Goal: Task Accomplishment & Management: Manage account settings

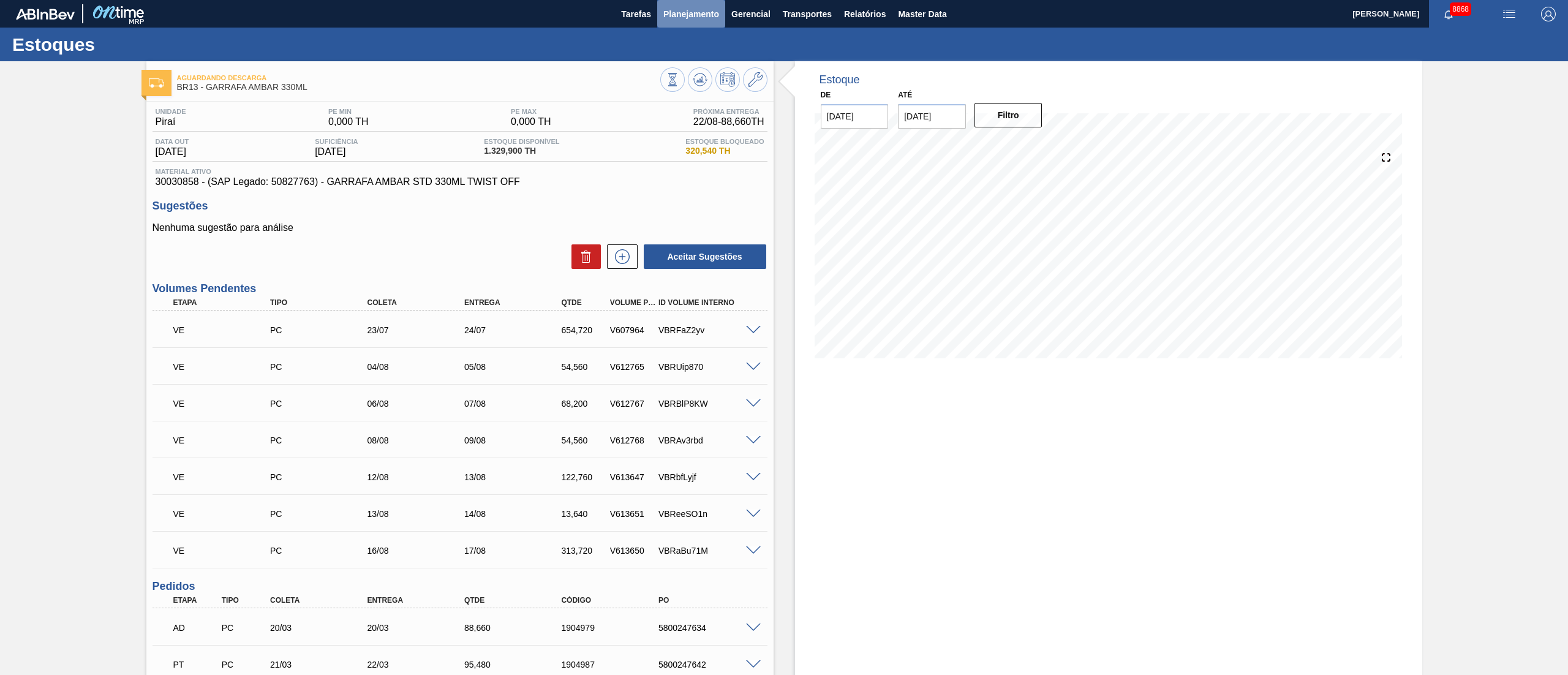
click at [697, 16] on span "Planejamento" at bounding box center [691, 14] width 56 height 14
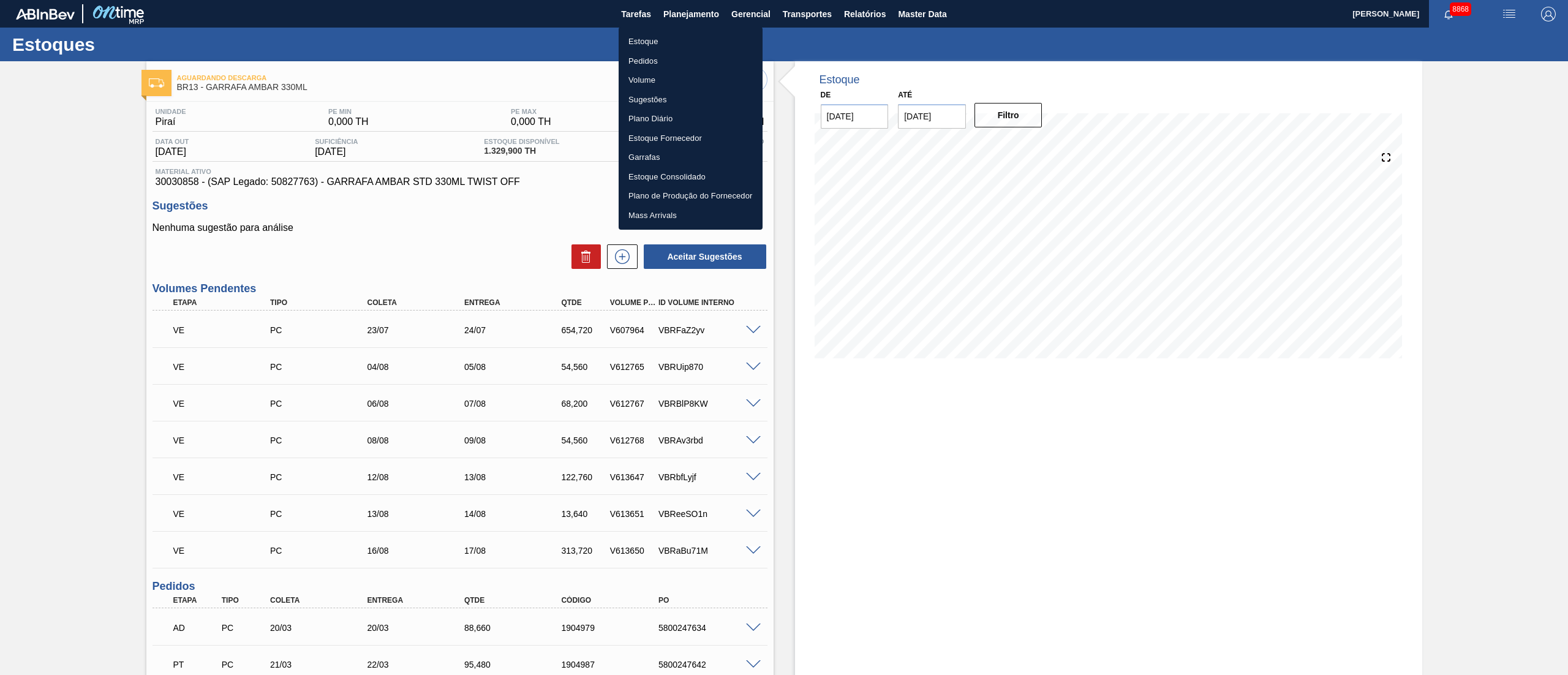
click at [637, 66] on li "Pedidos" at bounding box center [690, 61] width 144 height 20
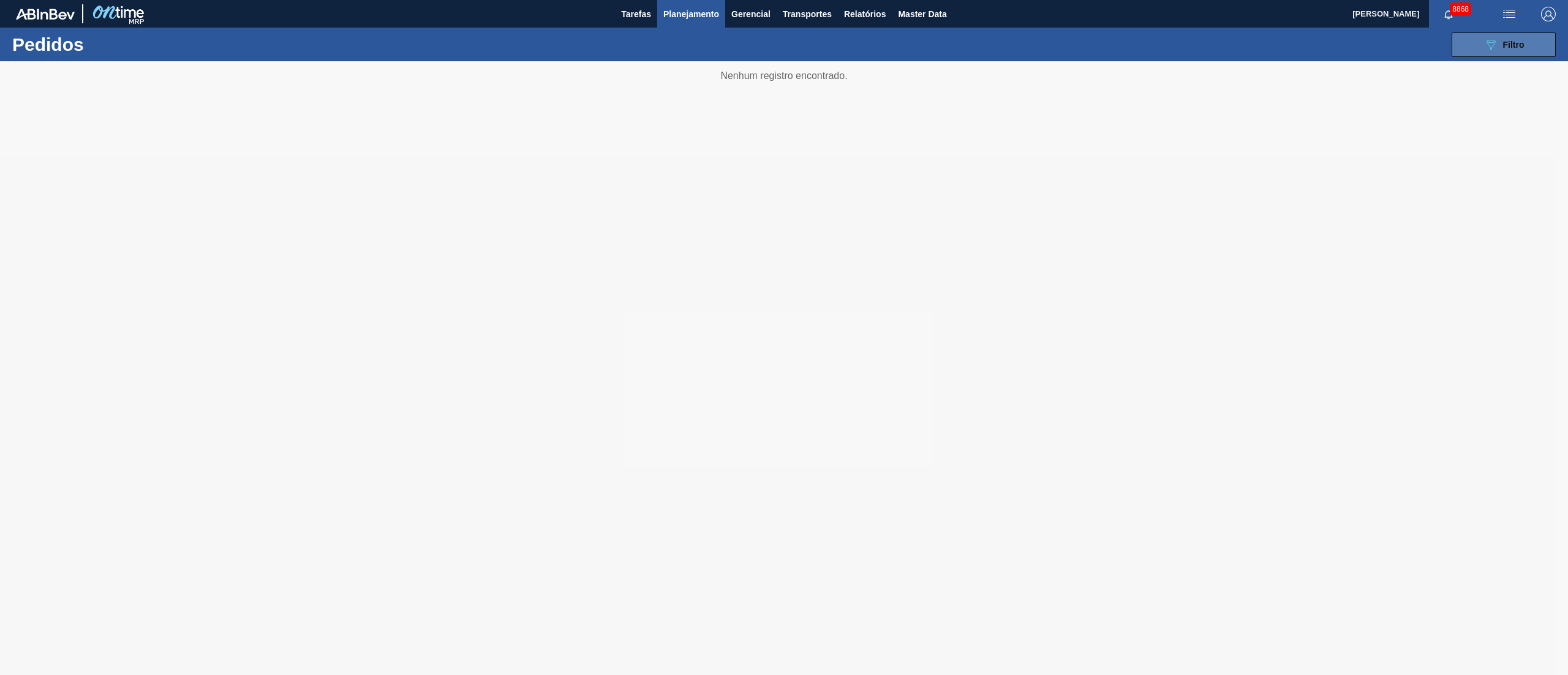
click at [1497, 49] on icon "089F7B8B-B2A5-4AFE-B5C0-19BA573D28AC" at bounding box center [1490, 44] width 14 height 14
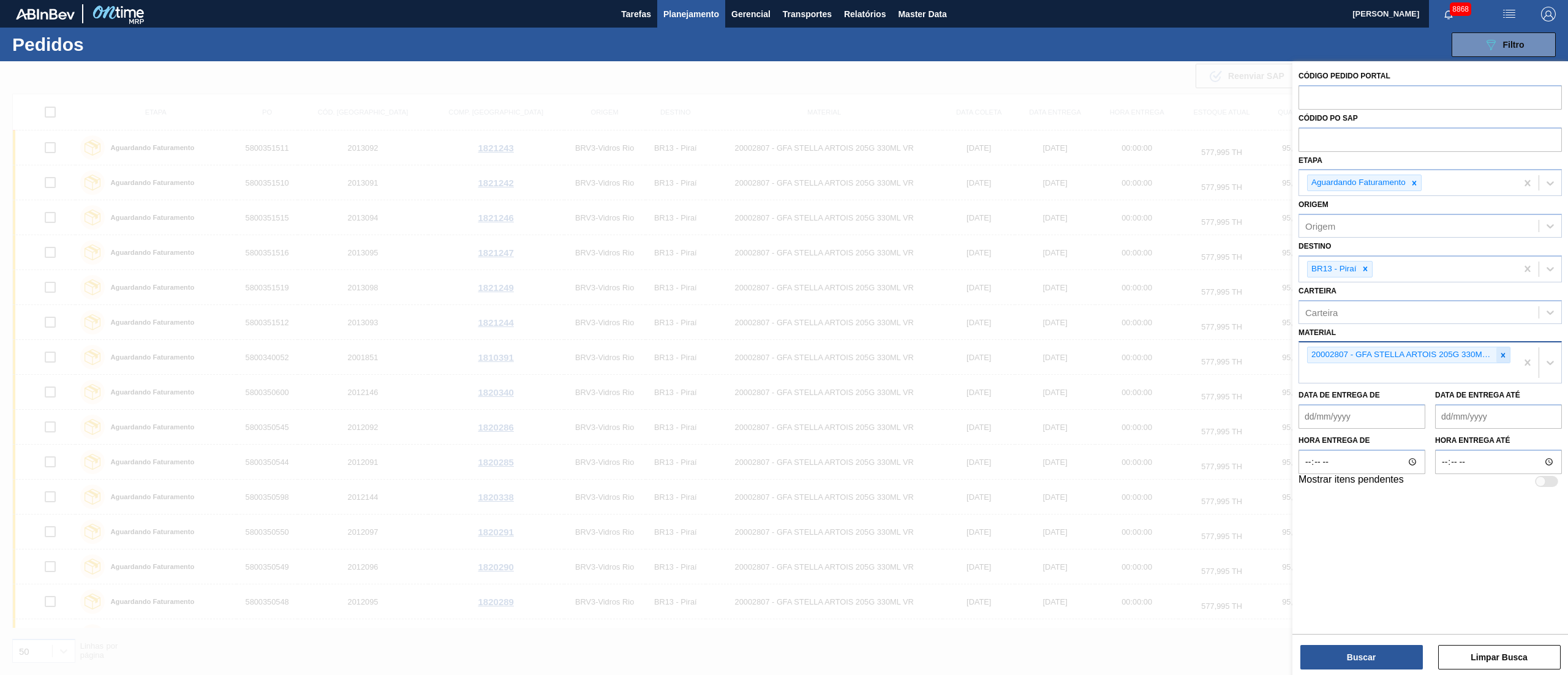
click at [1504, 361] on div at bounding box center [1503, 355] width 13 height 15
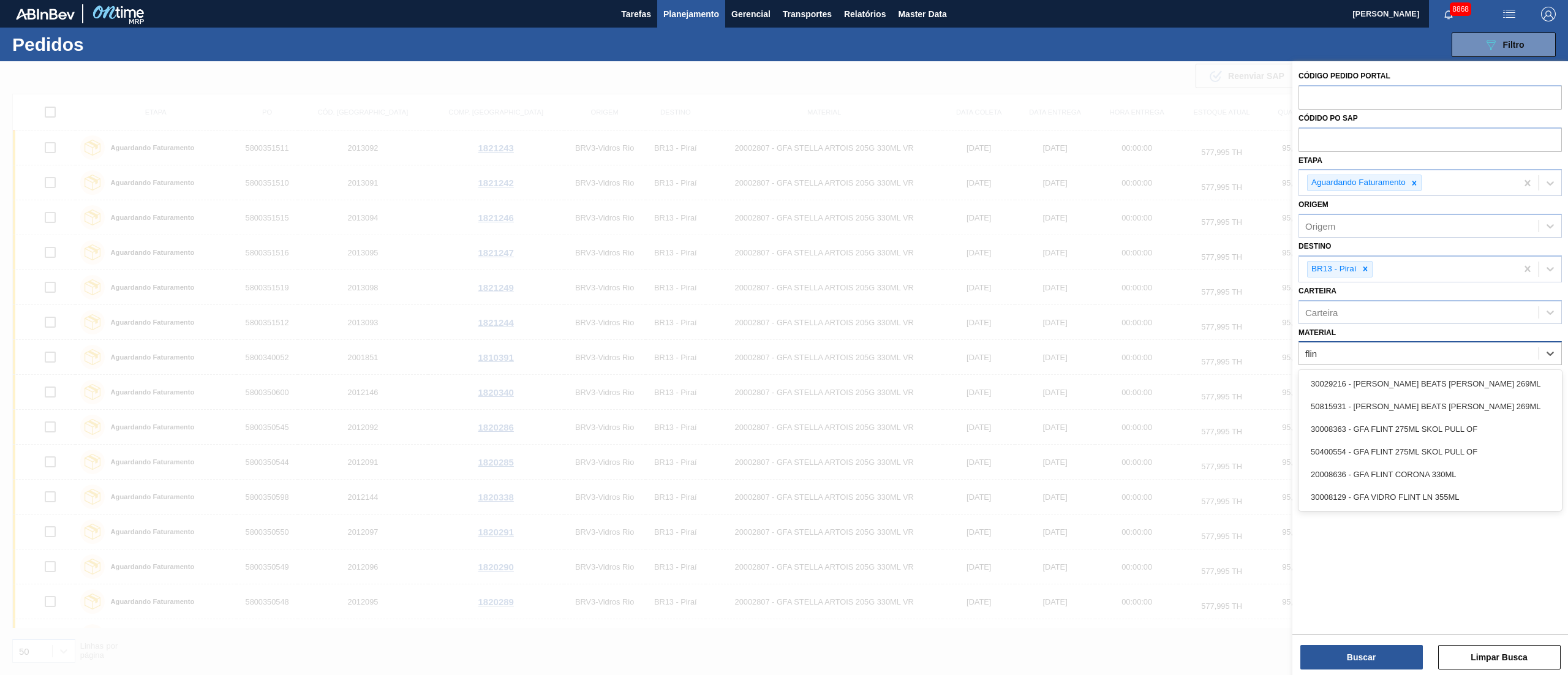
type input "flint"
click at [1402, 467] on div "20008636 - GFA FLINT CORONA 330ML" at bounding box center [1430, 474] width 264 height 23
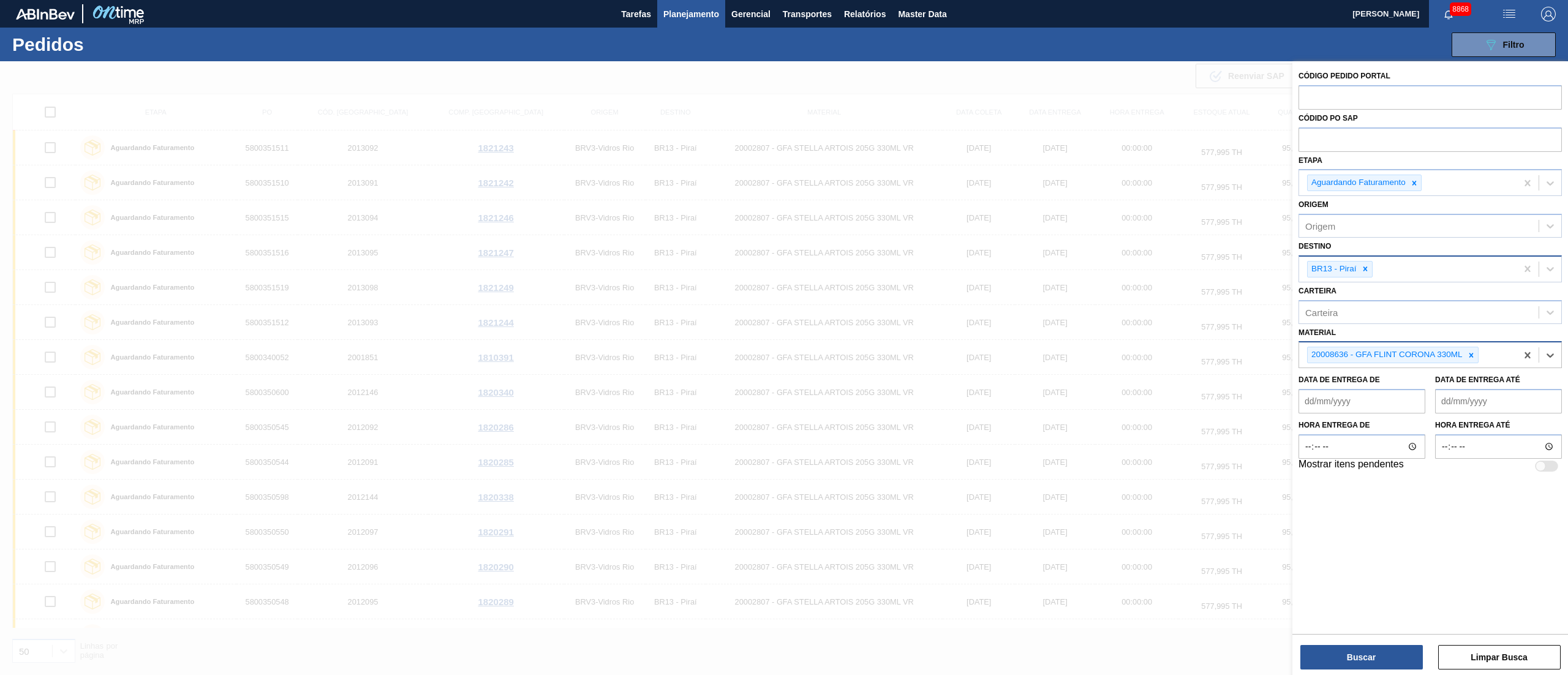
click at [1357, 272] on div "BR13 - Piraí" at bounding box center [1333, 269] width 51 height 15
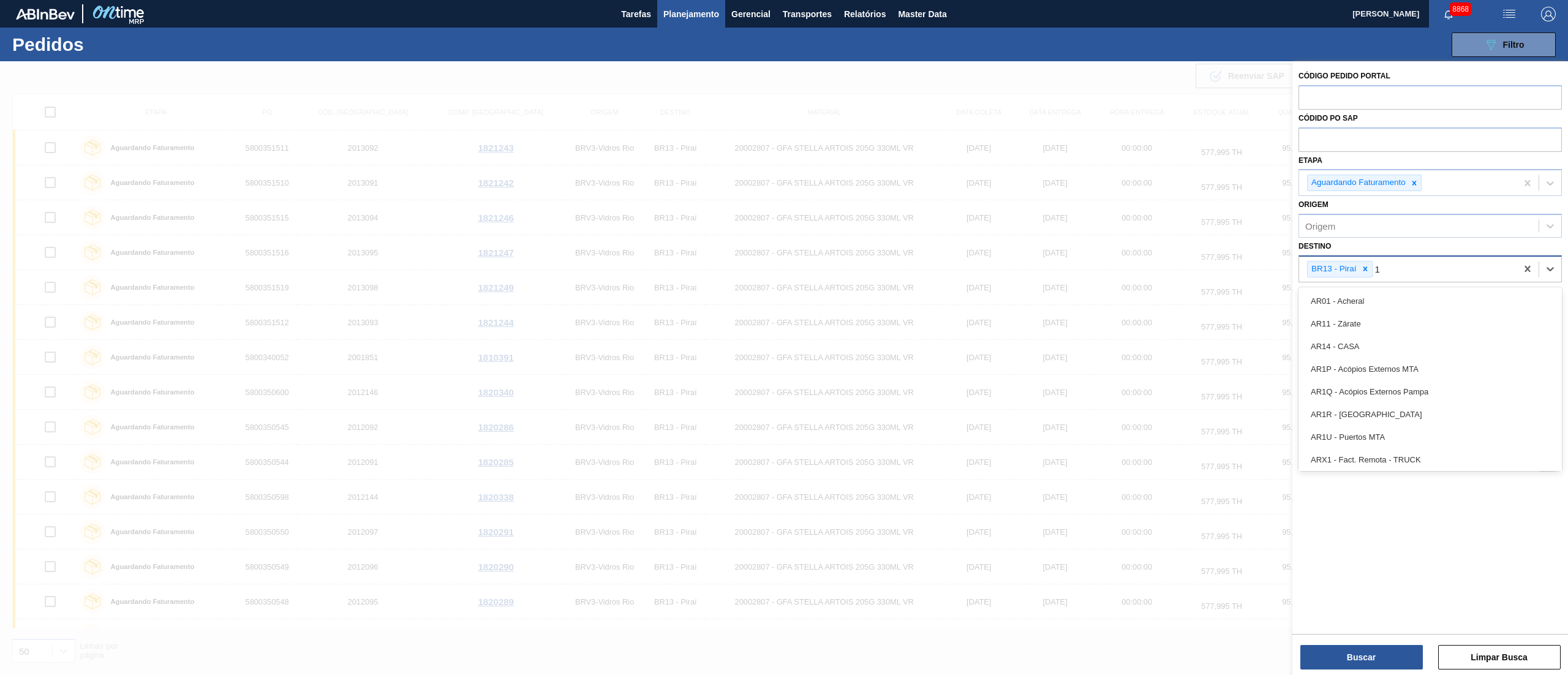
type input "19"
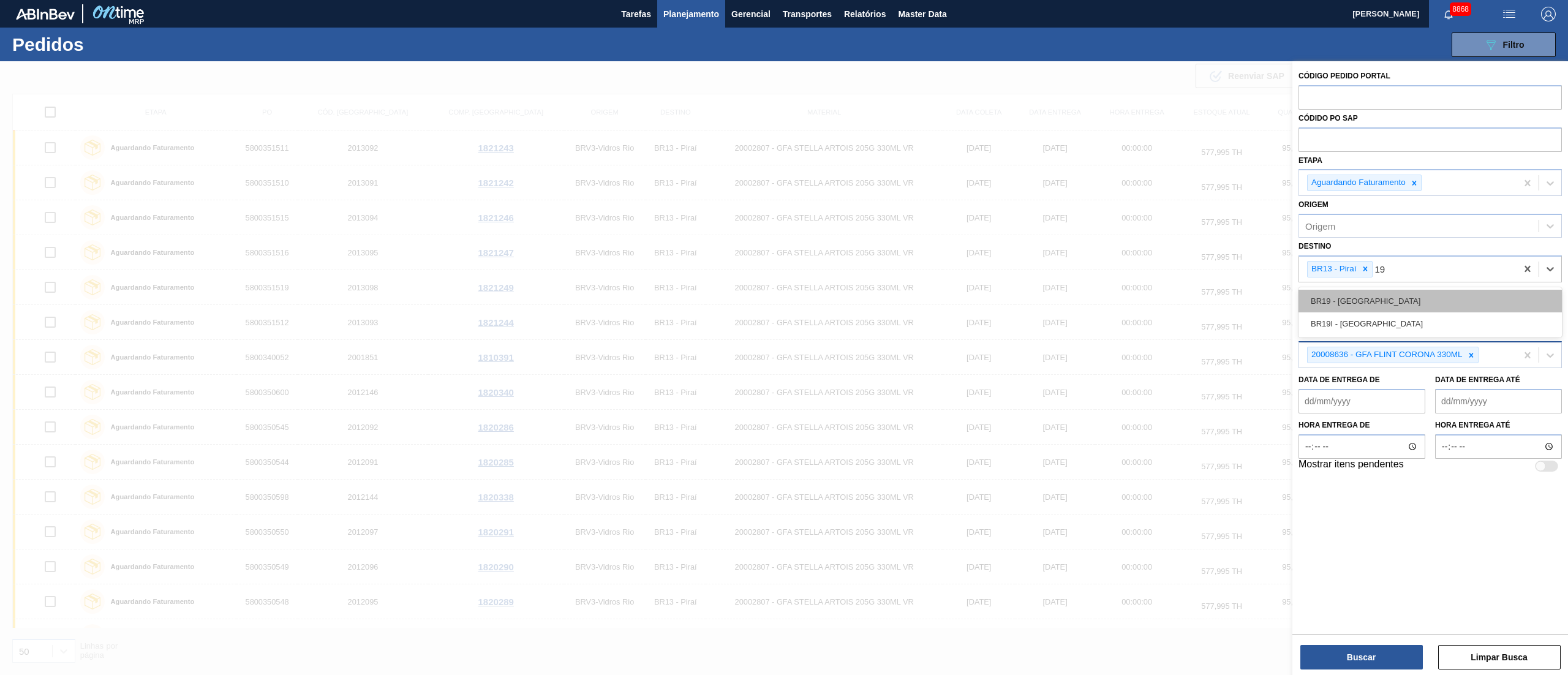
click at [1353, 304] on div "BR19 - [GEOGRAPHIC_DATA]" at bounding box center [1430, 301] width 264 height 23
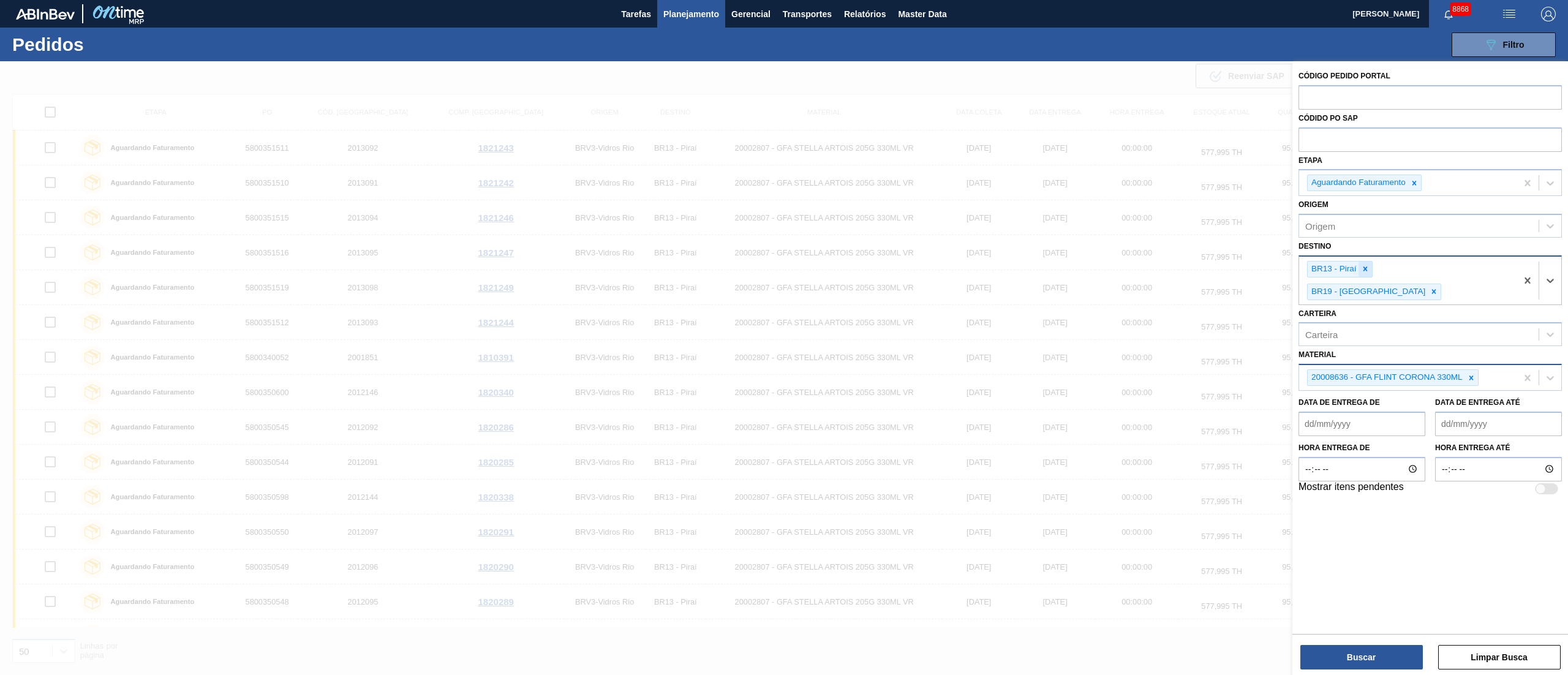
click at [1364, 269] on icon at bounding box center [1365, 269] width 4 height 4
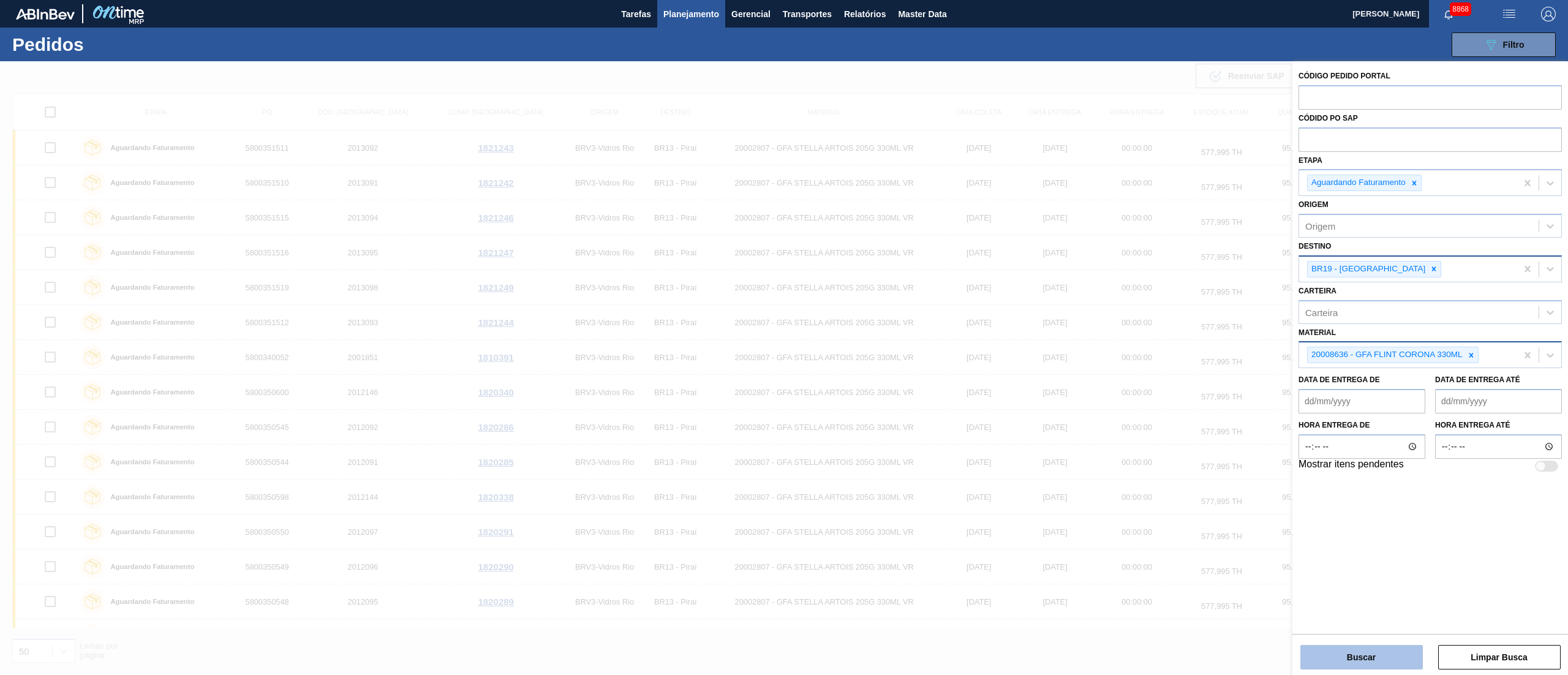
click at [1353, 669] on button "Buscar" at bounding box center [1361, 657] width 123 height 25
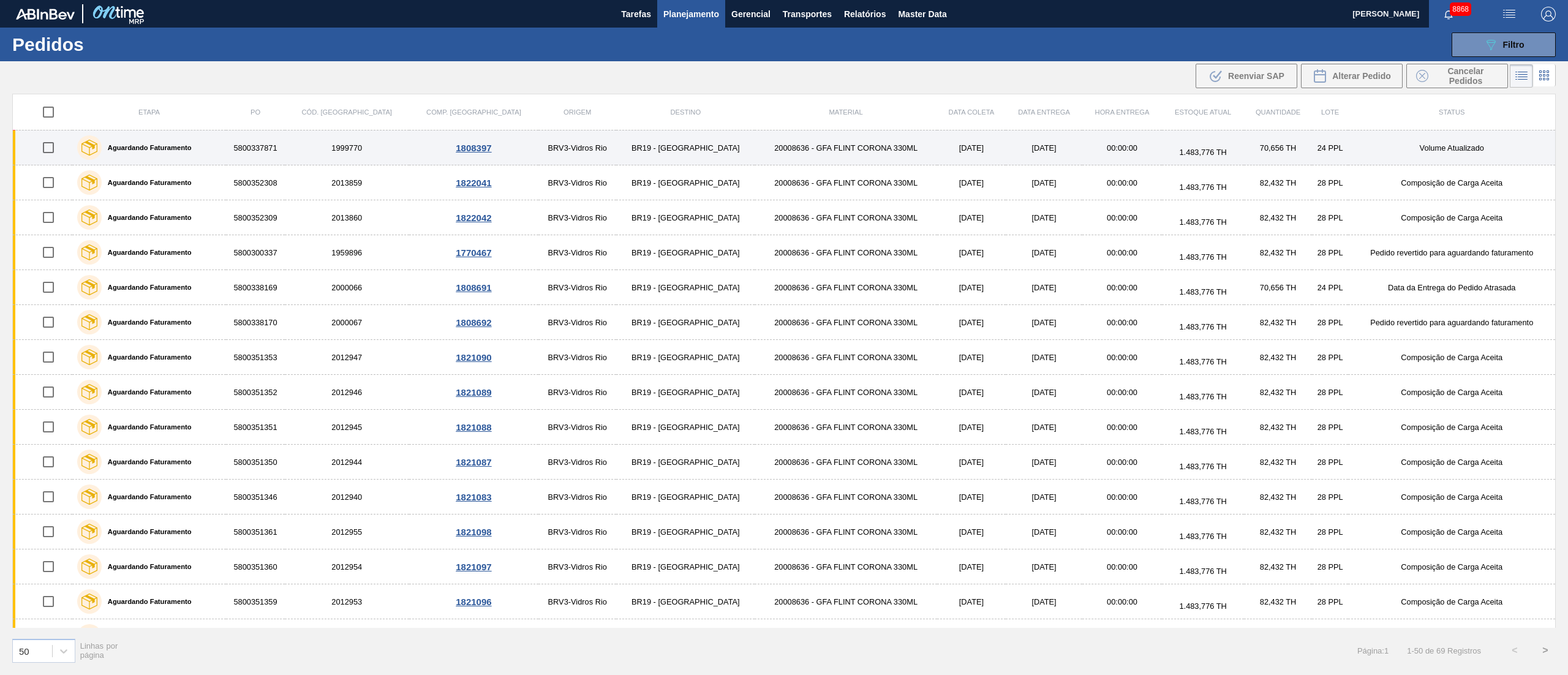
click at [53, 147] on input "checkbox" at bounding box center [48, 147] width 26 height 26
checkbox input "true"
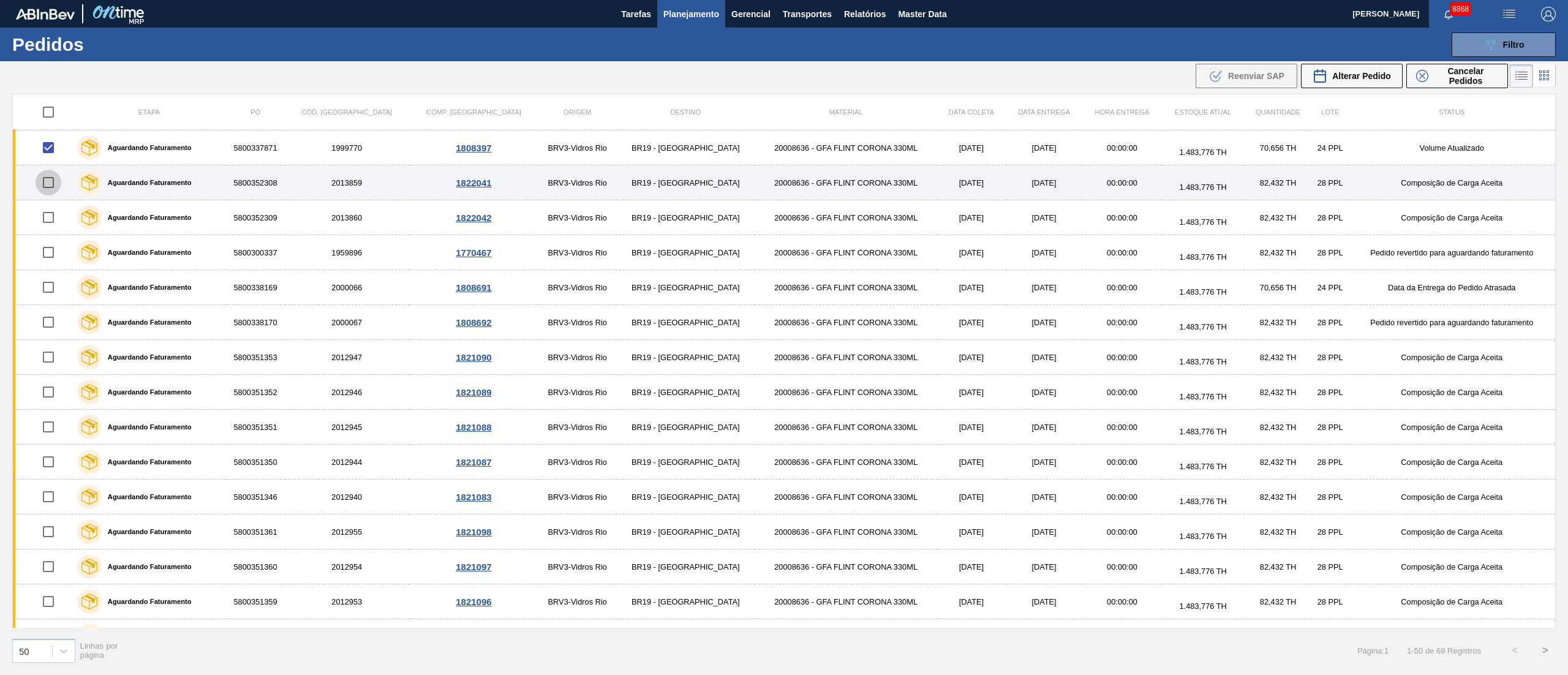
click at [49, 190] on input "checkbox" at bounding box center [48, 182] width 26 height 26
checkbox input "true"
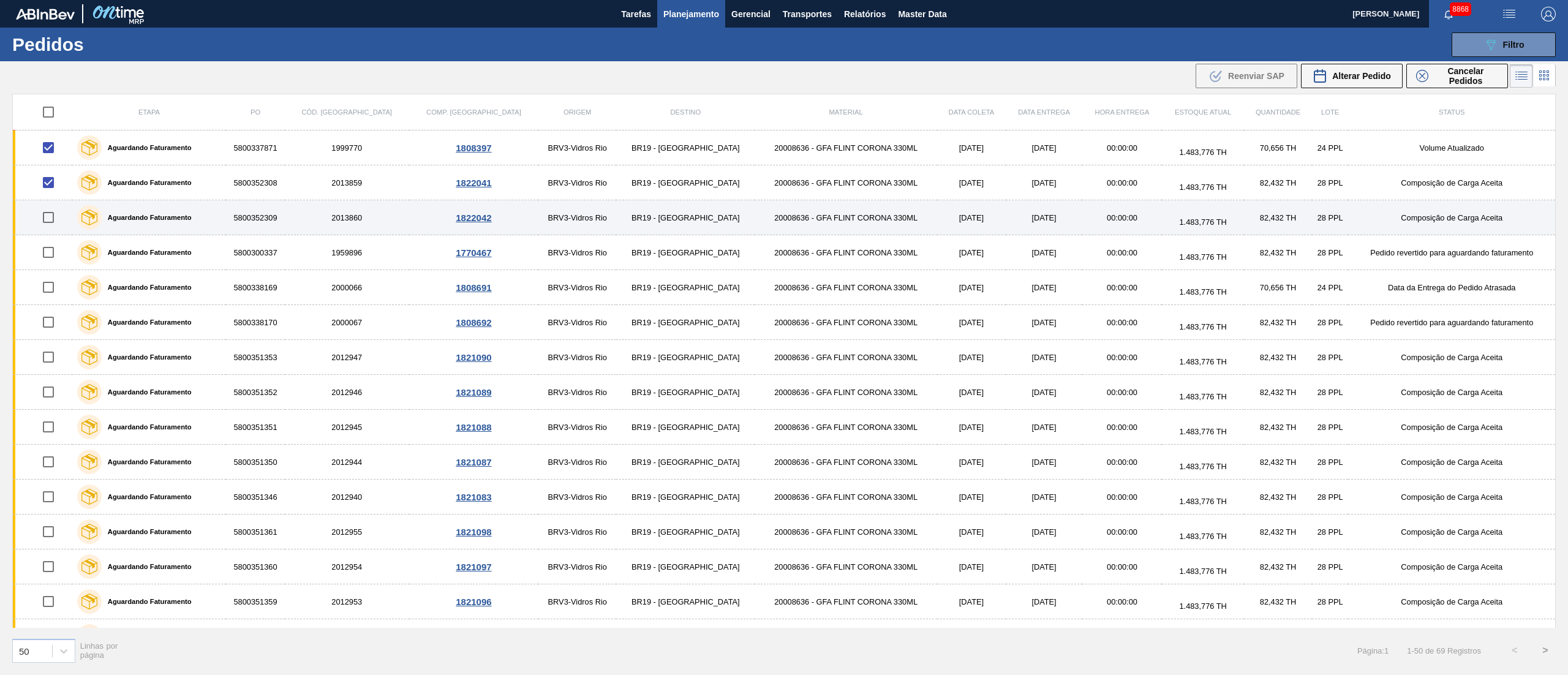
click at [48, 230] on input "checkbox" at bounding box center [48, 217] width 26 height 26
checkbox input "true"
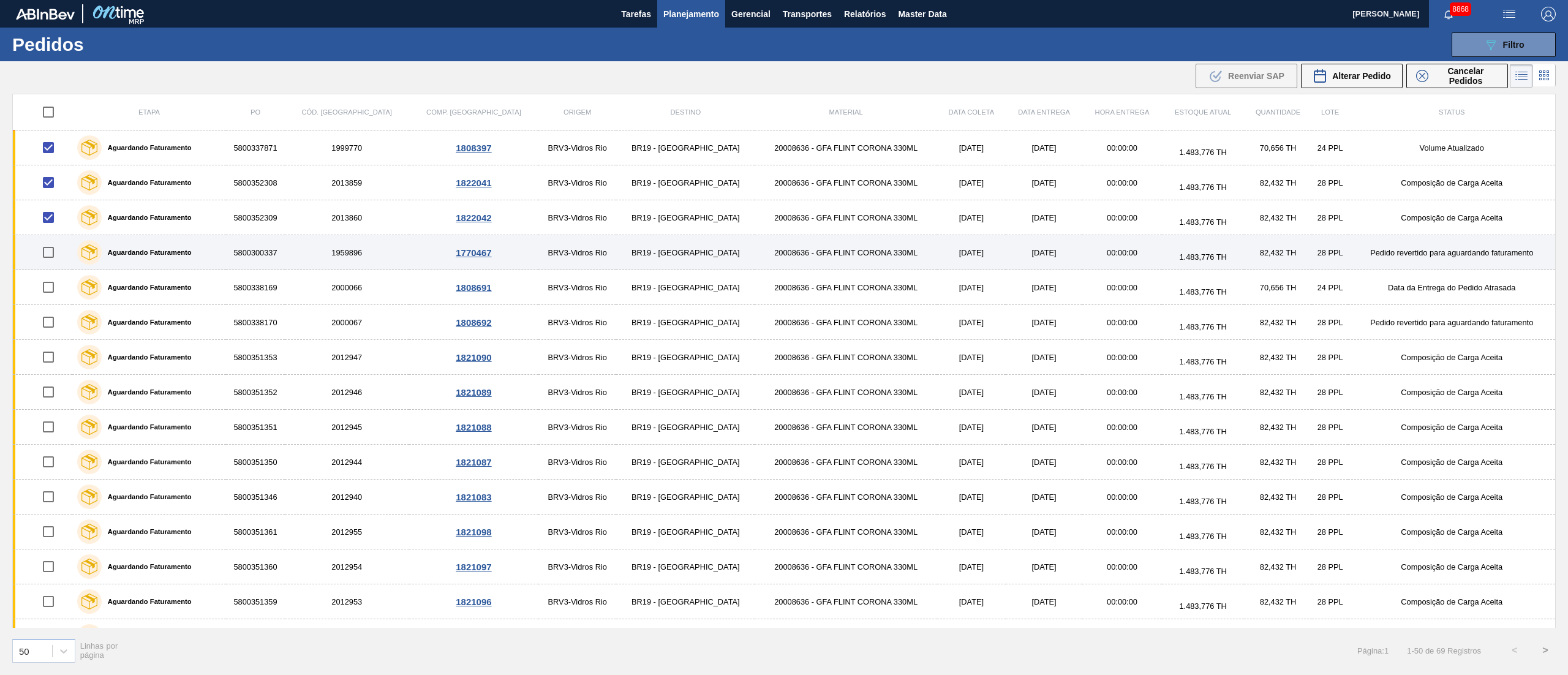
click at [53, 262] on input "checkbox" at bounding box center [48, 252] width 26 height 26
checkbox input "true"
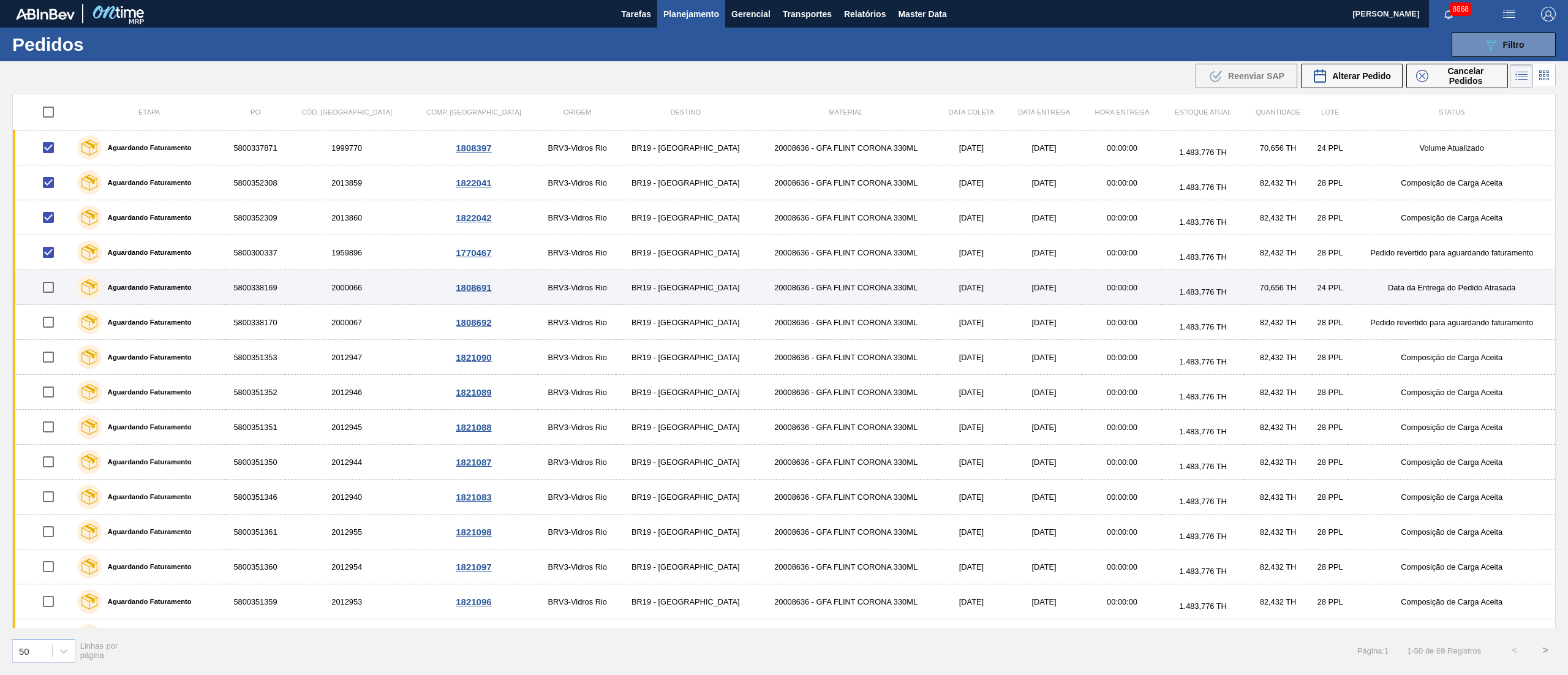
click at [54, 294] on input "checkbox" at bounding box center [48, 287] width 26 height 26
checkbox input "true"
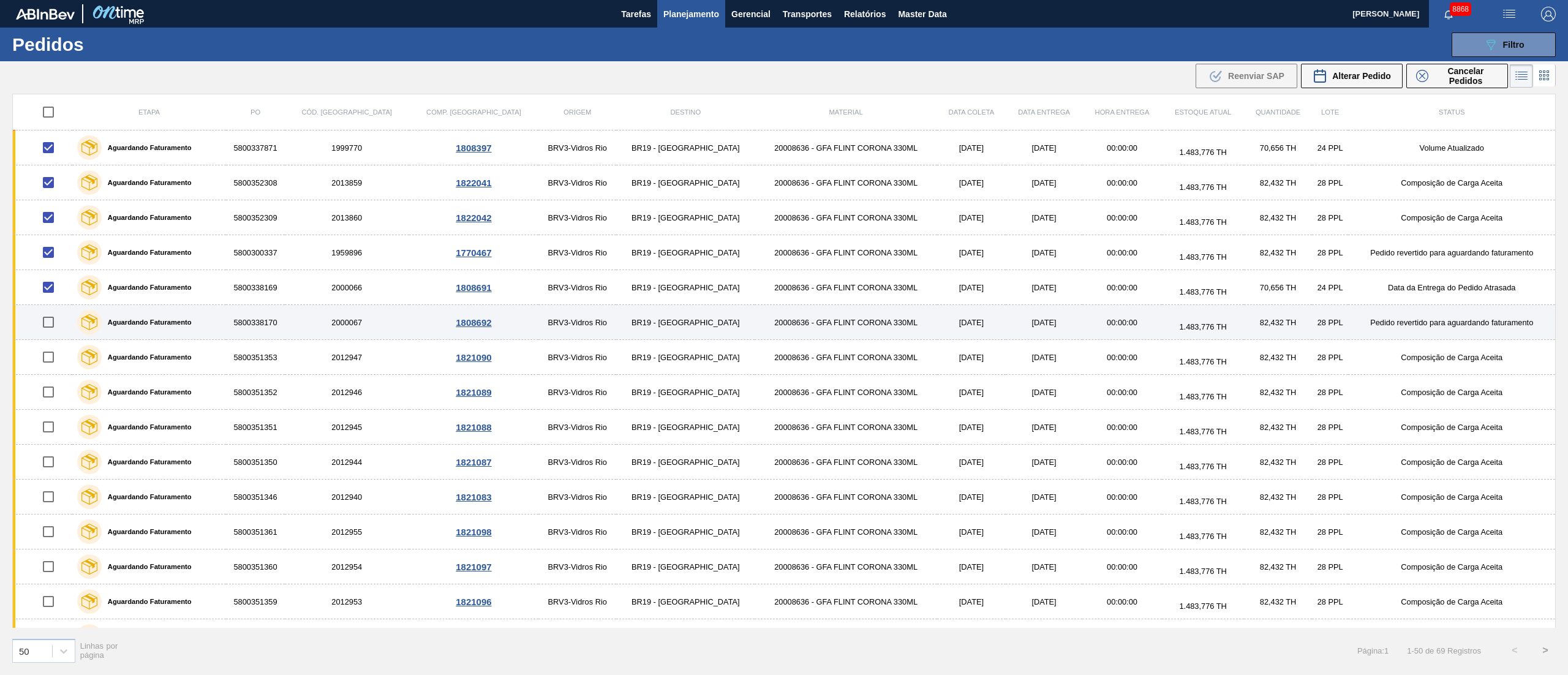
click at [47, 326] on input "checkbox" at bounding box center [48, 322] width 26 height 26
checkbox input "true"
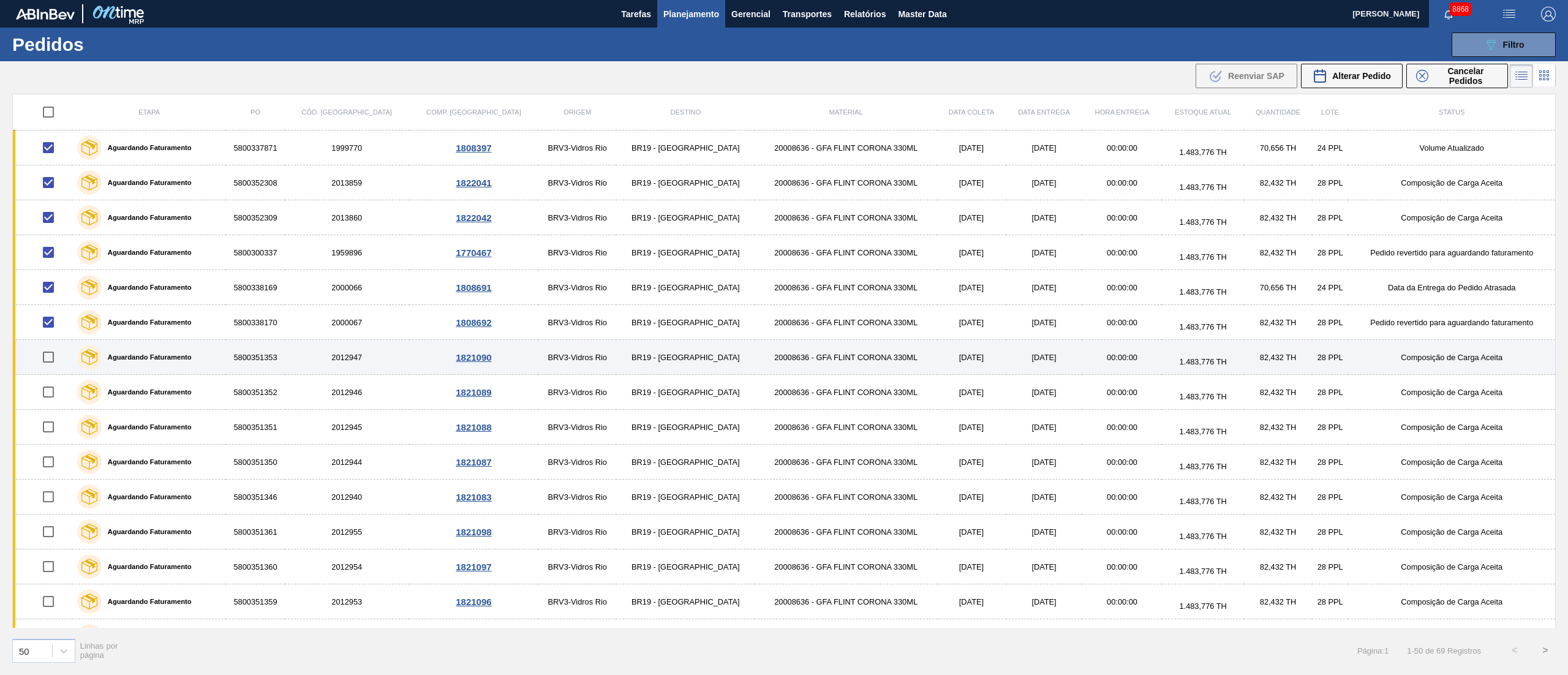
click at [49, 362] on input "checkbox" at bounding box center [48, 357] width 26 height 26
checkbox input "true"
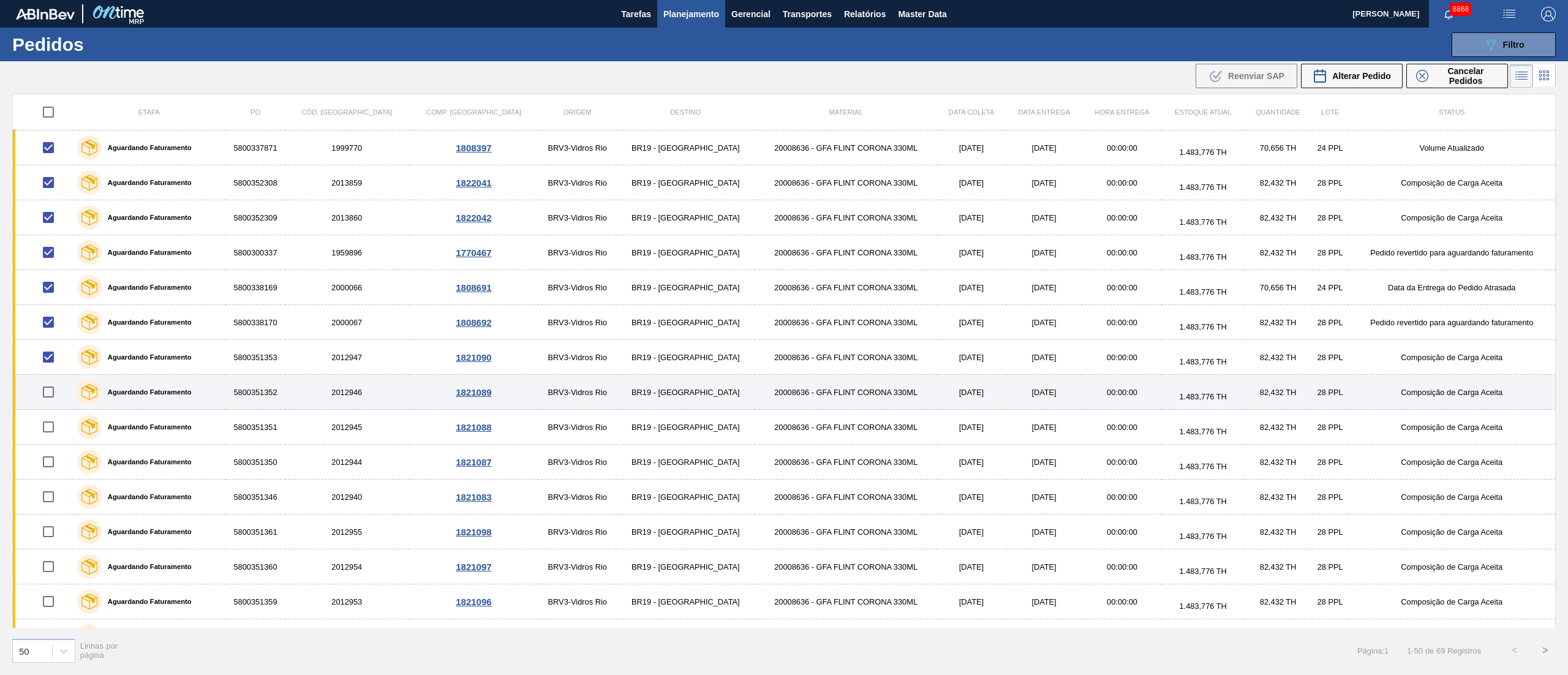
click at [59, 398] on input "checkbox" at bounding box center [48, 391] width 26 height 26
checkbox input "true"
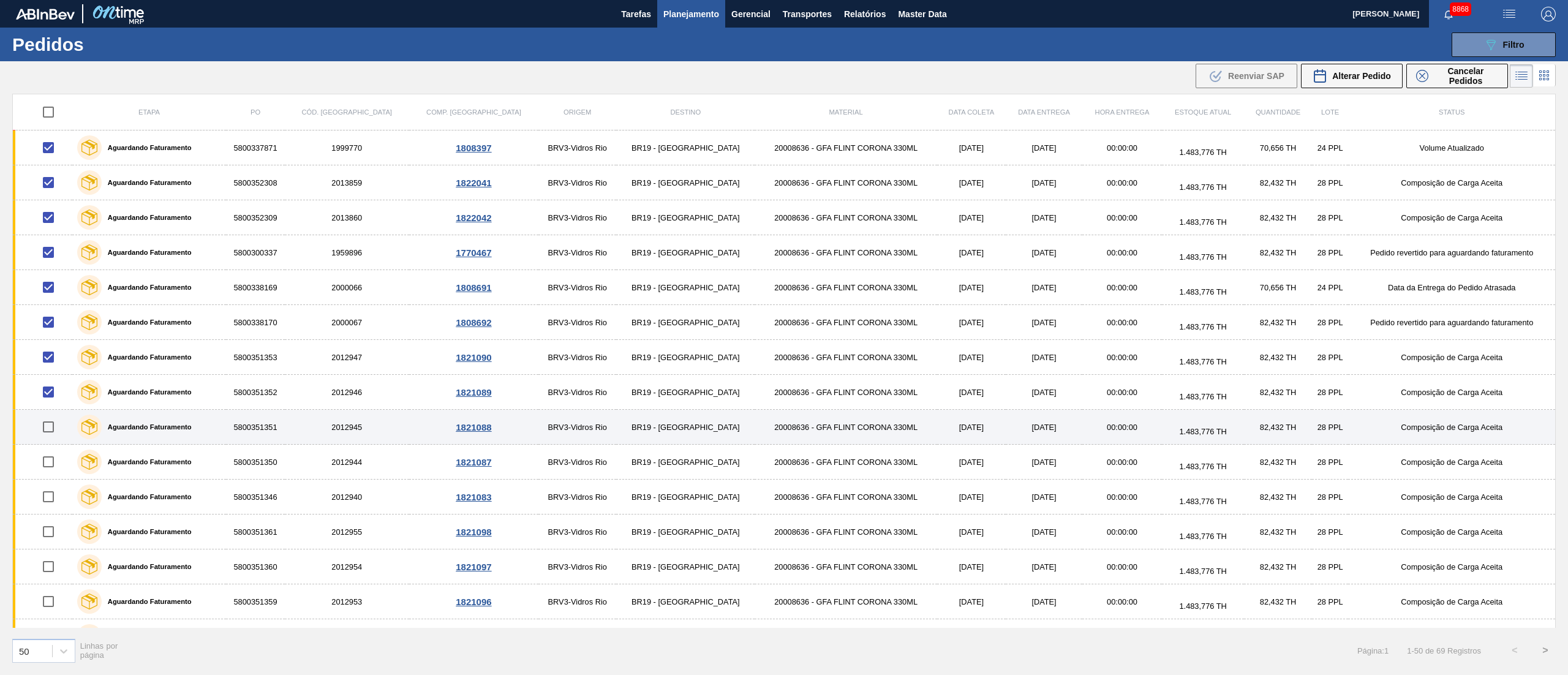
click at [57, 423] on input "checkbox" at bounding box center [48, 427] width 26 height 26
checkbox input "true"
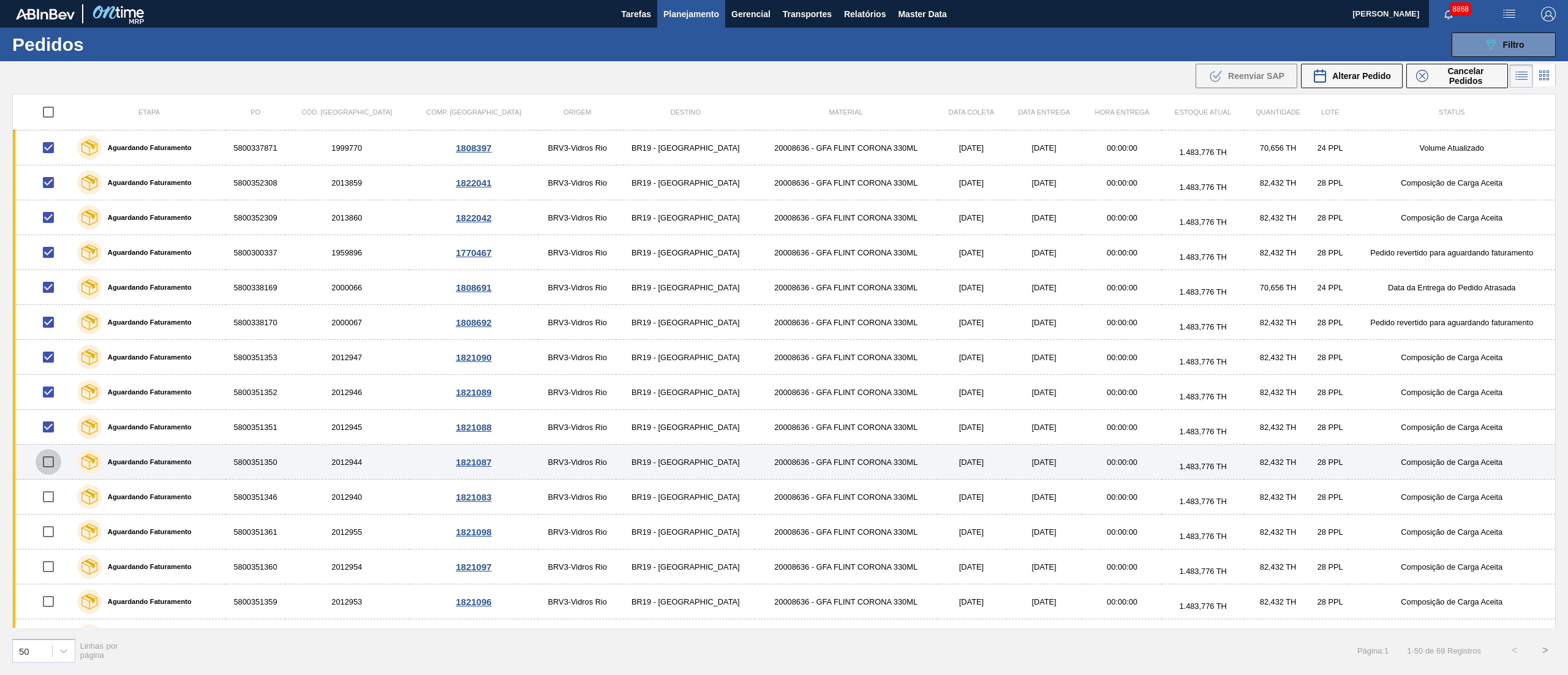
click at [55, 472] on input "checkbox" at bounding box center [48, 461] width 26 height 26
checkbox input "true"
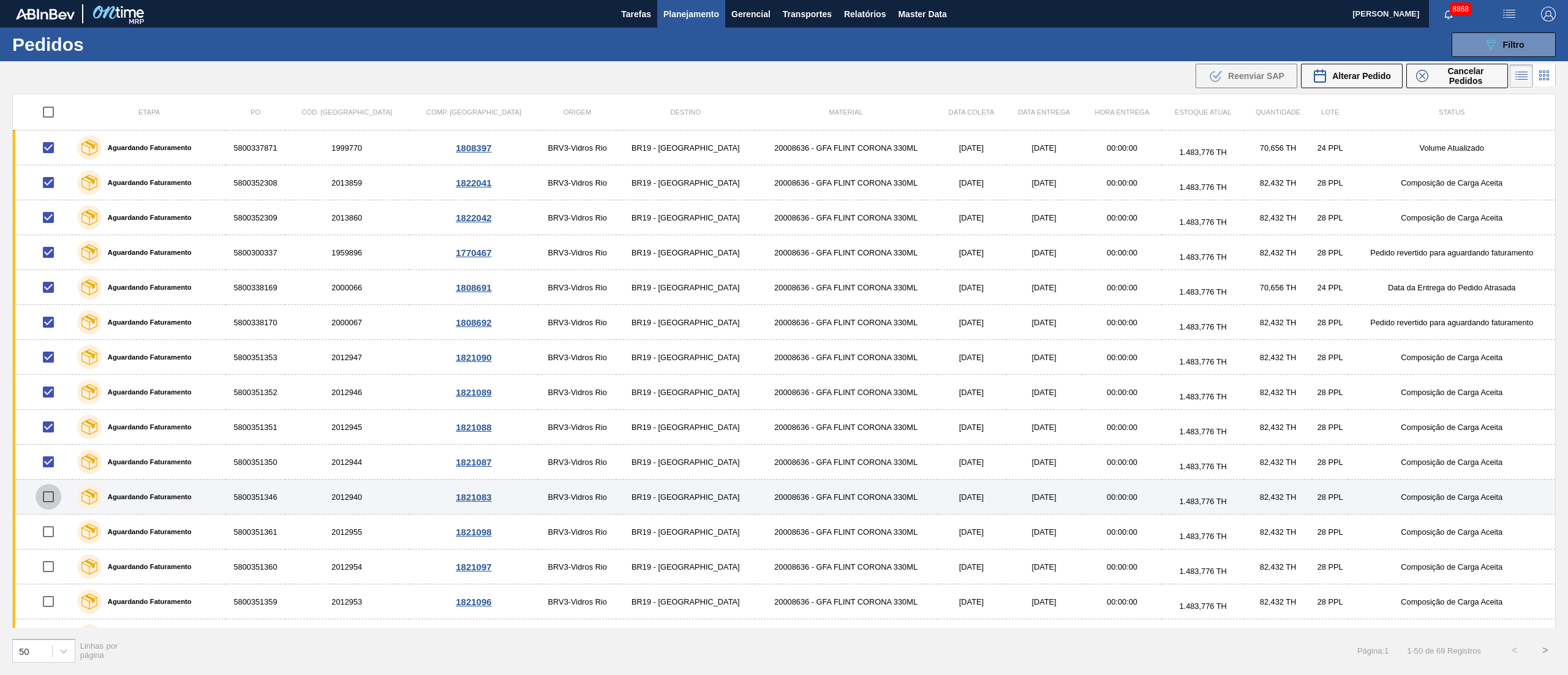
click at [52, 498] on input "checkbox" at bounding box center [48, 496] width 26 height 26
checkbox input "true"
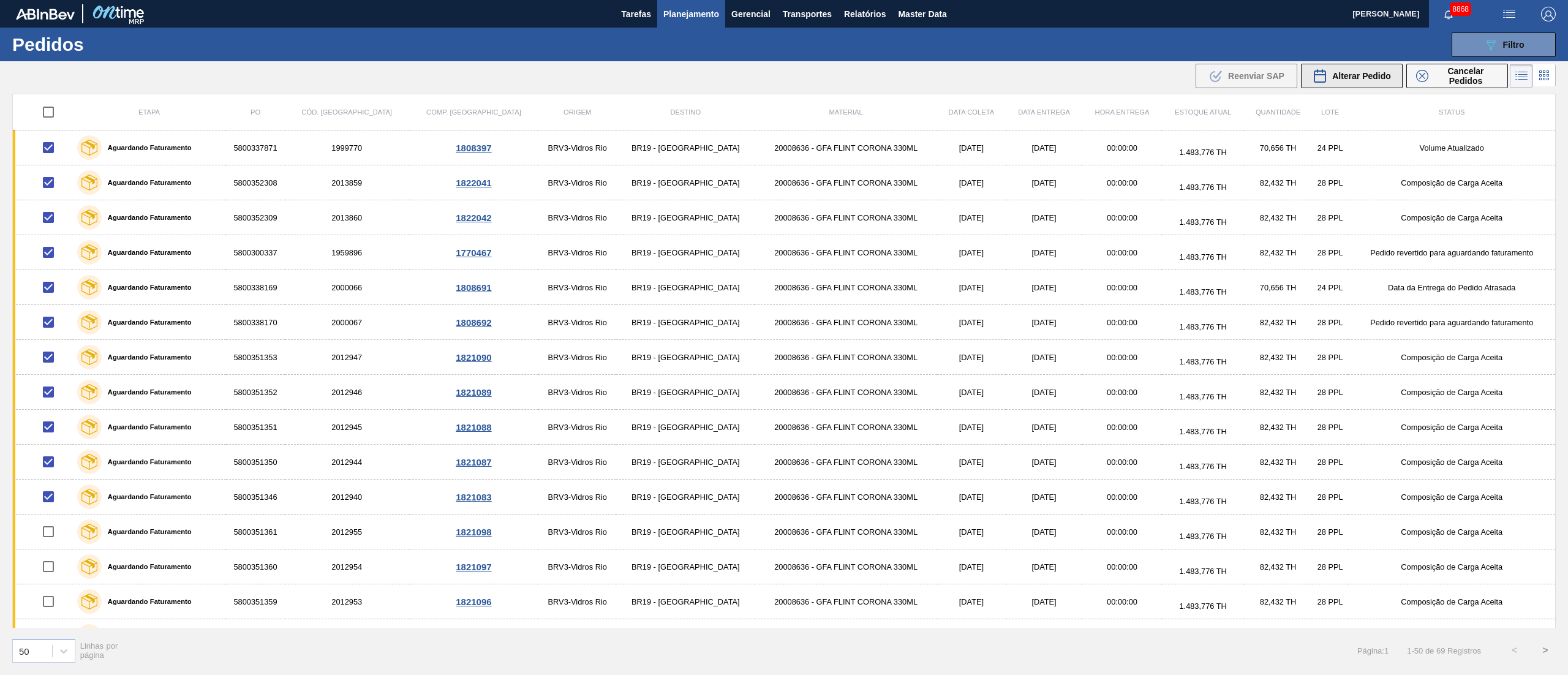
click at [1377, 82] on div "Alterar Pedido" at bounding box center [1352, 75] width 79 height 14
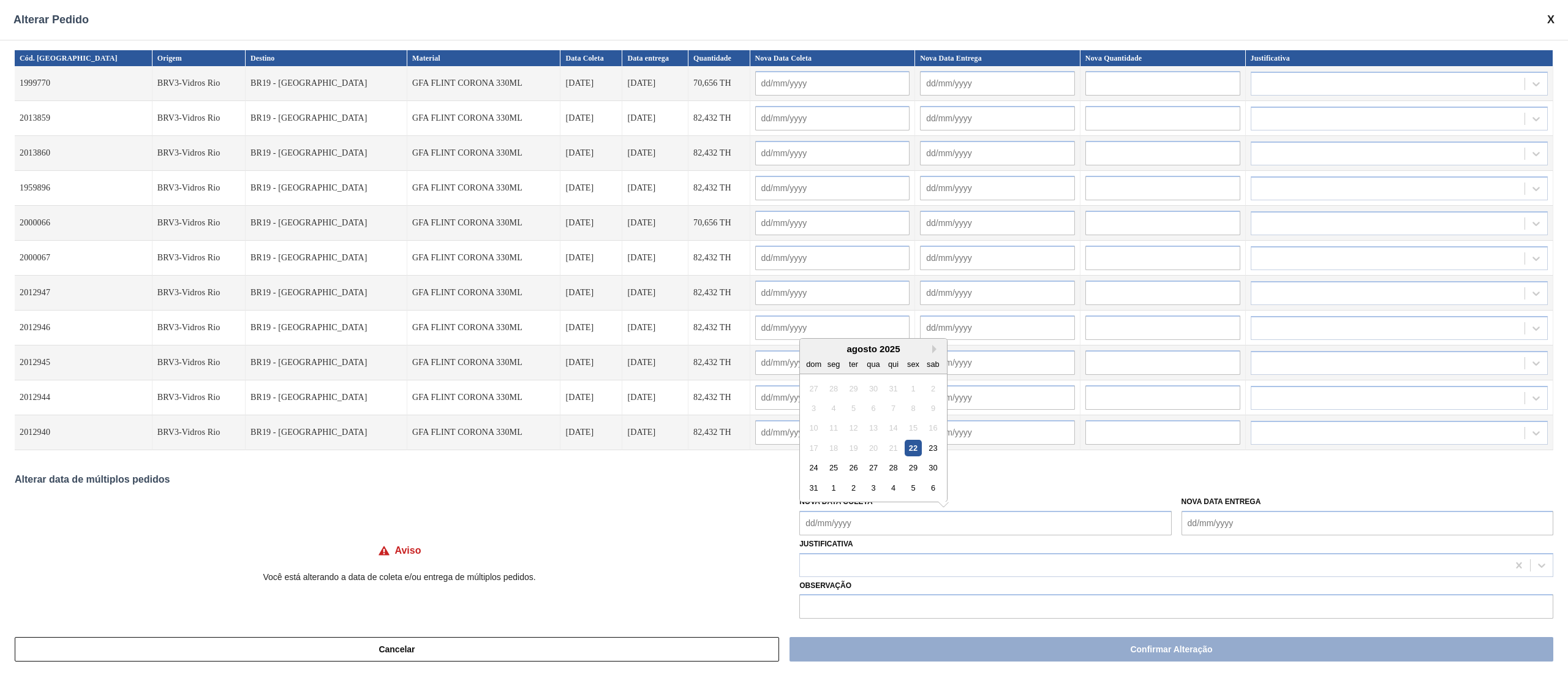
click at [811, 523] on Coleta "Nova Data Coleta" at bounding box center [985, 523] width 372 height 25
click at [907, 449] on div "22" at bounding box center [914, 448] width 16 height 16
type Coleta "[DATE]"
type input "[DATE]"
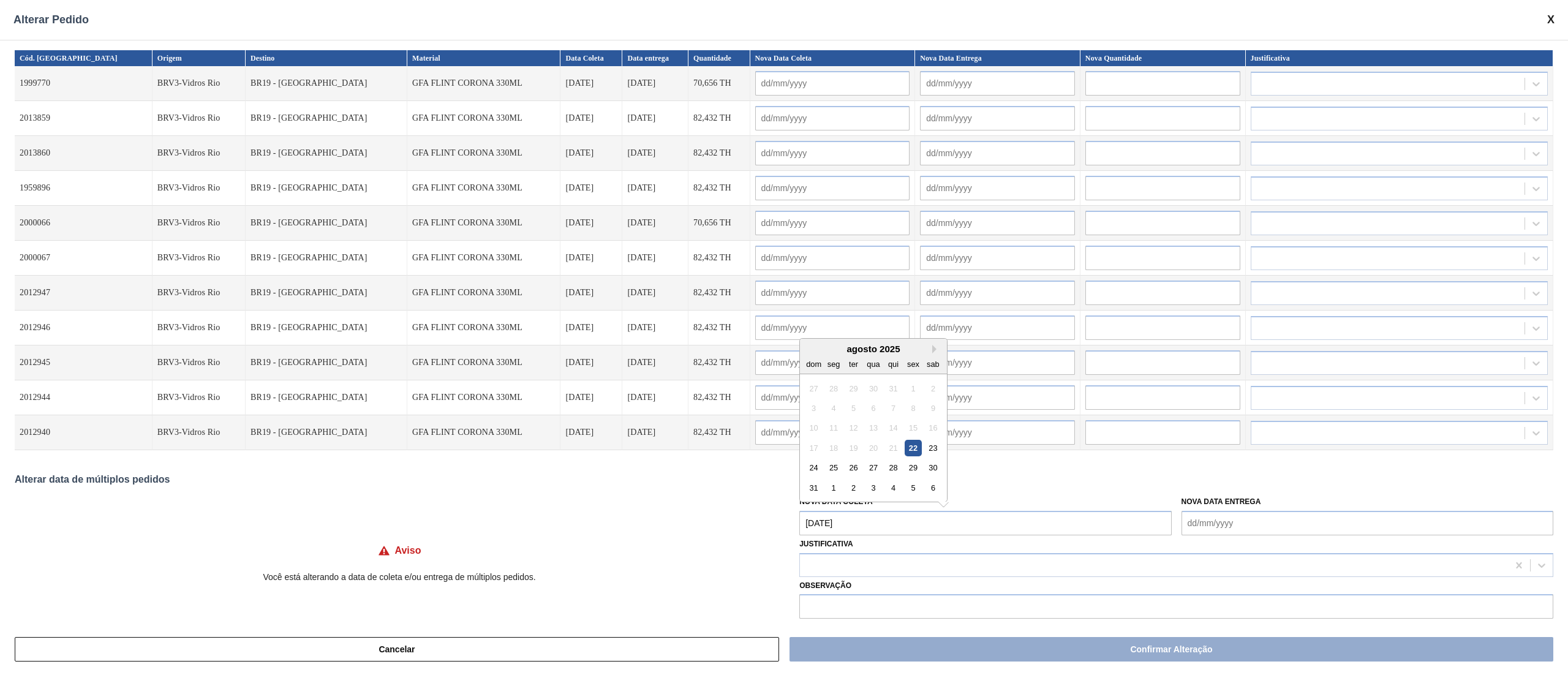
type input "[DATE]"
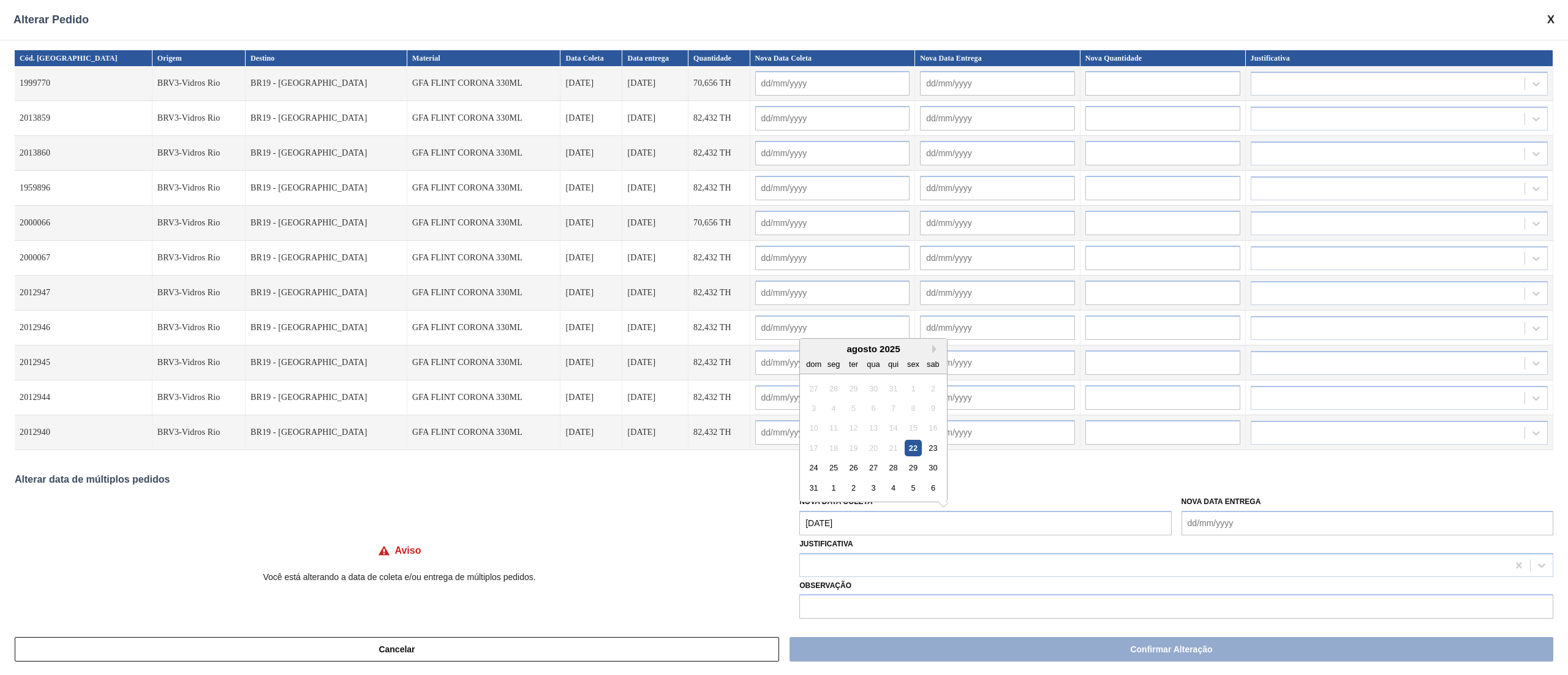
type input "[DATE]"
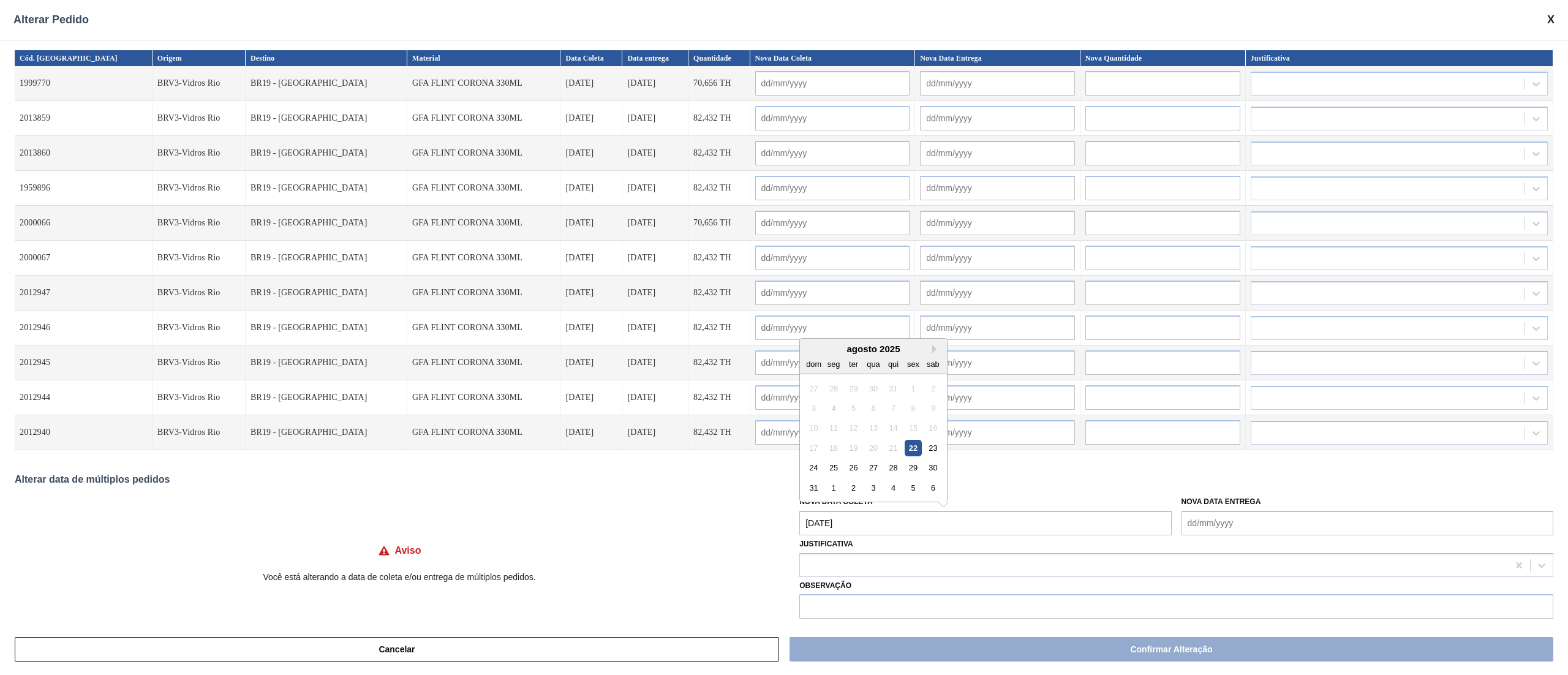
type input "[DATE]"
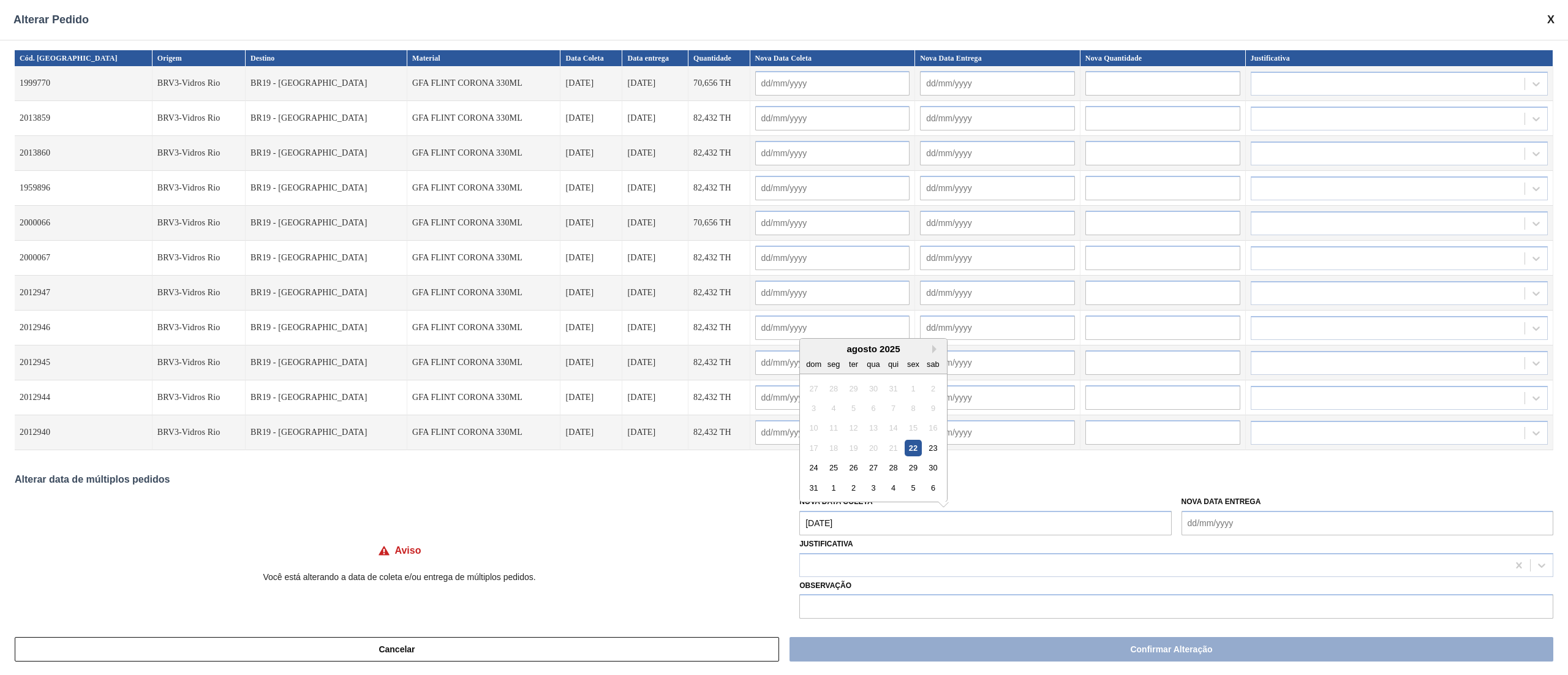
type input "[DATE]"
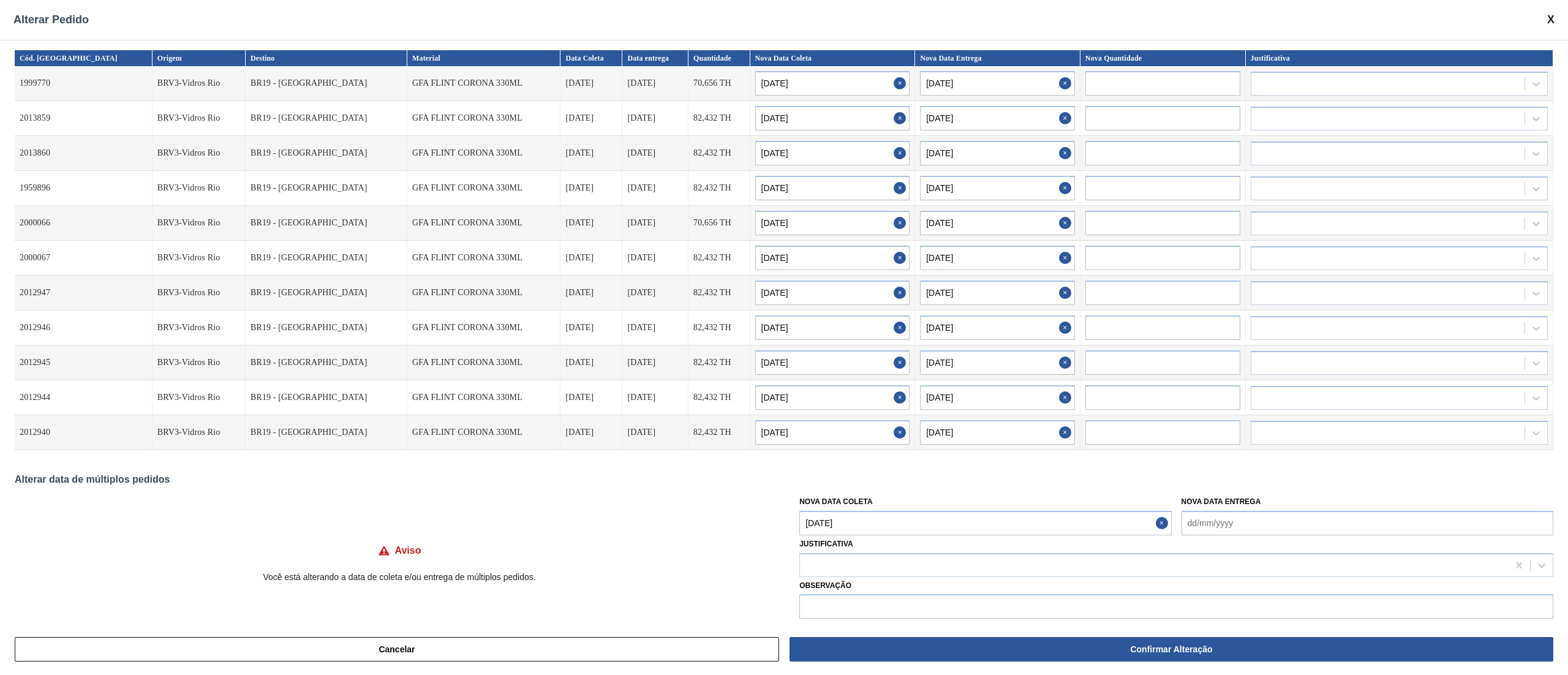
click at [882, 528] on Coleta "[DATE]" at bounding box center [985, 523] width 372 height 25
click at [919, 446] on div "22" at bounding box center [914, 448] width 16 height 16
drag, startPoint x: 877, startPoint y: 550, endPoint x: 868, endPoint y: 567, distance: 19.2
click at [877, 550] on div "Justificativa" at bounding box center [1176, 556] width 754 height 42
click at [868, 570] on div at bounding box center [1153, 565] width 708 height 18
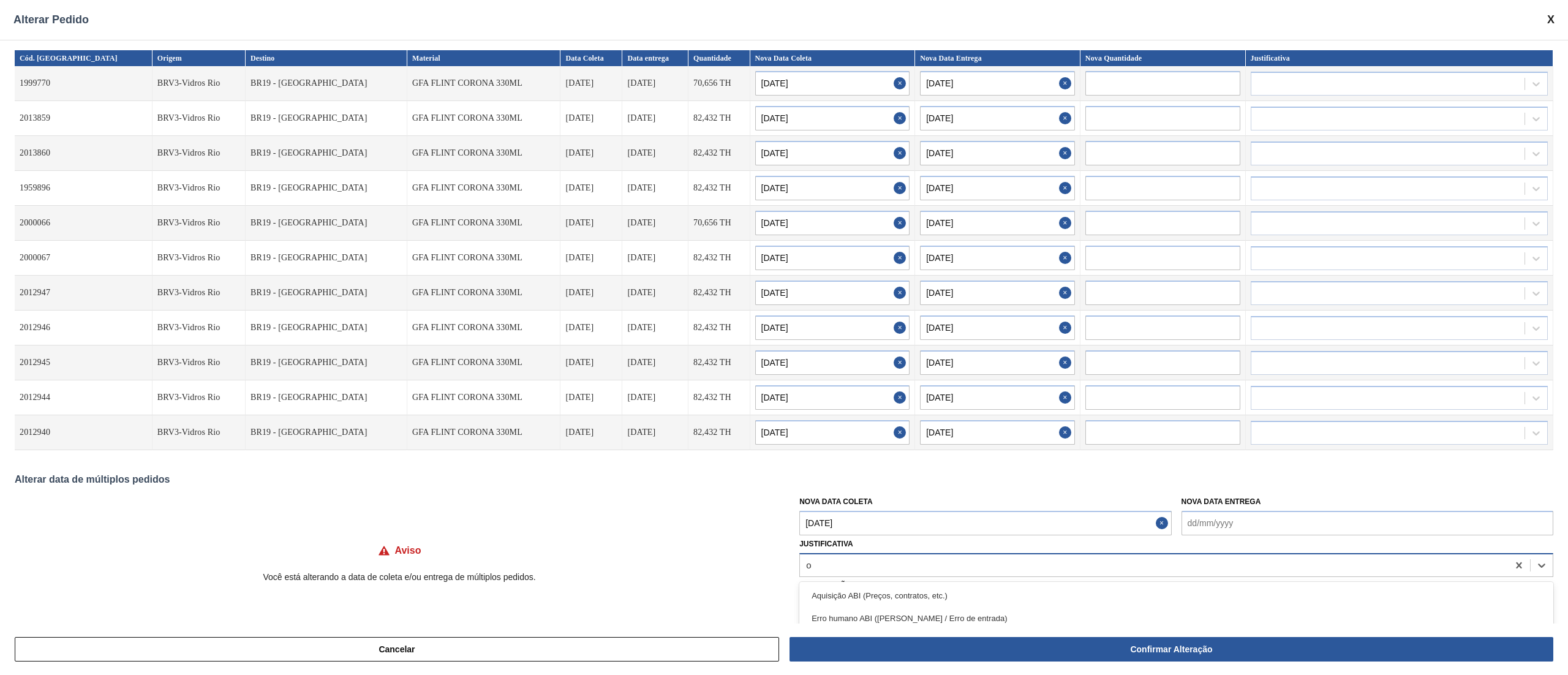
type input "ou"
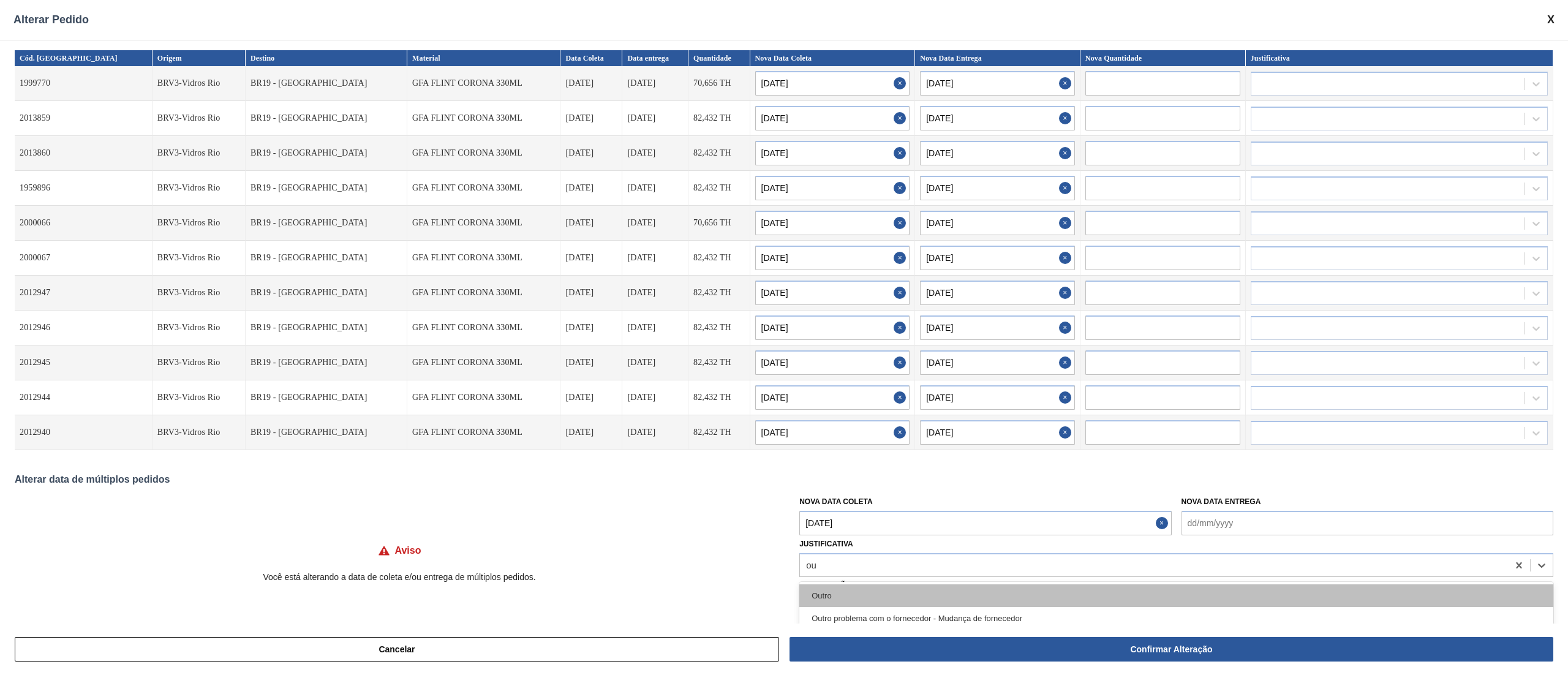
click at [856, 591] on div "Outro" at bounding box center [1176, 596] width 754 height 23
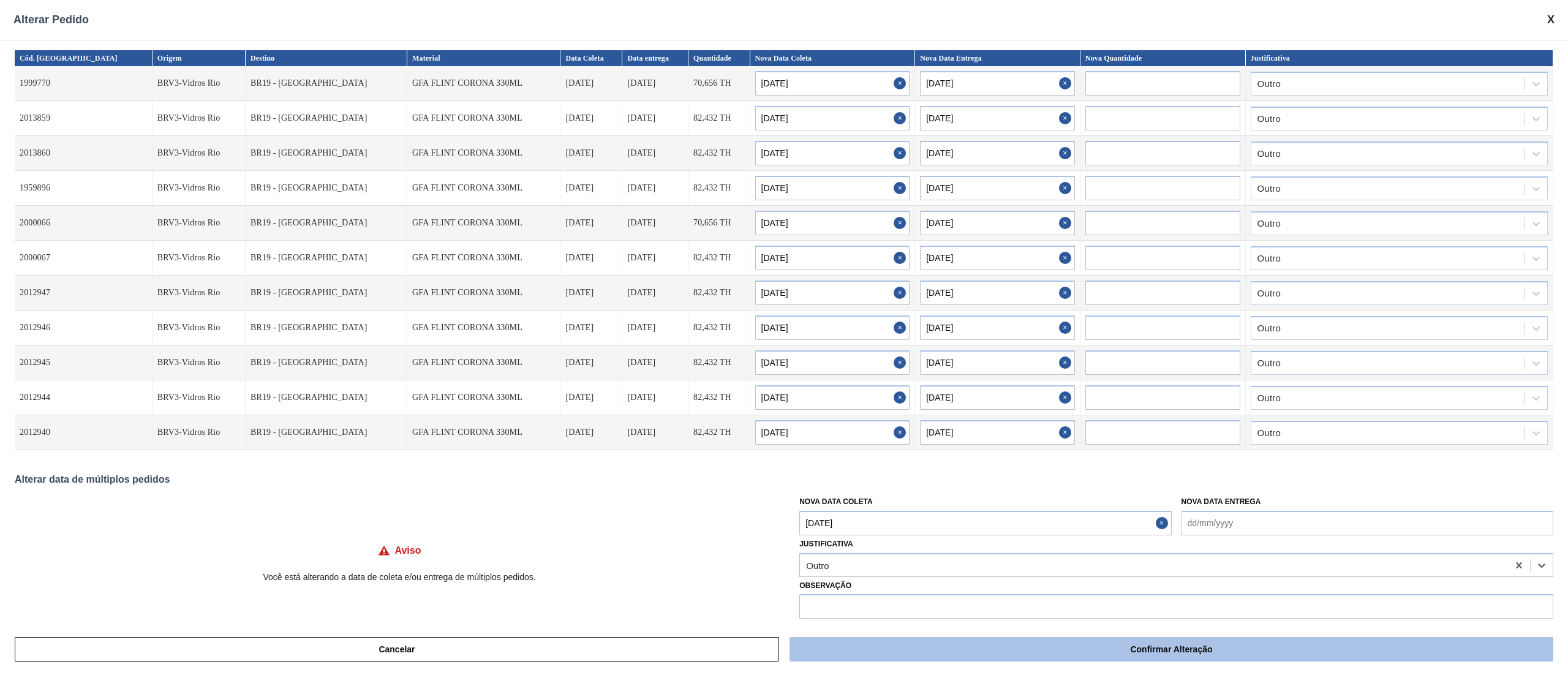
click at [994, 645] on button "Confirmar Alteração" at bounding box center [1172, 649] width 764 height 25
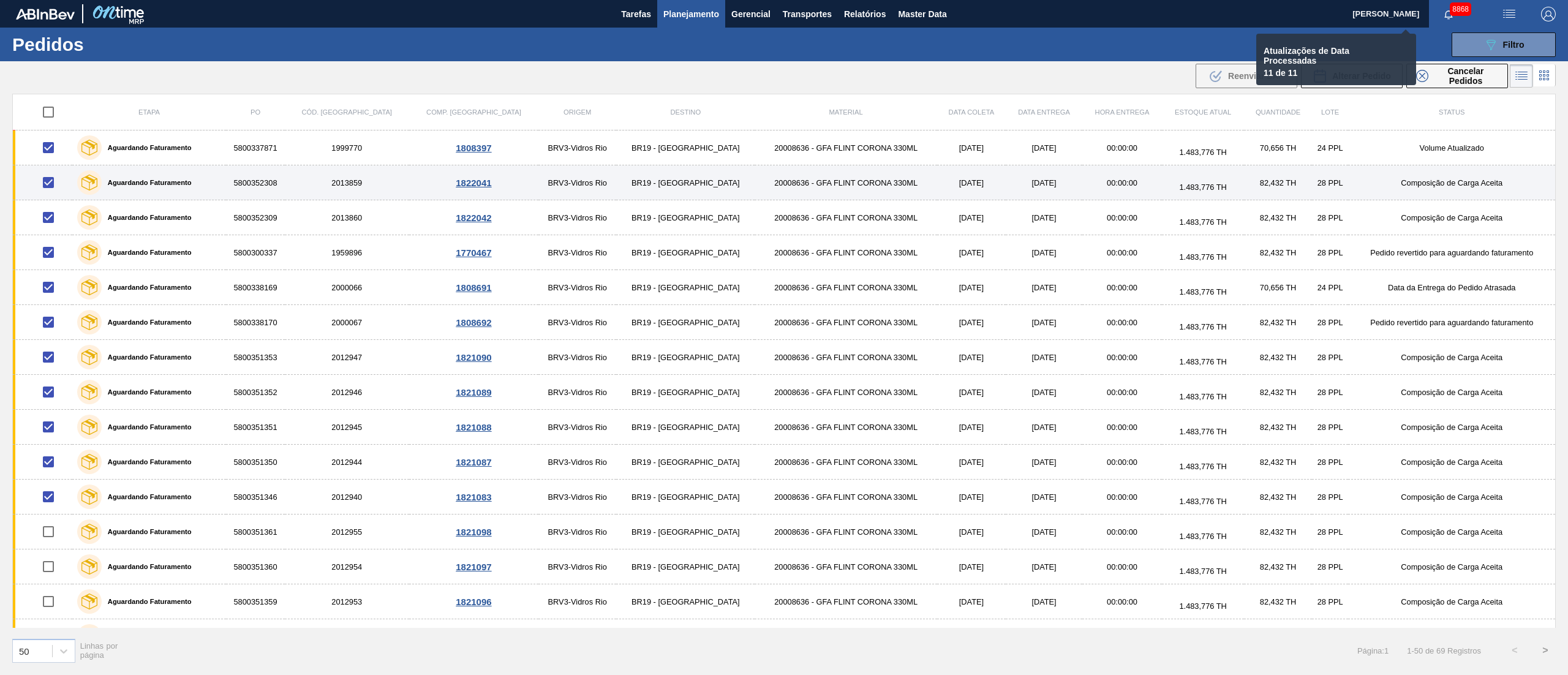
checkbox input "false"
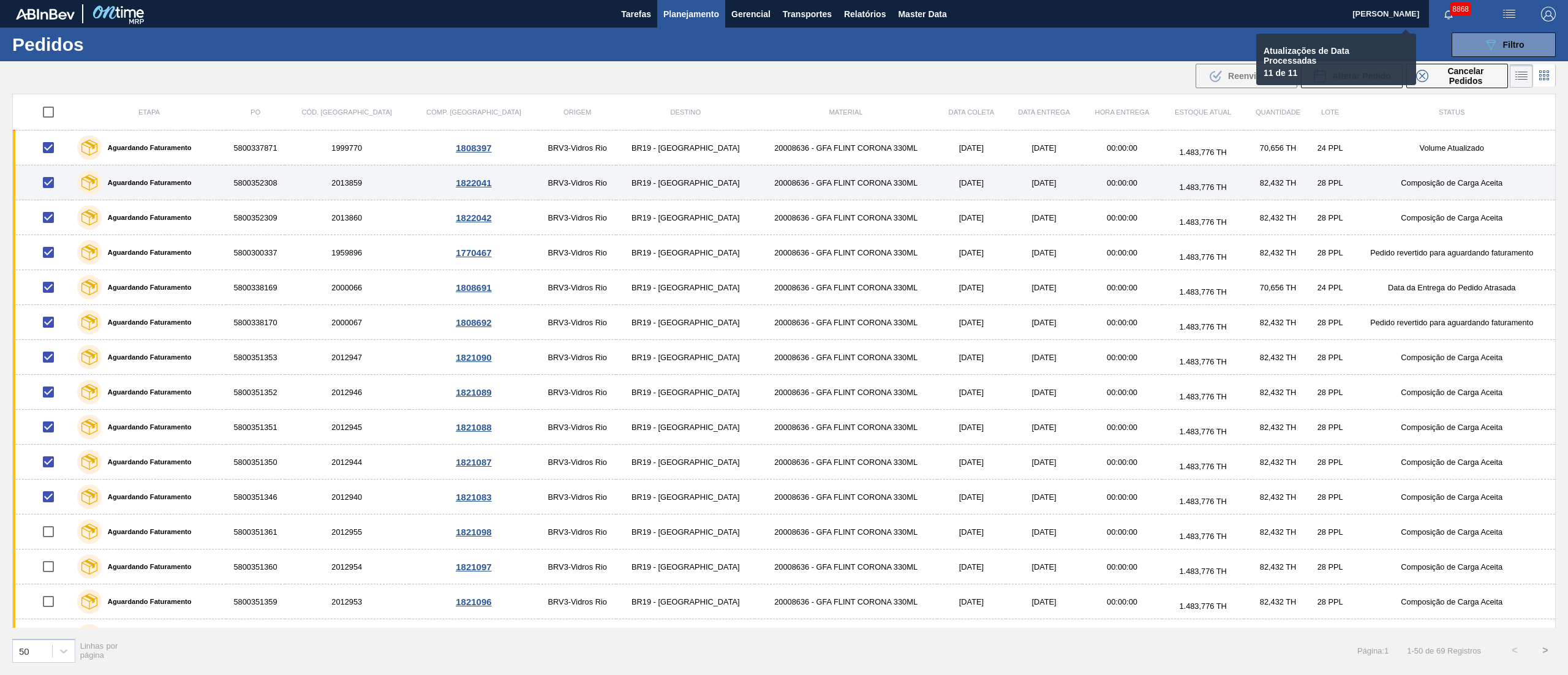
checkbox input "false"
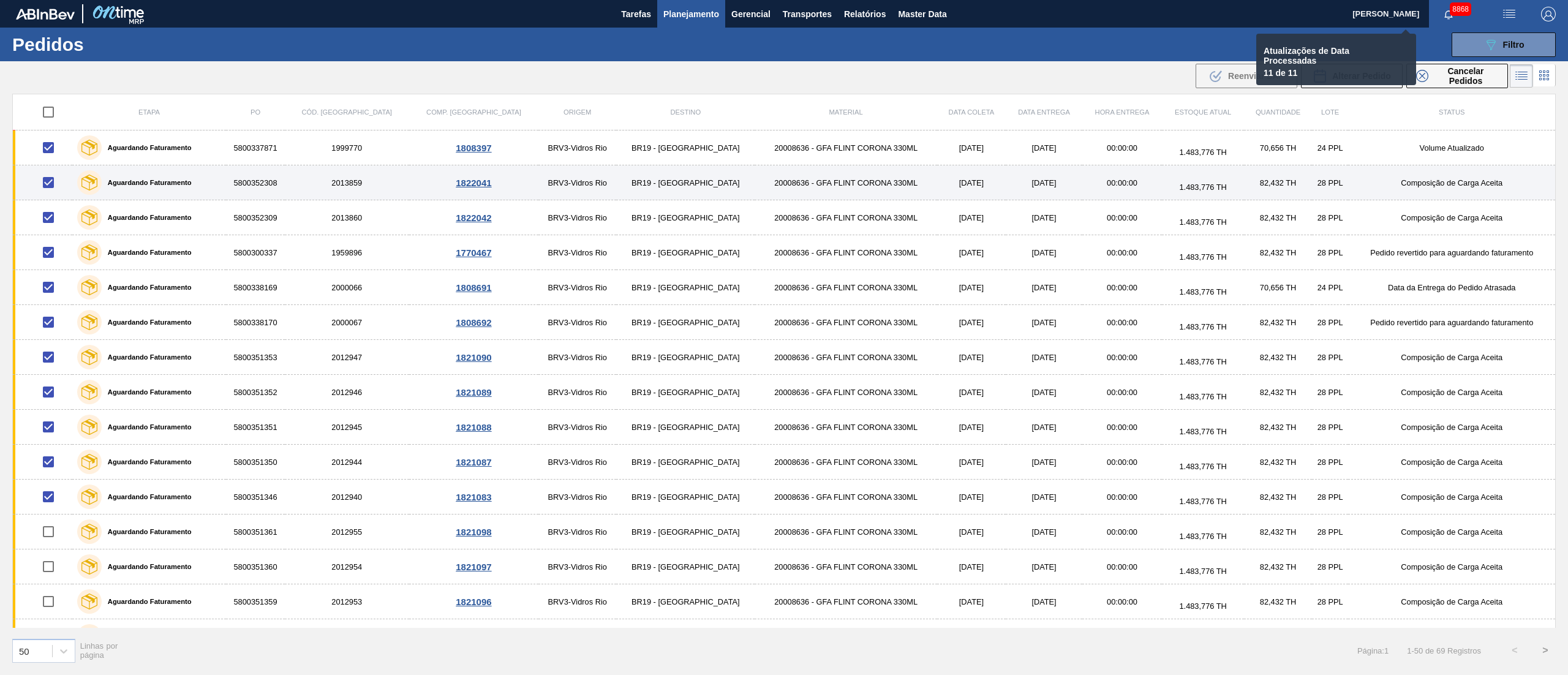
checkbox input "false"
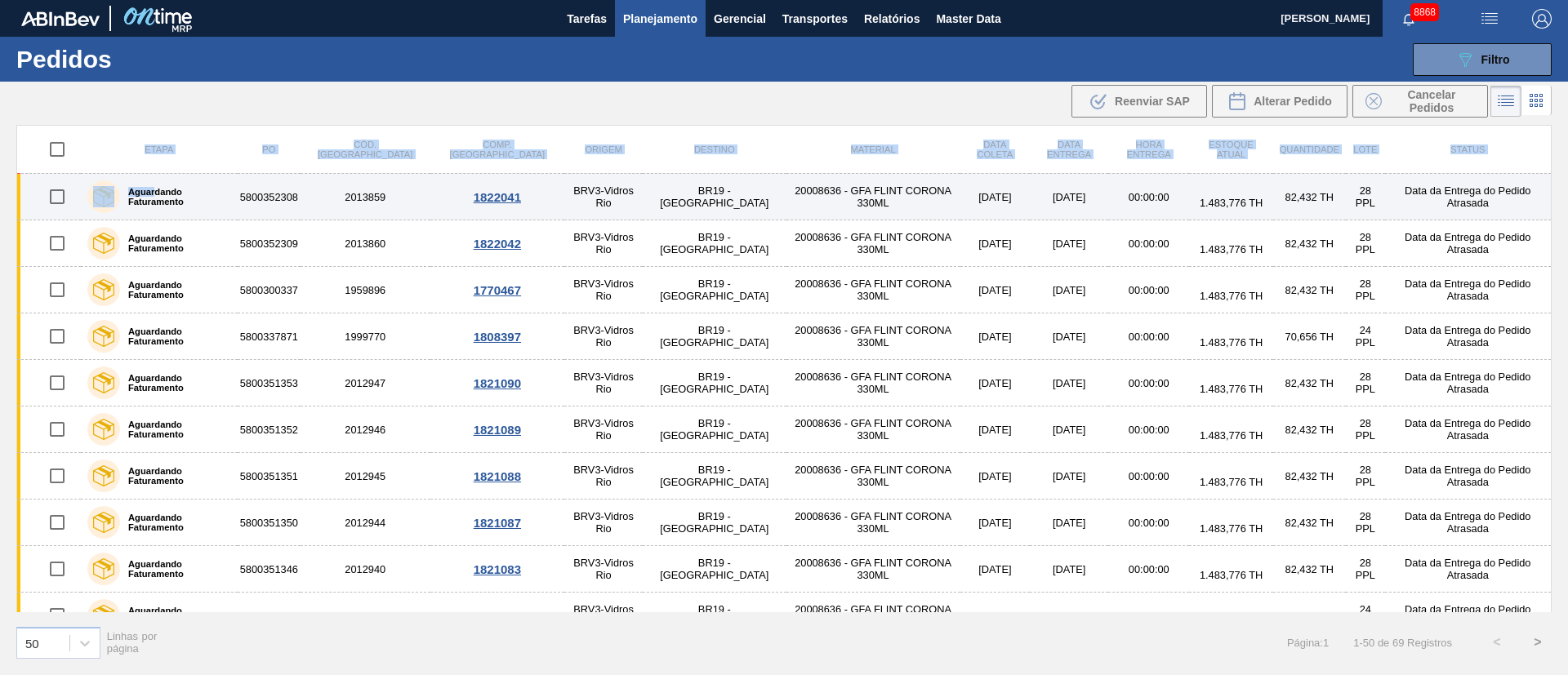
drag, startPoint x: 38, startPoint y: 169, endPoint x: 159, endPoint y: 190, distance: 122.8
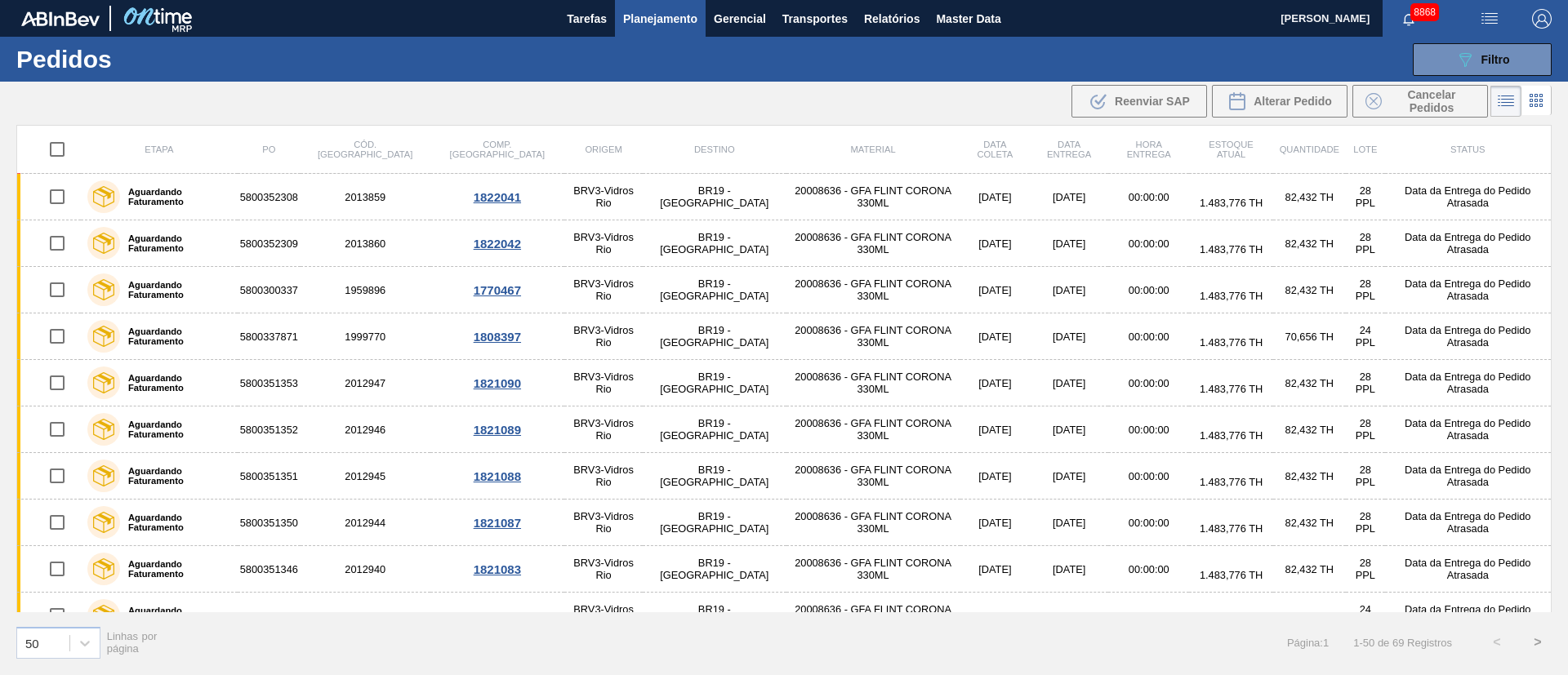
click at [34, 169] on th at bounding box center [49, 149] width 65 height 48
click at [1448, 56] on button "089F7B8B-B2A5-4AFE-B5C0-19BA573D28AC Filtro" at bounding box center [1482, 60] width 138 height 33
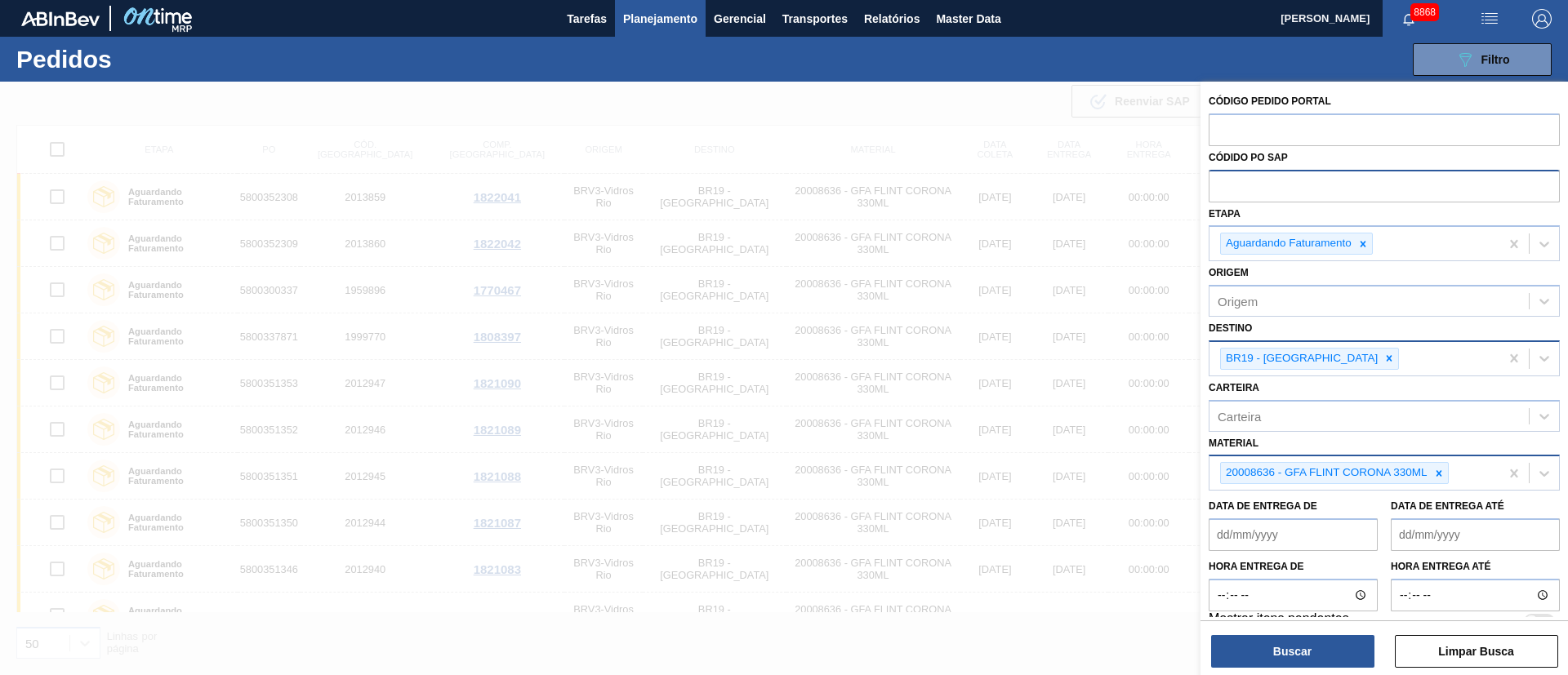
click at [1257, 191] on input "text" at bounding box center [1384, 184] width 352 height 31
paste input "5800353292"
drag, startPoint x: 1356, startPoint y: 235, endPoint x: 1357, endPoint y: 249, distance: 14.0
click at [1357, 240] on div at bounding box center [1362, 243] width 18 height 20
type input "5800353292"
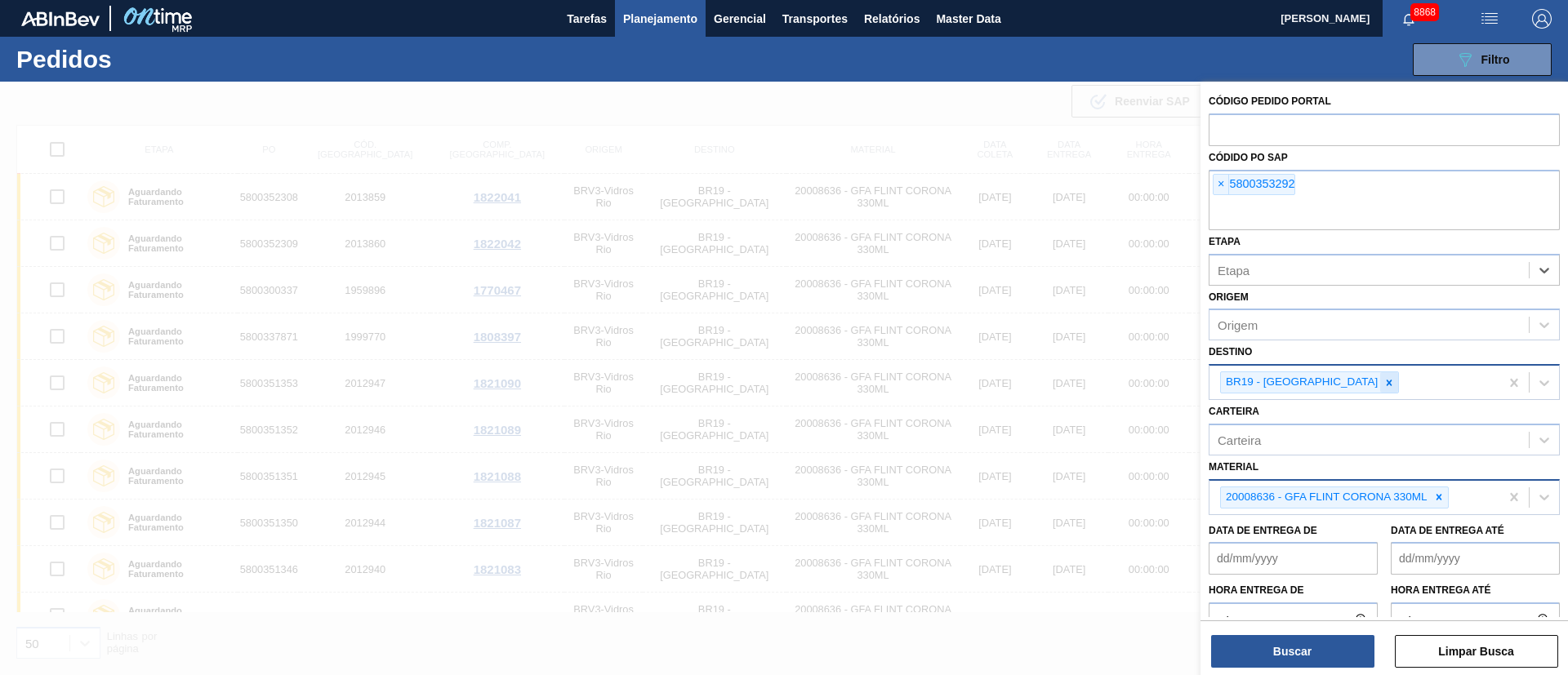
click at [1383, 384] on icon at bounding box center [1389, 383] width 12 height 12
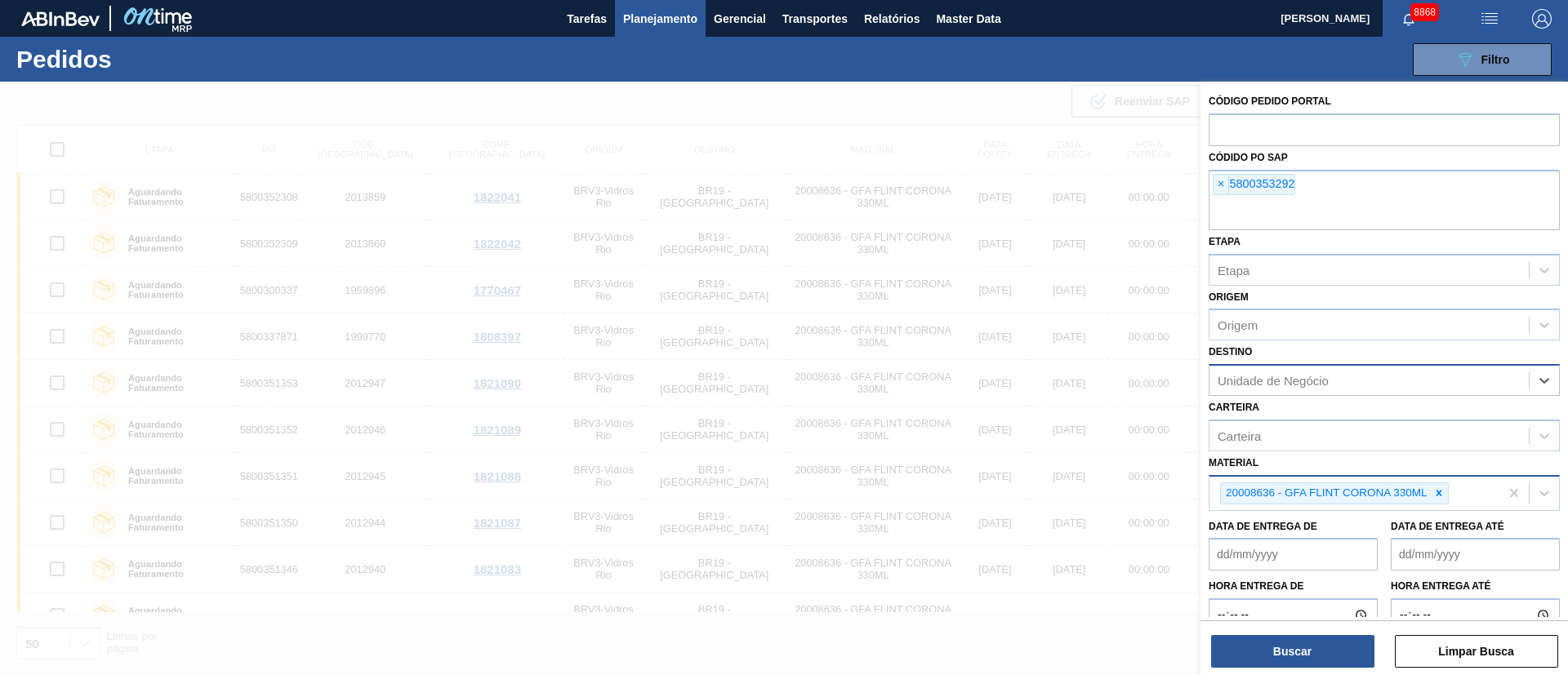
click at [1451, 491] on div "20008636 - GFA FLINT CORONA 330ML" at bounding box center [1354, 493] width 290 height 34
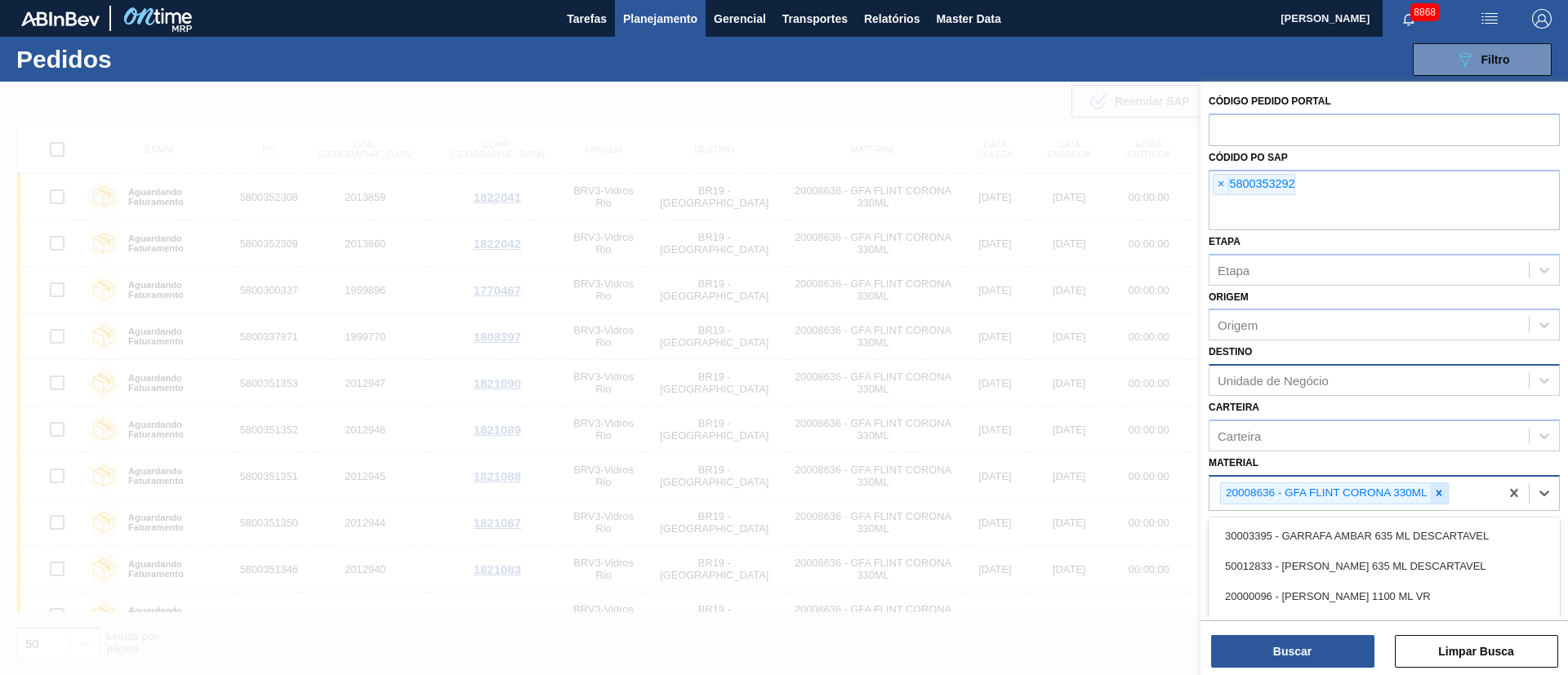
click at [1440, 491] on icon at bounding box center [1438, 493] width 6 height 6
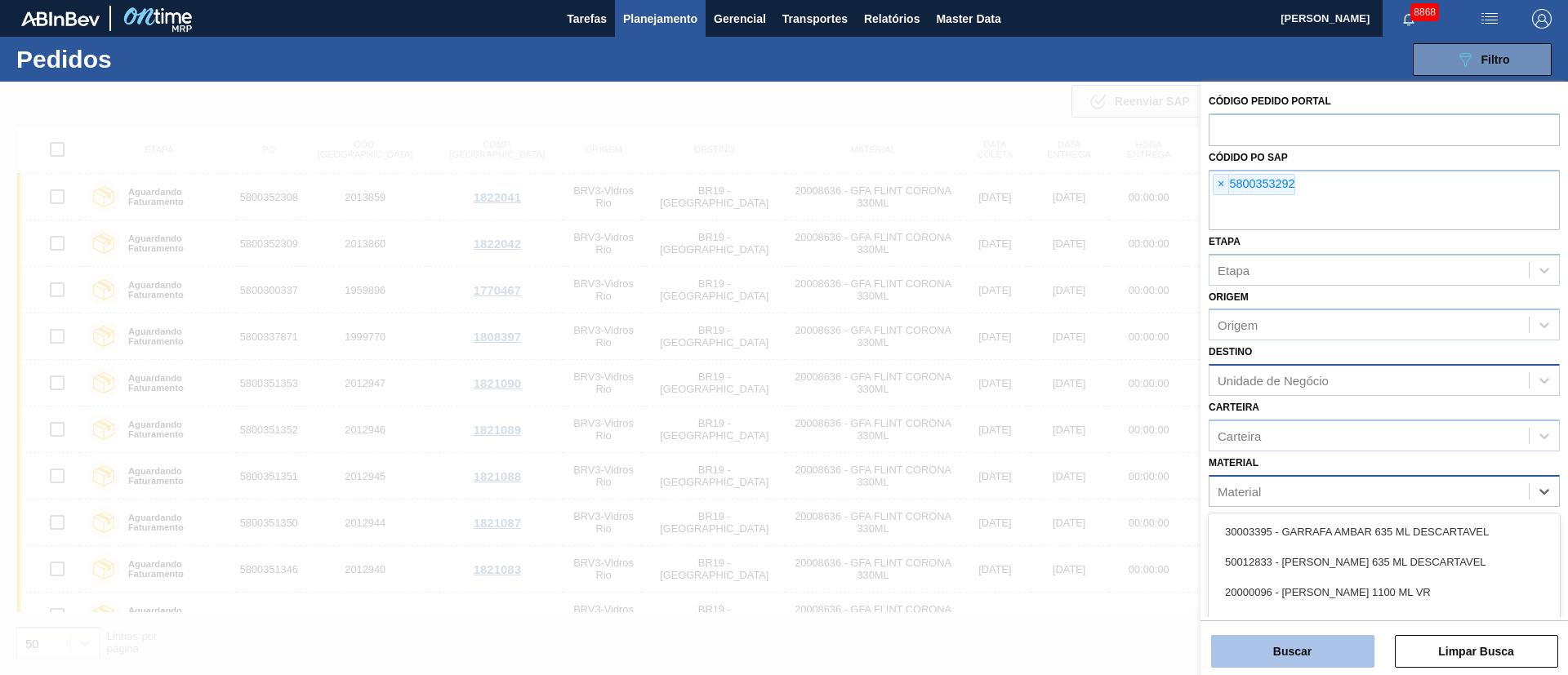
click at [1331, 658] on button "Buscar" at bounding box center [1292, 651] width 164 height 33
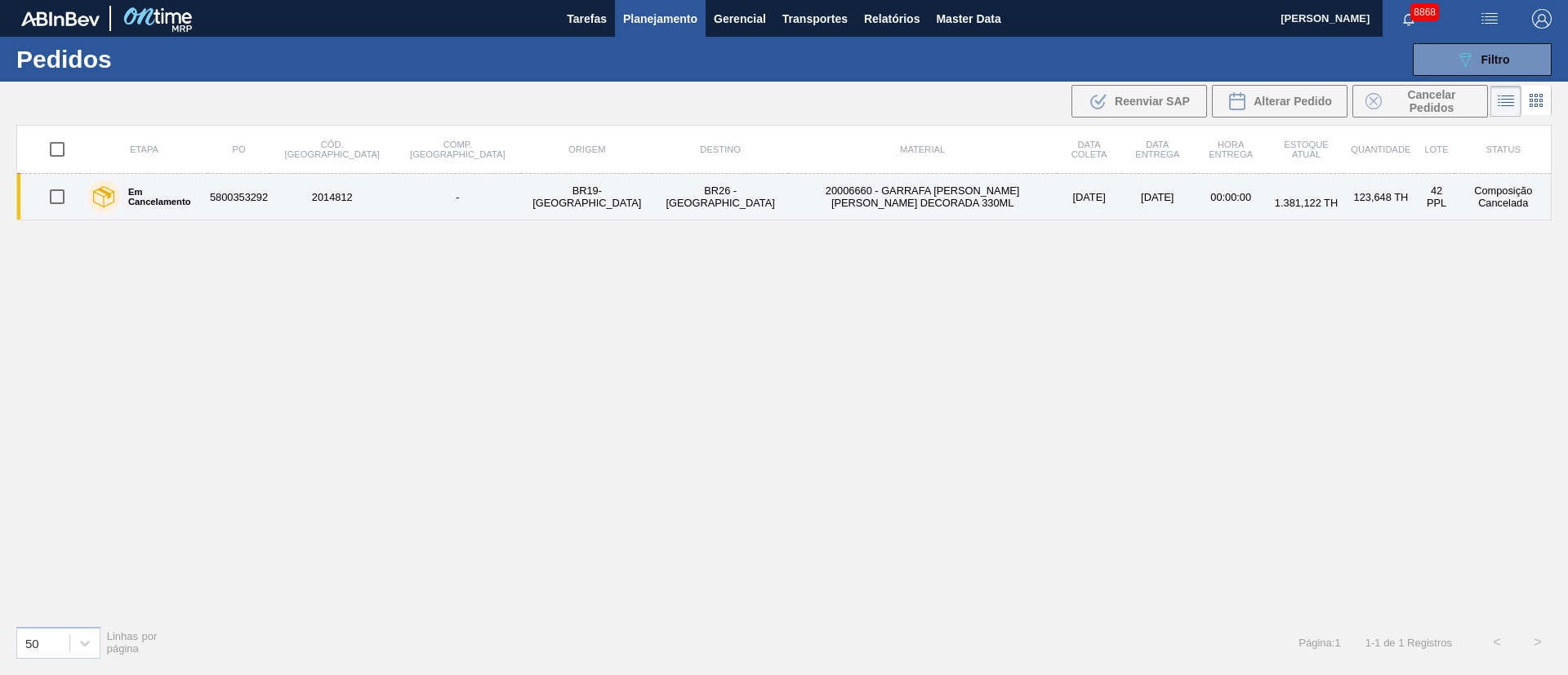
click at [62, 196] on input "checkbox" at bounding box center [57, 196] width 34 height 34
checkbox input "true"
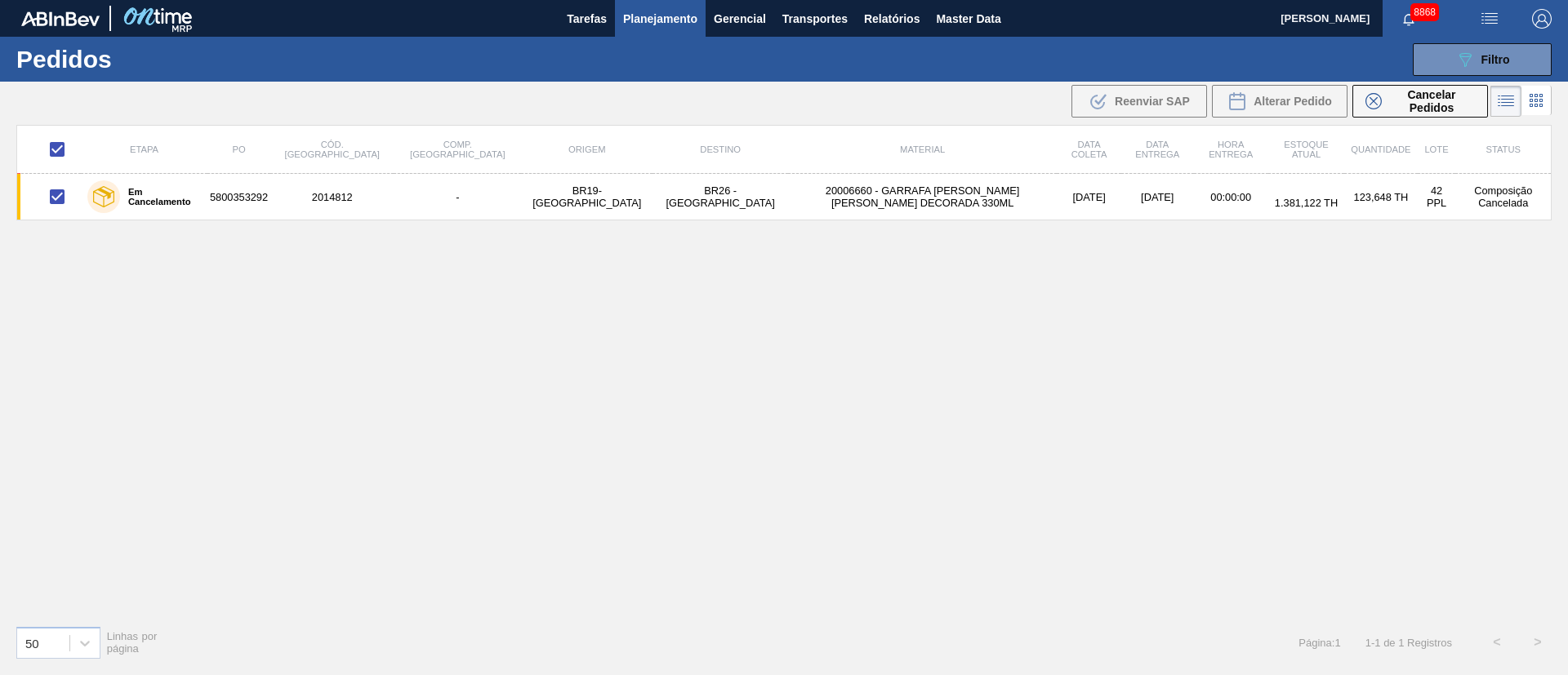
click at [671, 316] on div "Etapa PO Cód. Pedido Comp. Carga Origem Destino Material Data [PERSON_NAME] Dat…" at bounding box center [784, 368] width 1535 height 487
click at [675, 18] on span "Planejamento" at bounding box center [660, 18] width 75 height 19
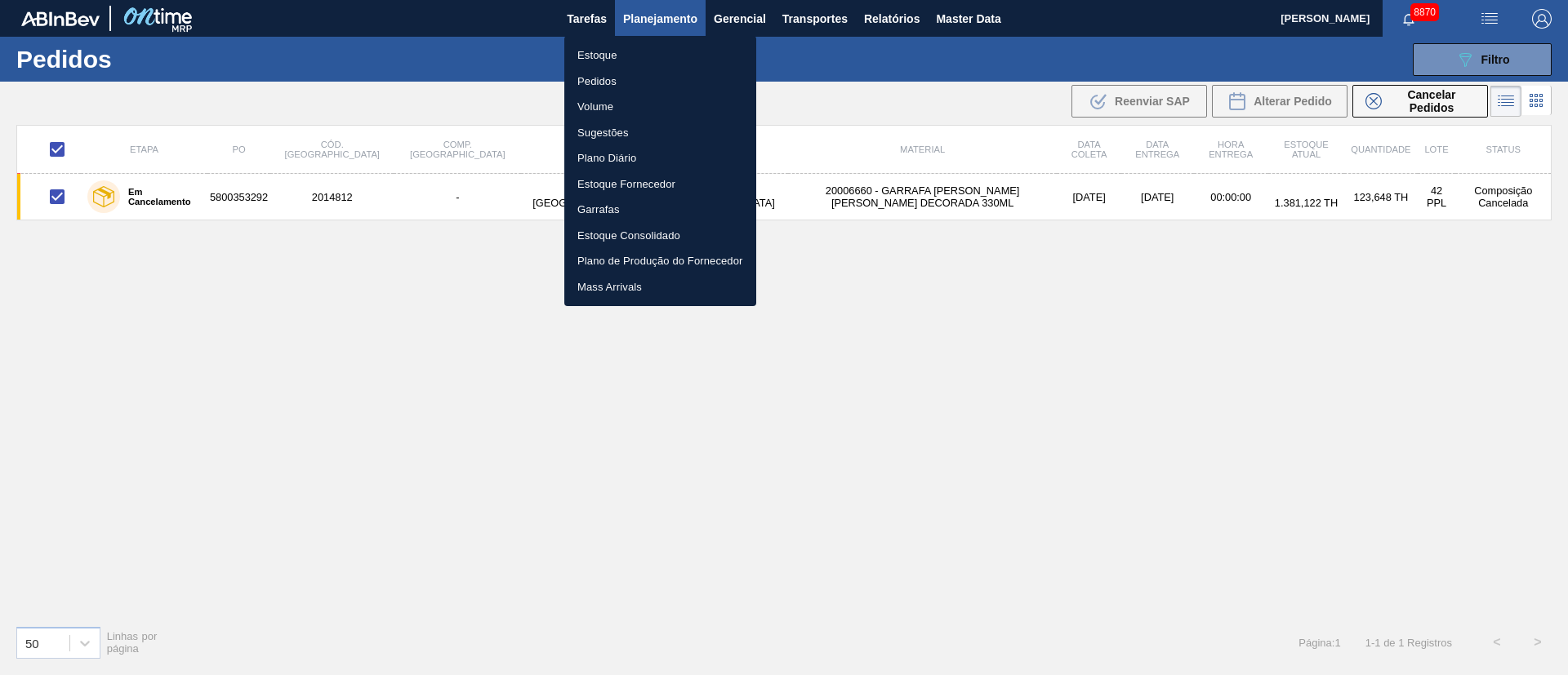
click at [595, 83] on li "Pedidos" at bounding box center [660, 81] width 192 height 26
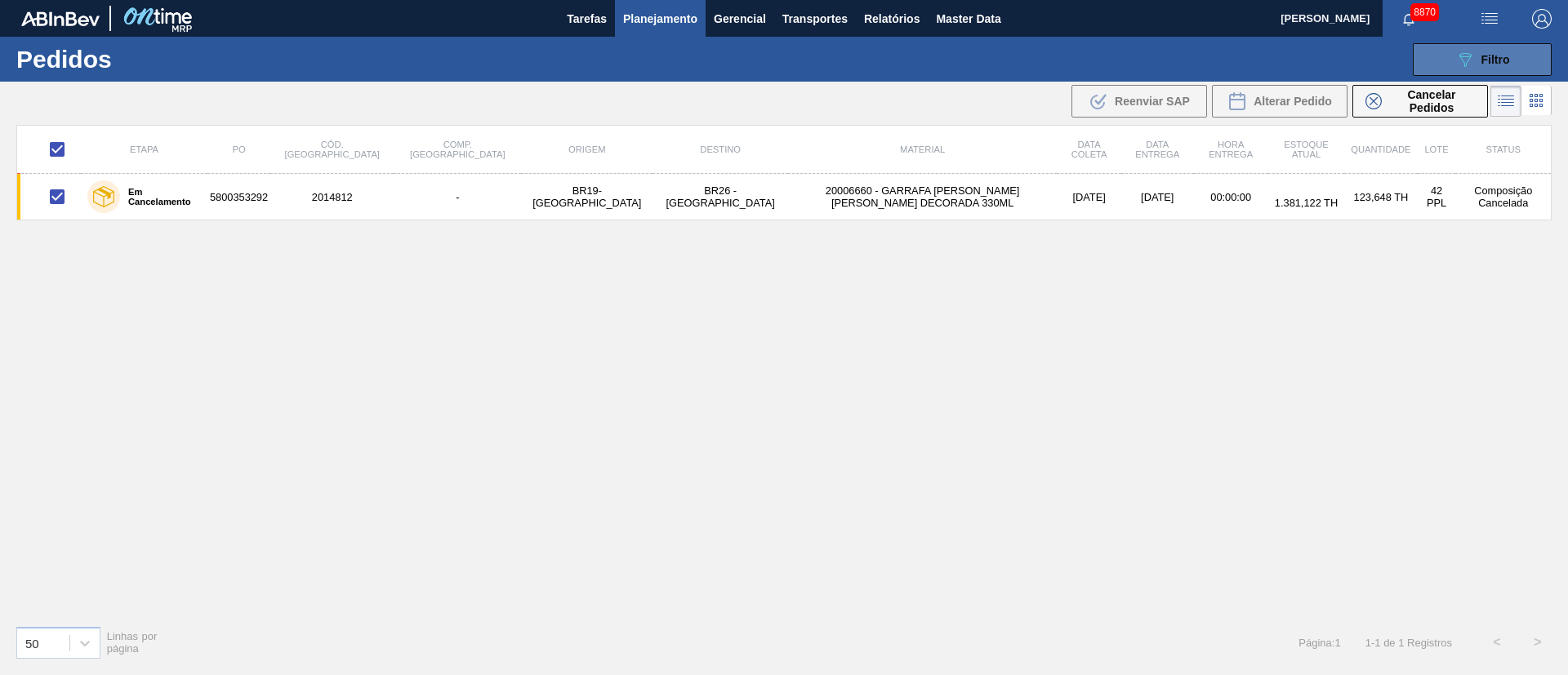
click at [1486, 65] on div "089F7B8B-B2A5-4AFE-B5C0-19BA573D28AC Filtro" at bounding box center [1482, 59] width 55 height 19
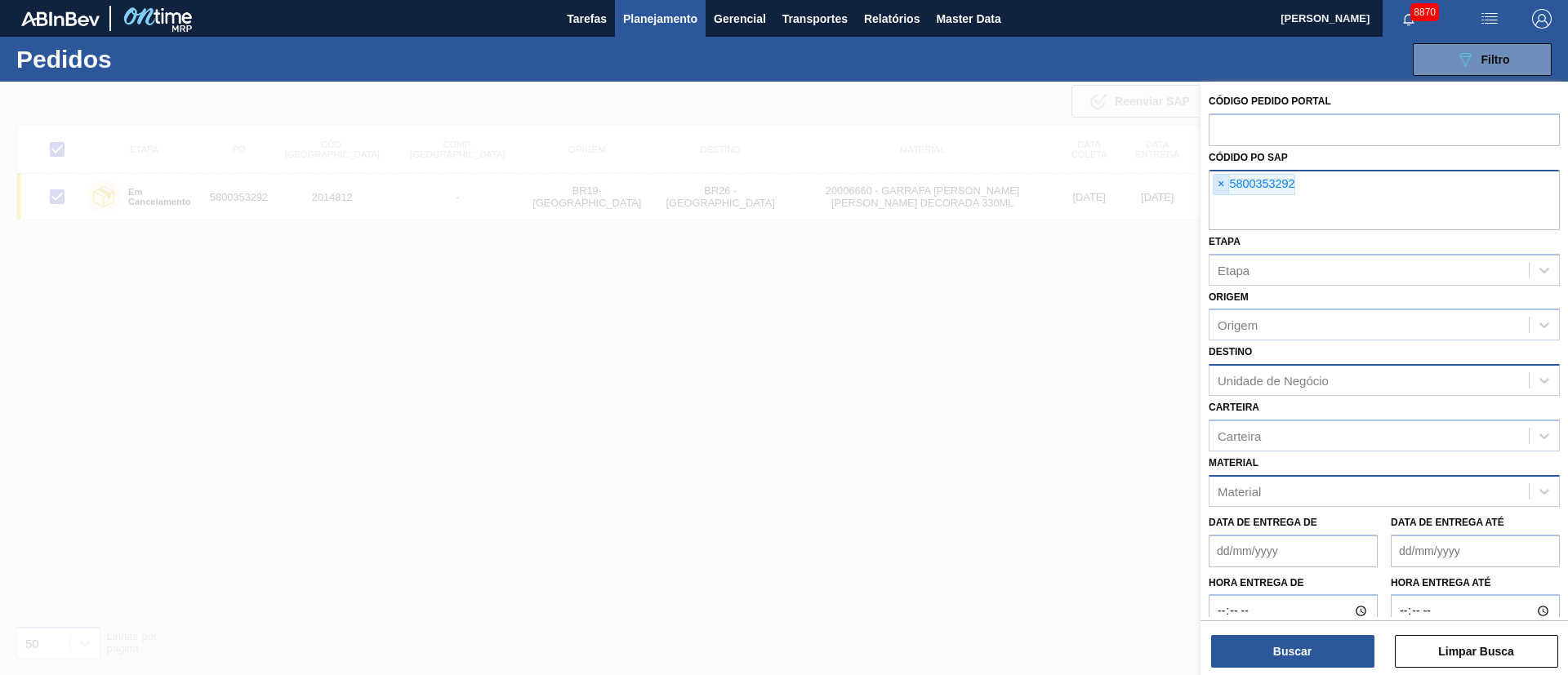
click at [1221, 183] on span "×" at bounding box center [1221, 184] width 15 height 19
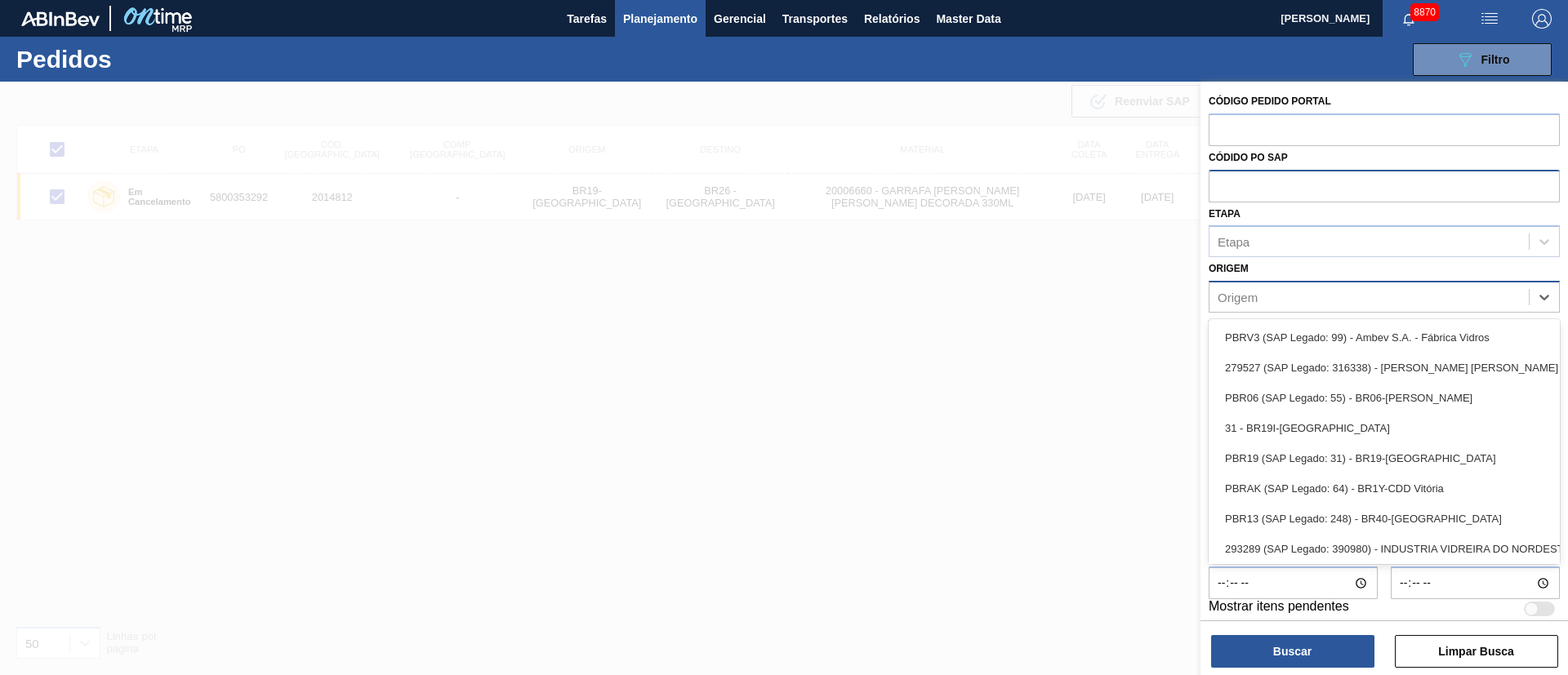
click at [1261, 300] on div "Origem" at bounding box center [1368, 298] width 320 height 23
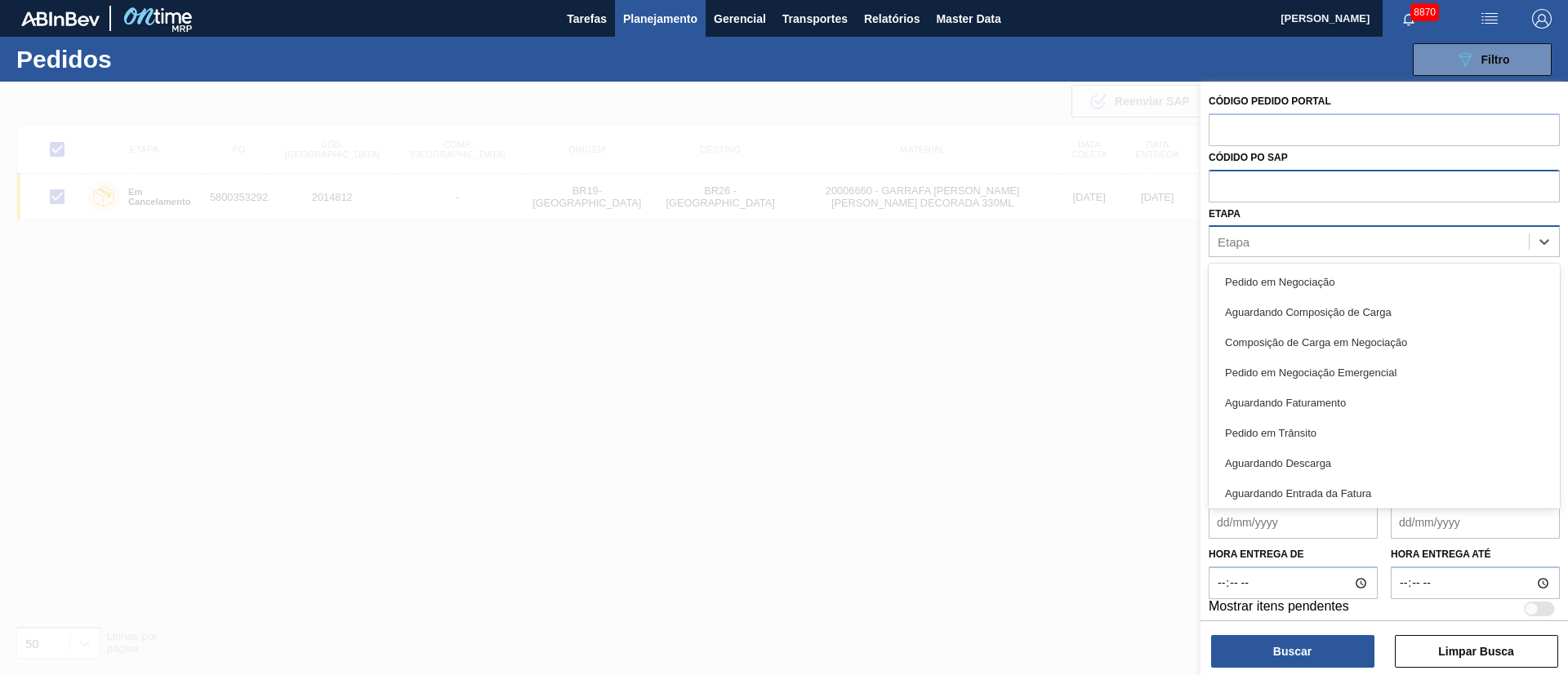
click at [1248, 250] on div "Etapa" at bounding box center [1368, 241] width 320 height 23
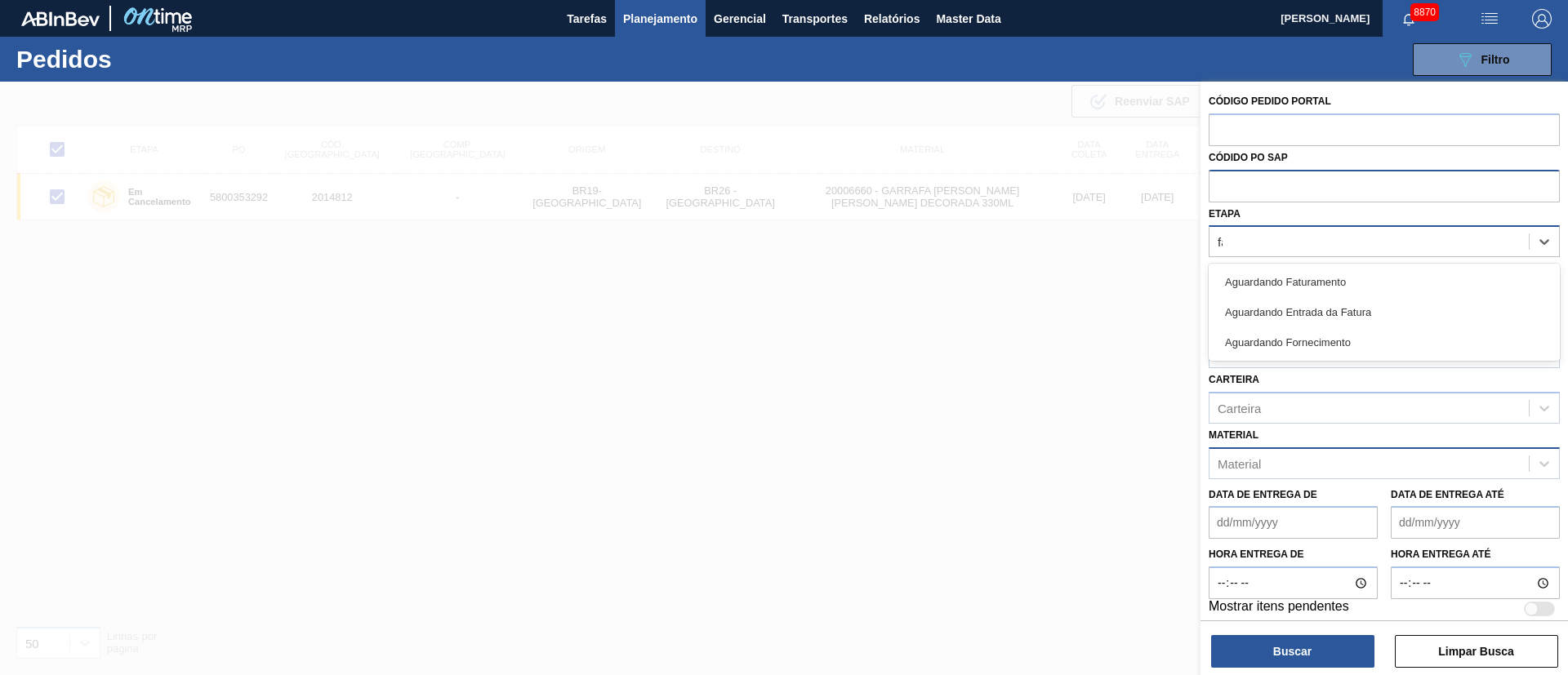
type input "fat"
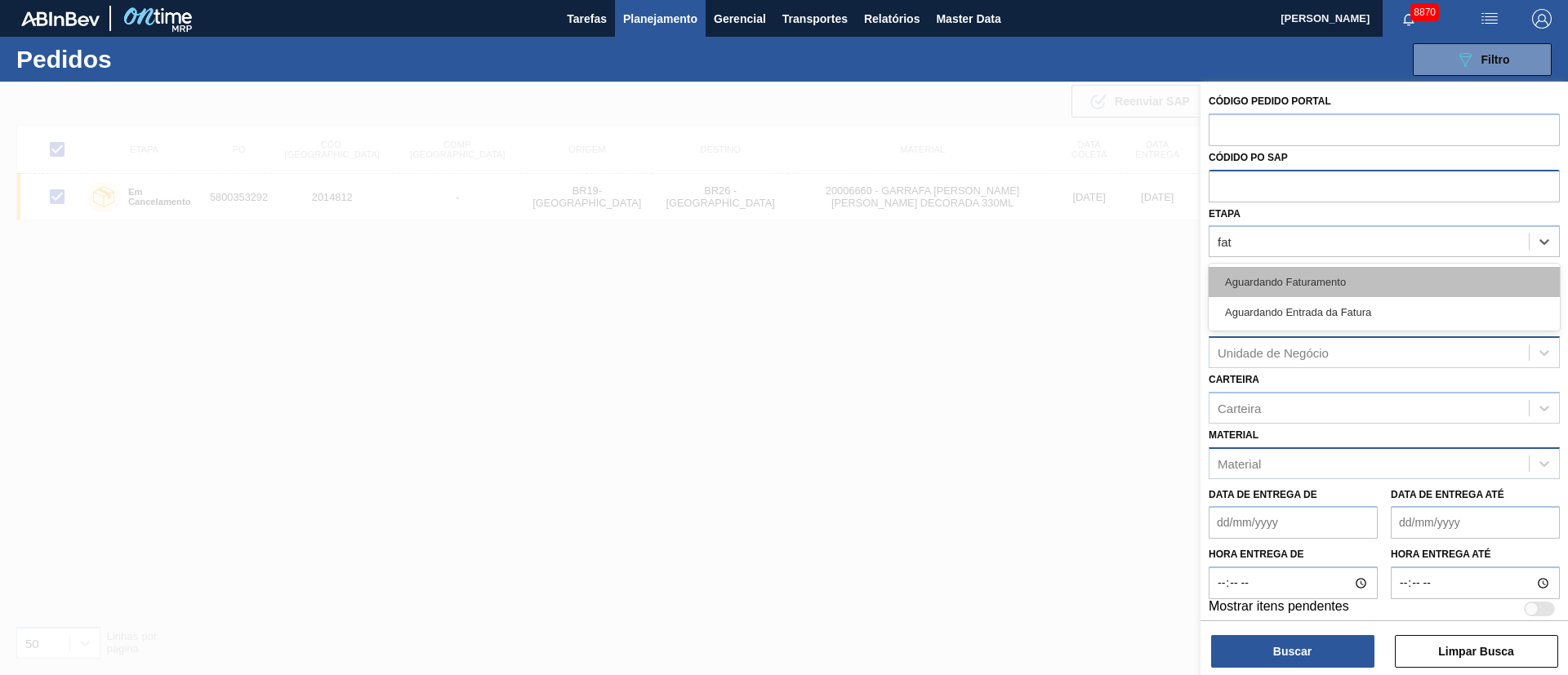
click at [1236, 290] on div "Aguardando Faturamento" at bounding box center [1384, 282] width 352 height 30
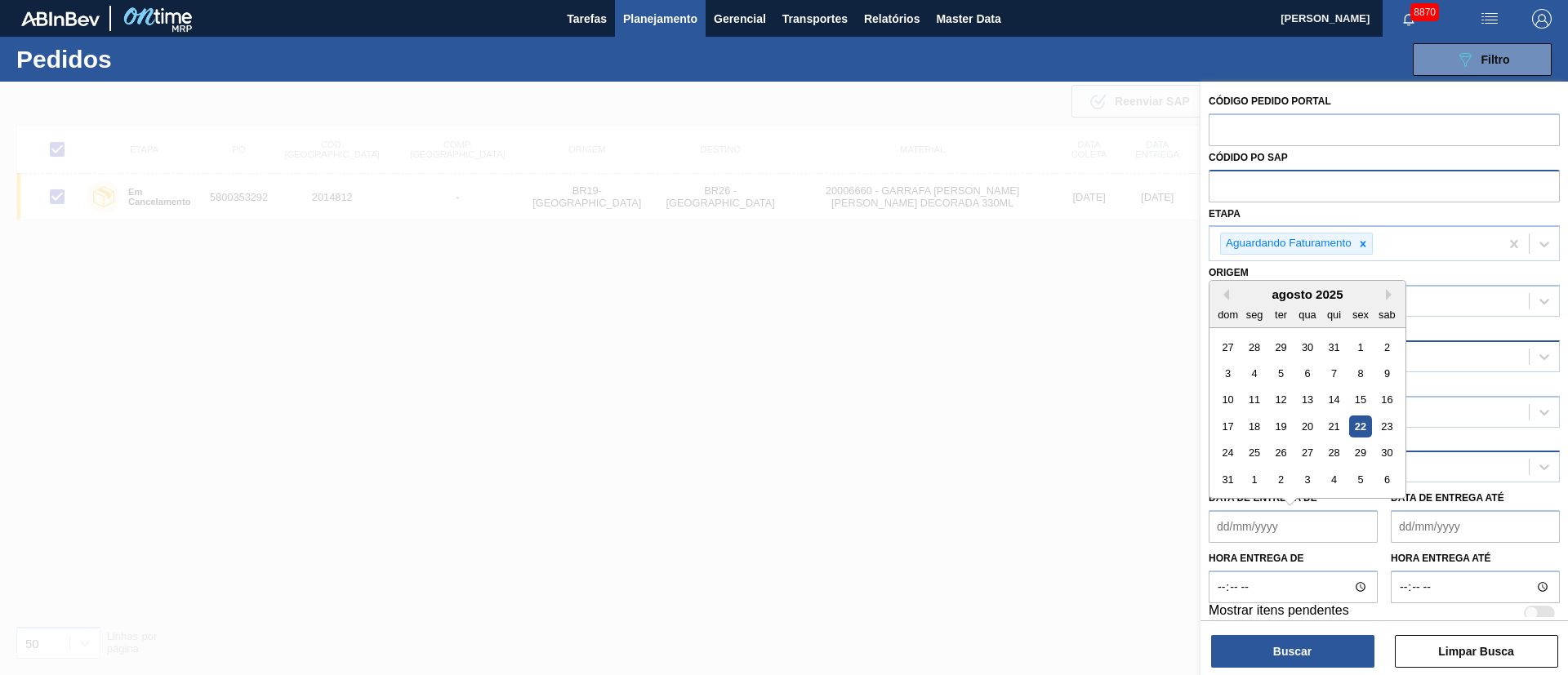
click at [1252, 531] on de "Data de Entrega de" at bounding box center [1293, 526] width 169 height 33
click at [1472, 474] on div "Material" at bounding box center [1368, 467] width 320 height 23
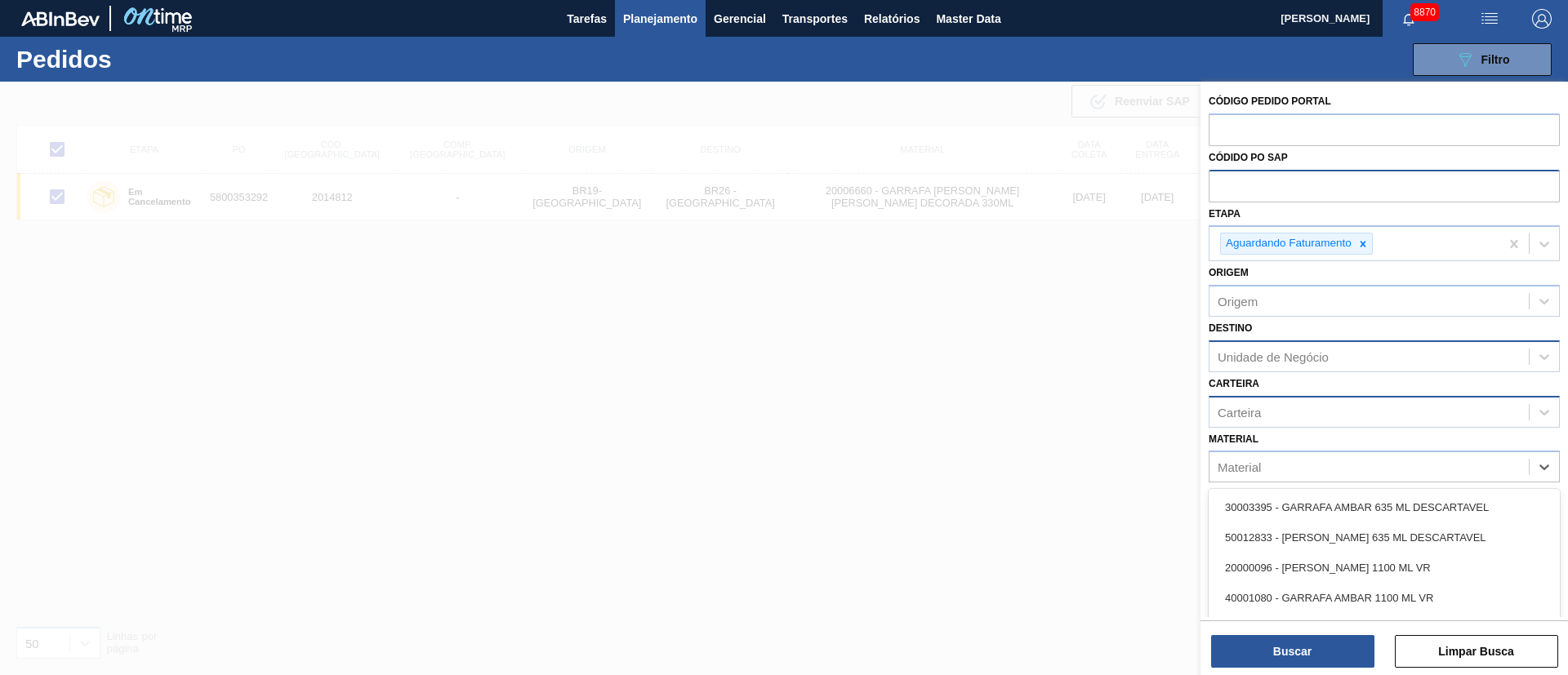
click at [1326, 421] on div "Carteira" at bounding box center [1368, 412] width 320 height 23
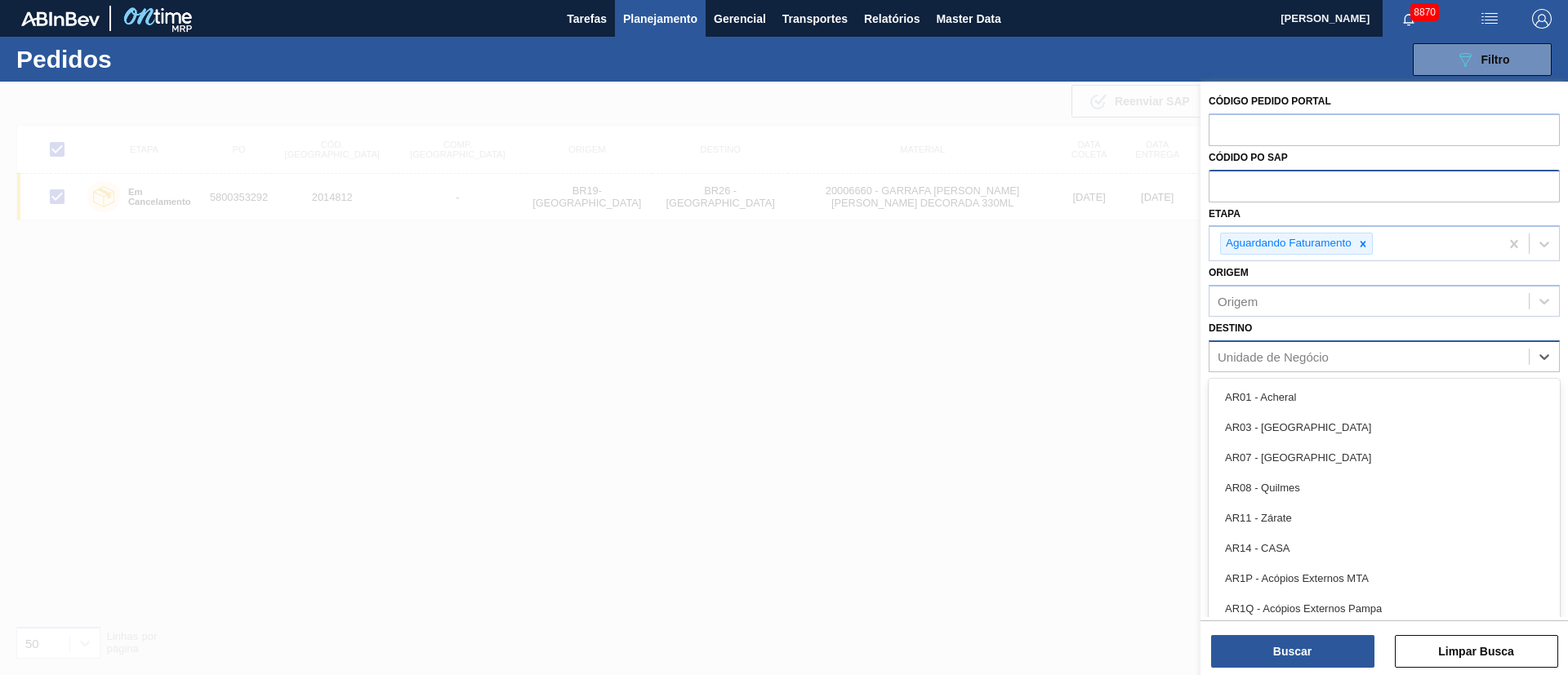
click at [1231, 358] on div "Unidade de Negócio" at bounding box center [1273, 356] width 111 height 14
type input "23"
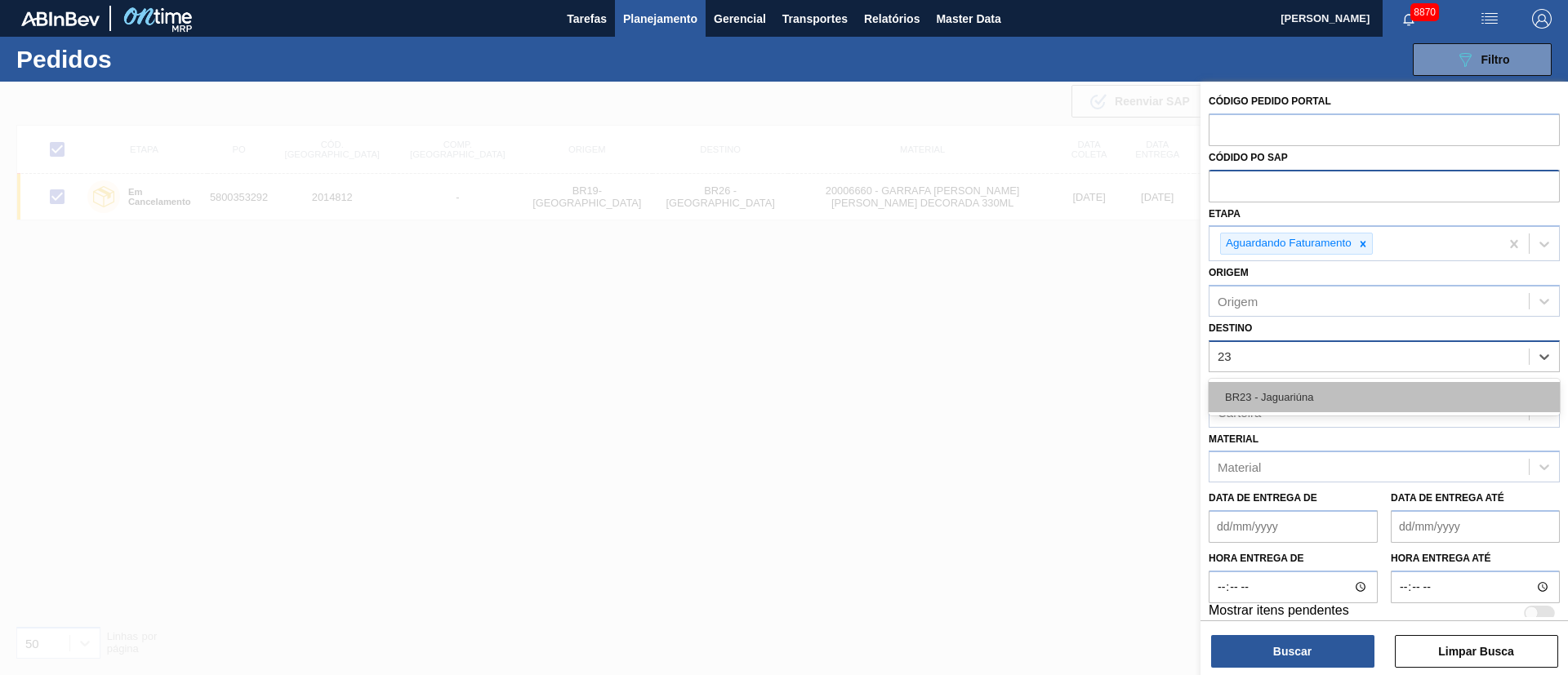
click at [1250, 387] on div "BR23 - Jaguariúna" at bounding box center [1384, 397] width 352 height 30
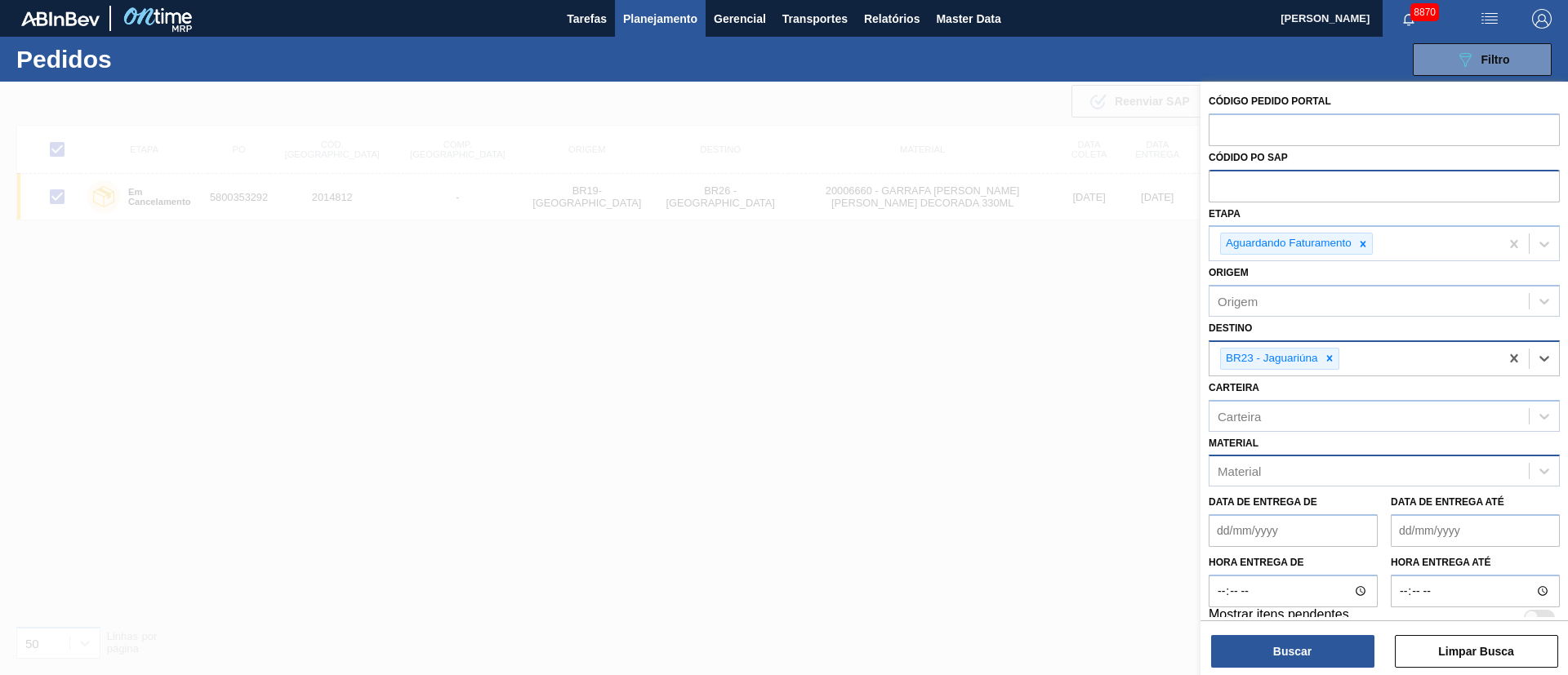
click at [1242, 470] on div "Material" at bounding box center [1239, 471] width 44 height 14
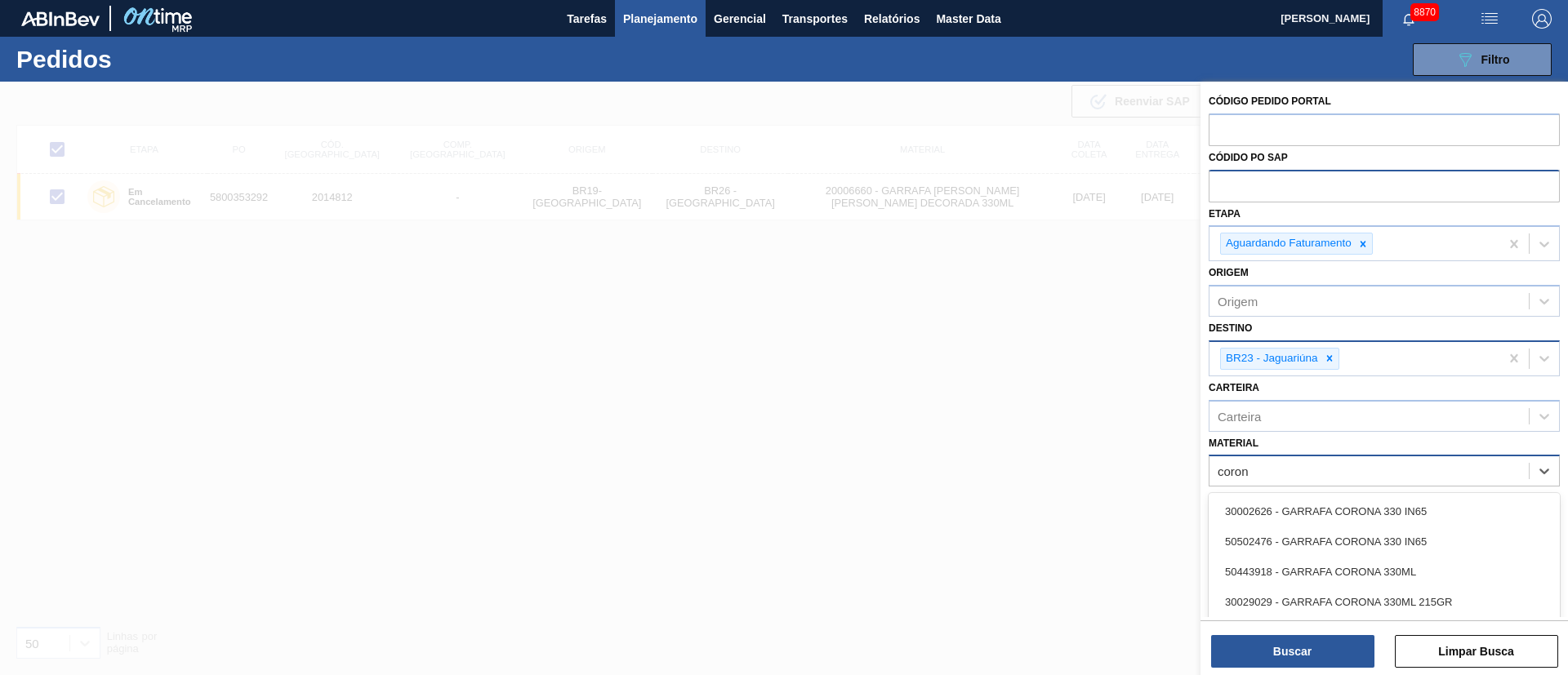
type input "corona"
click at [1269, 502] on div "30002626 - GARRAFA CORONA 330 IN65" at bounding box center [1384, 511] width 352 height 30
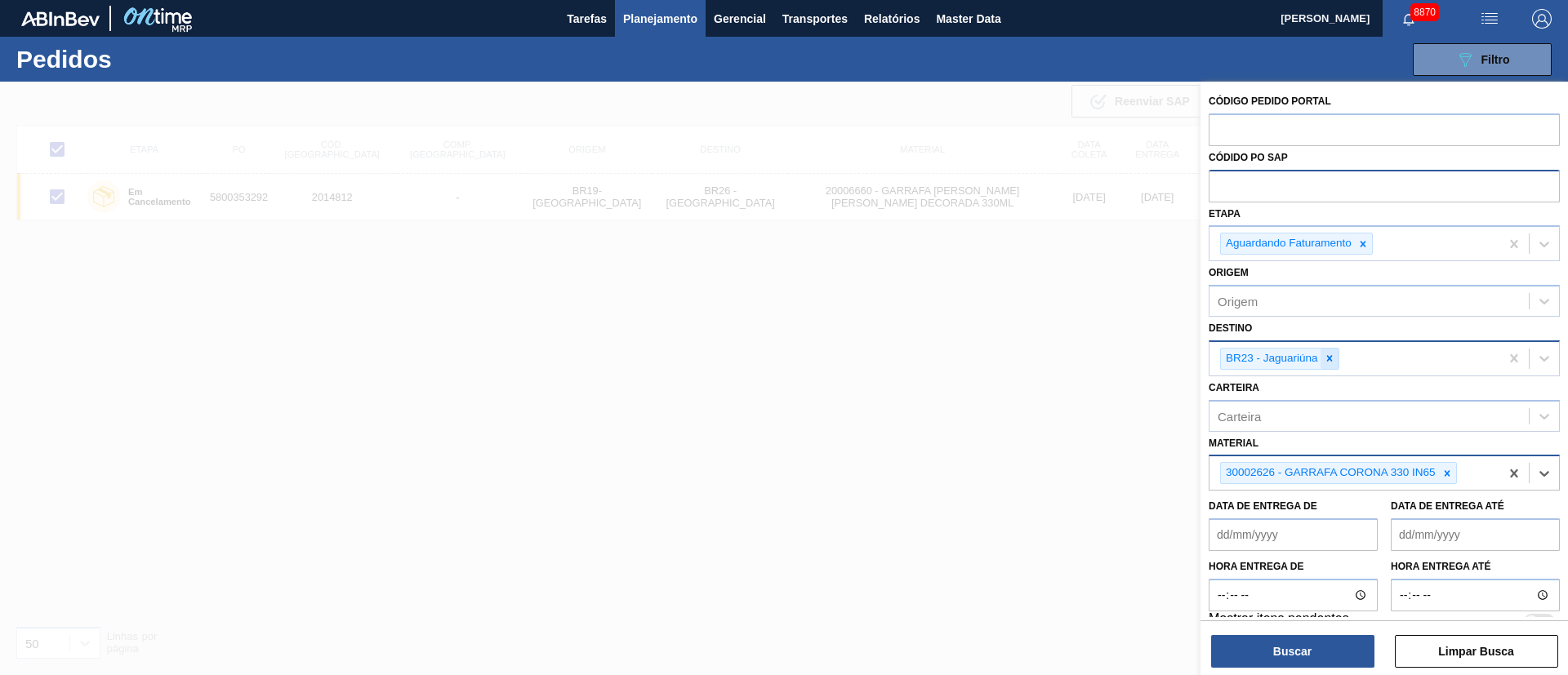
click at [1325, 359] on icon at bounding box center [1330, 358] width 12 height 12
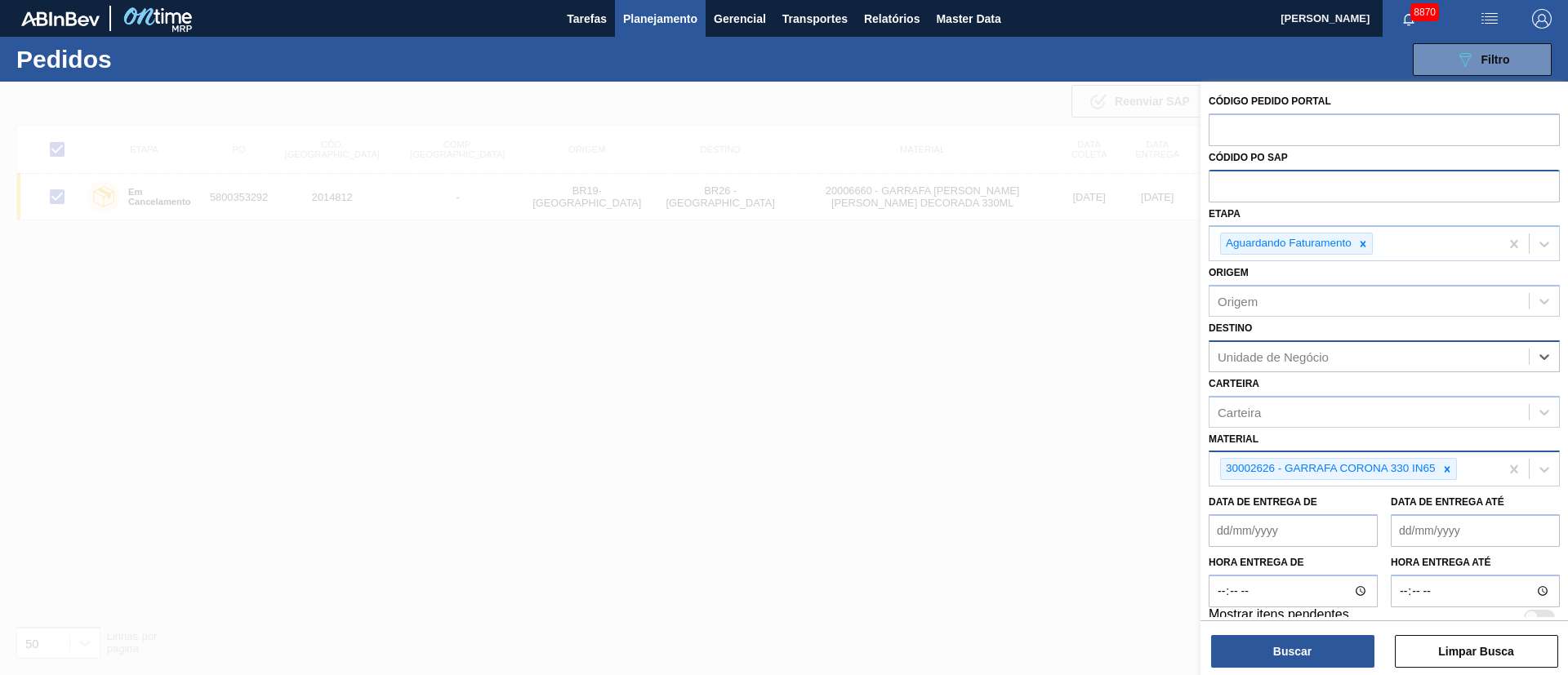
type input "3"
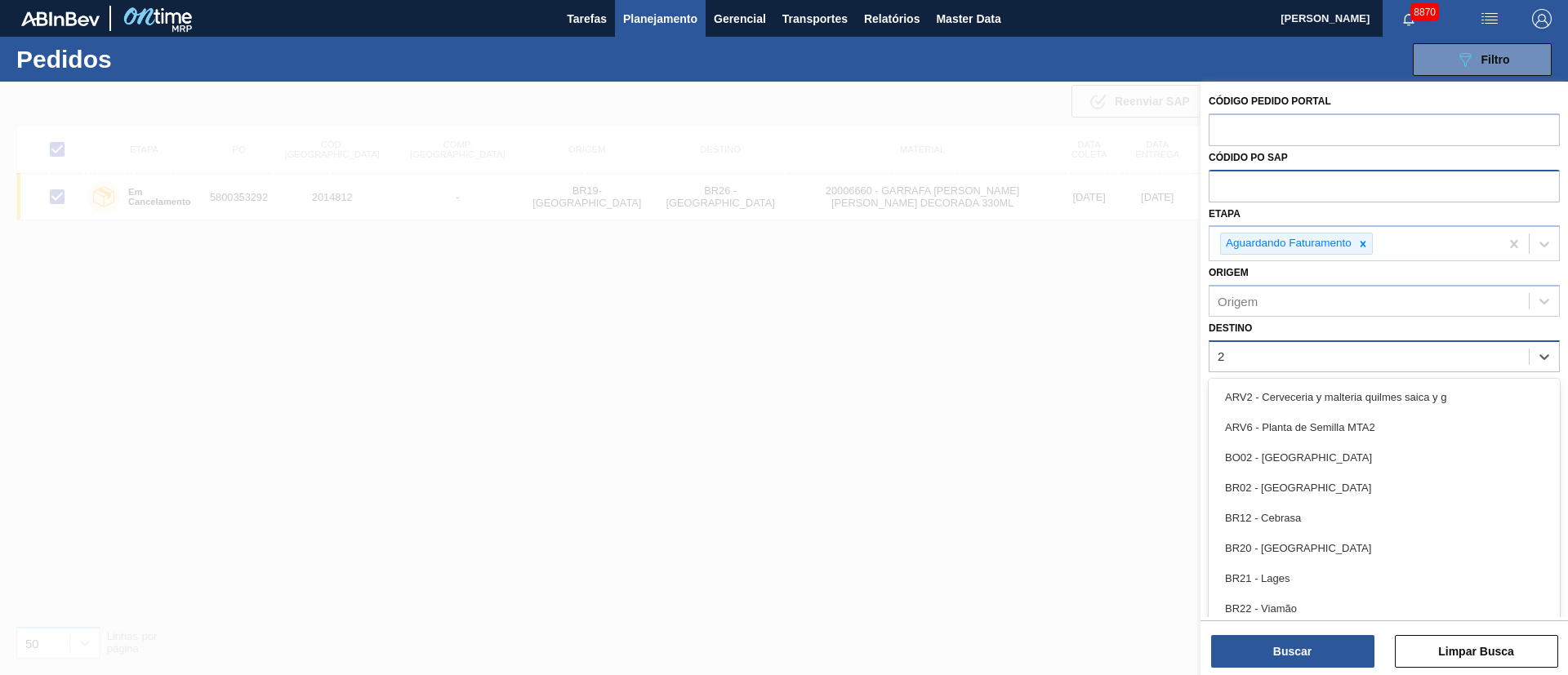
type input "26"
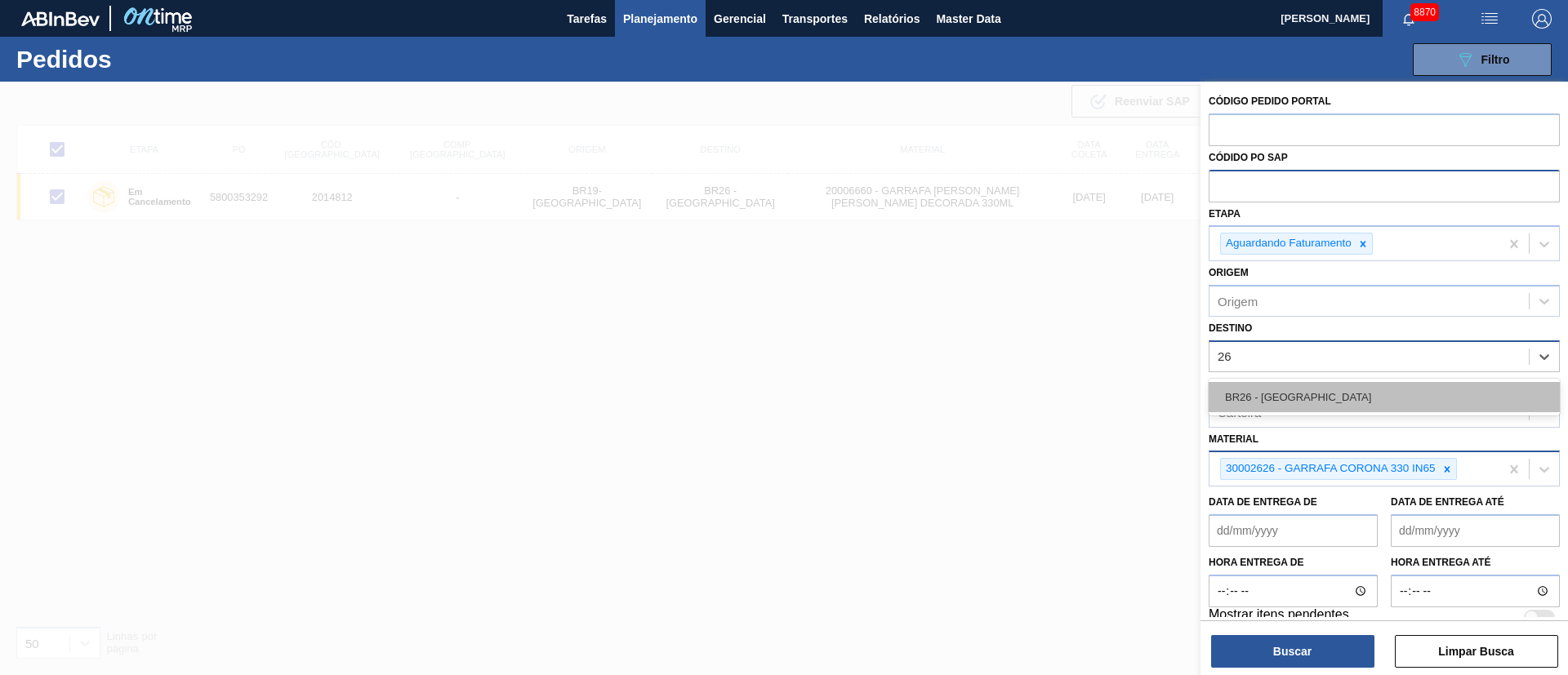
click at [1303, 392] on div "BR26 - [GEOGRAPHIC_DATA]" at bounding box center [1384, 397] width 352 height 30
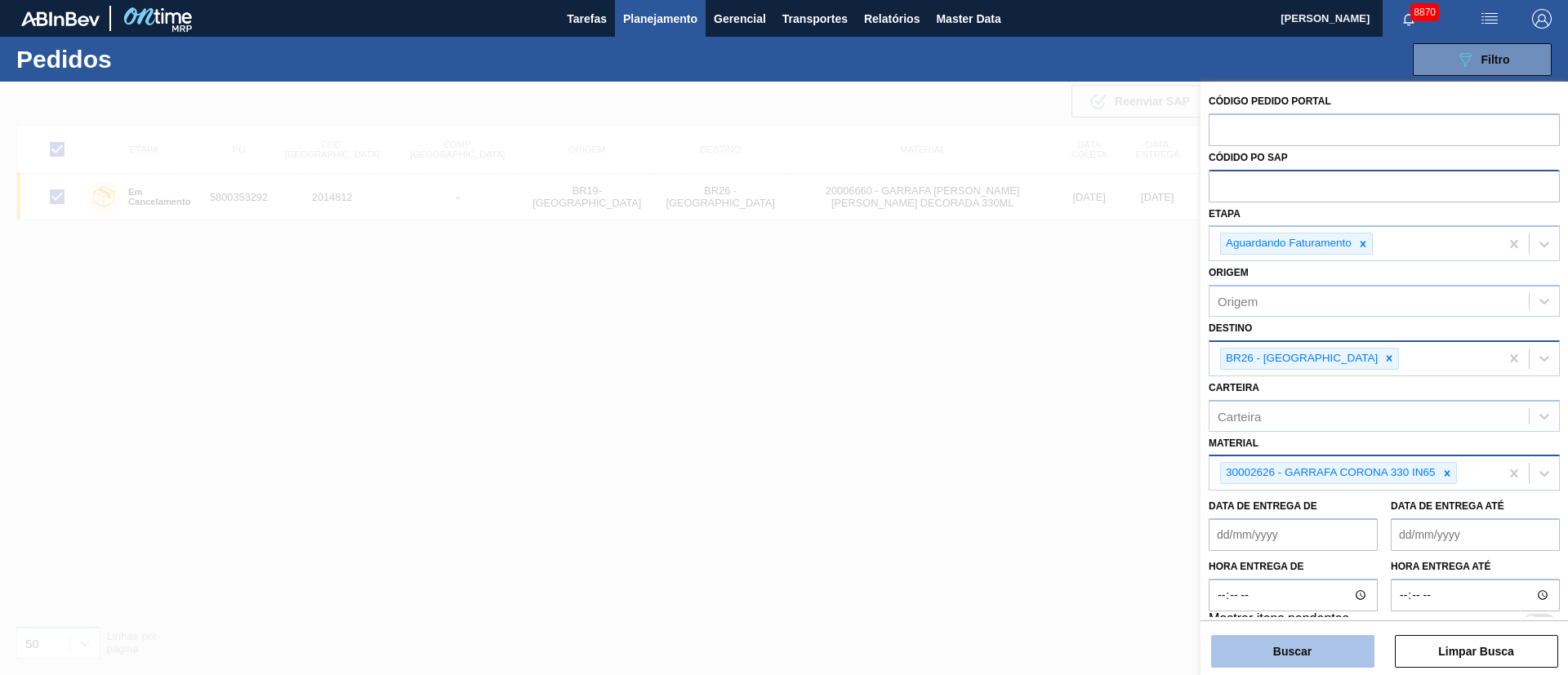
click at [1286, 658] on button "Buscar" at bounding box center [1292, 651] width 164 height 33
checkbox input "false"
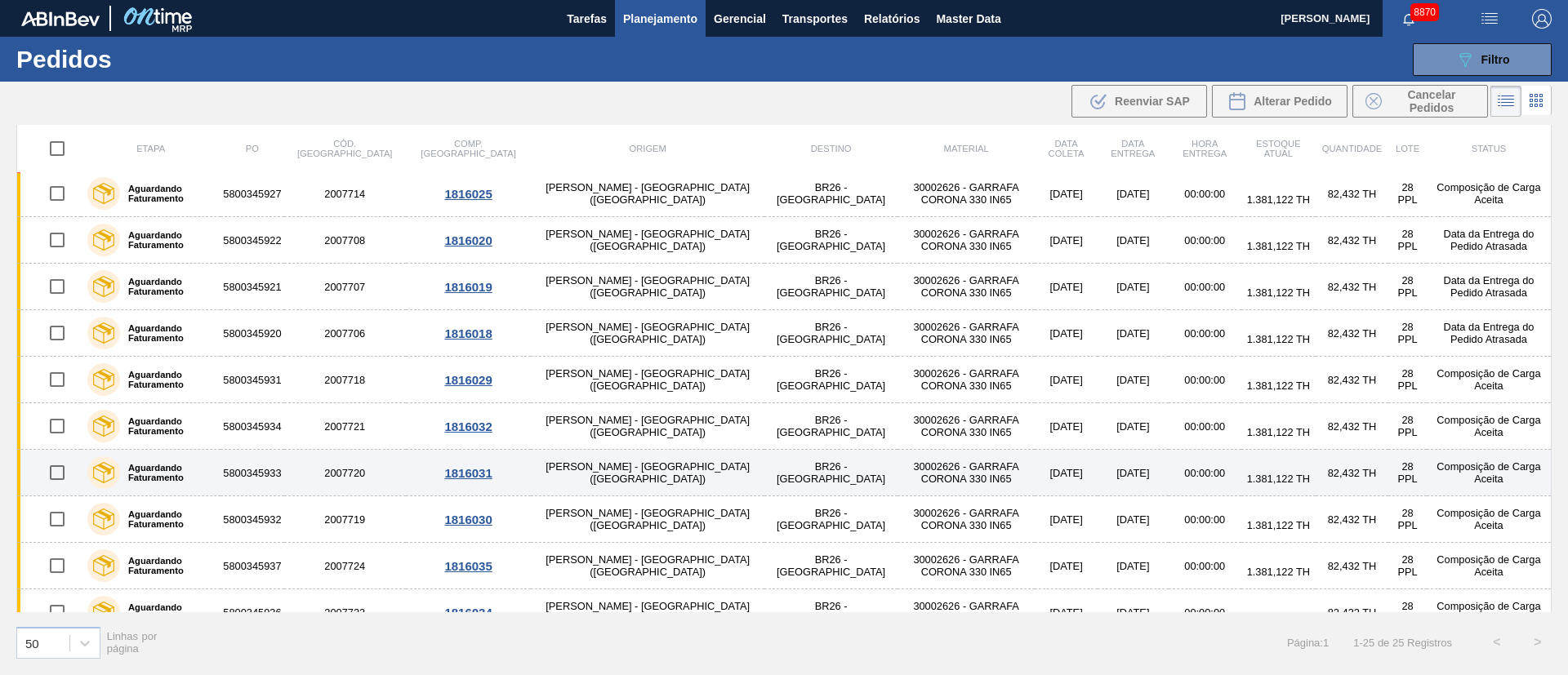
scroll to position [367, 0]
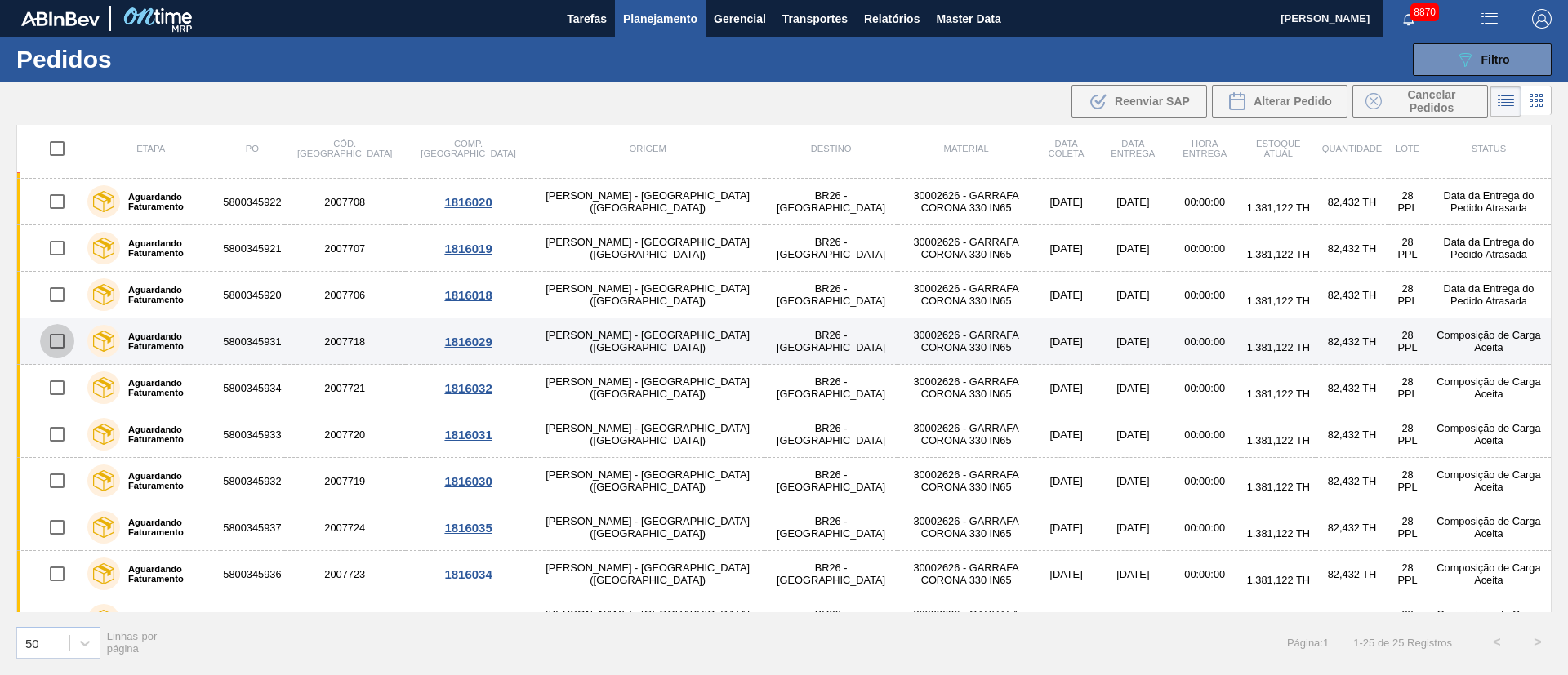
click at [57, 337] on input "checkbox" at bounding box center [57, 340] width 34 height 34
checkbox input "true"
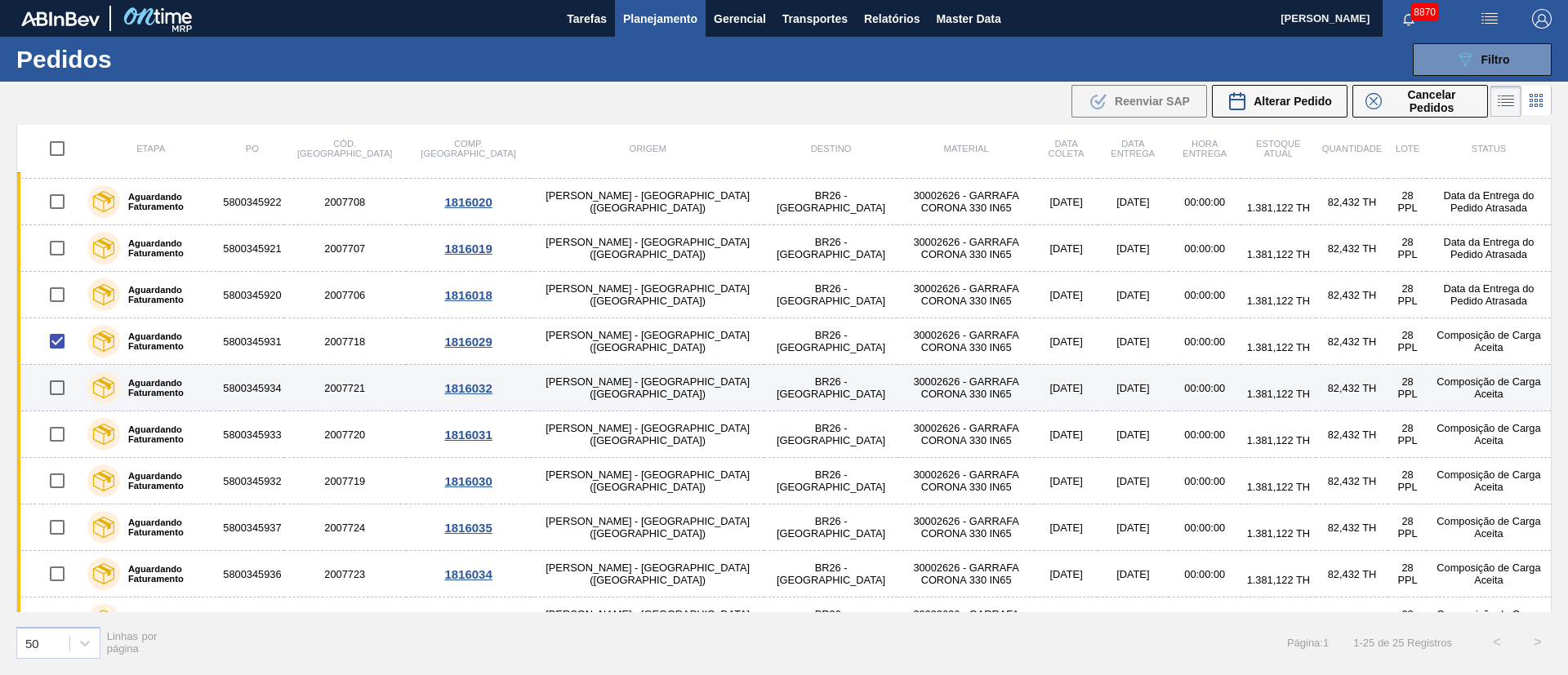
click at [62, 382] on input "checkbox" at bounding box center [57, 387] width 34 height 34
checkbox input "true"
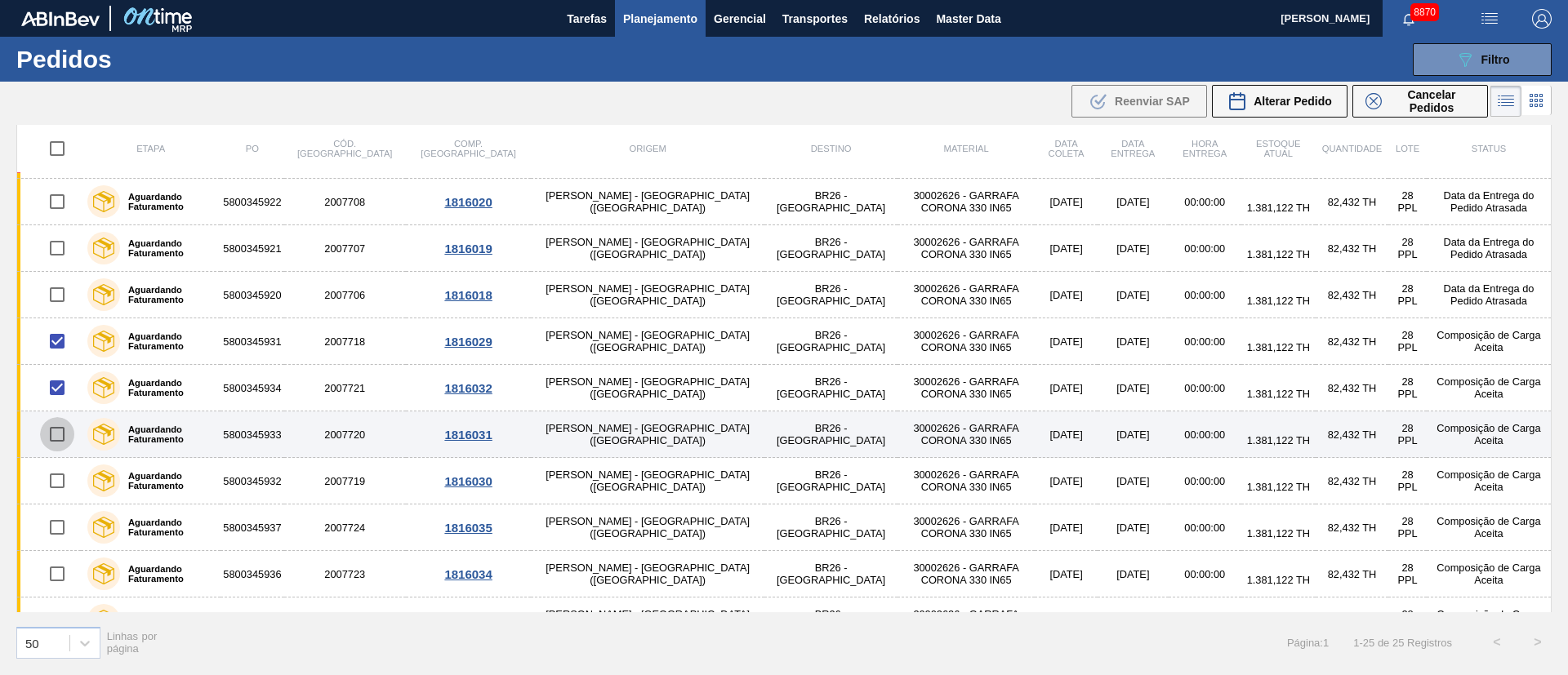
click at [59, 429] on input "checkbox" at bounding box center [57, 434] width 34 height 34
checkbox input "true"
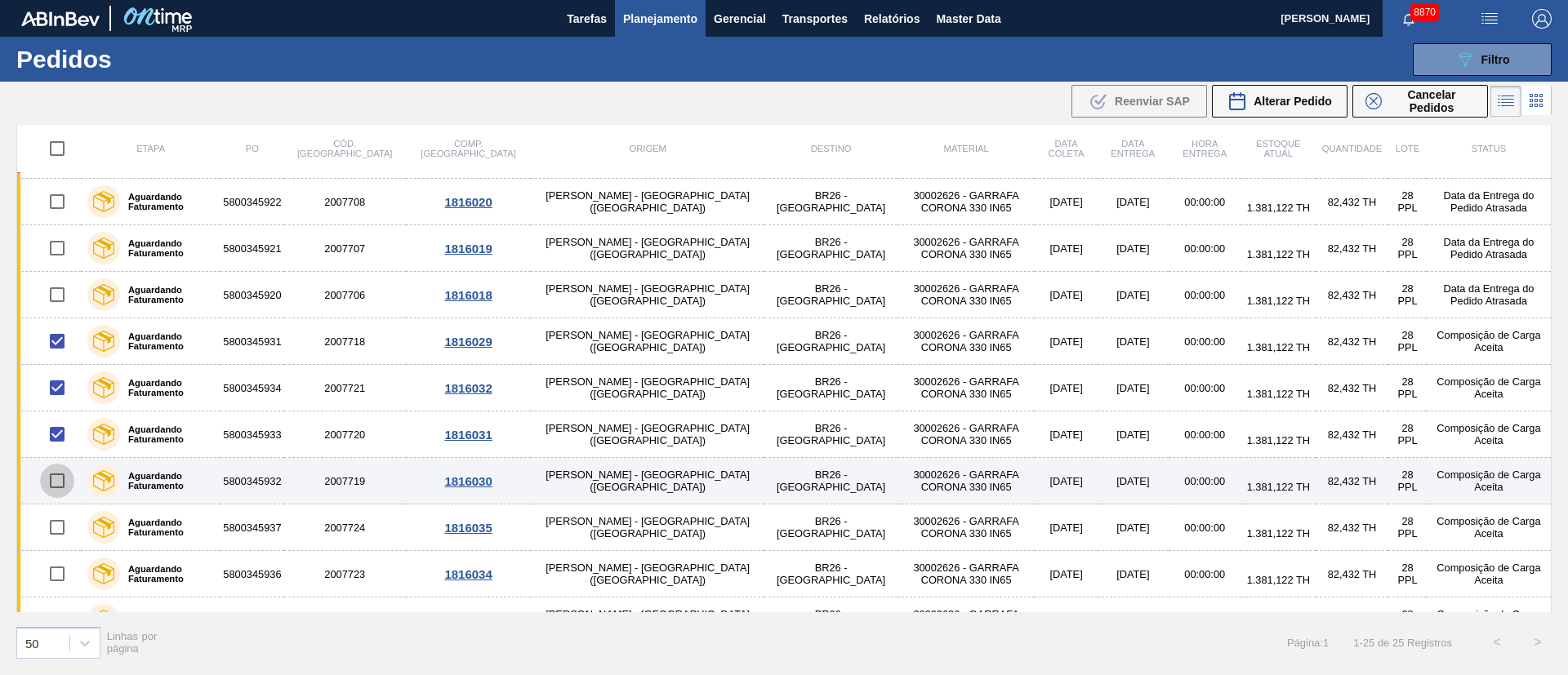
click at [62, 482] on input "checkbox" at bounding box center [57, 480] width 34 height 34
checkbox input "true"
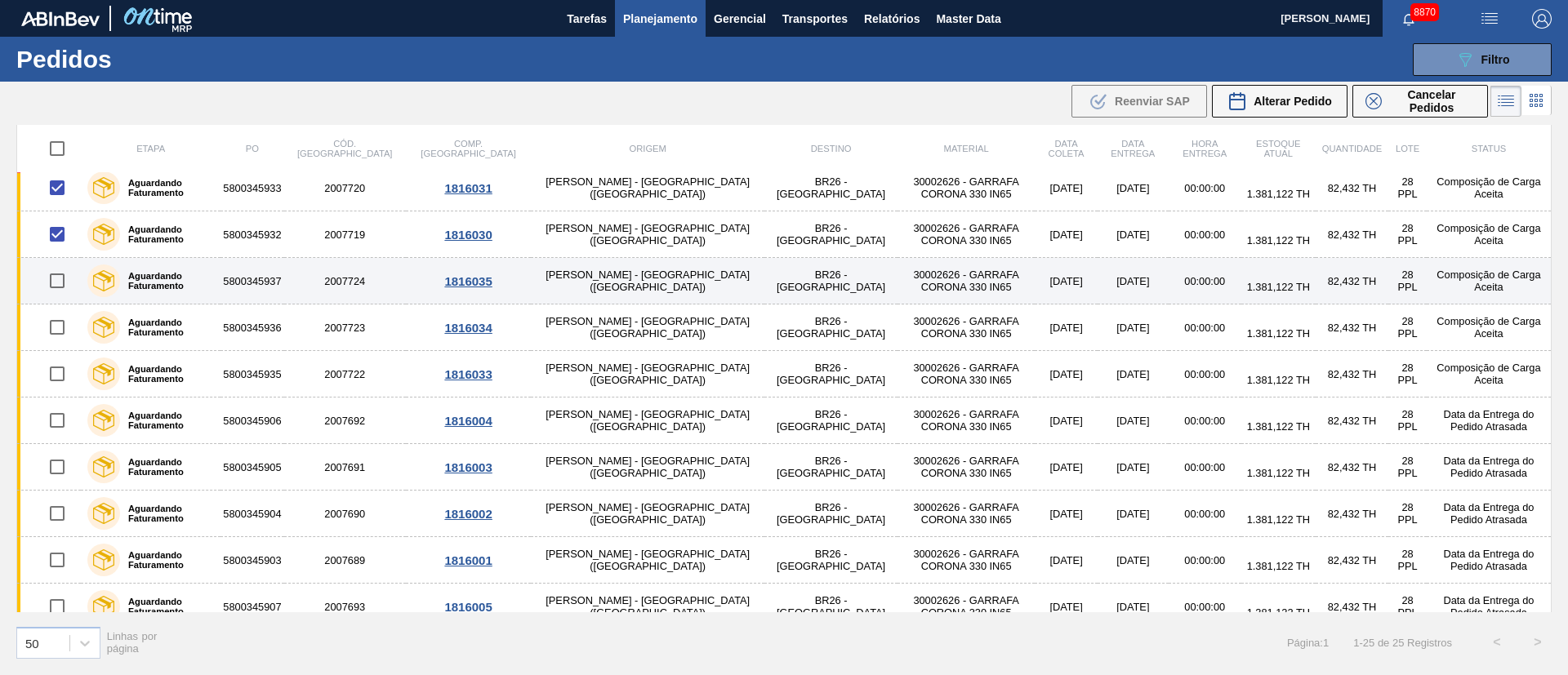
scroll to position [724, 0]
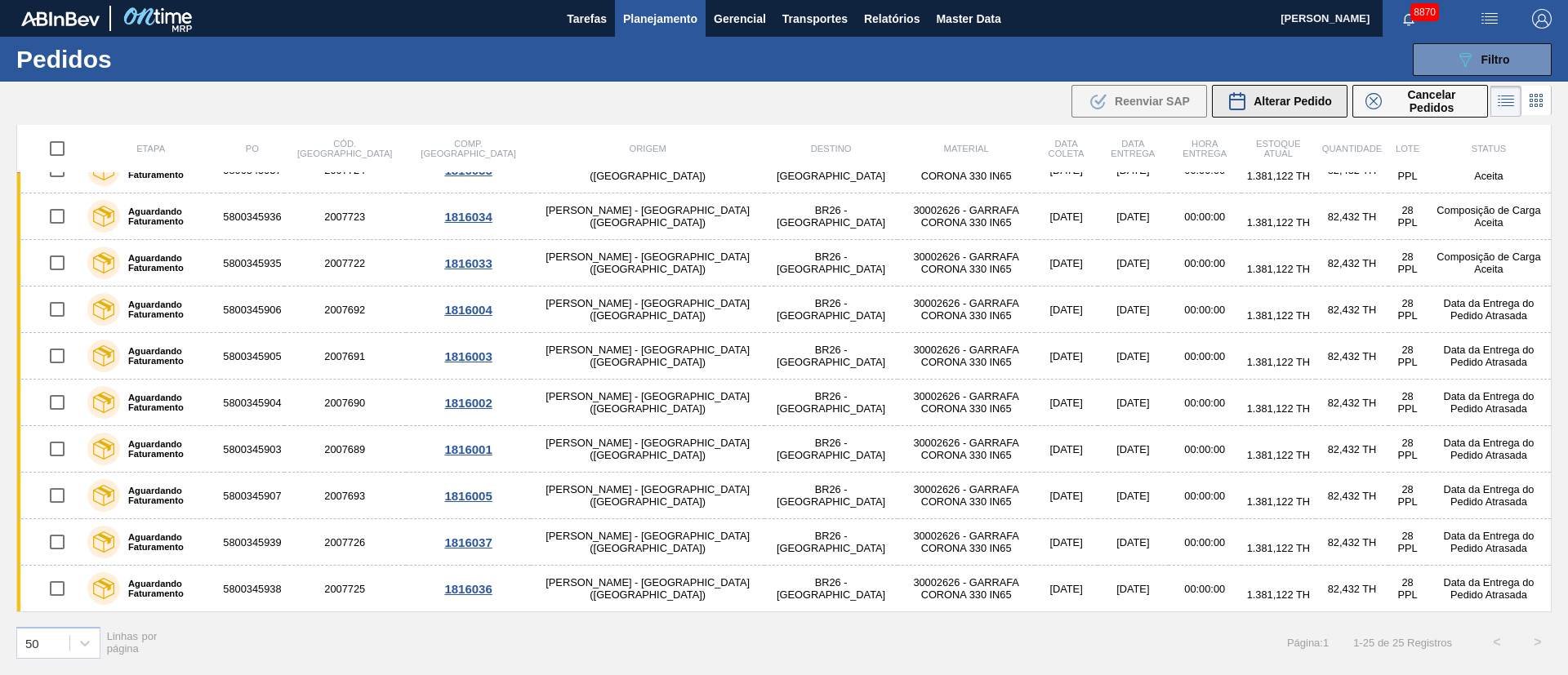
click at [1303, 106] on span "Alterar Pedido" at bounding box center [1292, 101] width 78 height 13
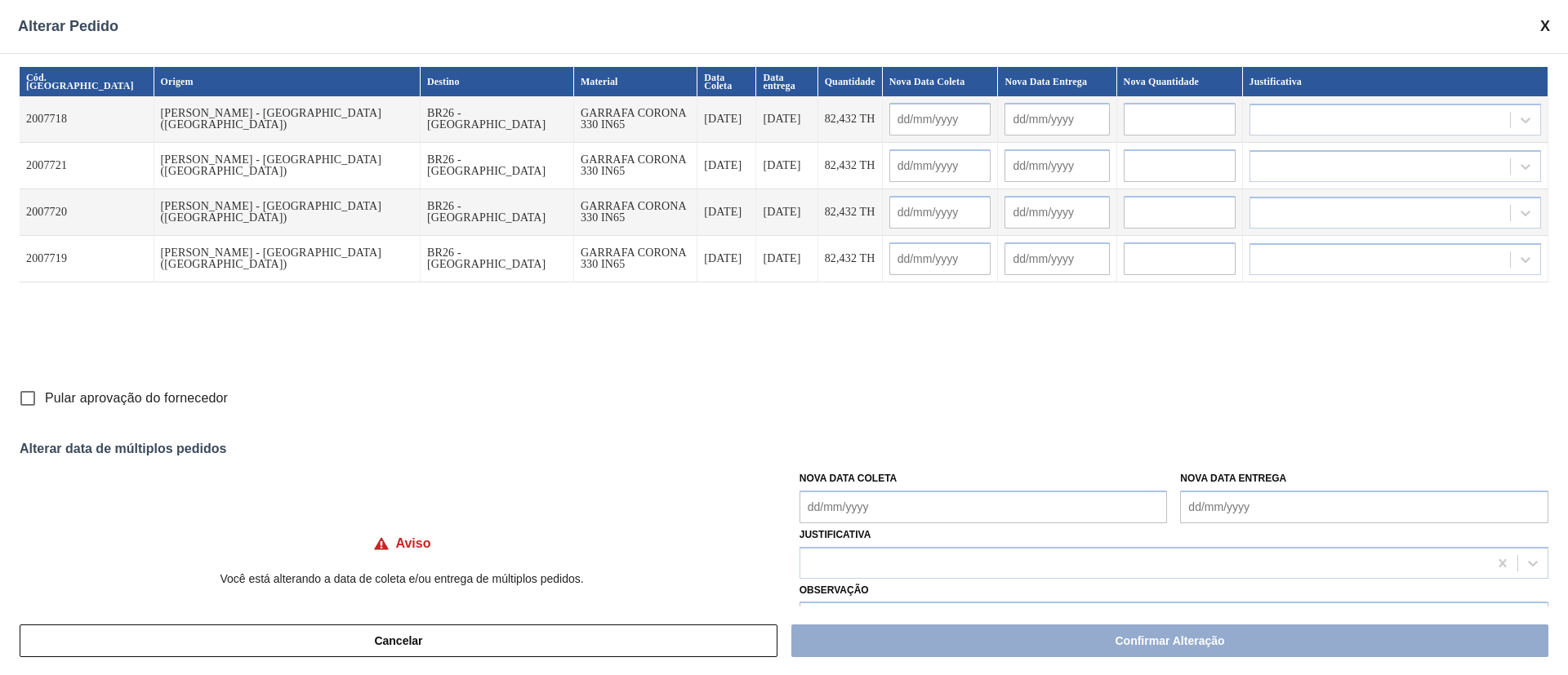
click at [860, 501] on Coleta "Nova Data Coleta" at bounding box center [983, 506] width 368 height 33
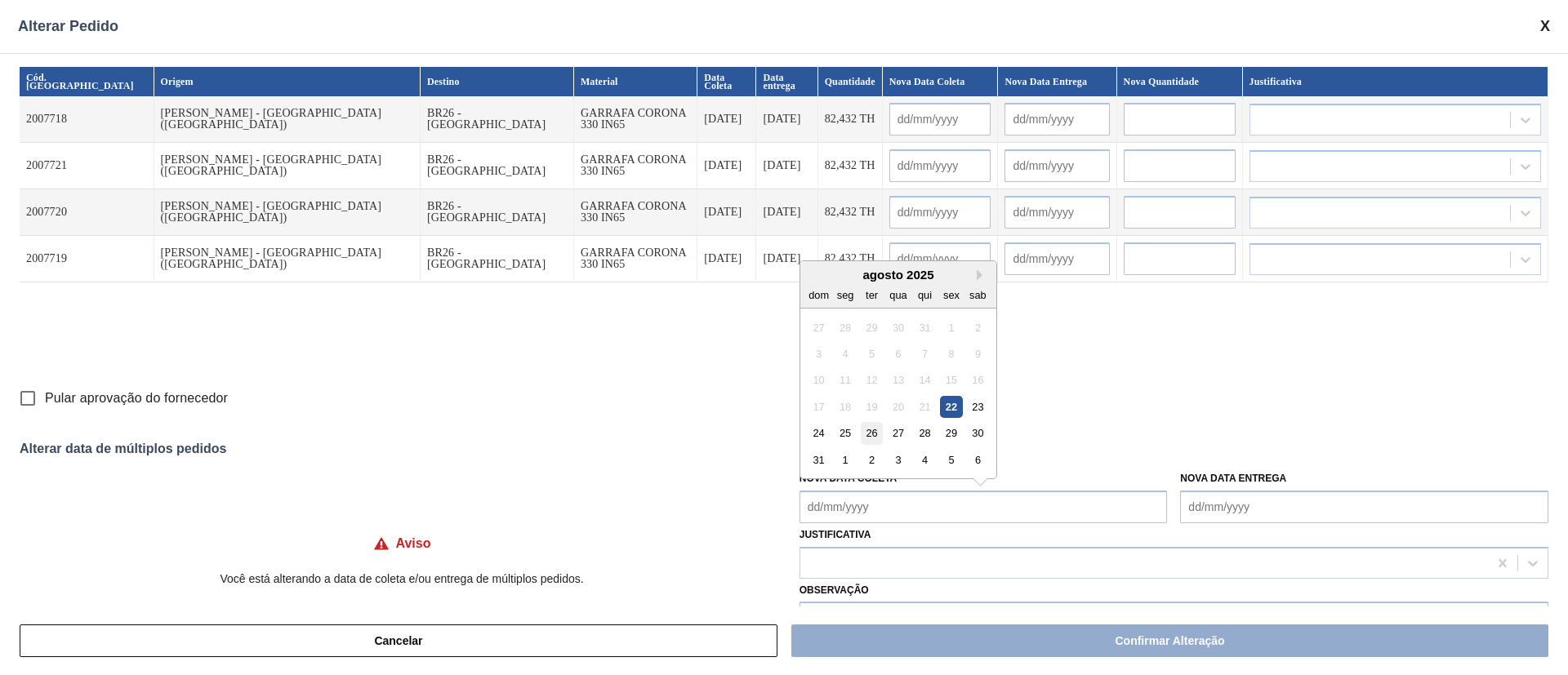
click at [862, 429] on div "26" at bounding box center [872, 433] width 22 height 22
type Coleta "[DATE]"
type input "[DATE]"
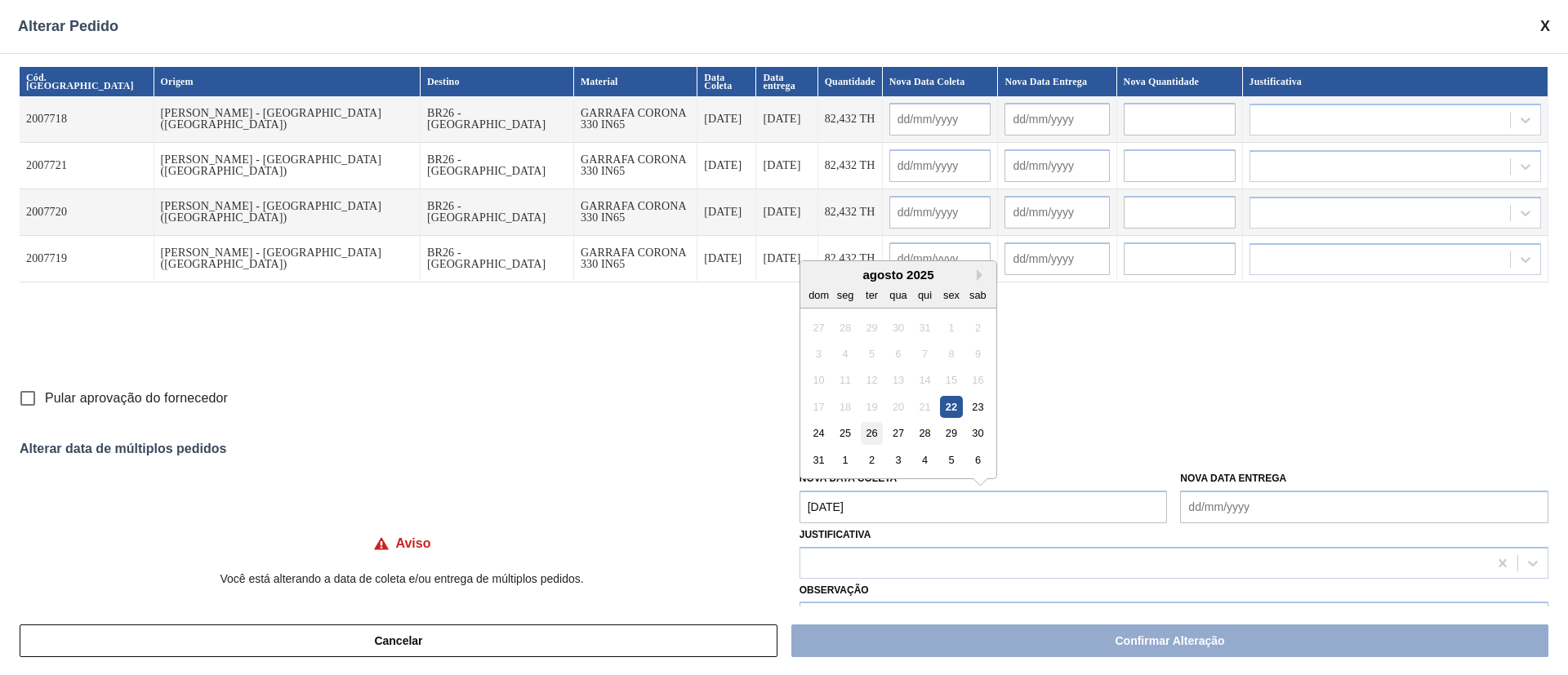
type input "[DATE]"
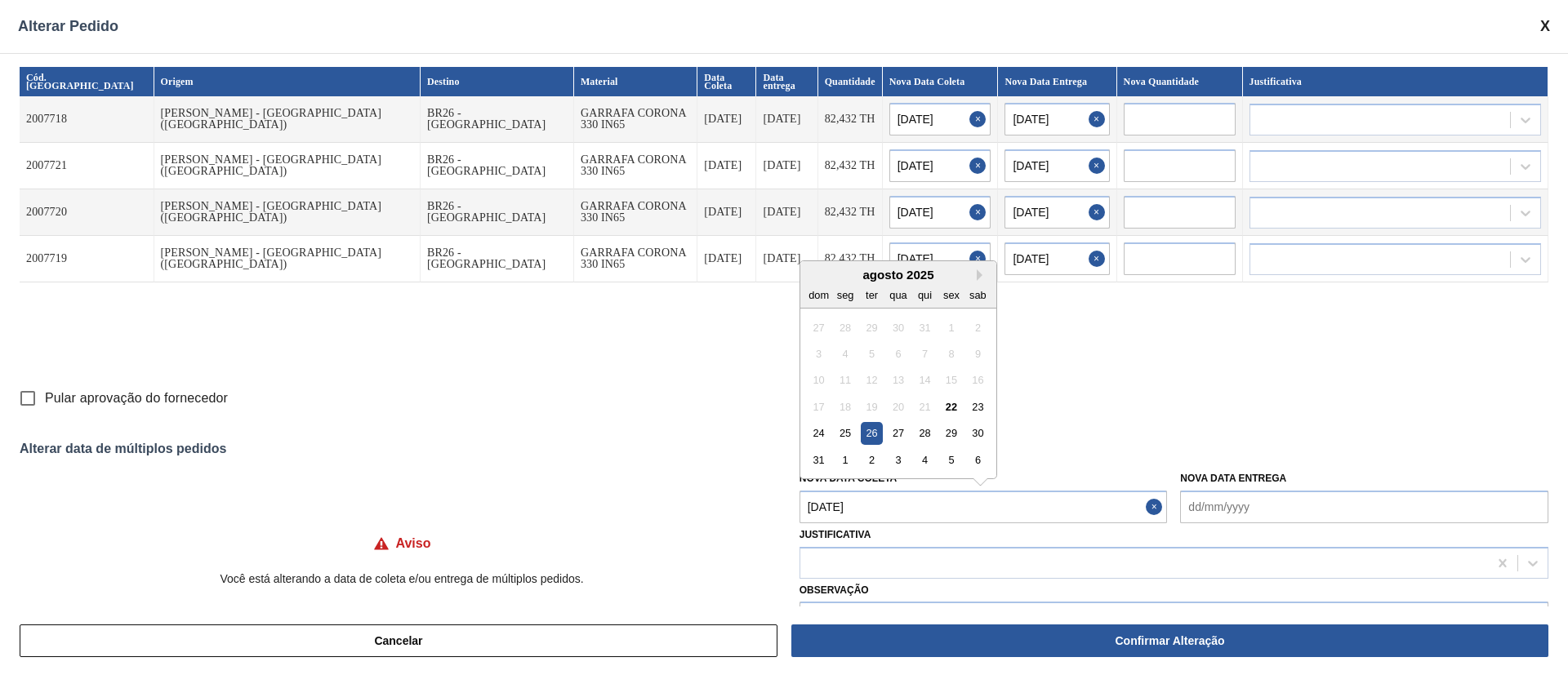
click at [832, 510] on Coleta "[DATE]" at bounding box center [983, 506] width 368 height 33
click at [847, 434] on div "25" at bounding box center [845, 433] width 22 height 22
type Coleta "[DATE]"
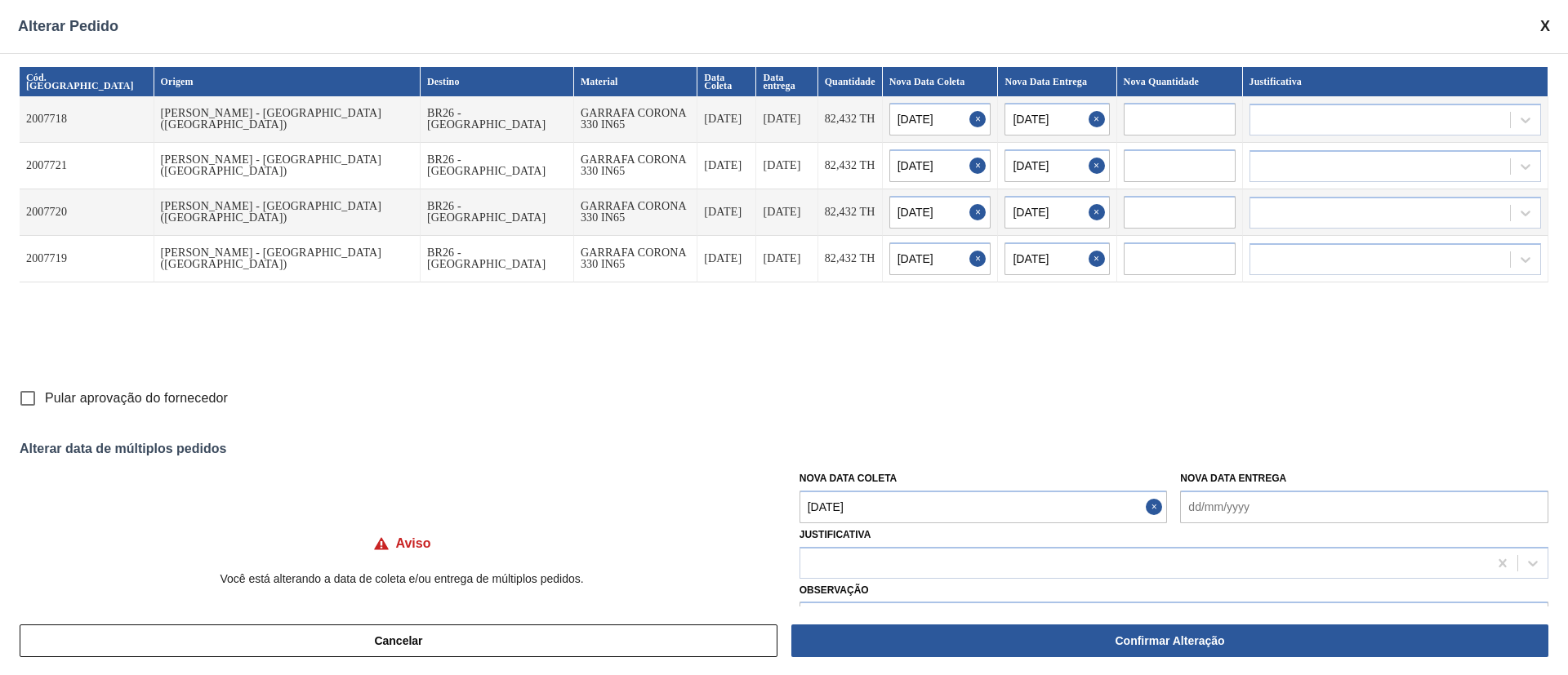
type input "[DATE]"
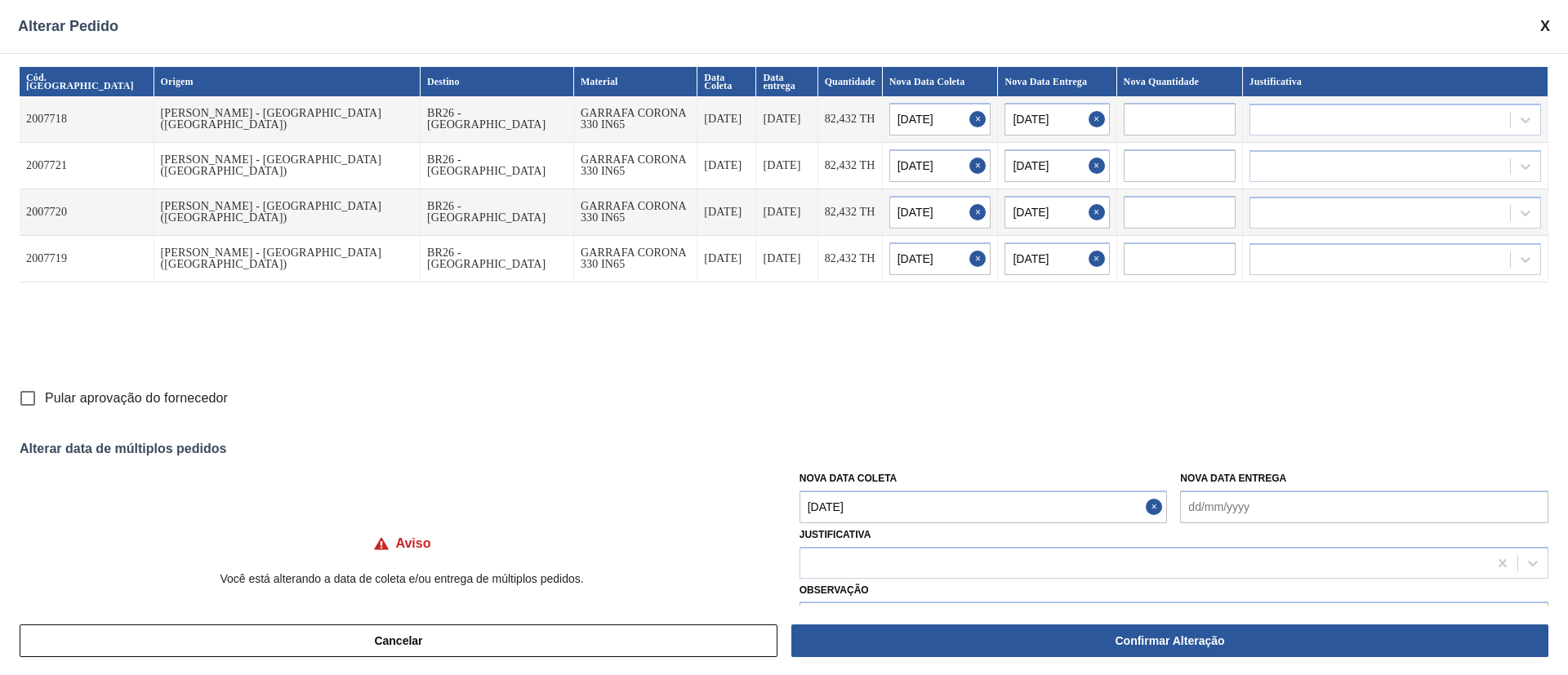
type input "[DATE]"
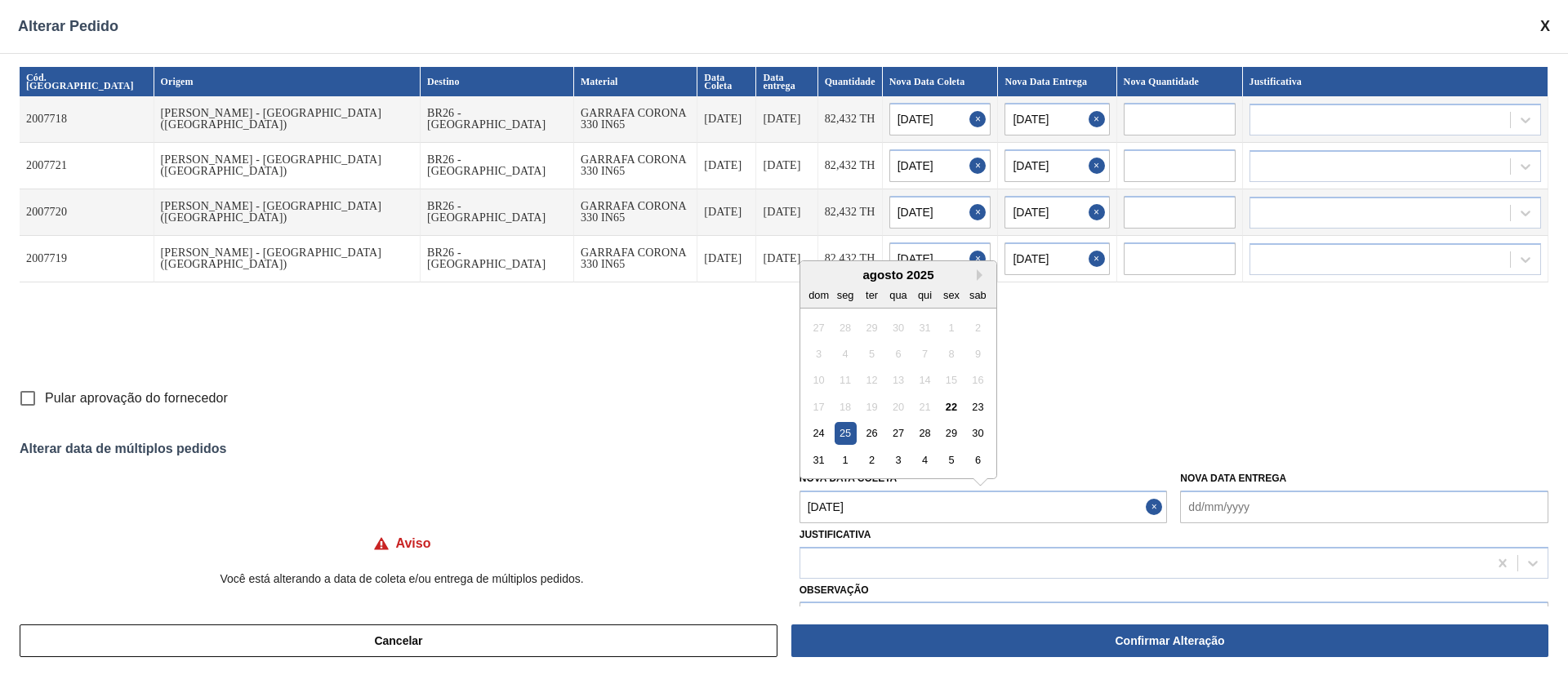
click at [846, 499] on Coleta "[DATE]" at bounding box center [983, 506] width 368 height 33
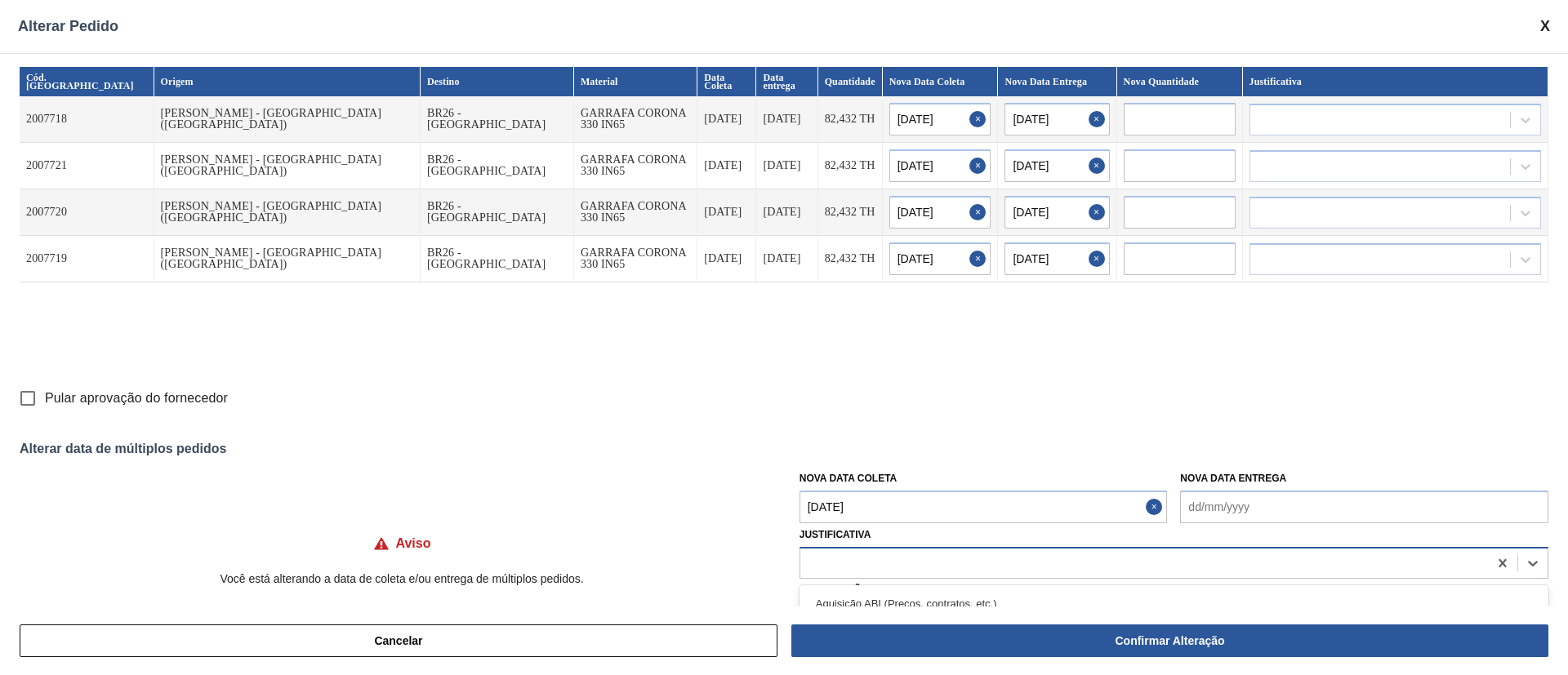
click at [851, 558] on div at bounding box center [1144, 563] width 688 height 23
type input "a"
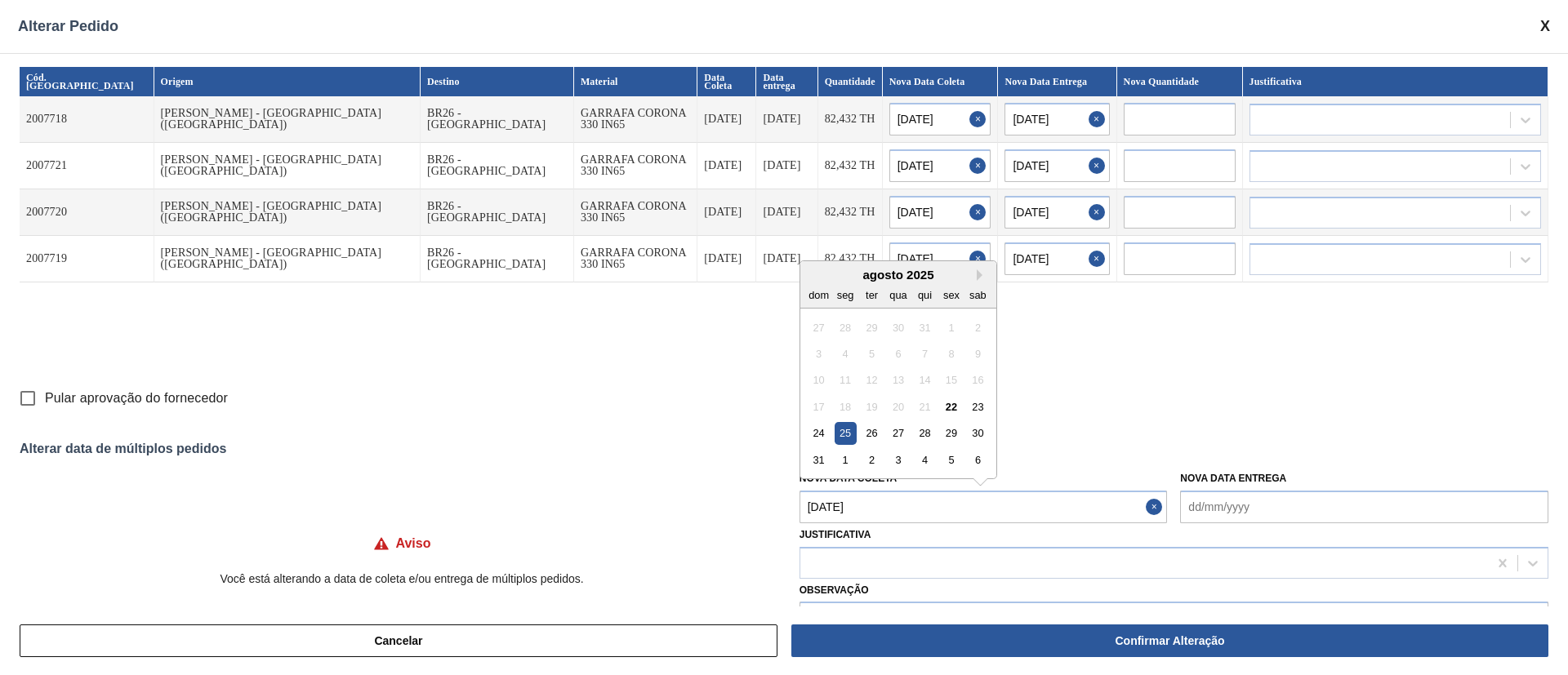
click at [857, 513] on Coleta "[DATE]" at bounding box center [983, 506] width 368 height 33
click at [871, 430] on div "26" at bounding box center [872, 433] width 22 height 22
type Coleta "[DATE]"
type input "[DATE]"
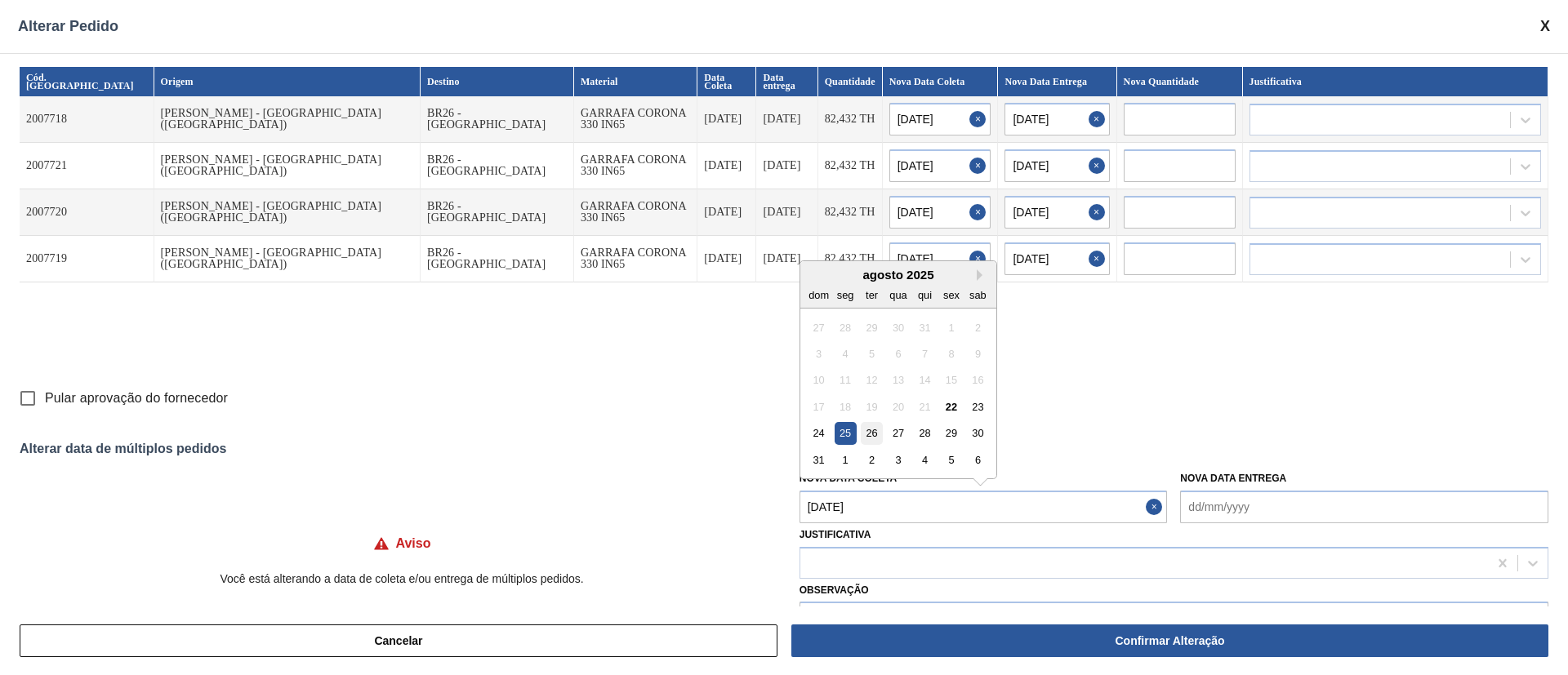
type input "[DATE]"
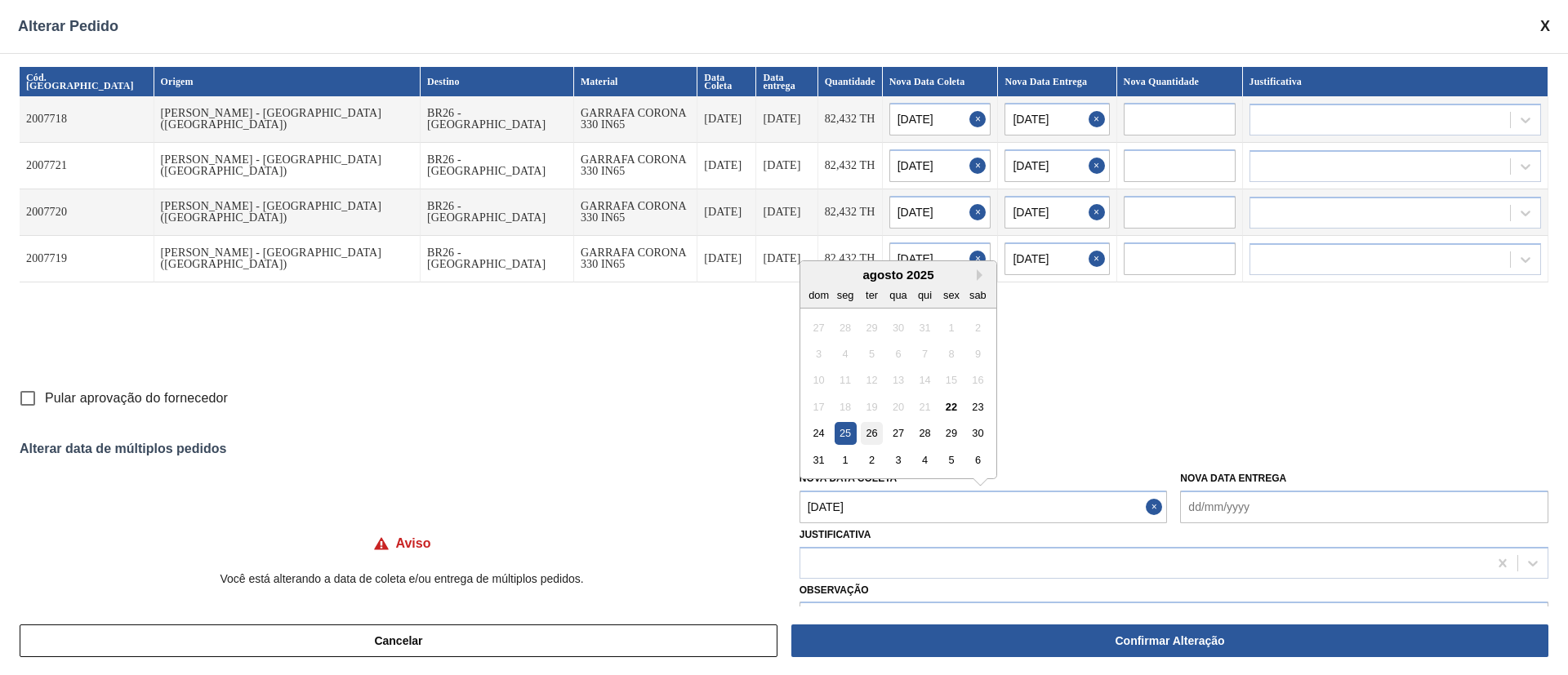
type input "[DATE]"
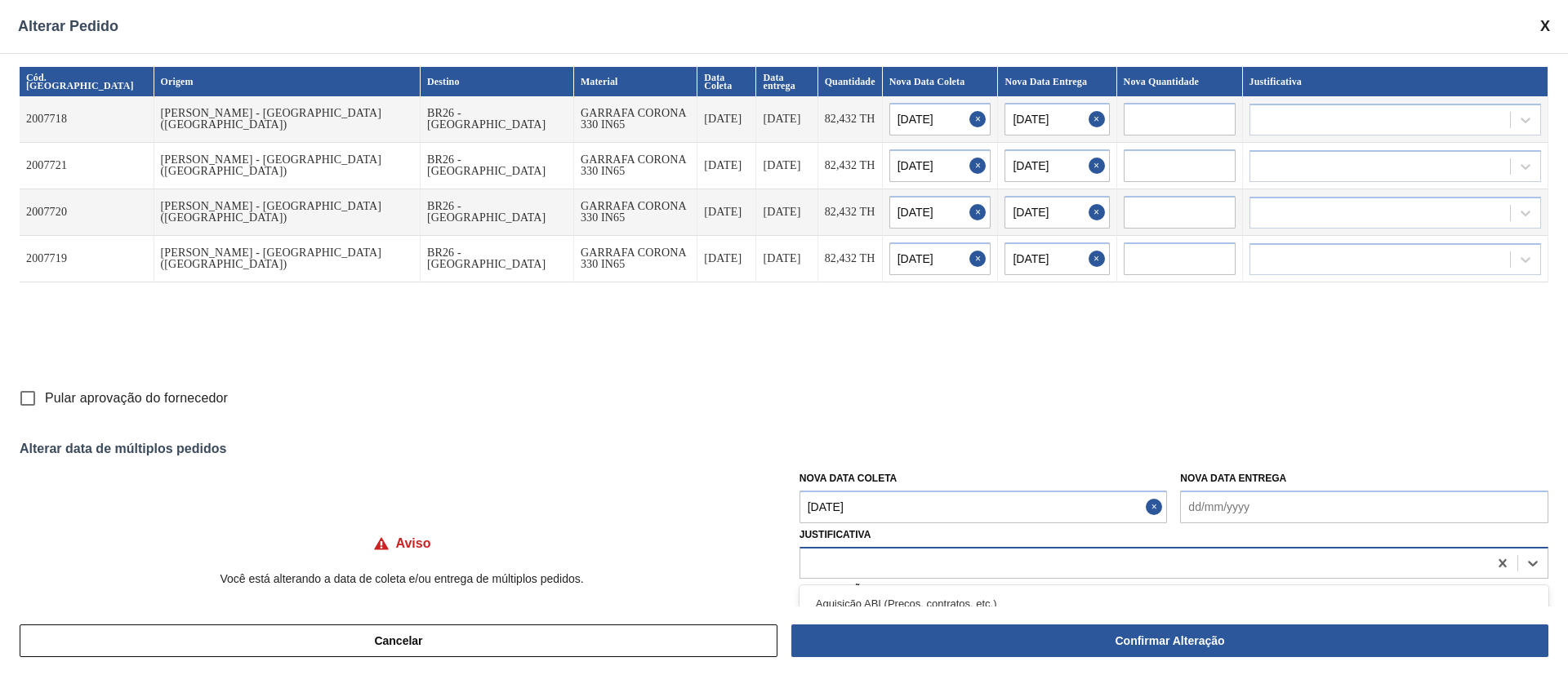
click at [826, 563] on div at bounding box center [1144, 563] width 688 height 23
type input "f"
type input "ou"
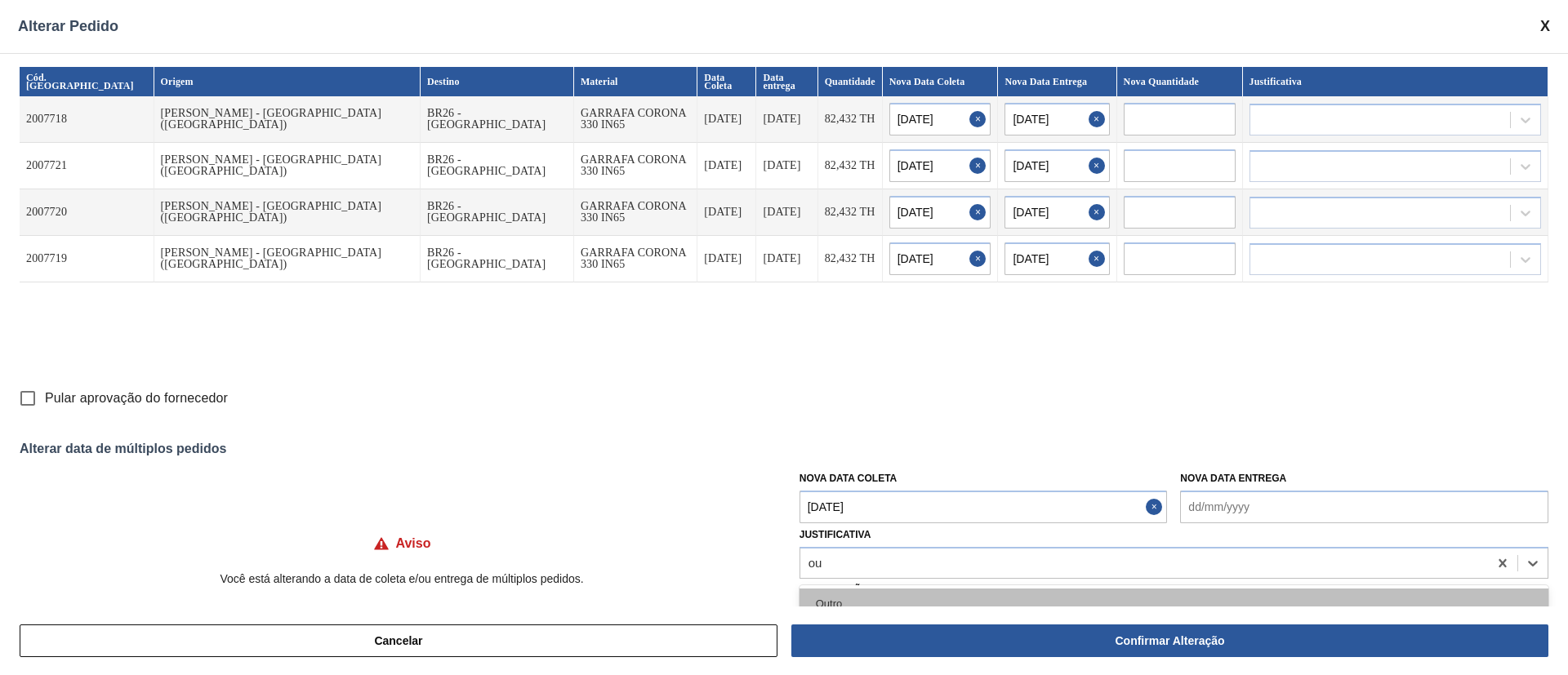
click at [836, 602] on div "Outro" at bounding box center [1174, 604] width 749 height 30
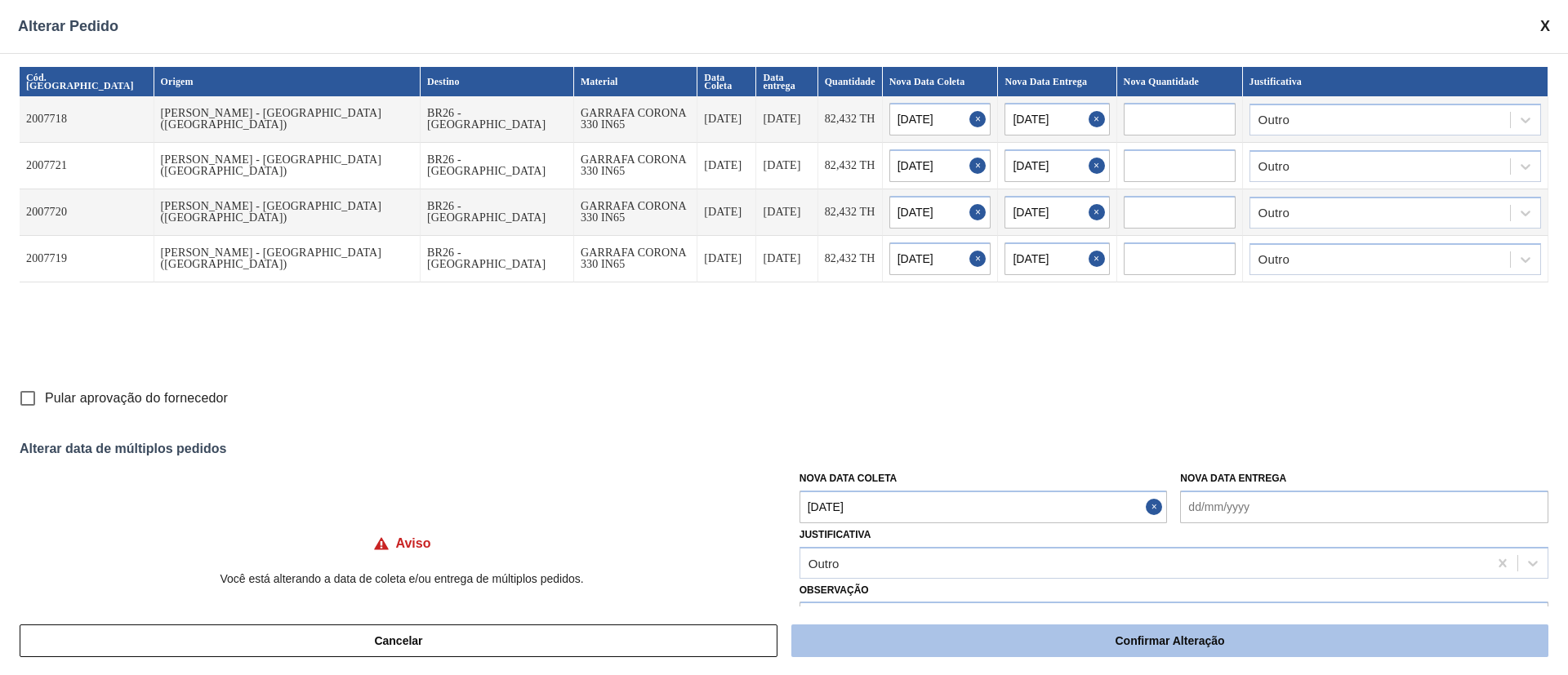
click at [852, 647] on button "Confirmar Alteração" at bounding box center [1169, 641] width 757 height 33
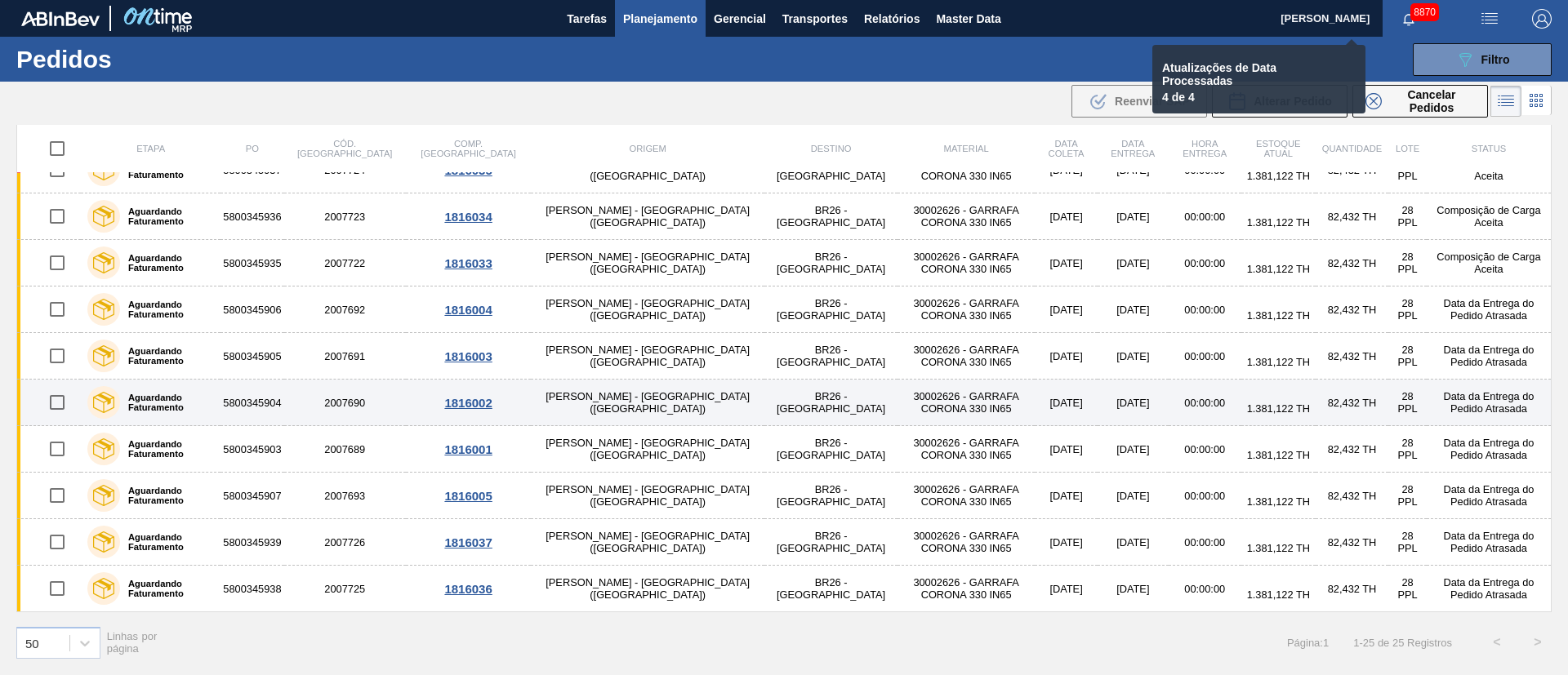
checkbox input "false"
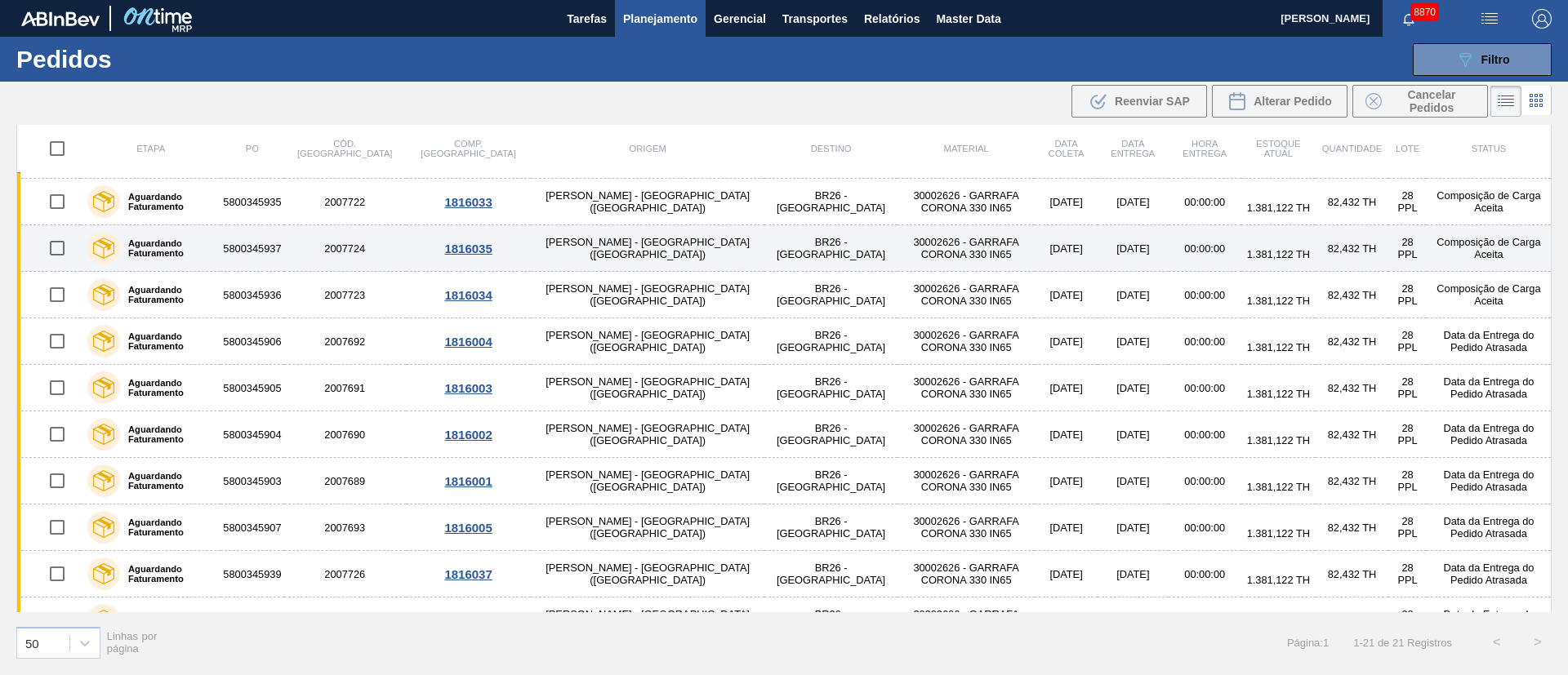
scroll to position [538, 0]
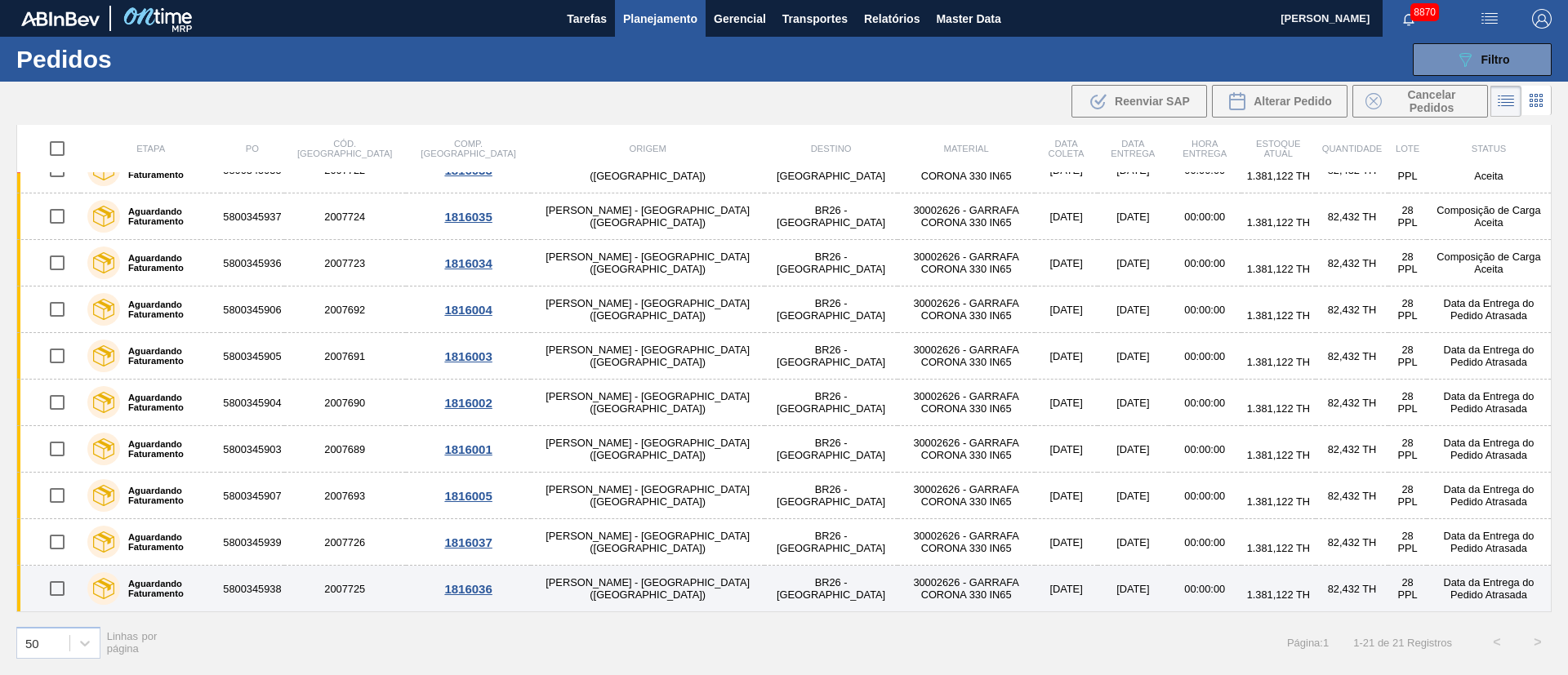
click at [64, 582] on input "checkbox" at bounding box center [57, 588] width 34 height 34
checkbox input "true"
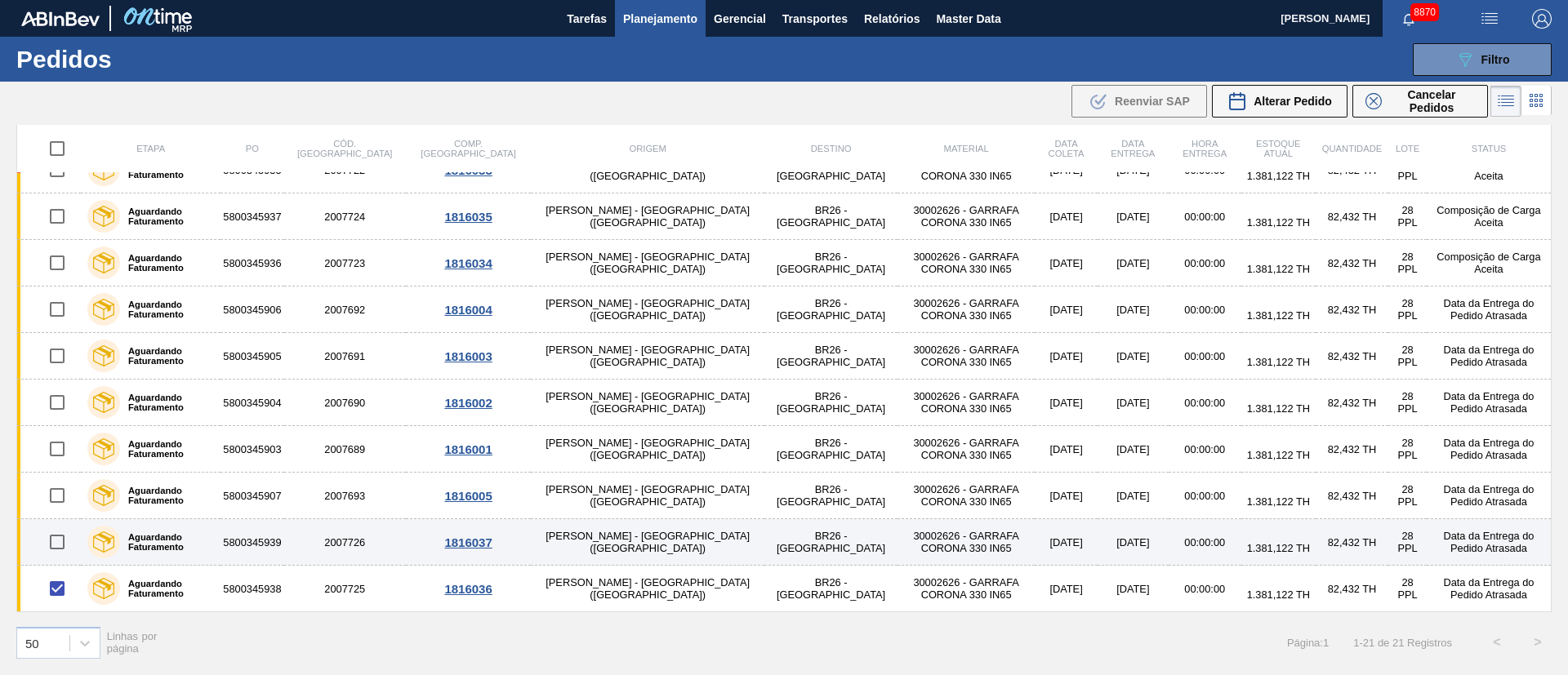
click at [60, 541] on input "checkbox" at bounding box center [57, 542] width 34 height 34
checkbox input "true"
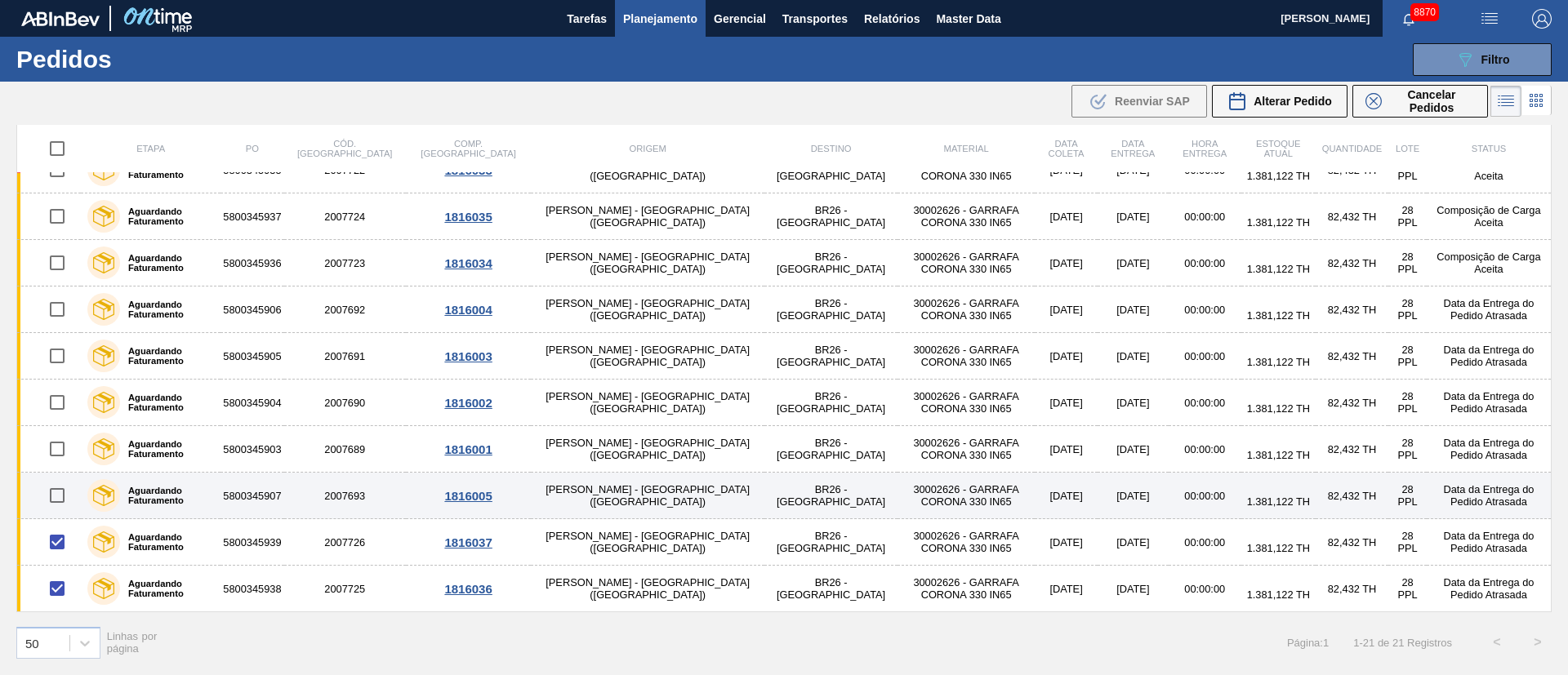
click at [58, 496] on input "checkbox" at bounding box center [57, 495] width 34 height 34
checkbox input "true"
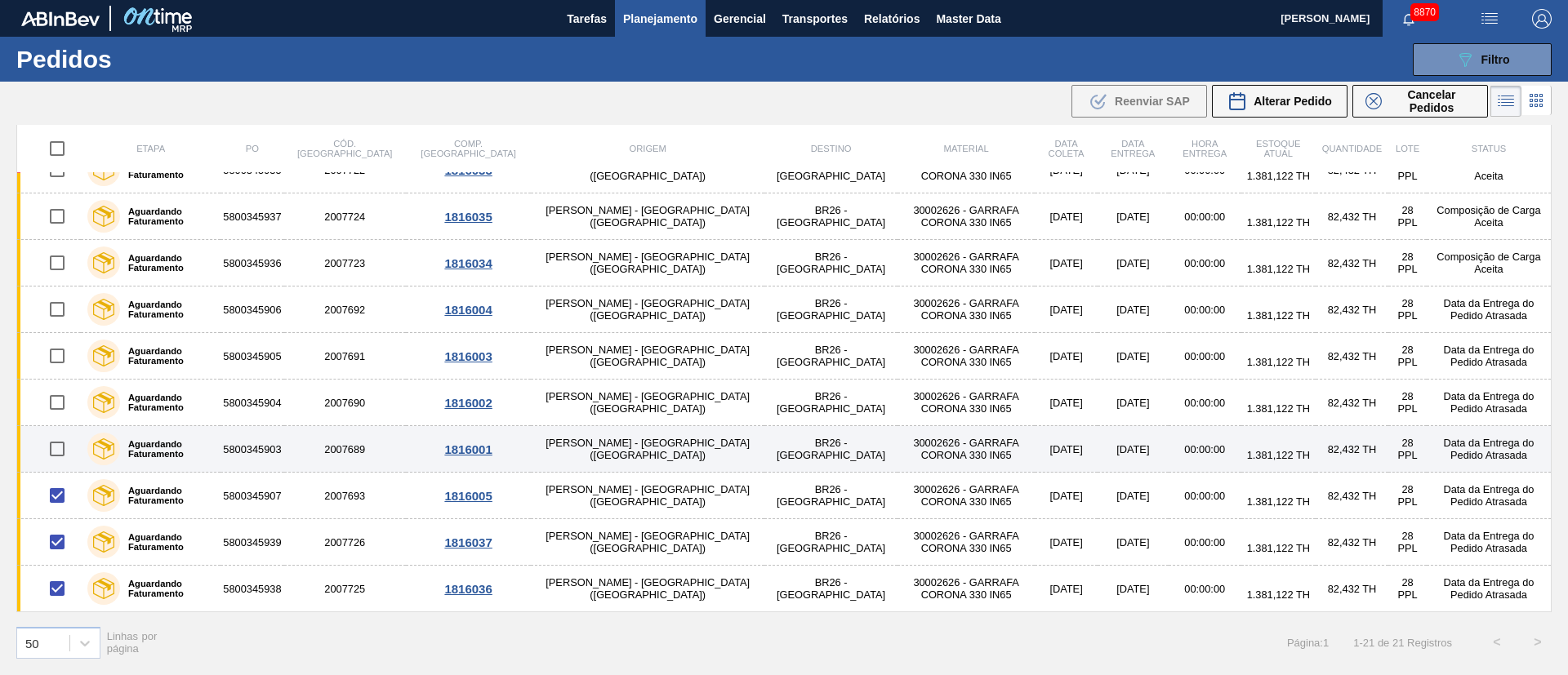
click at [63, 446] on input "checkbox" at bounding box center [57, 449] width 34 height 34
checkbox input "true"
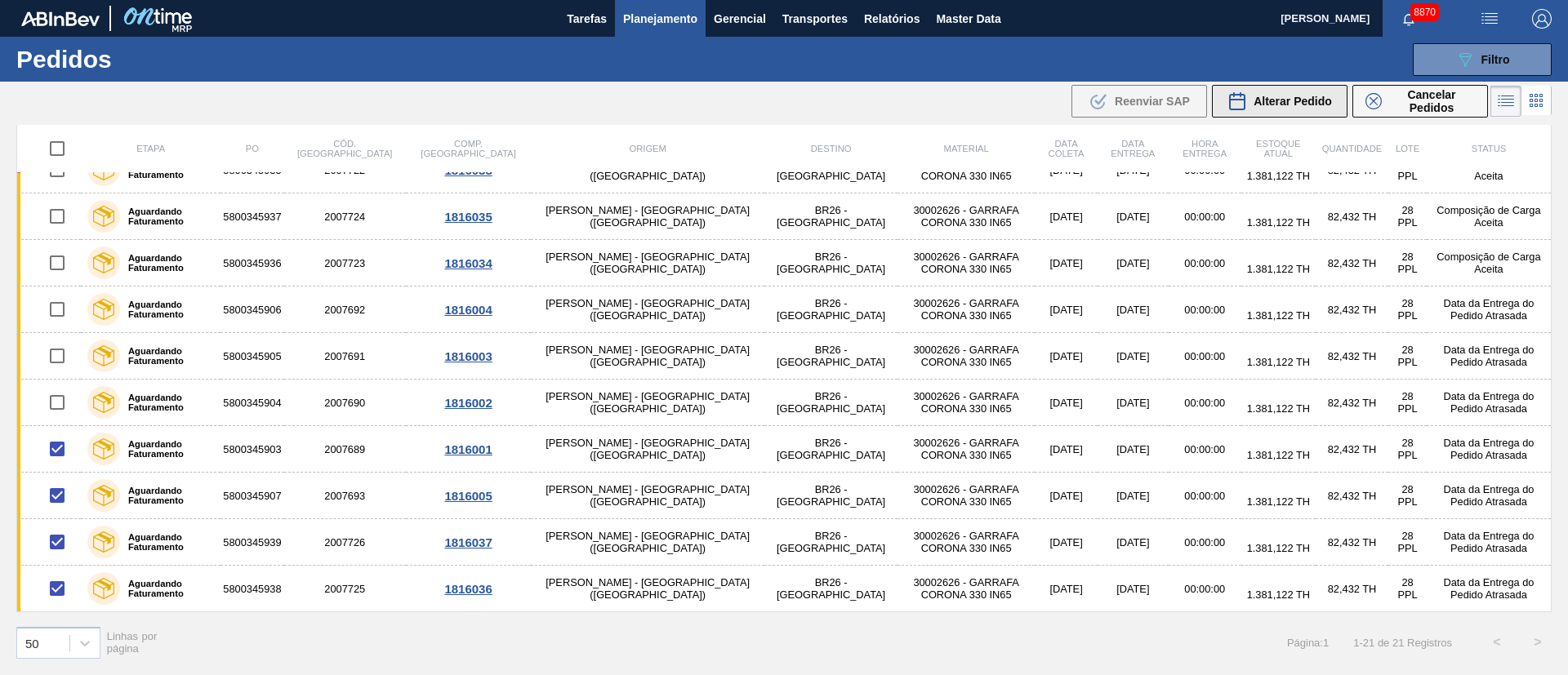
click at [1331, 96] on button "Alterar Pedido" at bounding box center [1279, 101] width 136 height 33
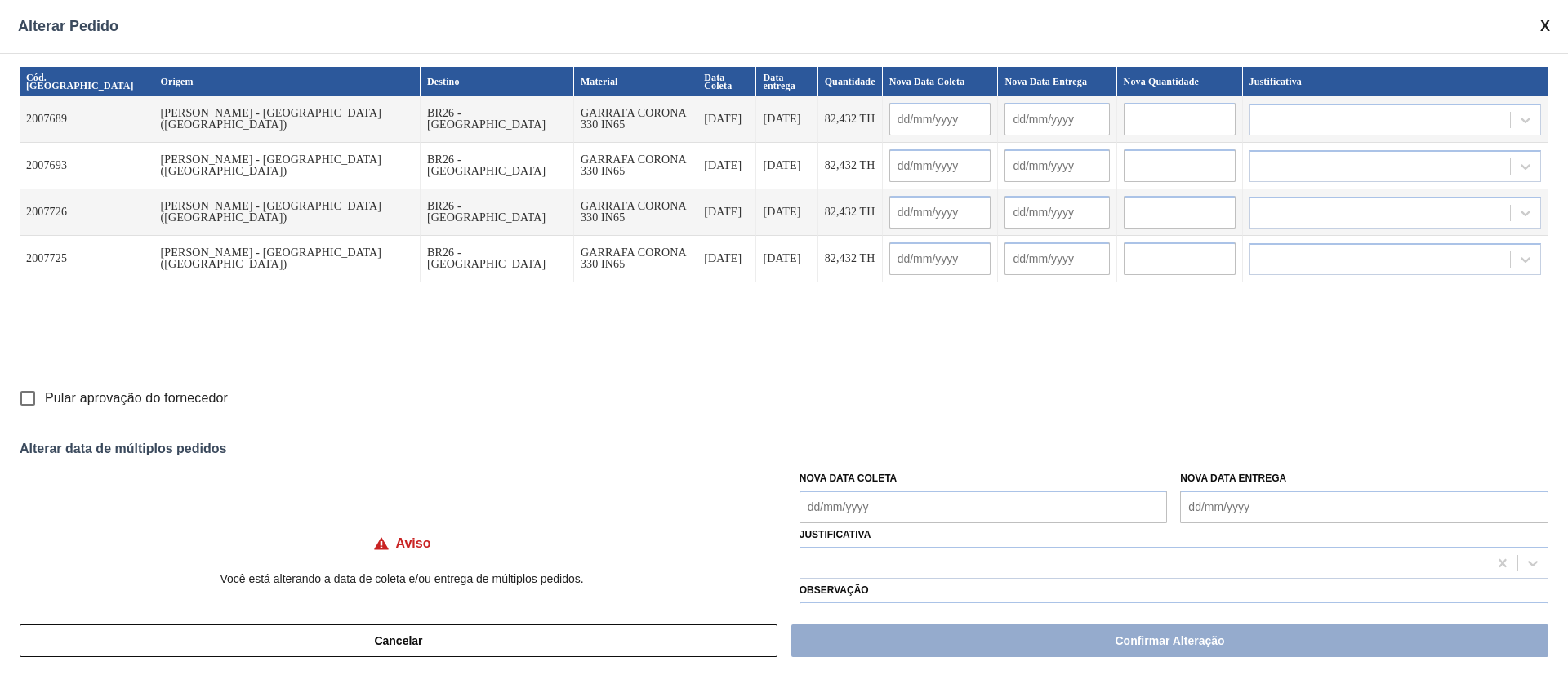
click at [905, 319] on div "Cód. Pedido Origem Destino Material Data [PERSON_NAME] Data entrega Quantidade …" at bounding box center [784, 224] width 1529 height 314
click at [1545, 24] on span at bounding box center [1545, 26] width 10 height 17
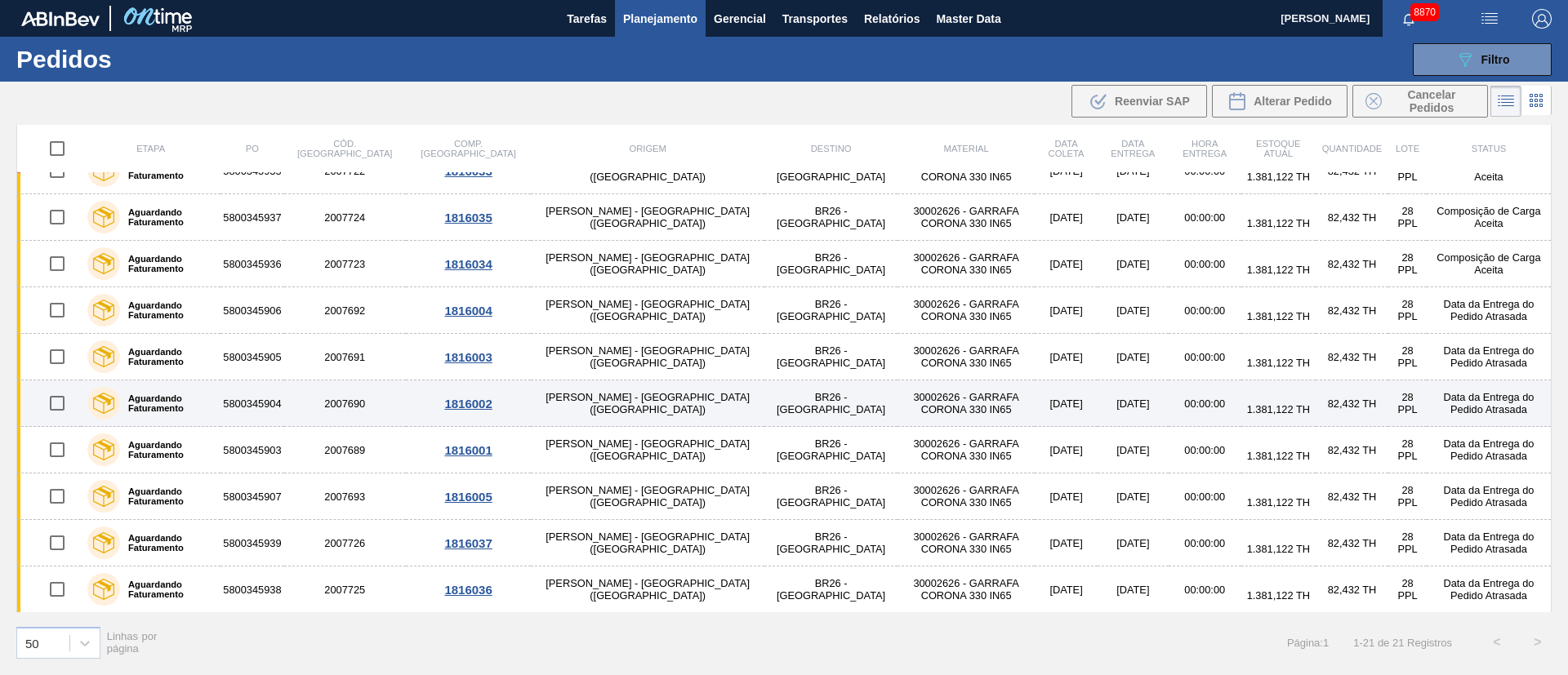
scroll to position [538, 0]
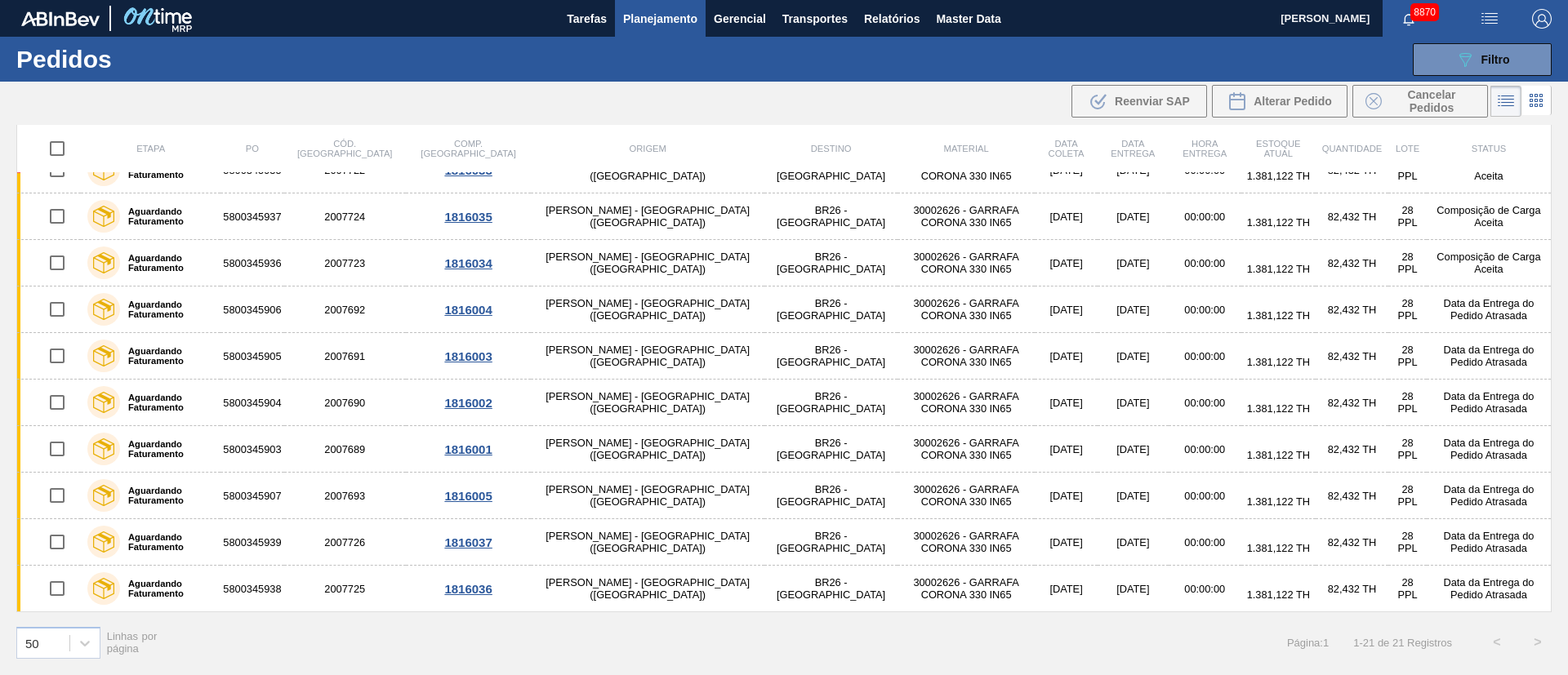
click at [644, 21] on span "Planejamento" at bounding box center [660, 18] width 75 height 19
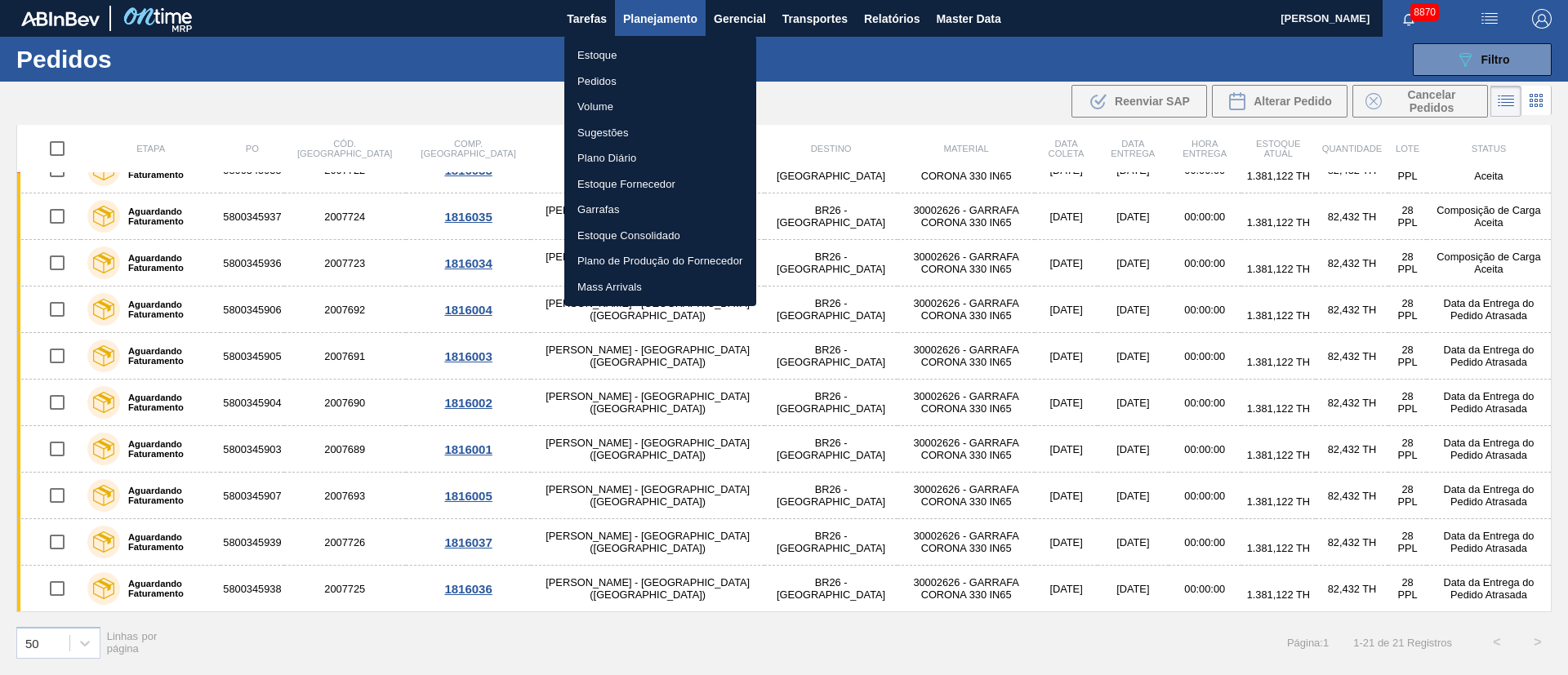
click at [606, 79] on li "Pedidos" at bounding box center [660, 81] width 192 height 26
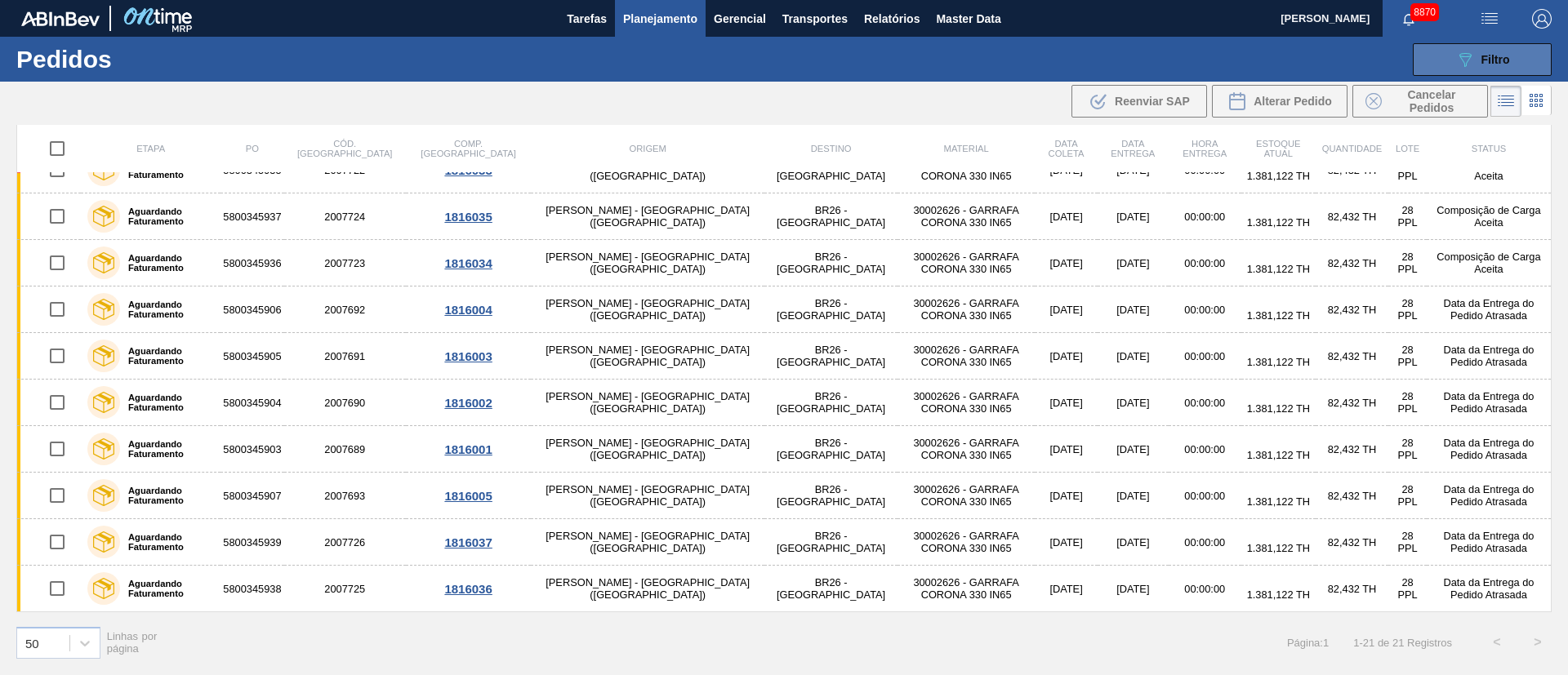
click at [1512, 44] on button "089F7B8B-B2A5-4AFE-B5C0-19BA573D28AC Filtro" at bounding box center [1482, 60] width 138 height 33
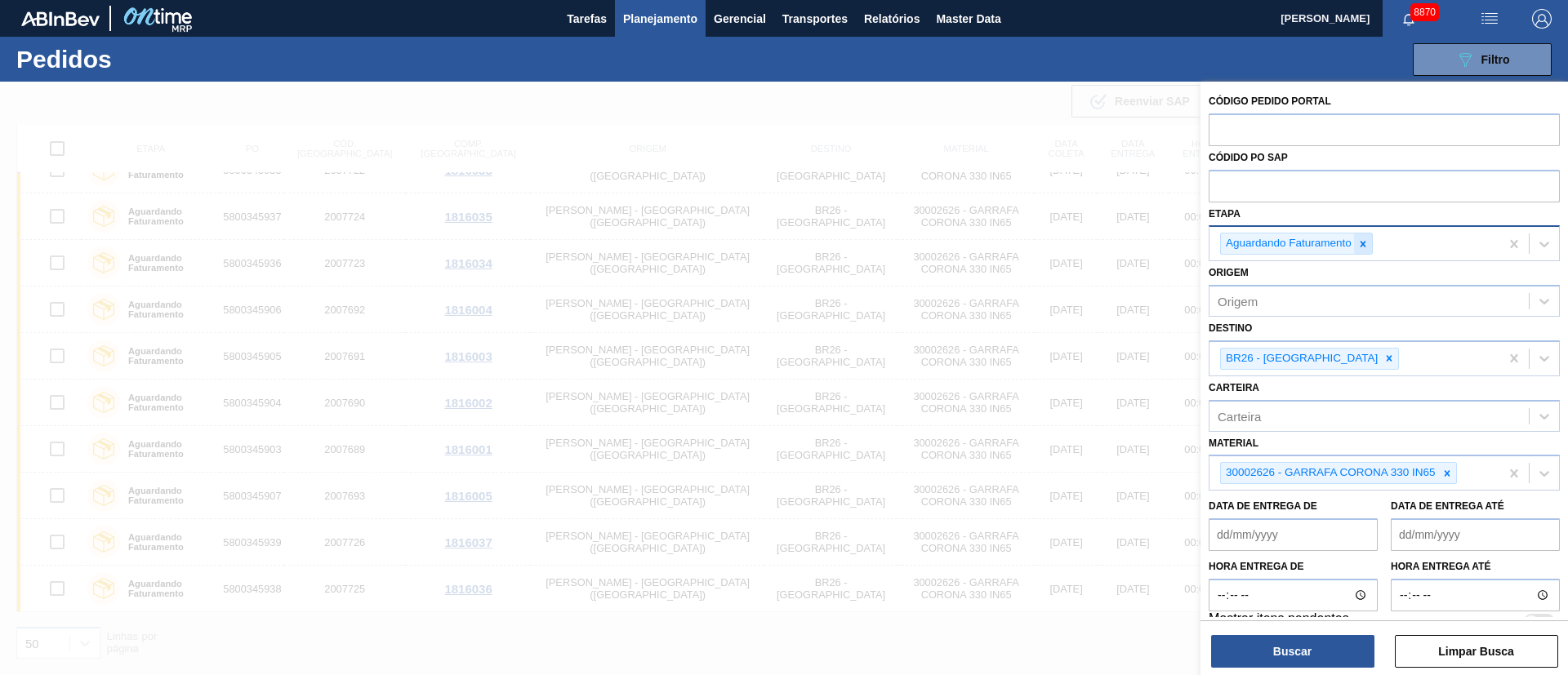
click at [1362, 250] on div at bounding box center [1362, 243] width 18 height 20
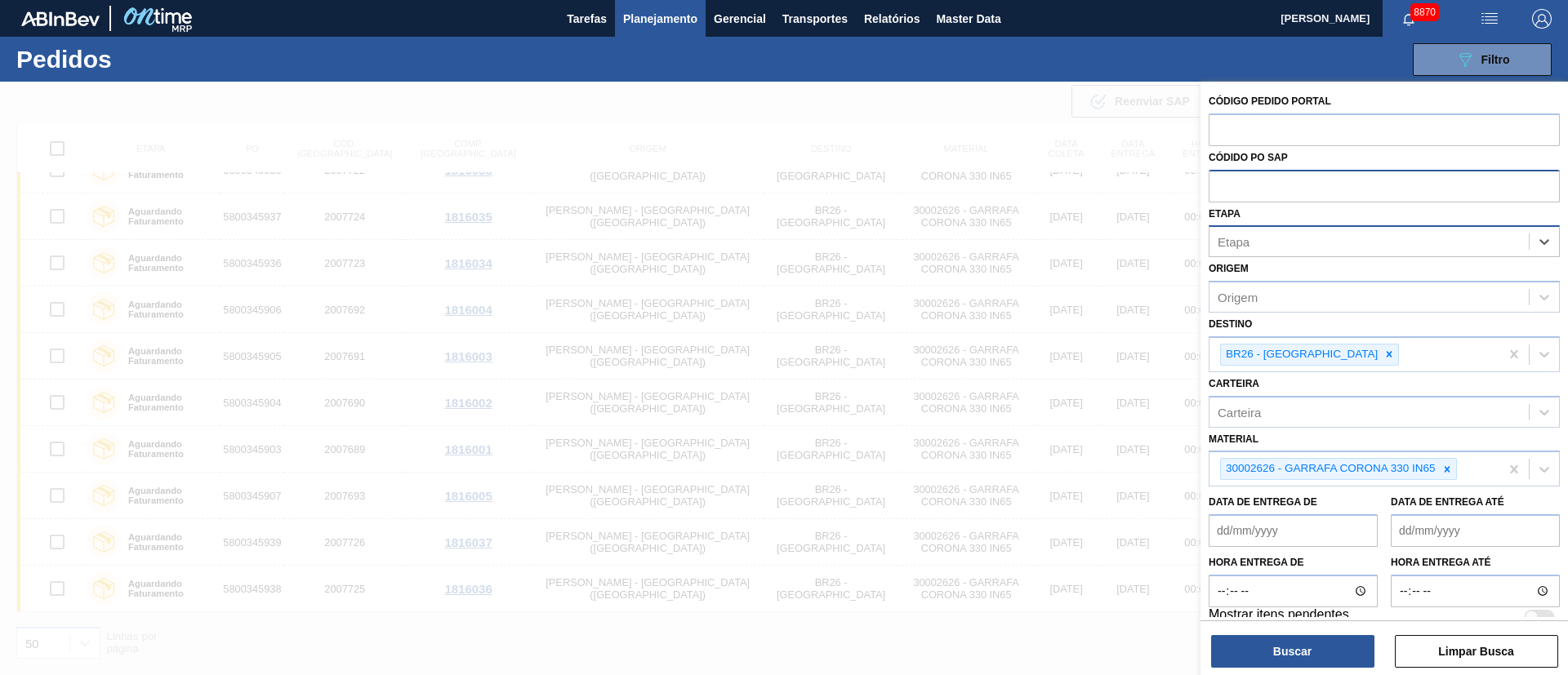
click at [1272, 193] on input "text" at bounding box center [1384, 184] width 352 height 31
paste input "5800351557"
click at [1387, 352] on icon at bounding box center [1389, 354] width 6 height 6
type input "5800351557"
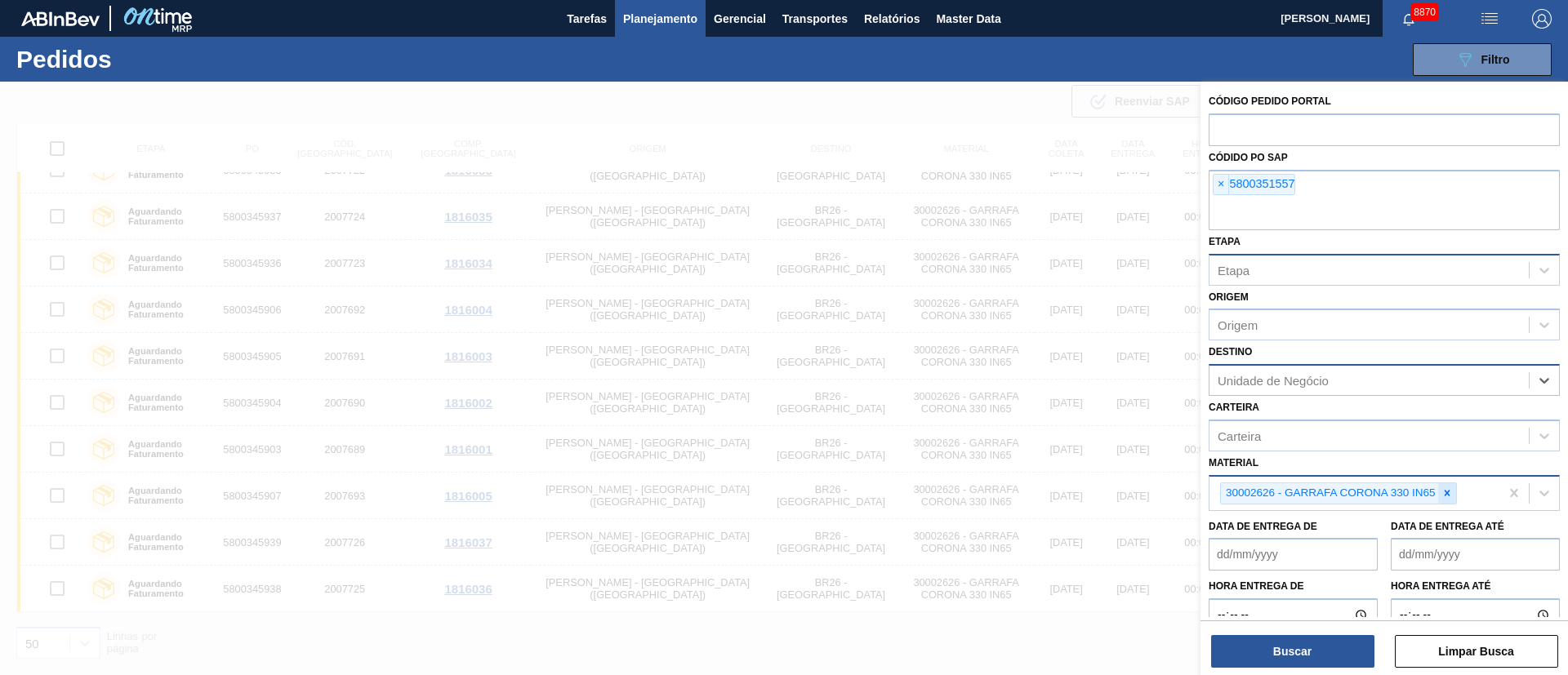
click at [1451, 491] on icon at bounding box center [1447, 493] width 12 height 12
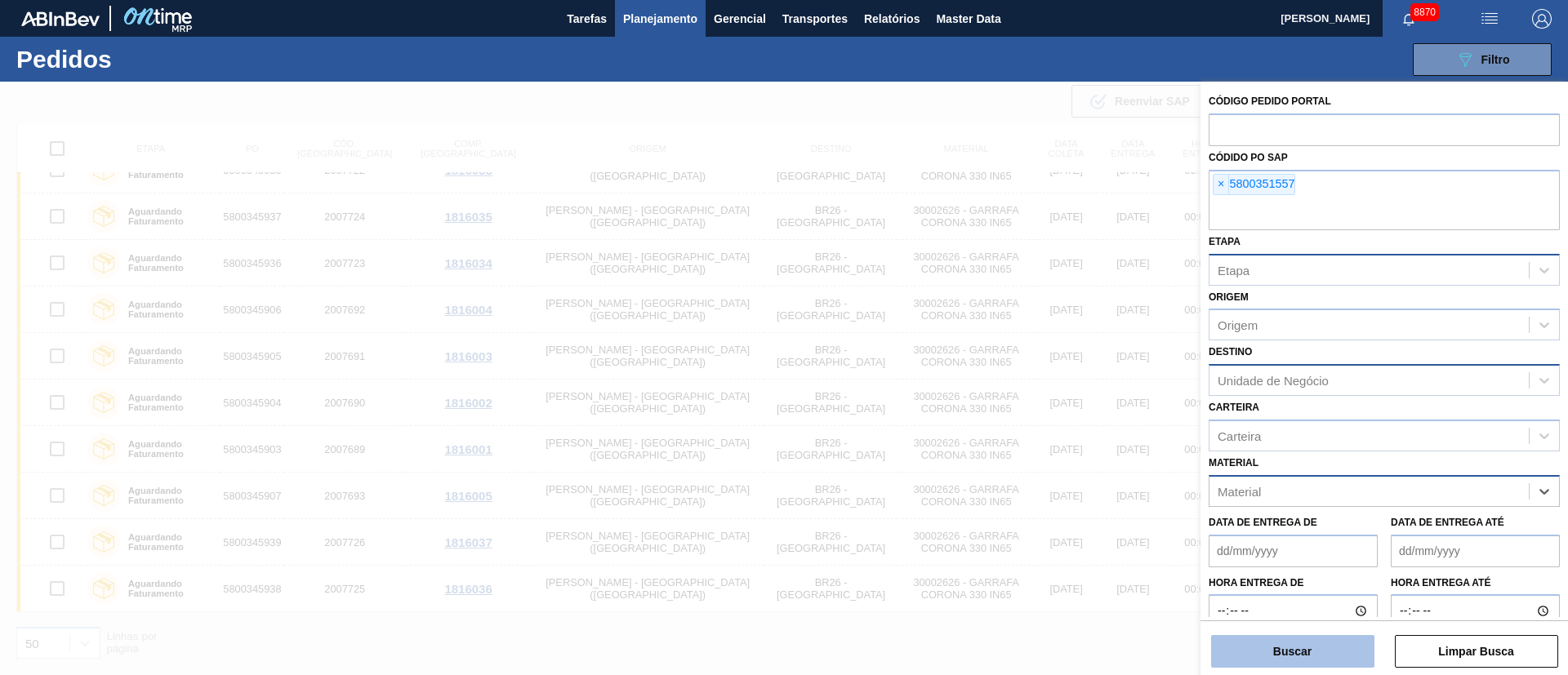
click at [1305, 648] on button "Buscar" at bounding box center [1292, 651] width 164 height 33
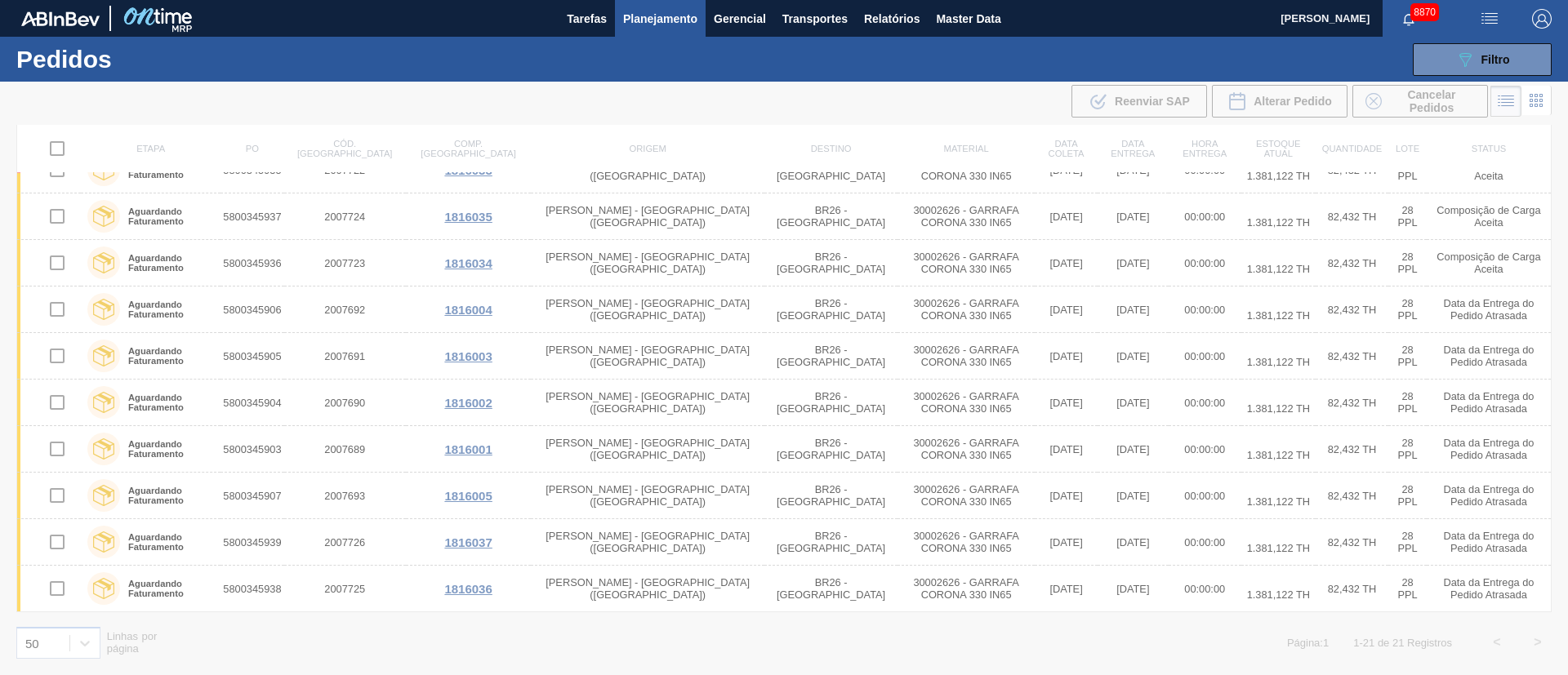
scroll to position [0, 0]
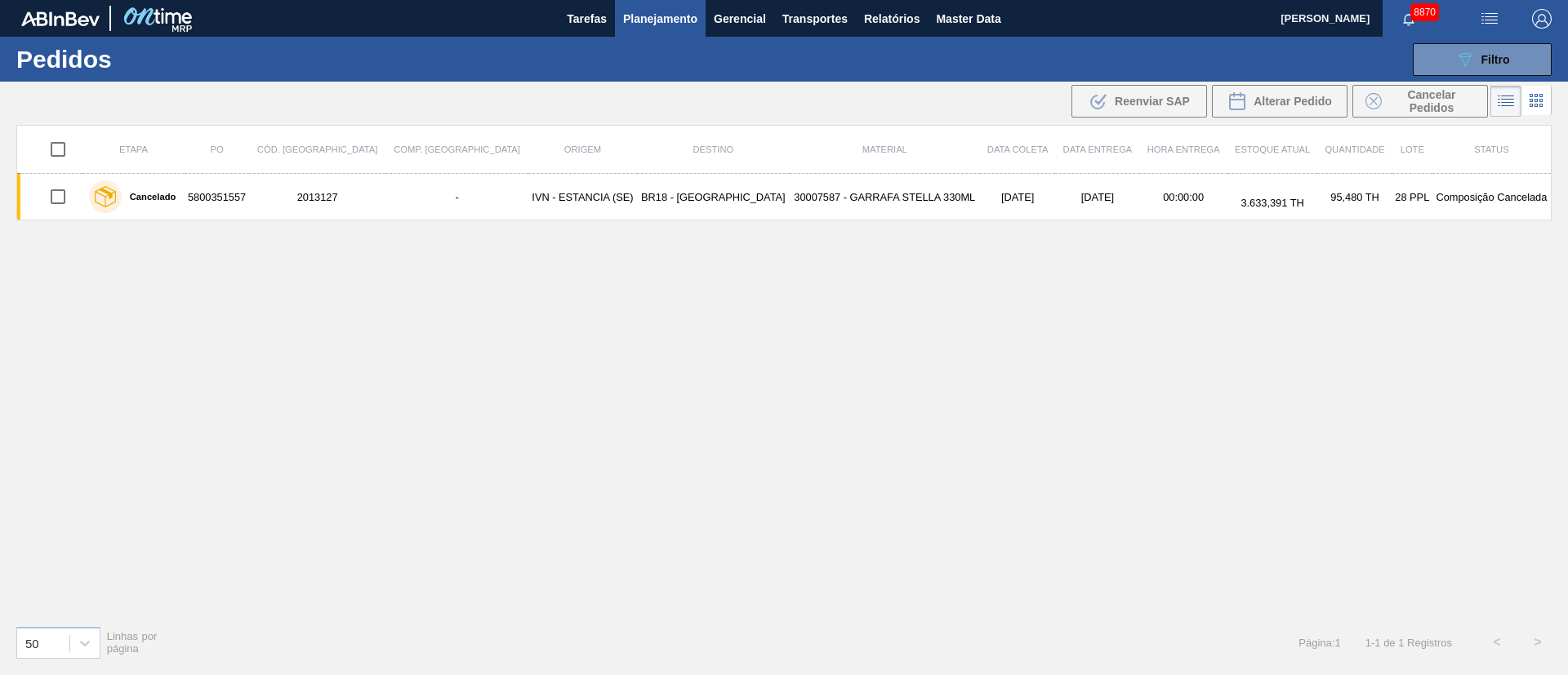
click at [672, 15] on span "Planejamento" at bounding box center [660, 18] width 75 height 19
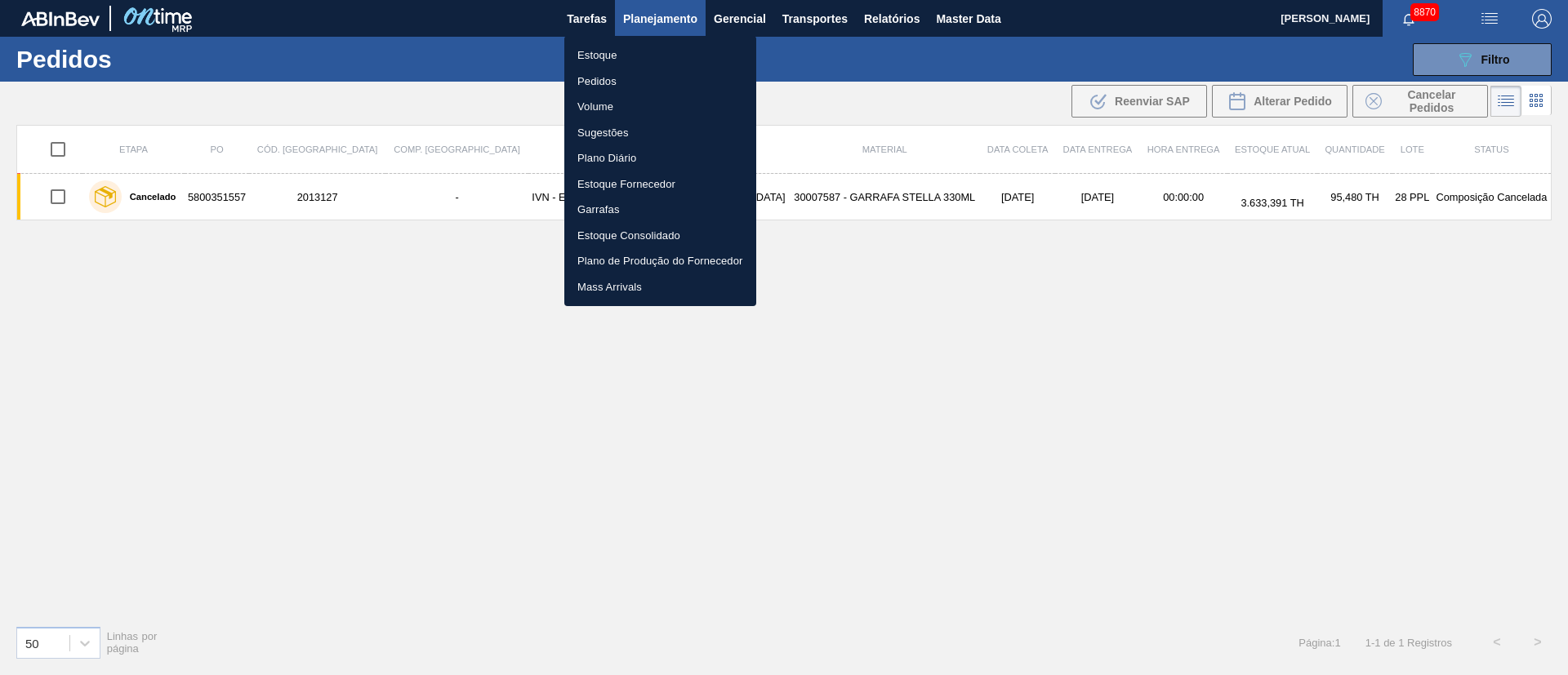
click at [619, 55] on li "Estoque" at bounding box center [660, 55] width 192 height 26
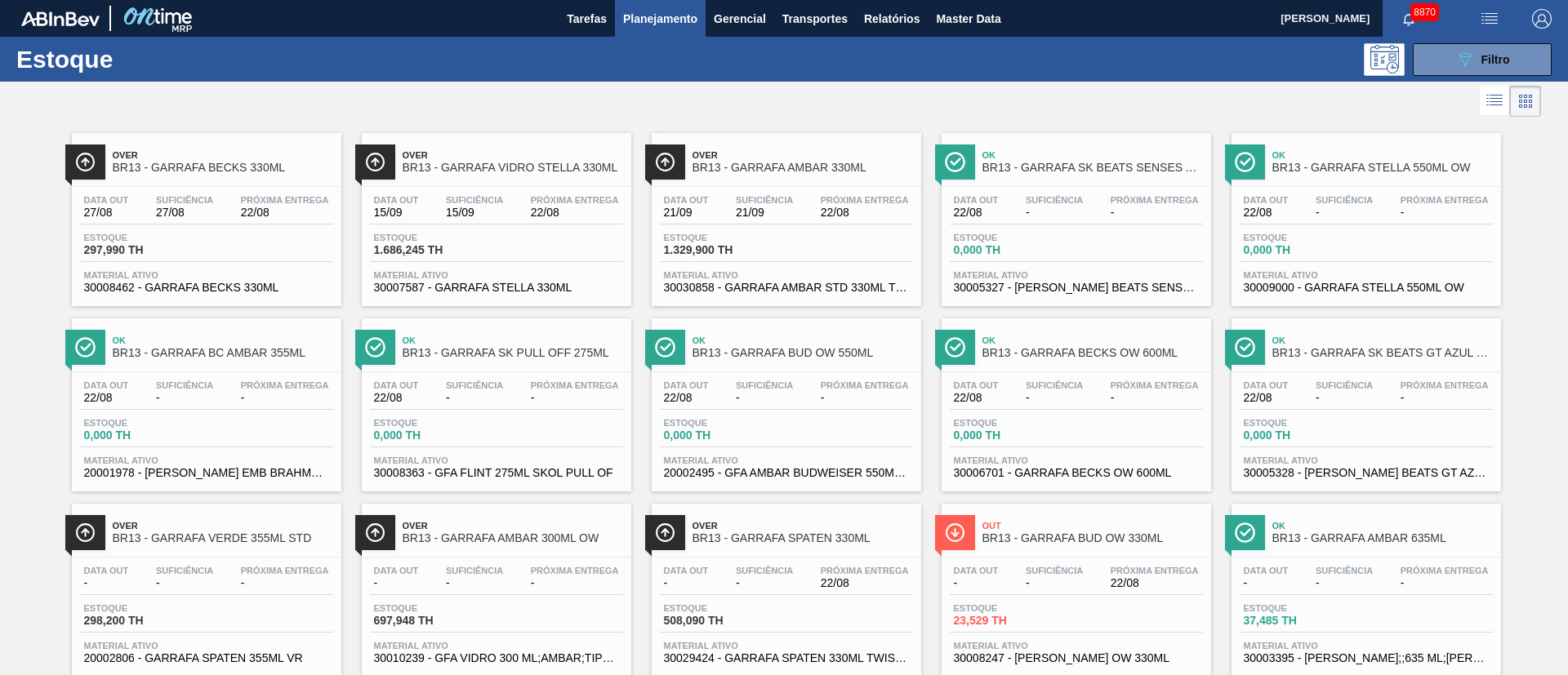
click at [642, 20] on span "Planejamento" at bounding box center [660, 18] width 75 height 19
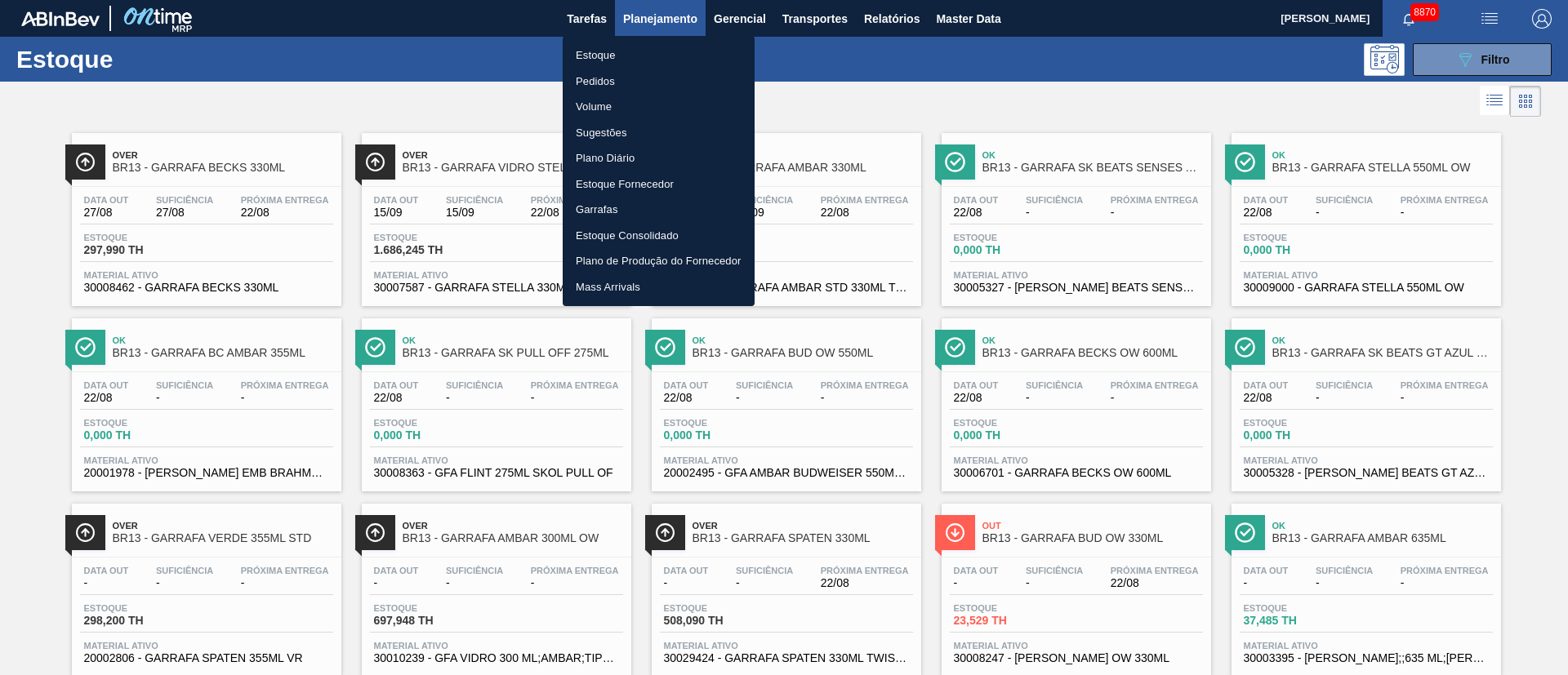
drag, startPoint x: 609, startPoint y: 80, endPoint x: 989, endPoint y: 102, distance: 380.6
click at [609, 78] on li "Pedidos" at bounding box center [659, 81] width 192 height 26
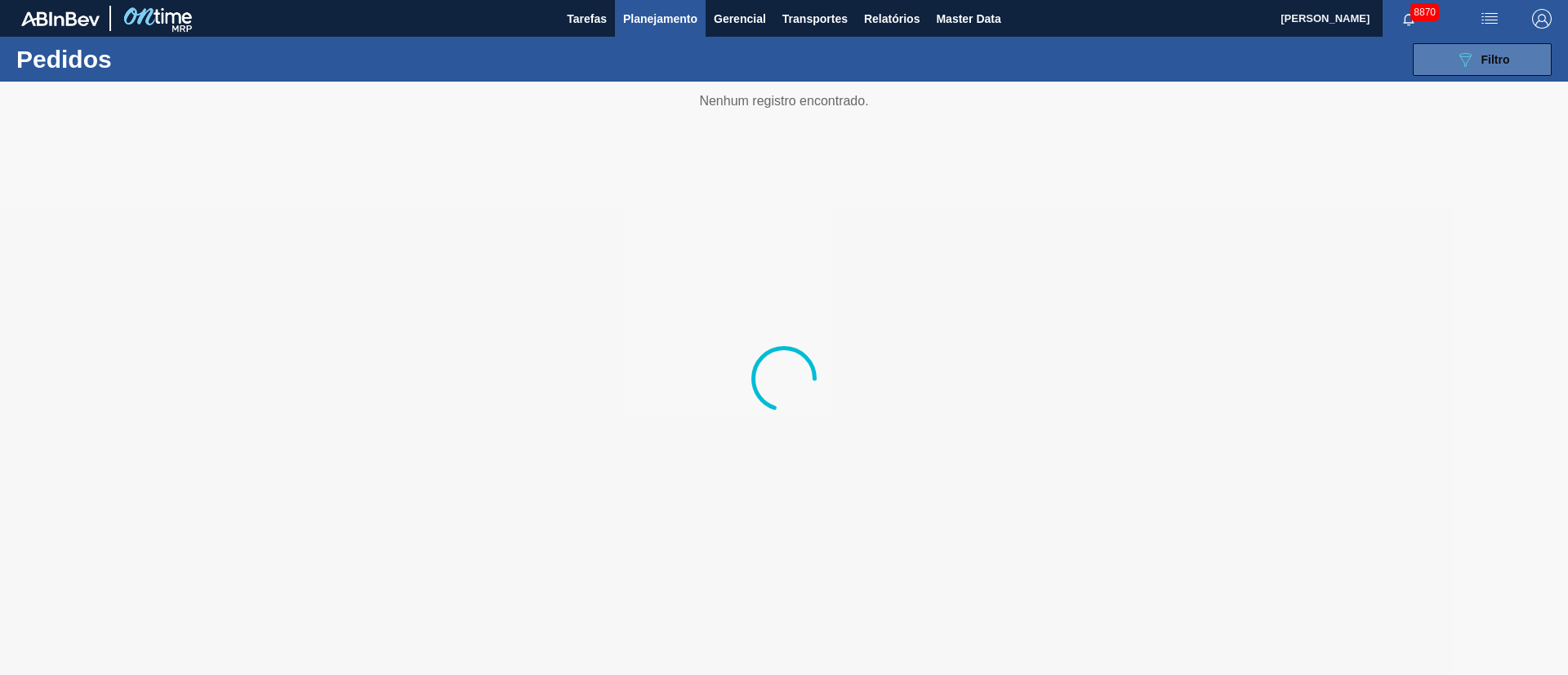
click at [1468, 66] on icon "089F7B8B-B2A5-4AFE-B5C0-19BA573D28AC" at bounding box center [1464, 59] width 19 height 19
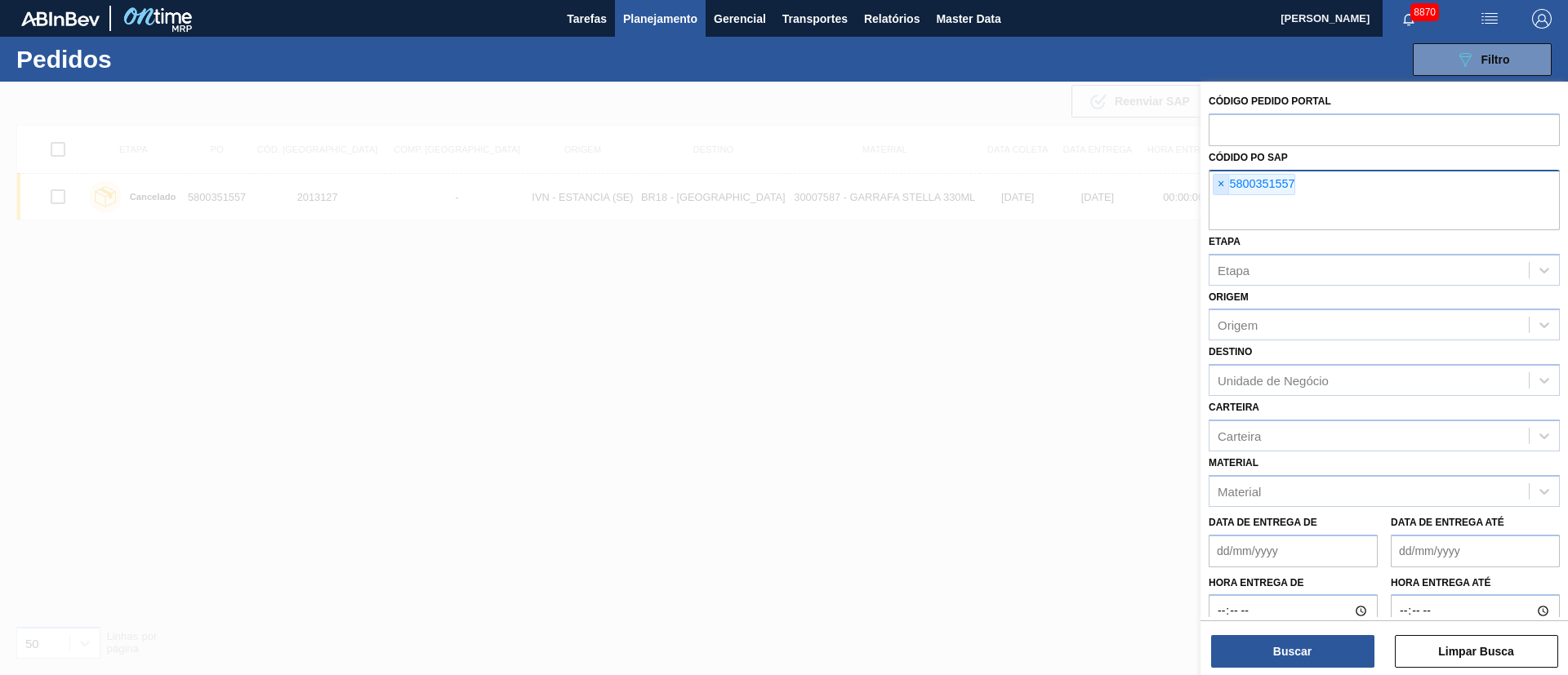
click at [1218, 179] on span "×" at bounding box center [1221, 184] width 15 height 19
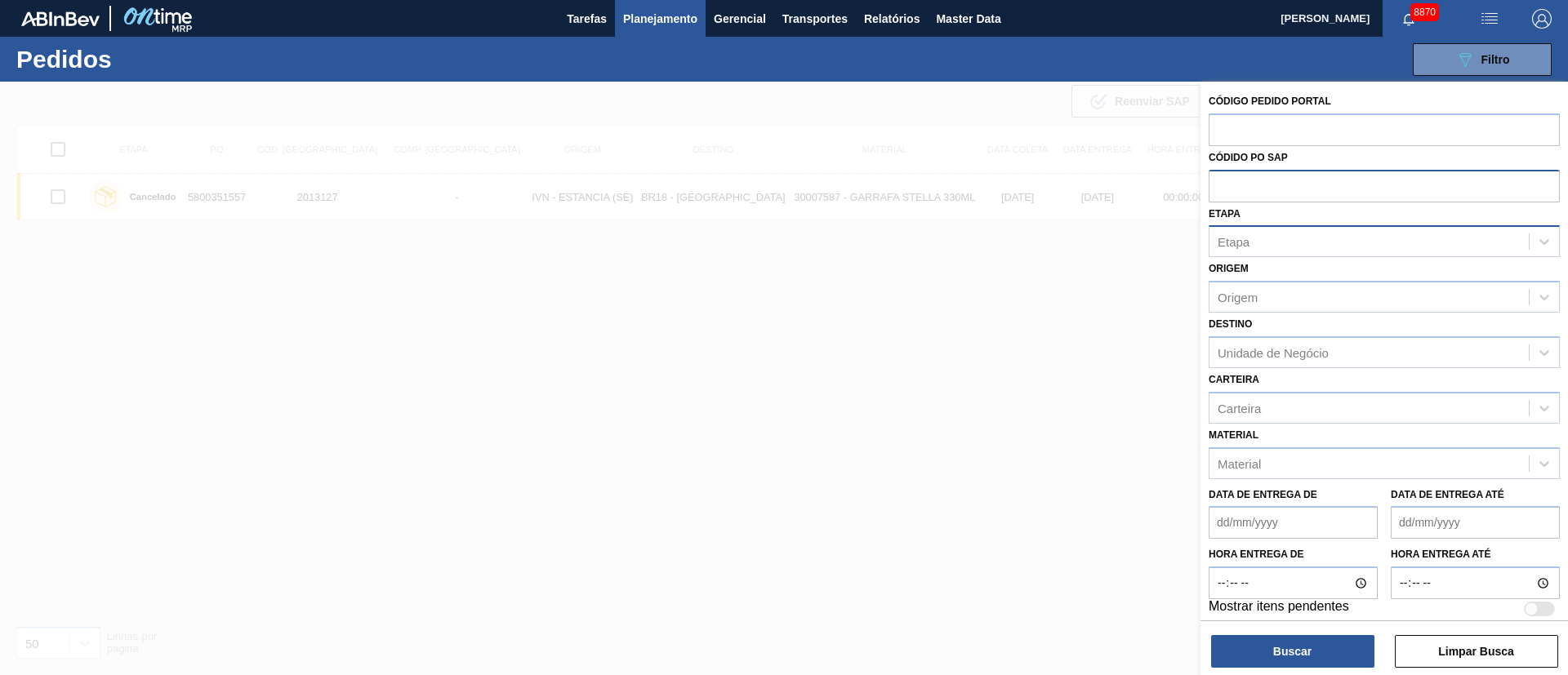
click at [1253, 248] on div "Etapa" at bounding box center [1368, 241] width 320 height 23
type input "fat"
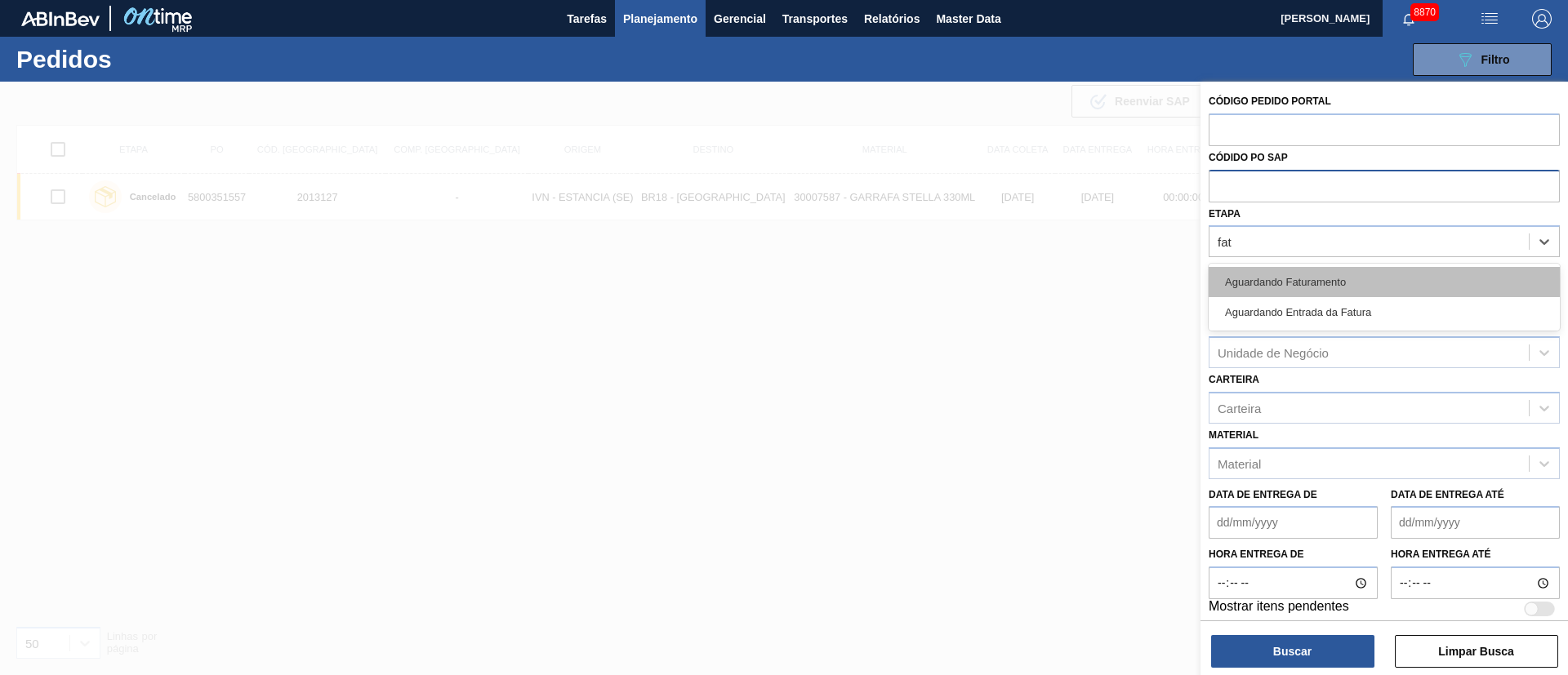
click at [1253, 275] on div "Aguardando Faturamento" at bounding box center [1384, 282] width 352 height 30
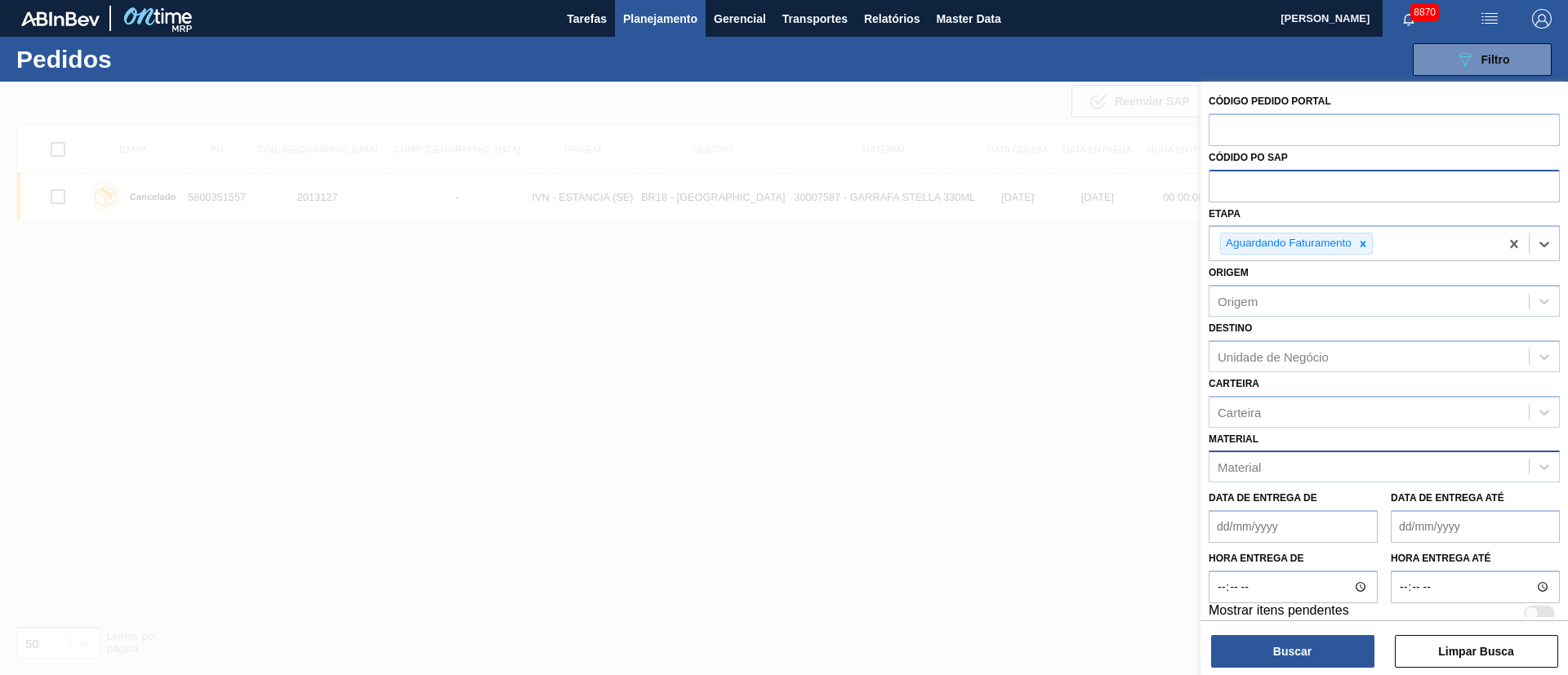
click at [1249, 471] on div "Material" at bounding box center [1239, 467] width 44 height 14
type input "30004649"
click at [1265, 506] on div "30004649 - GARRAFA VIDRO VERDE STANDARD 600ML" at bounding box center [1384, 507] width 352 height 30
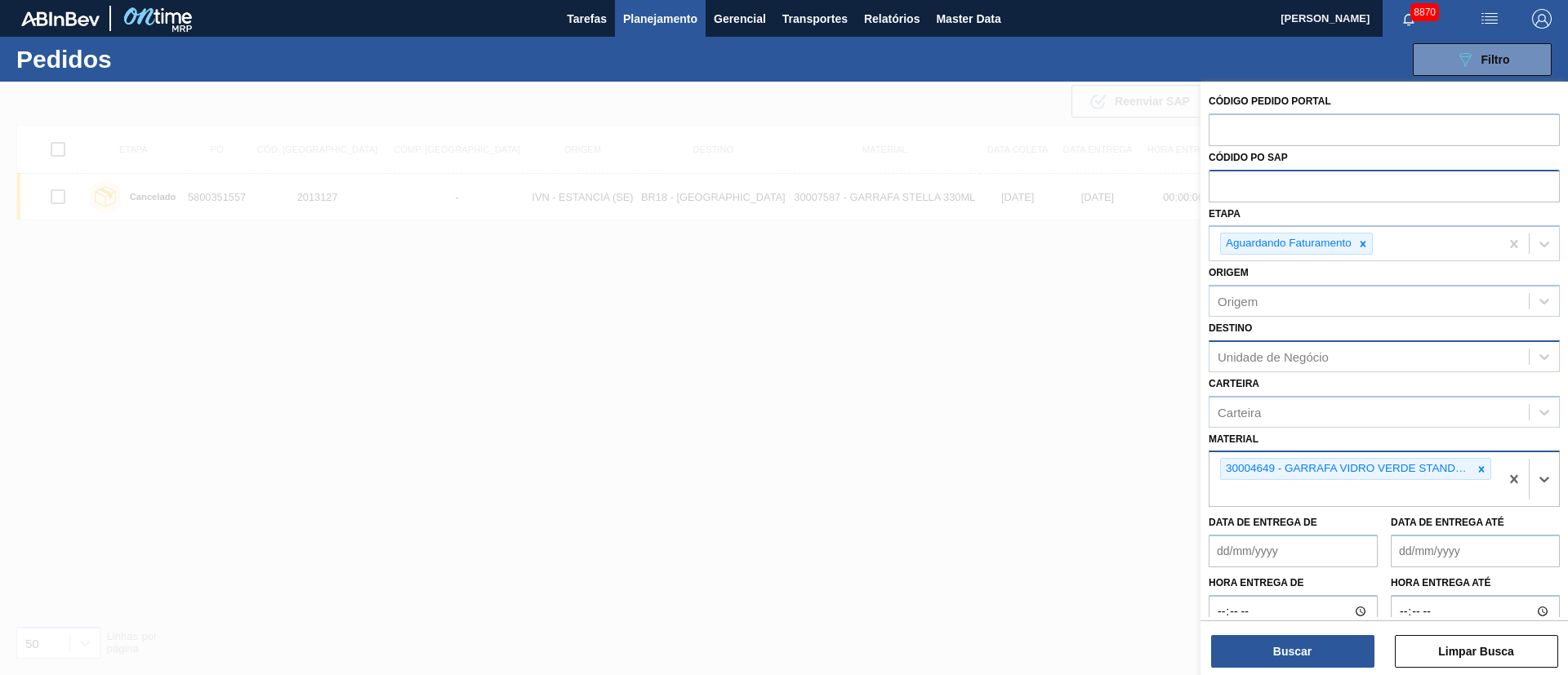
click at [1259, 366] on div "Unidade de Negócio" at bounding box center [1368, 356] width 320 height 23
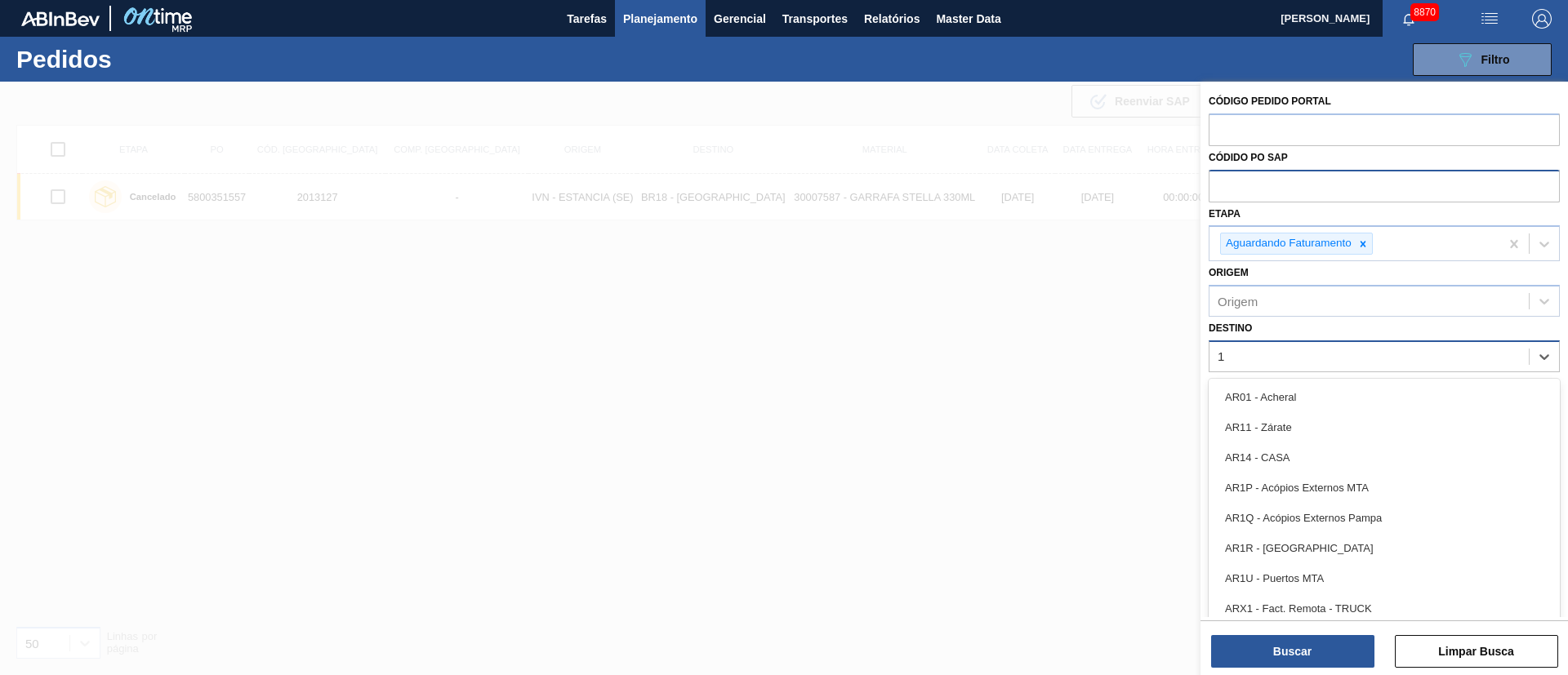
type input "13"
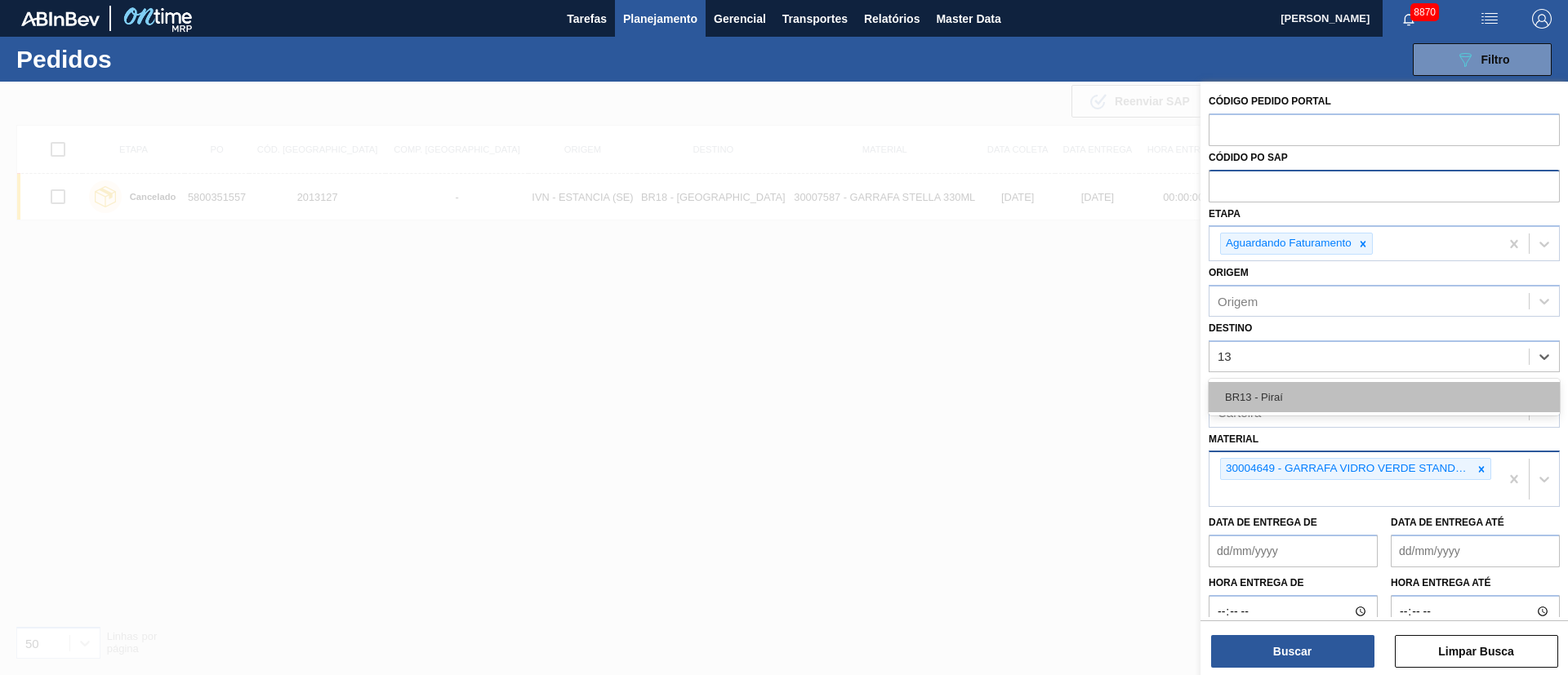
click at [1254, 395] on div "BR13 - Piraí" at bounding box center [1384, 397] width 352 height 30
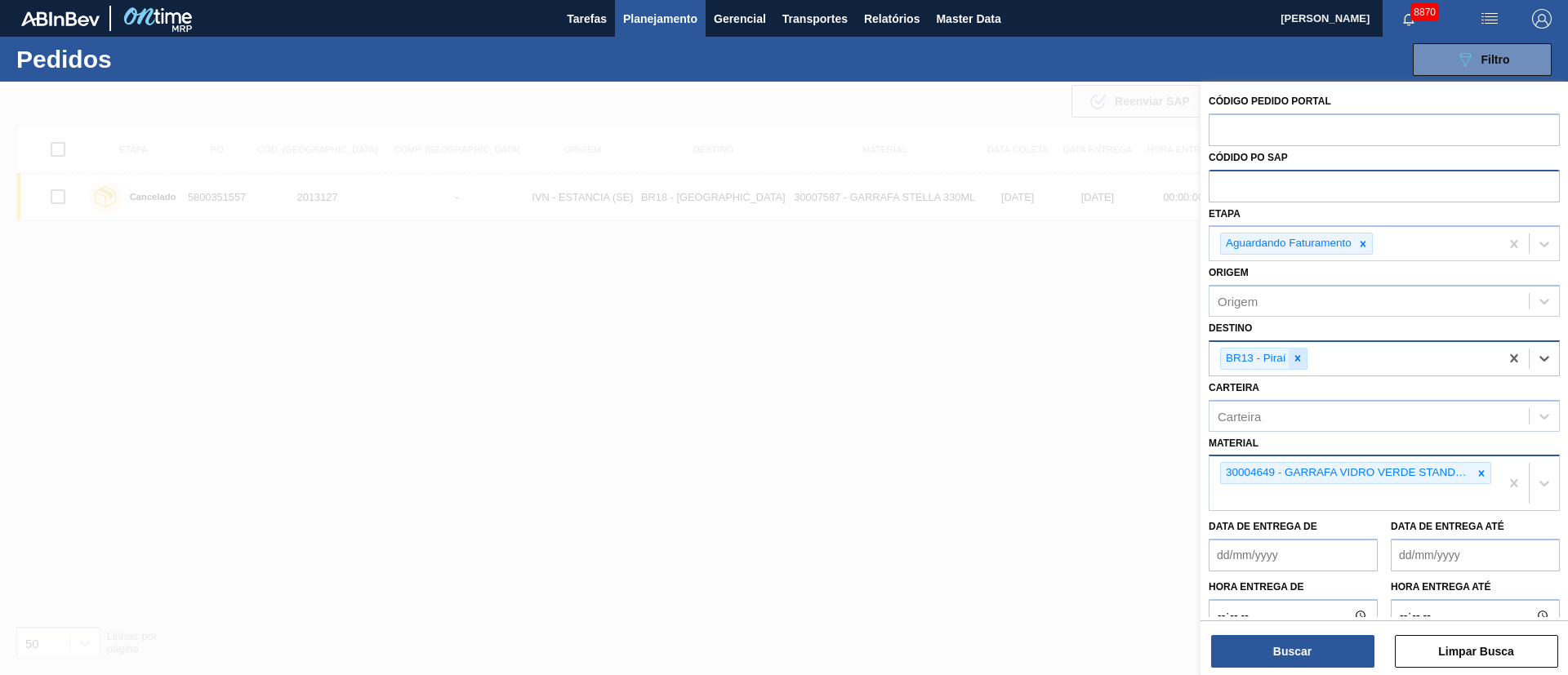
click at [1298, 356] on icon at bounding box center [1298, 358] width 12 height 12
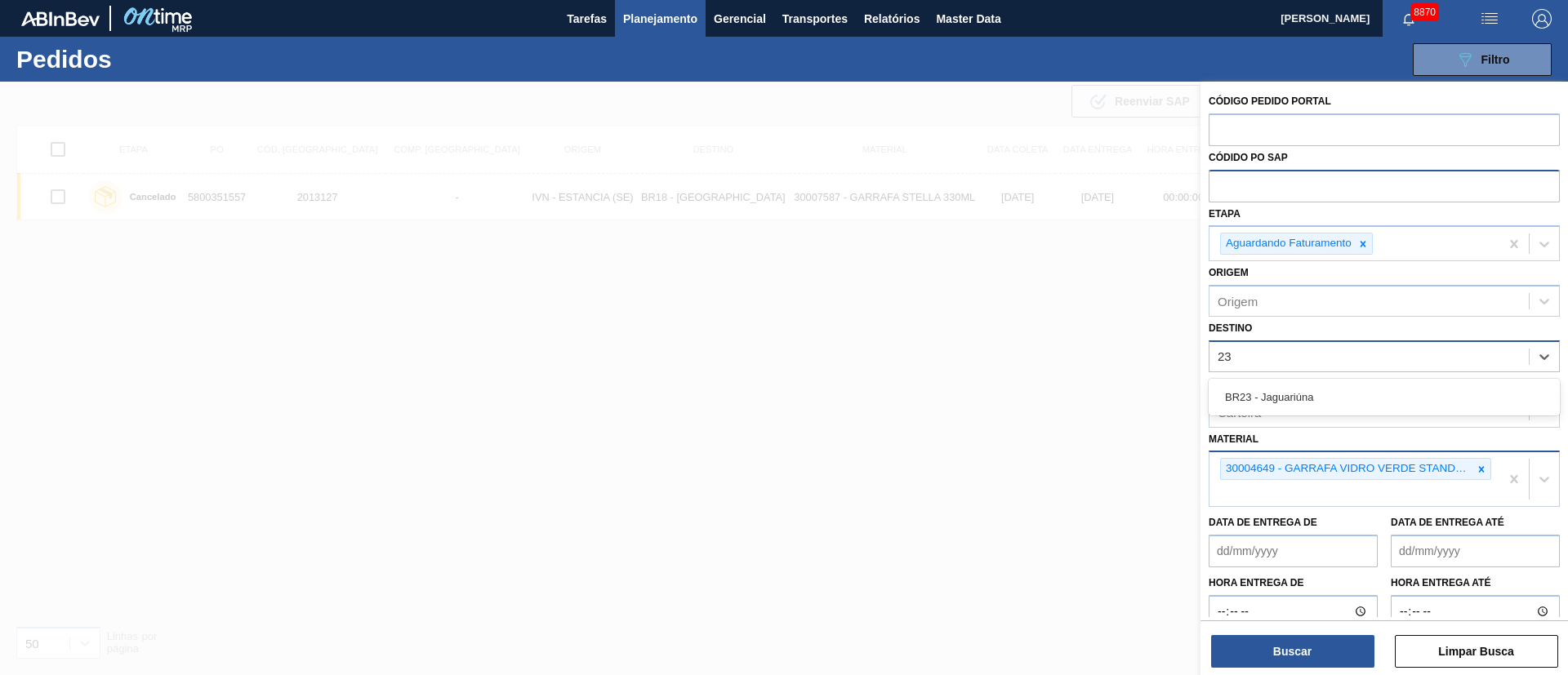
type input "23"
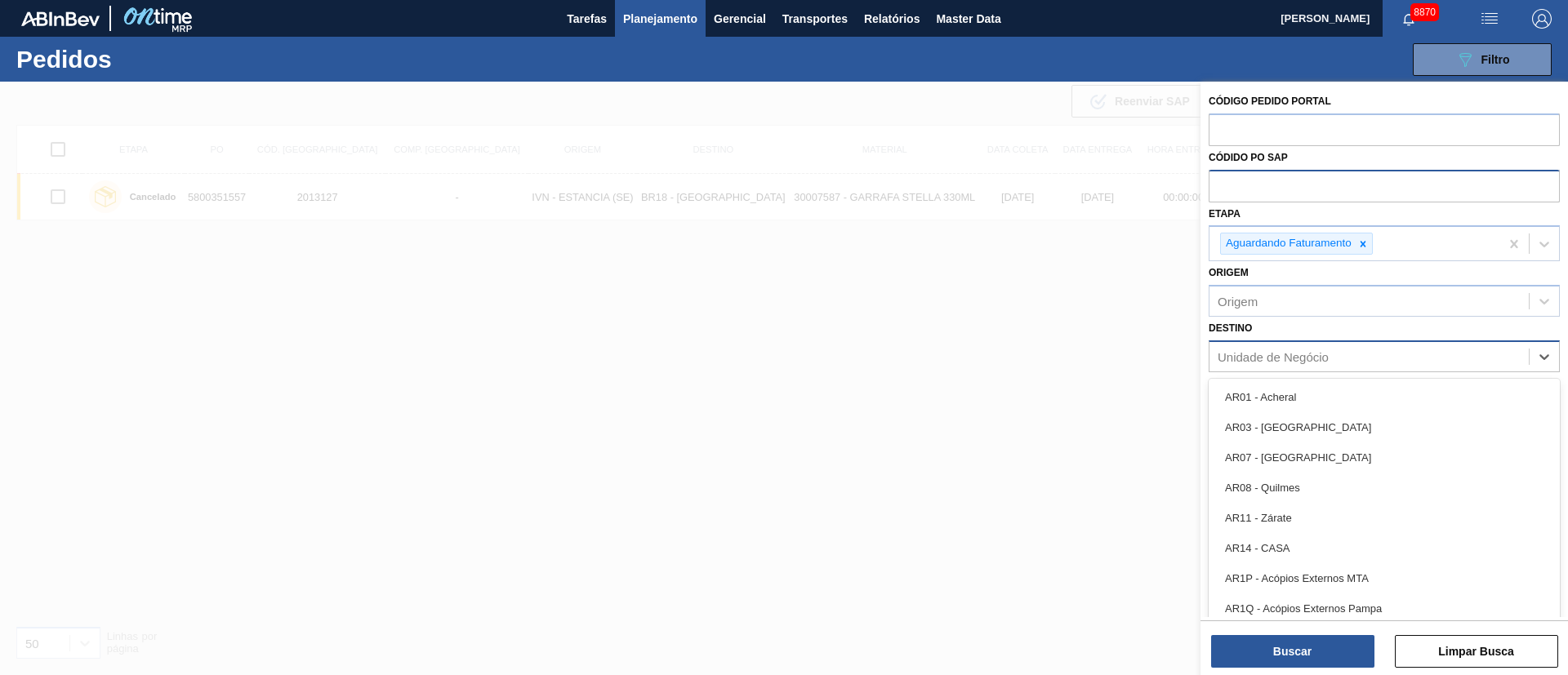
click at [1304, 352] on div "Unidade de Negócio" at bounding box center [1273, 356] width 111 height 14
type input "23"
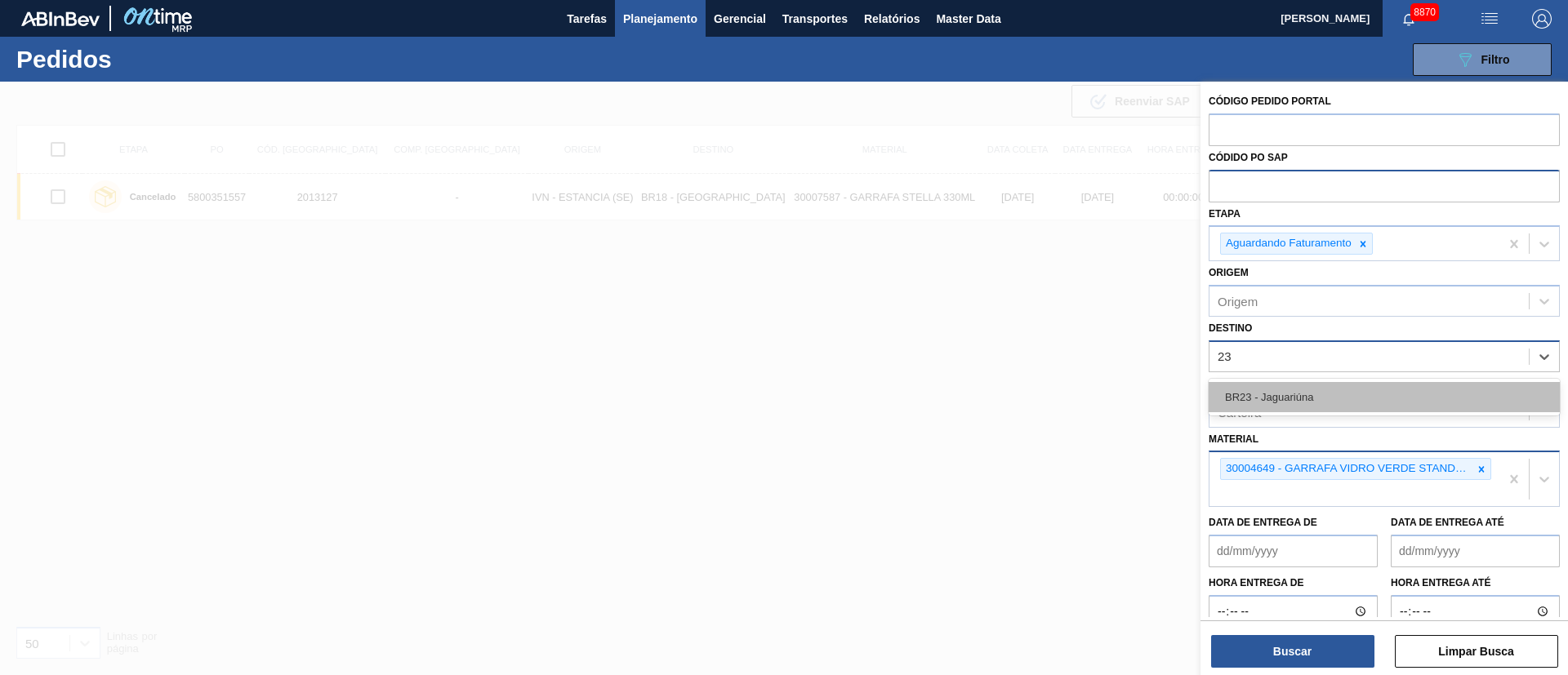
click at [1300, 390] on div "BR23 - Jaguariúna" at bounding box center [1384, 397] width 352 height 30
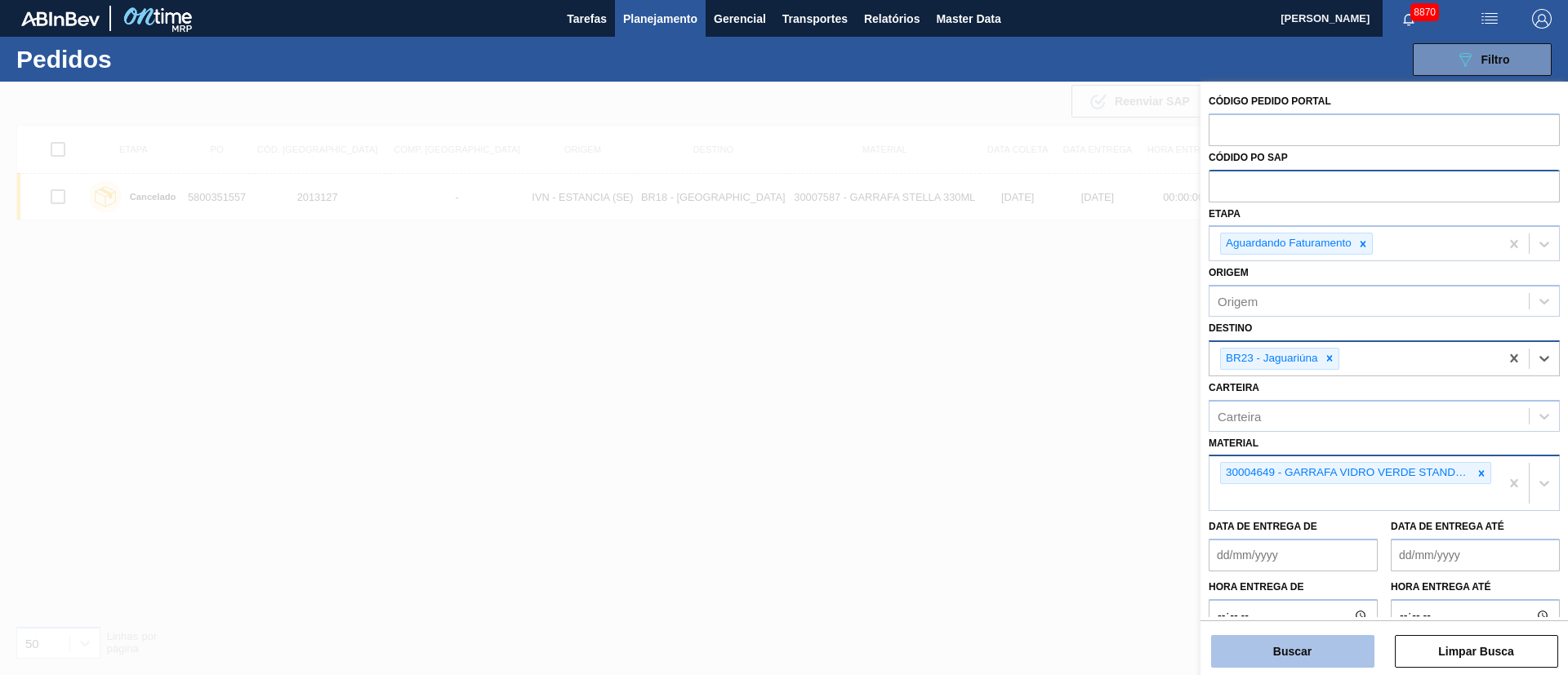
click at [1321, 647] on button "Buscar" at bounding box center [1292, 651] width 164 height 33
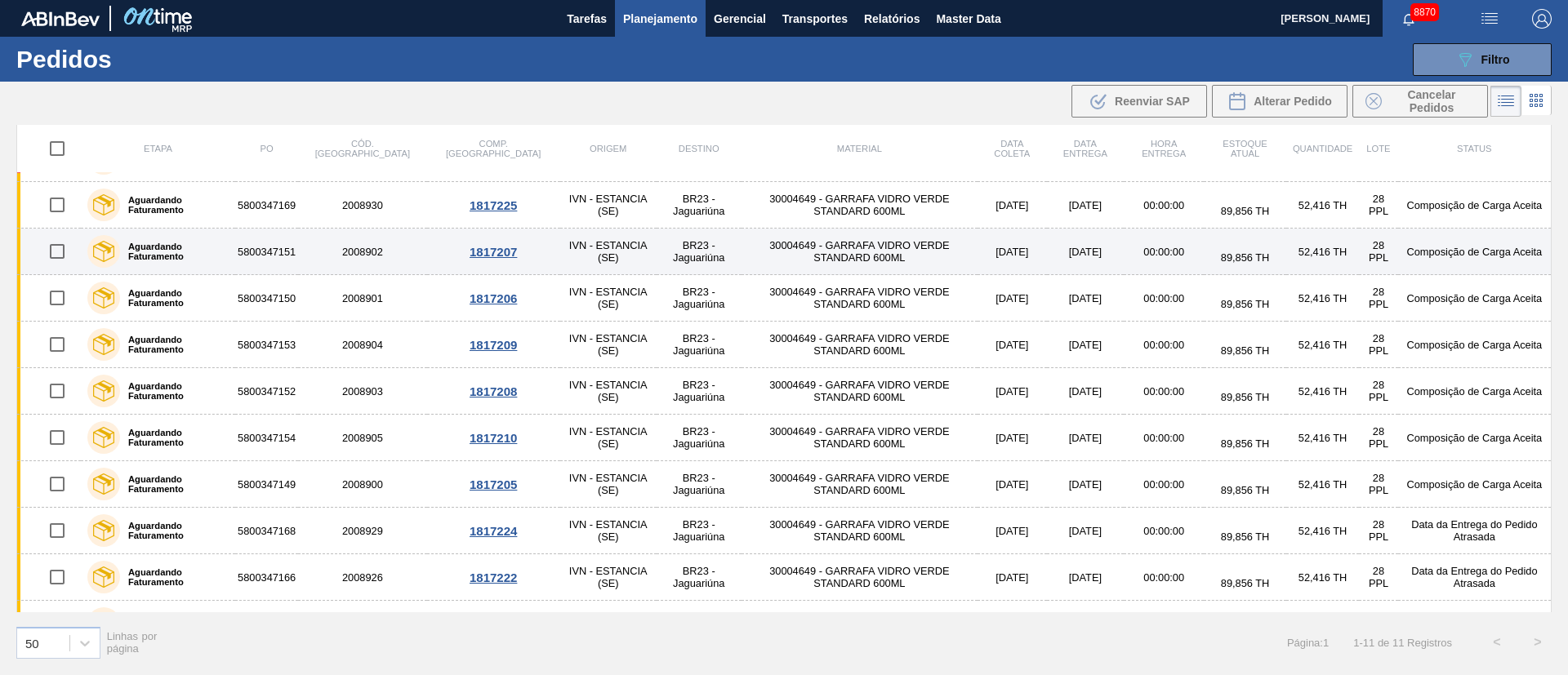
scroll to position [74, 0]
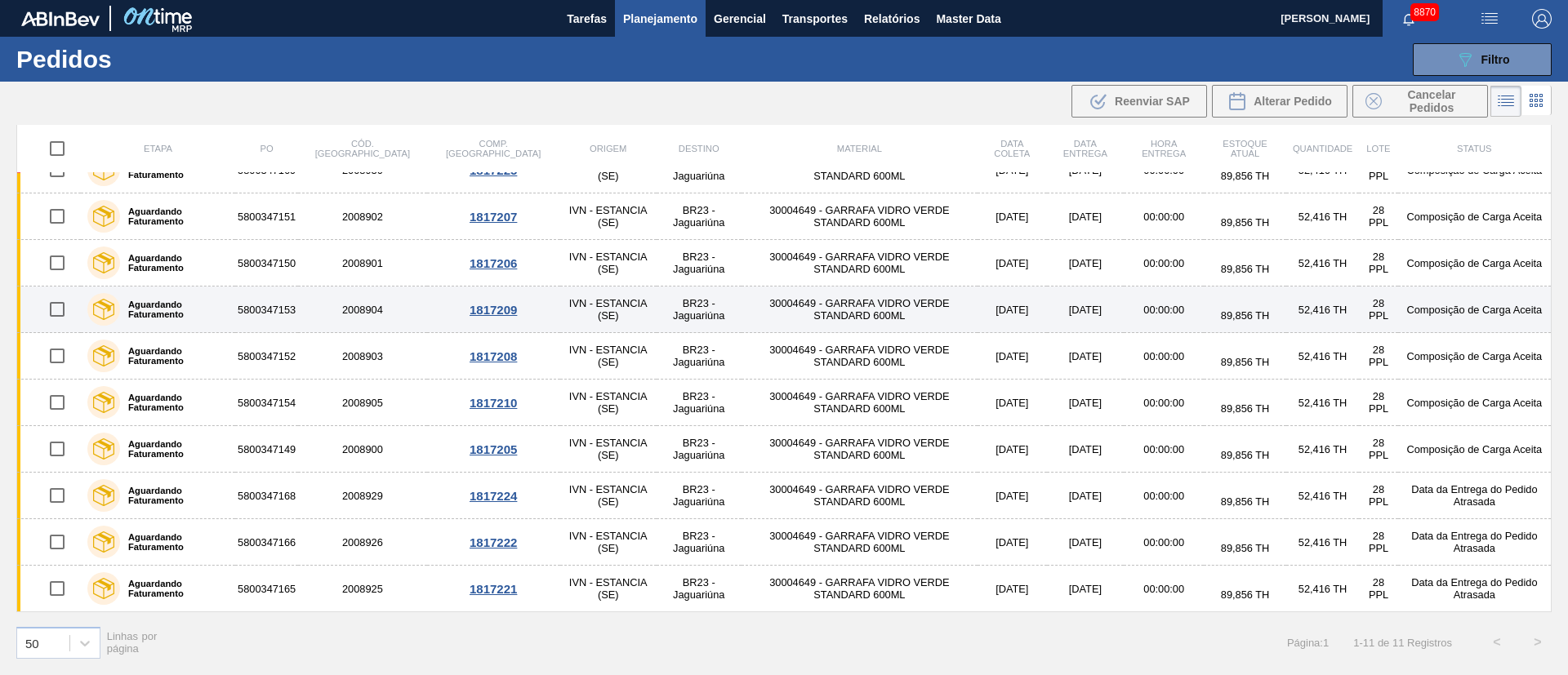
click at [56, 299] on input "checkbox" at bounding box center [57, 309] width 34 height 34
checkbox input "true"
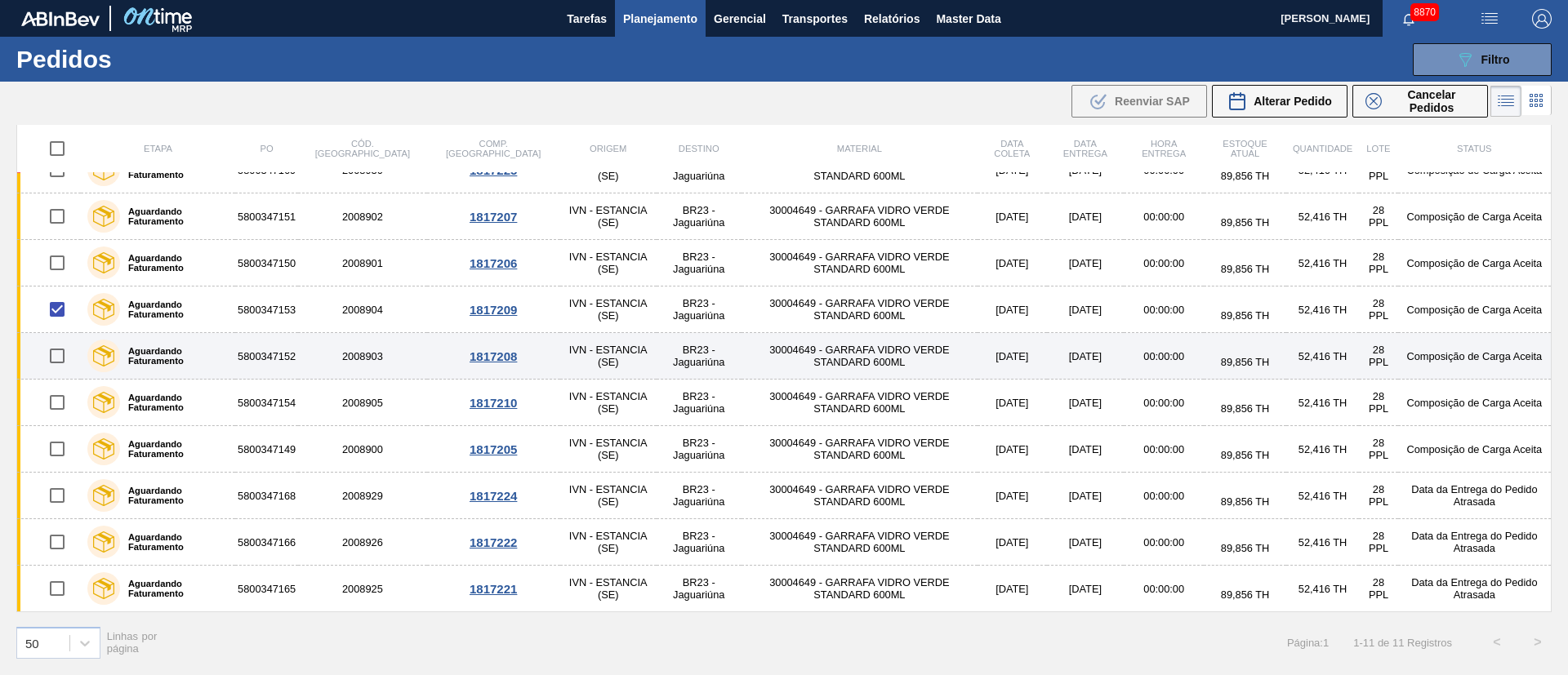
click at [51, 351] on input "checkbox" at bounding box center [57, 356] width 34 height 34
checkbox input "true"
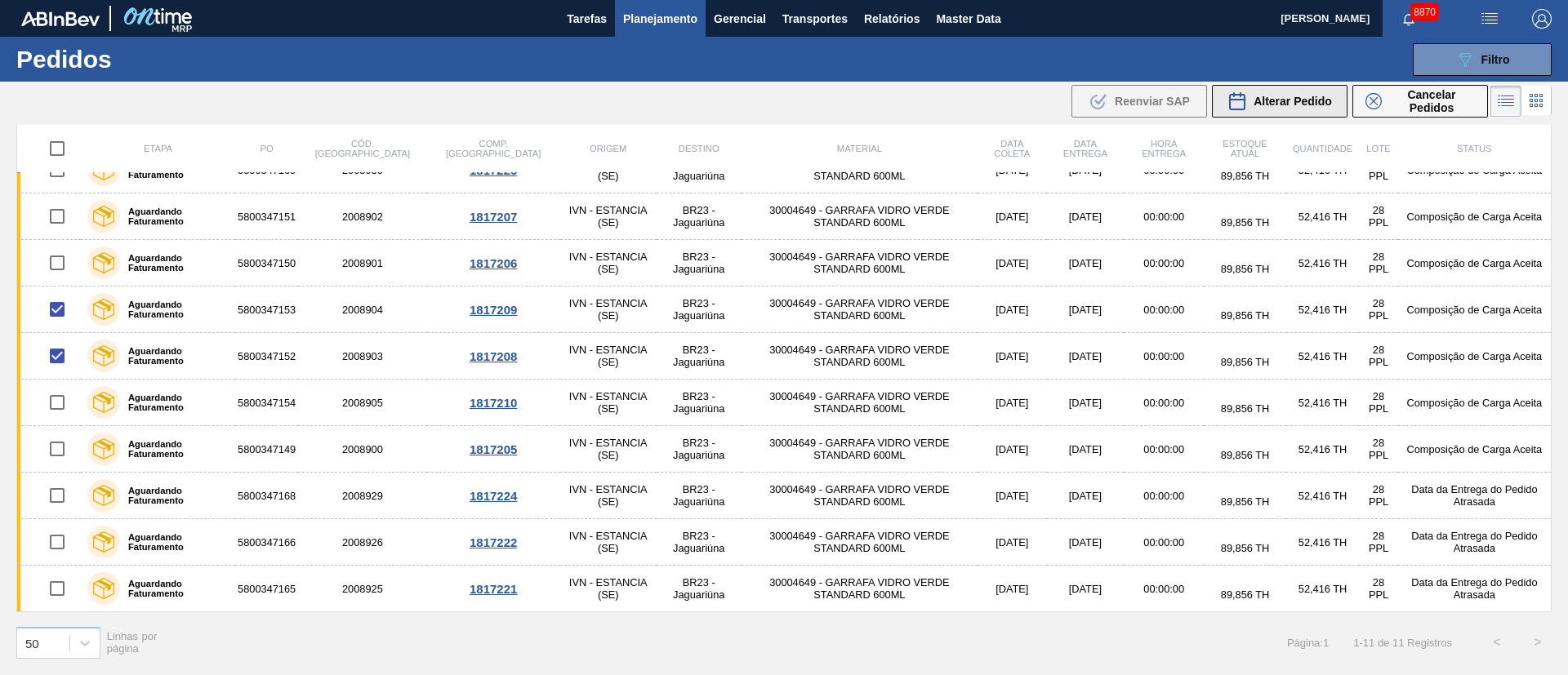
click at [1300, 107] on span "Alterar Pedido" at bounding box center [1292, 101] width 78 height 13
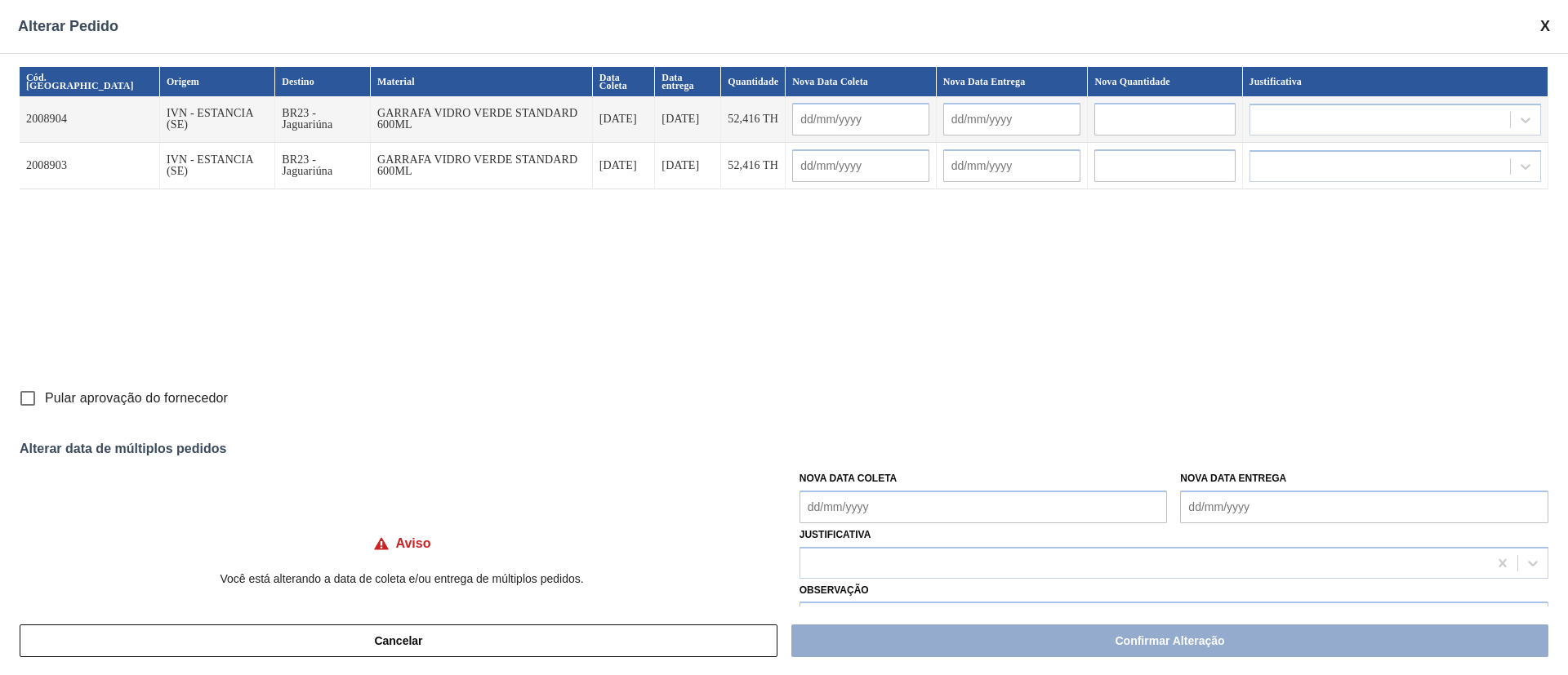
click at [874, 505] on Coleta "Nova Data Coleta" at bounding box center [983, 506] width 368 height 33
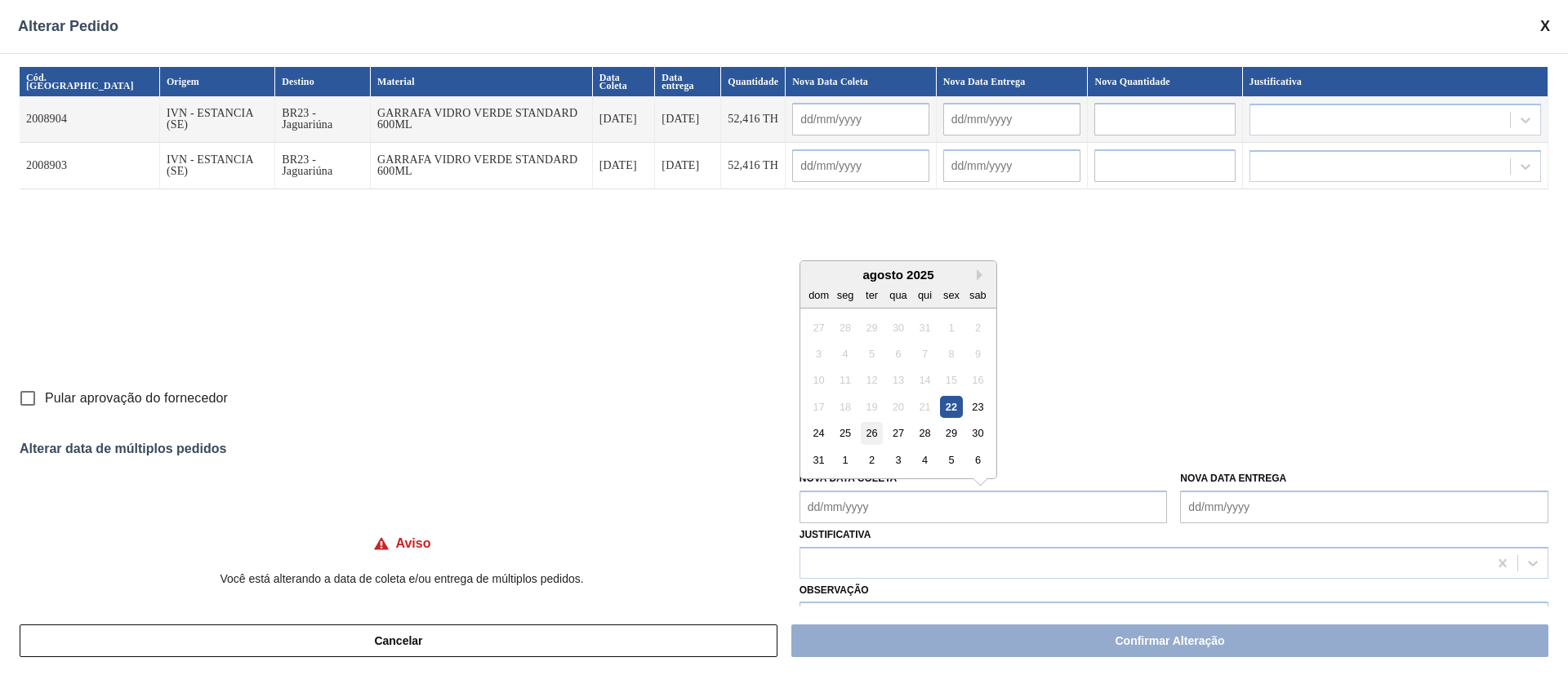
click at [871, 435] on div "26" at bounding box center [872, 433] width 22 height 22
type Coleta "[DATE]"
type input "[DATE]"
type input "01/09/2025"
type input "[DATE]"
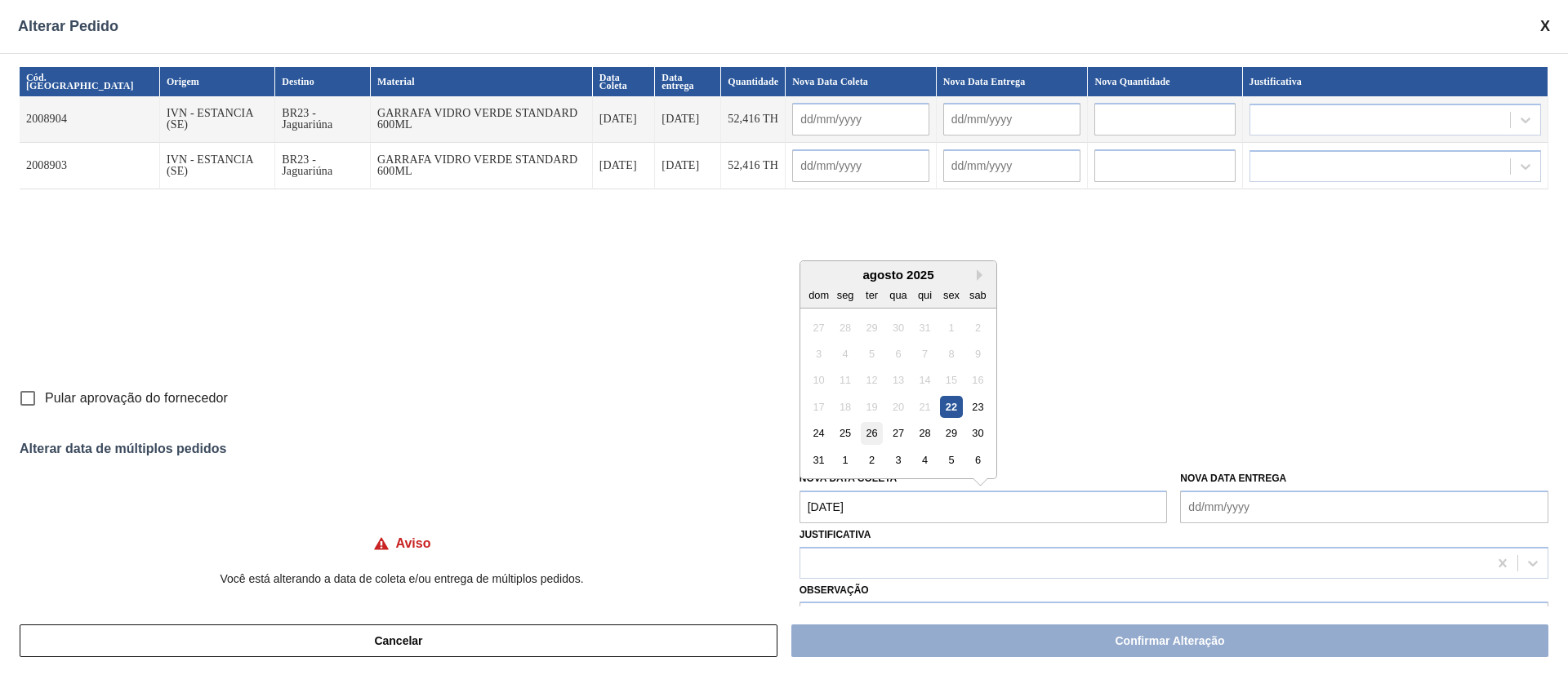
type input "01/09/2025"
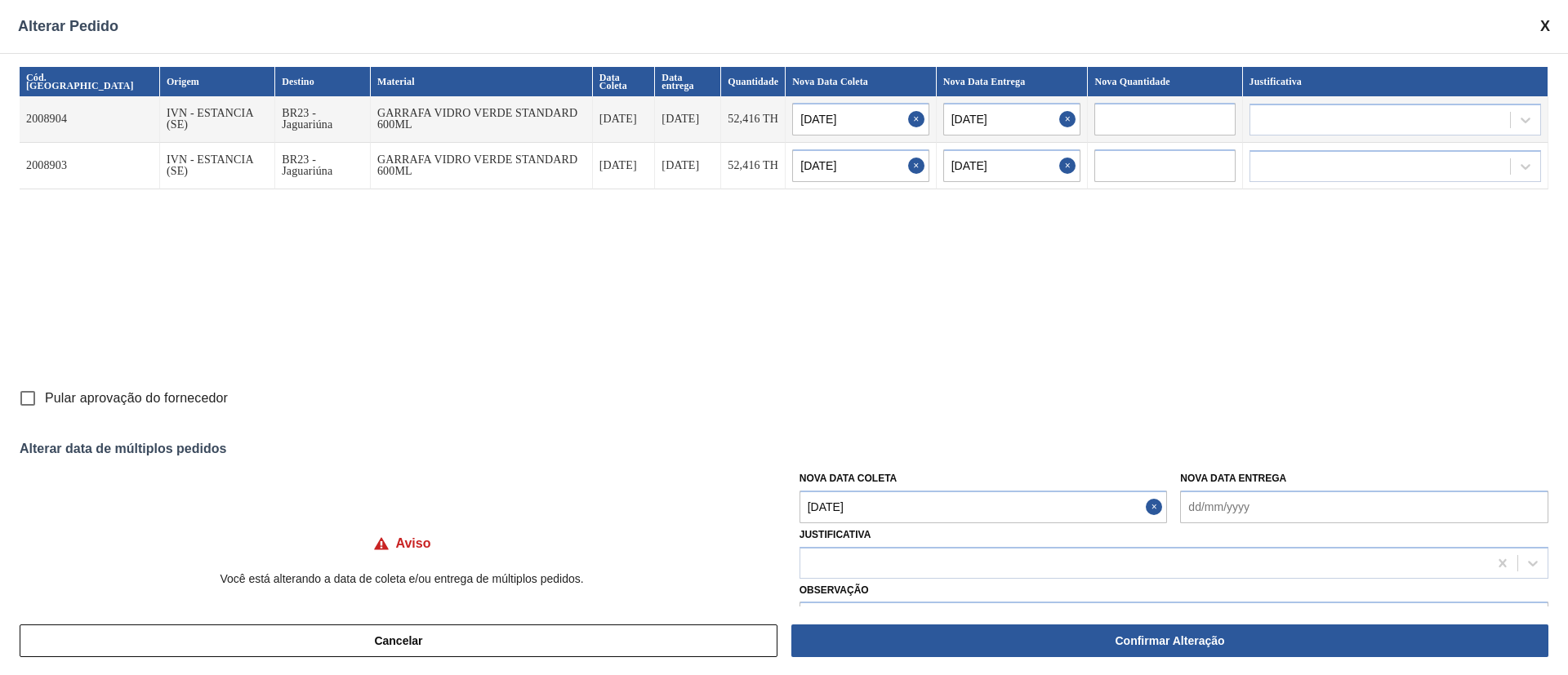
click at [33, 388] on input "Pular aprovação do fornecedor" at bounding box center [28, 398] width 34 height 34
checkbox input "true"
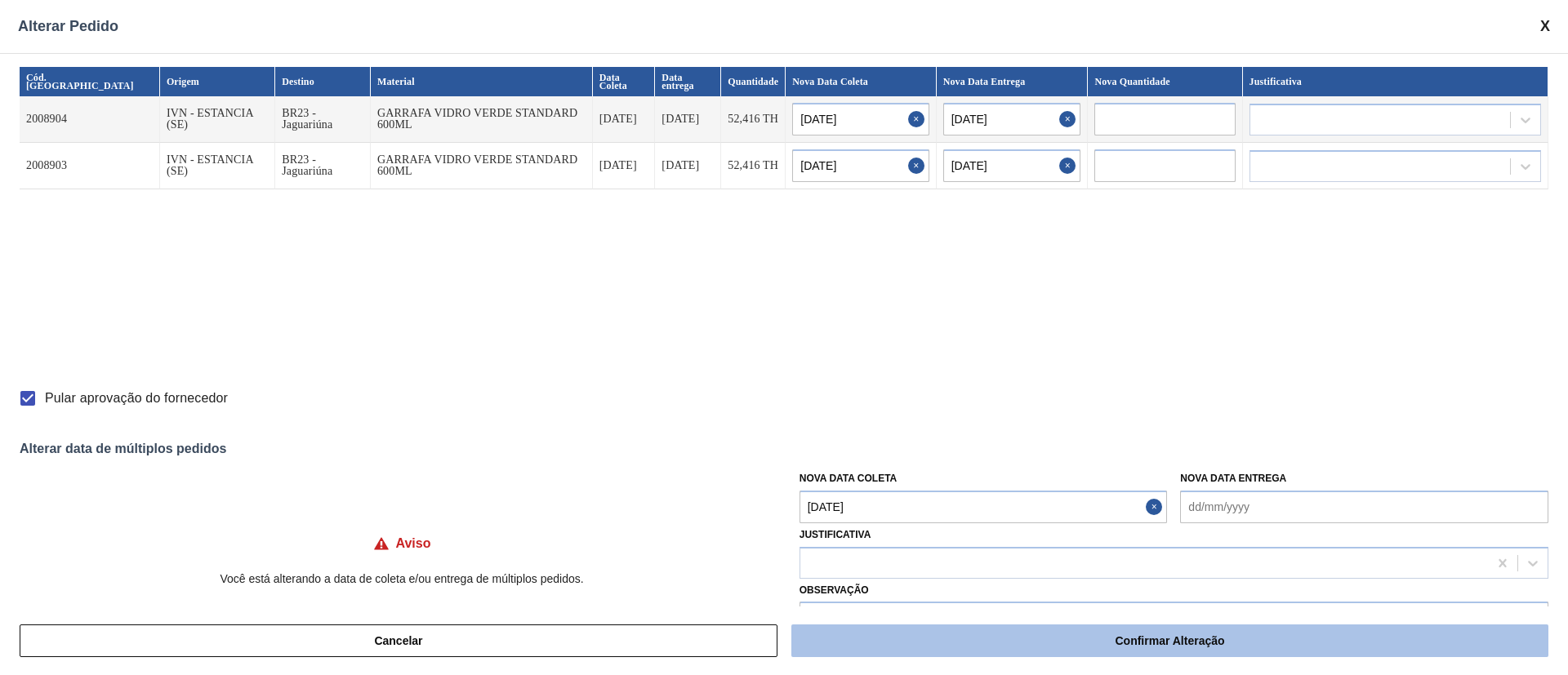
click at [994, 642] on button "Confirmar Alteração" at bounding box center [1169, 641] width 757 height 33
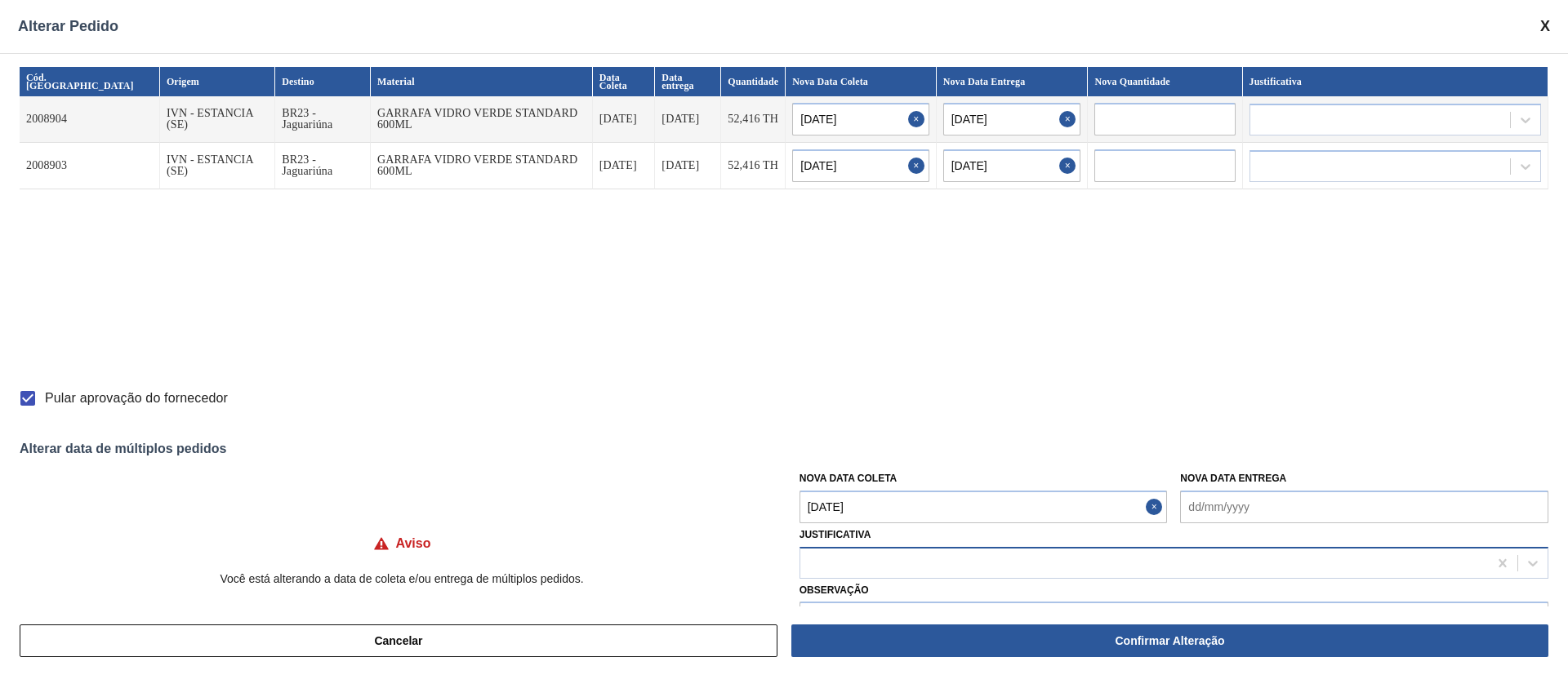
click at [866, 559] on div at bounding box center [1144, 563] width 688 height 23
type input "outr"
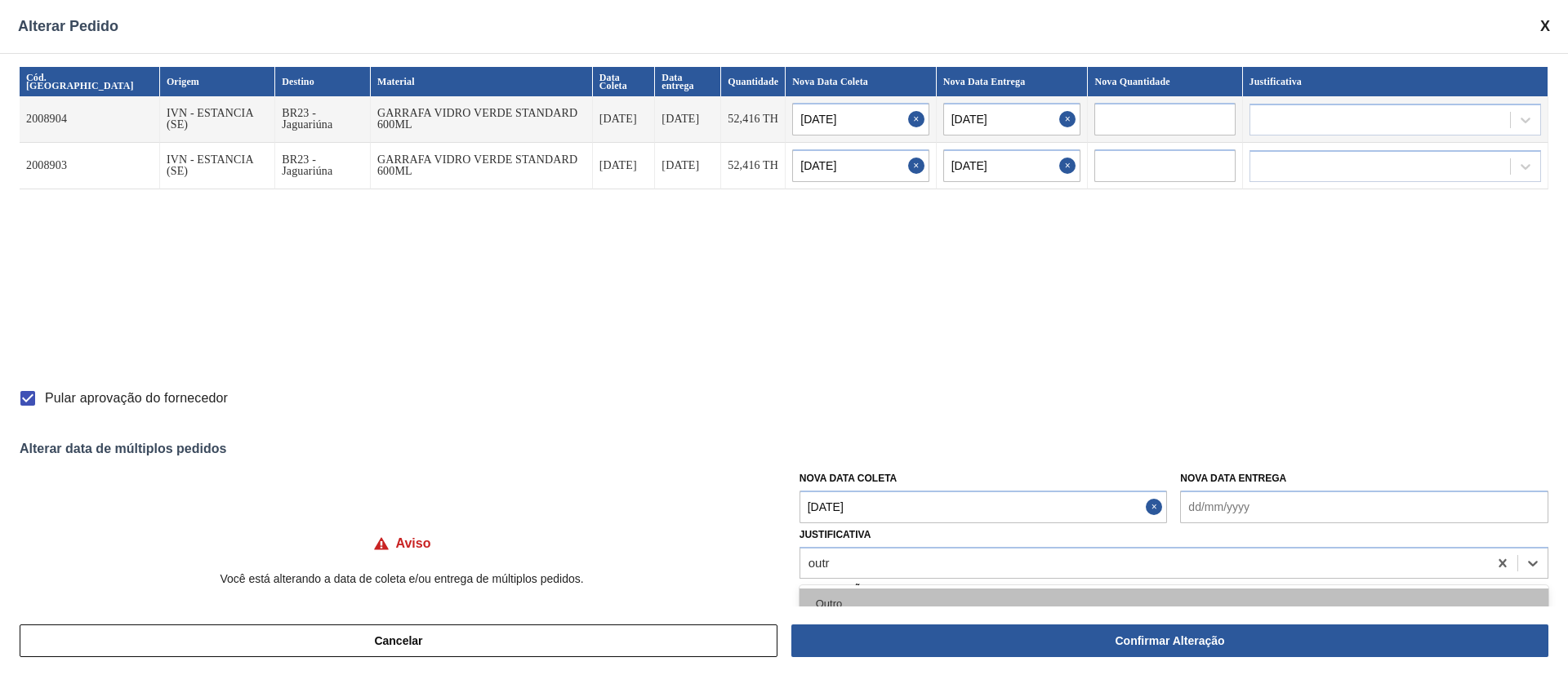
click at [868, 604] on div "Outro" at bounding box center [1174, 604] width 749 height 30
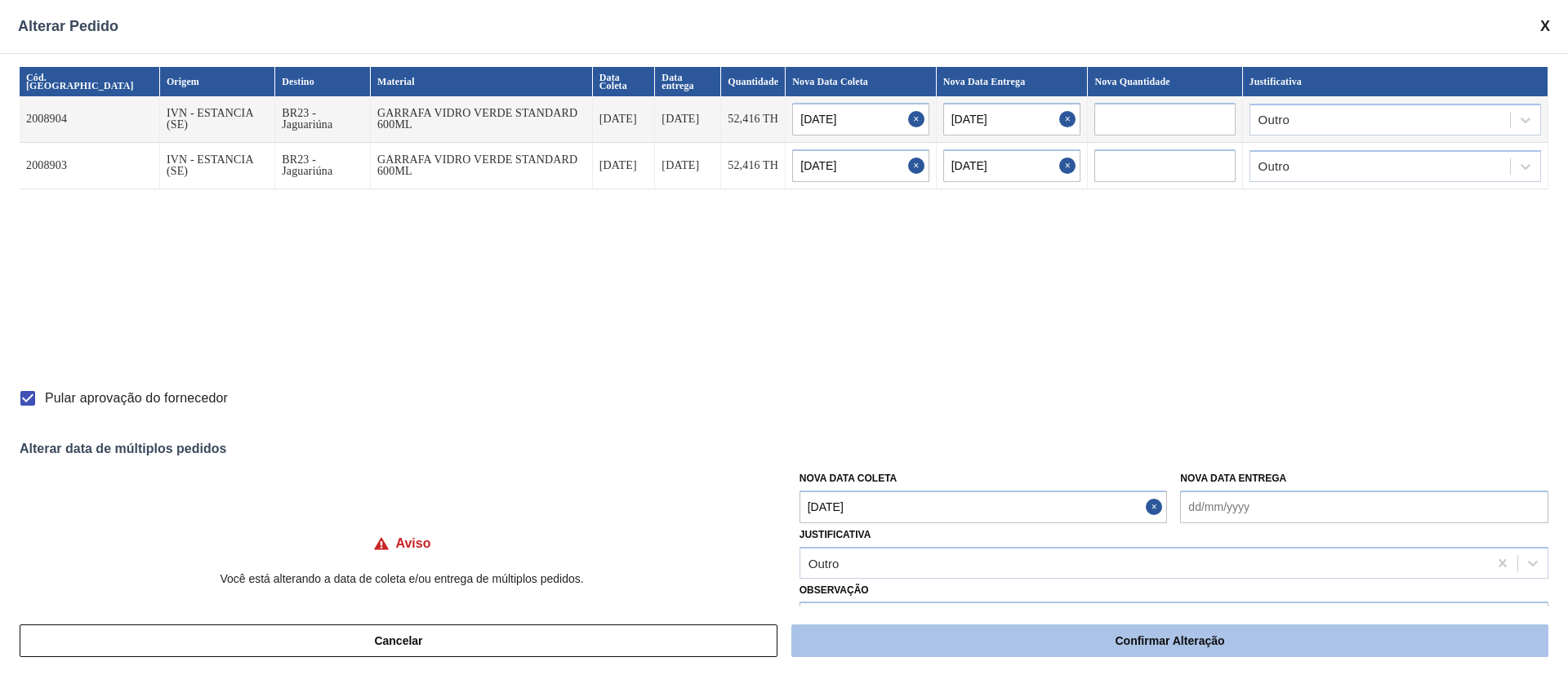
click at [845, 638] on button "Confirmar Alteração" at bounding box center [1169, 641] width 757 height 33
checkbox input "false"
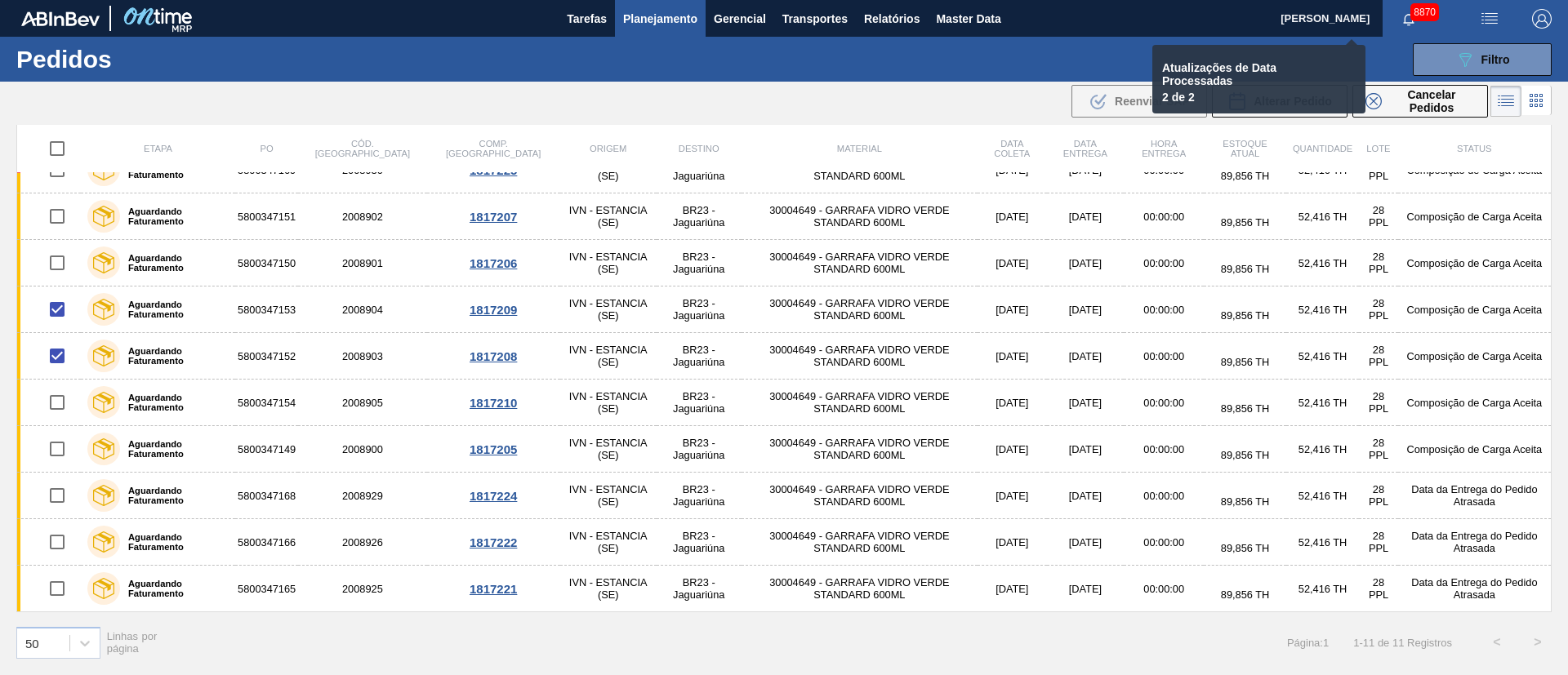
checkbox input "false"
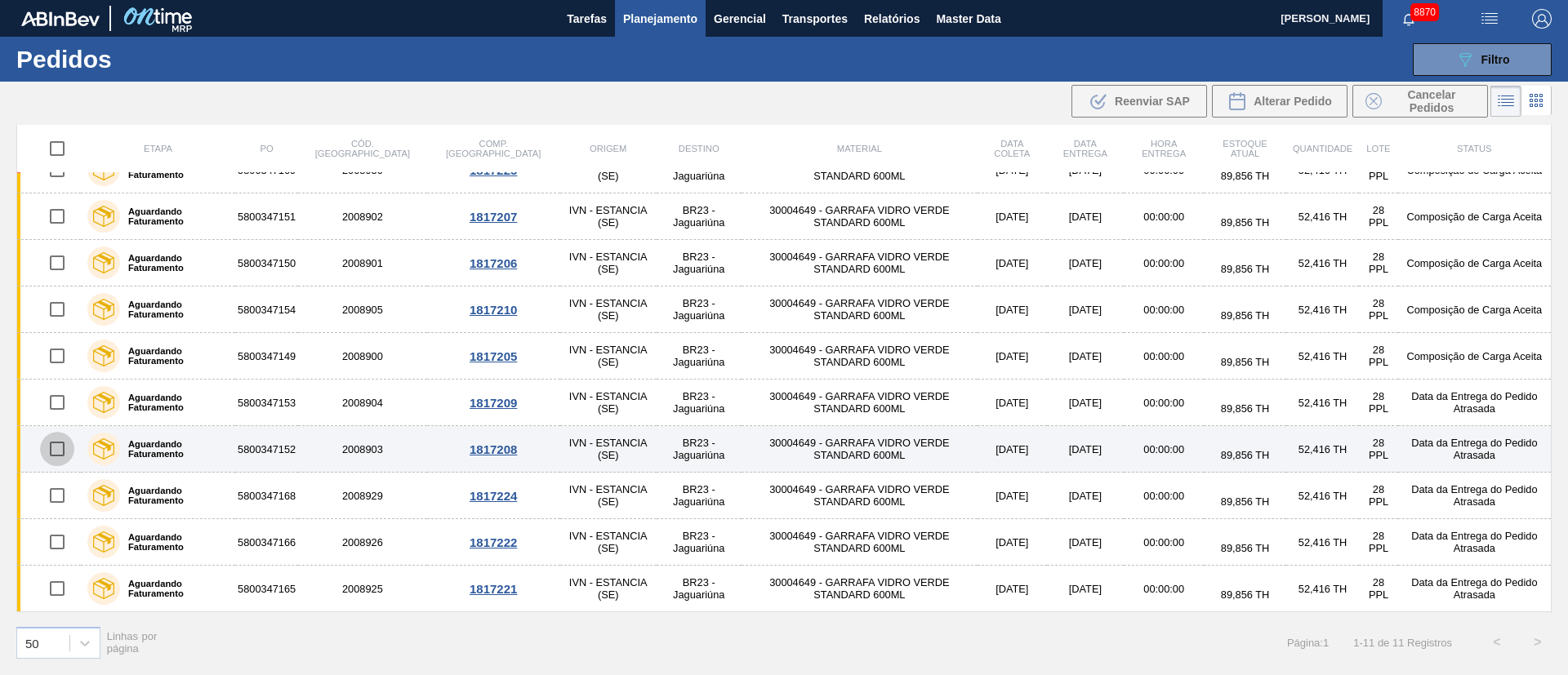
click at [60, 444] on input "checkbox" at bounding box center [57, 449] width 34 height 34
checkbox input "true"
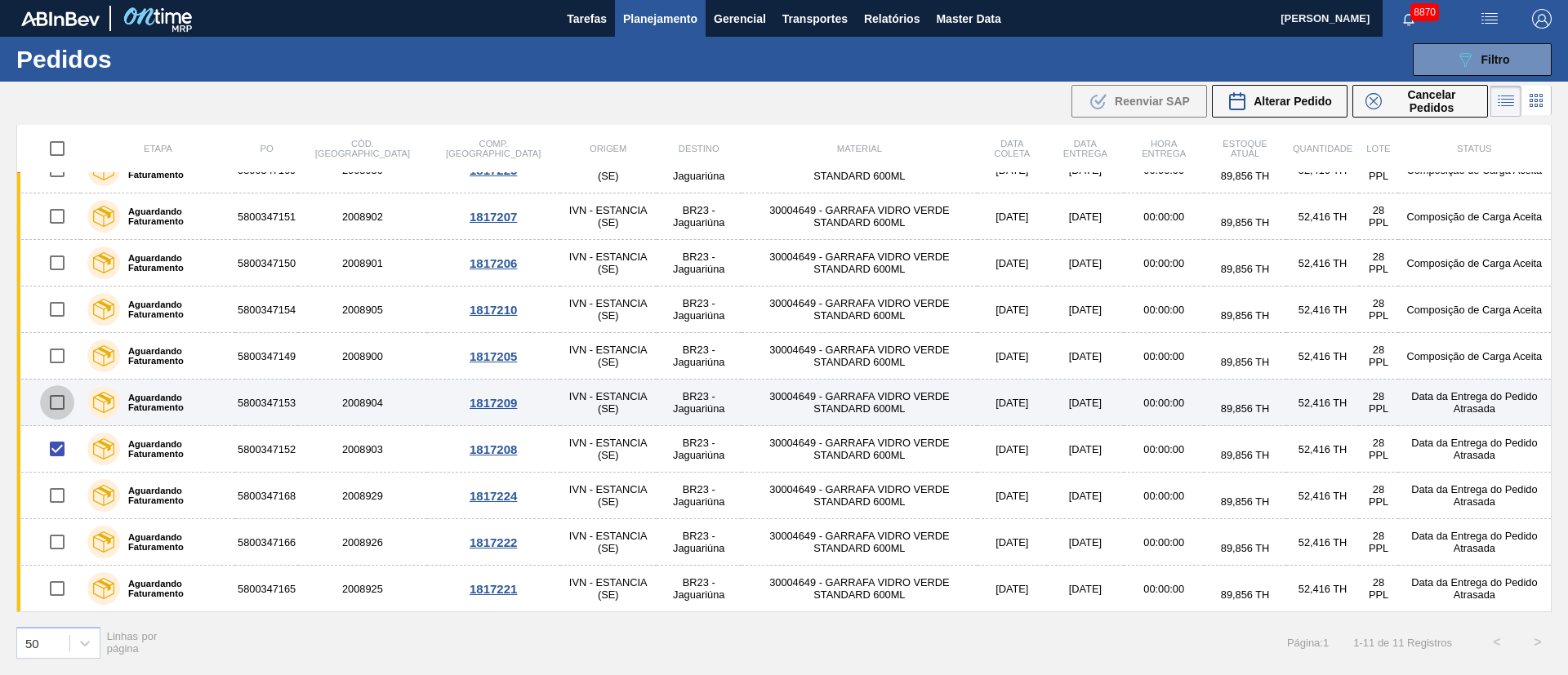
click at [60, 406] on input "checkbox" at bounding box center [57, 402] width 34 height 34
checkbox input "true"
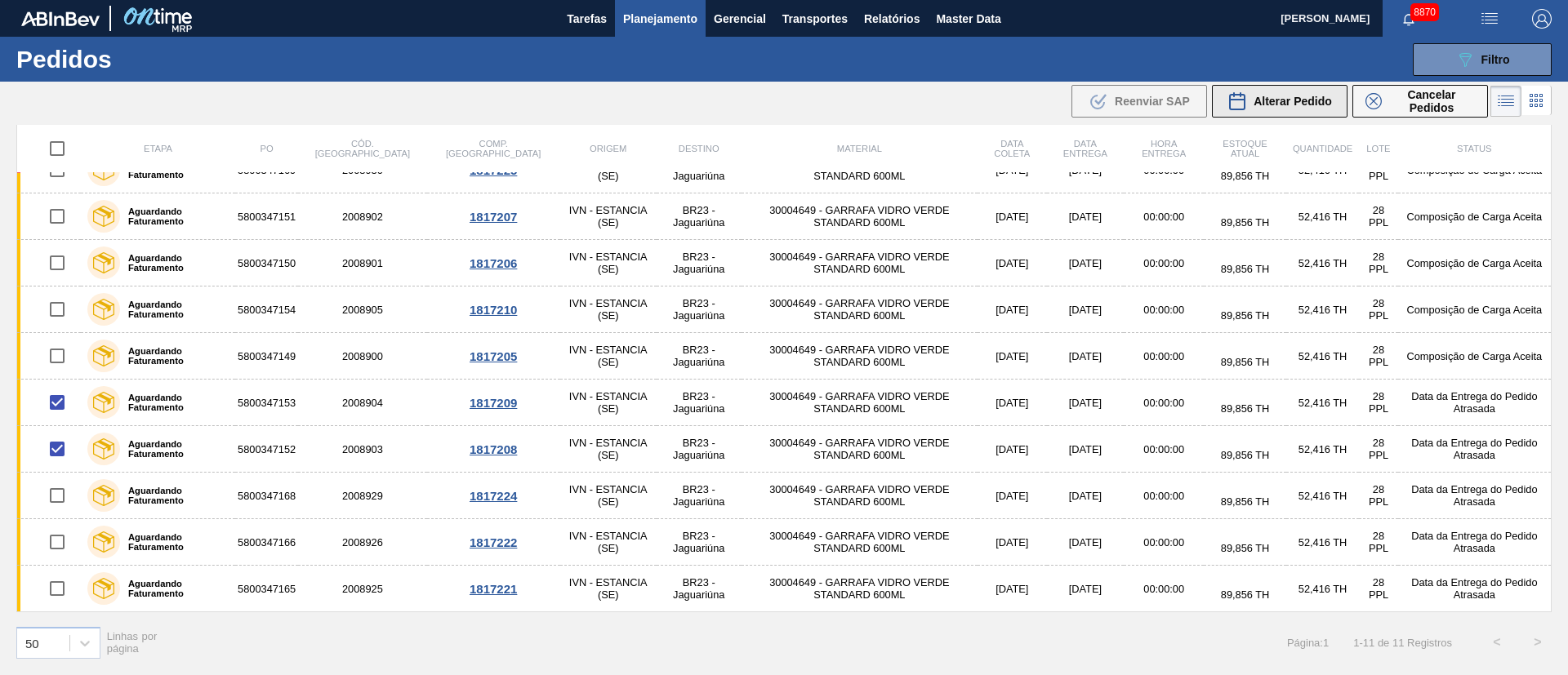
click at [1294, 91] on div "Alterar Pedido" at bounding box center [1279, 101] width 105 height 19
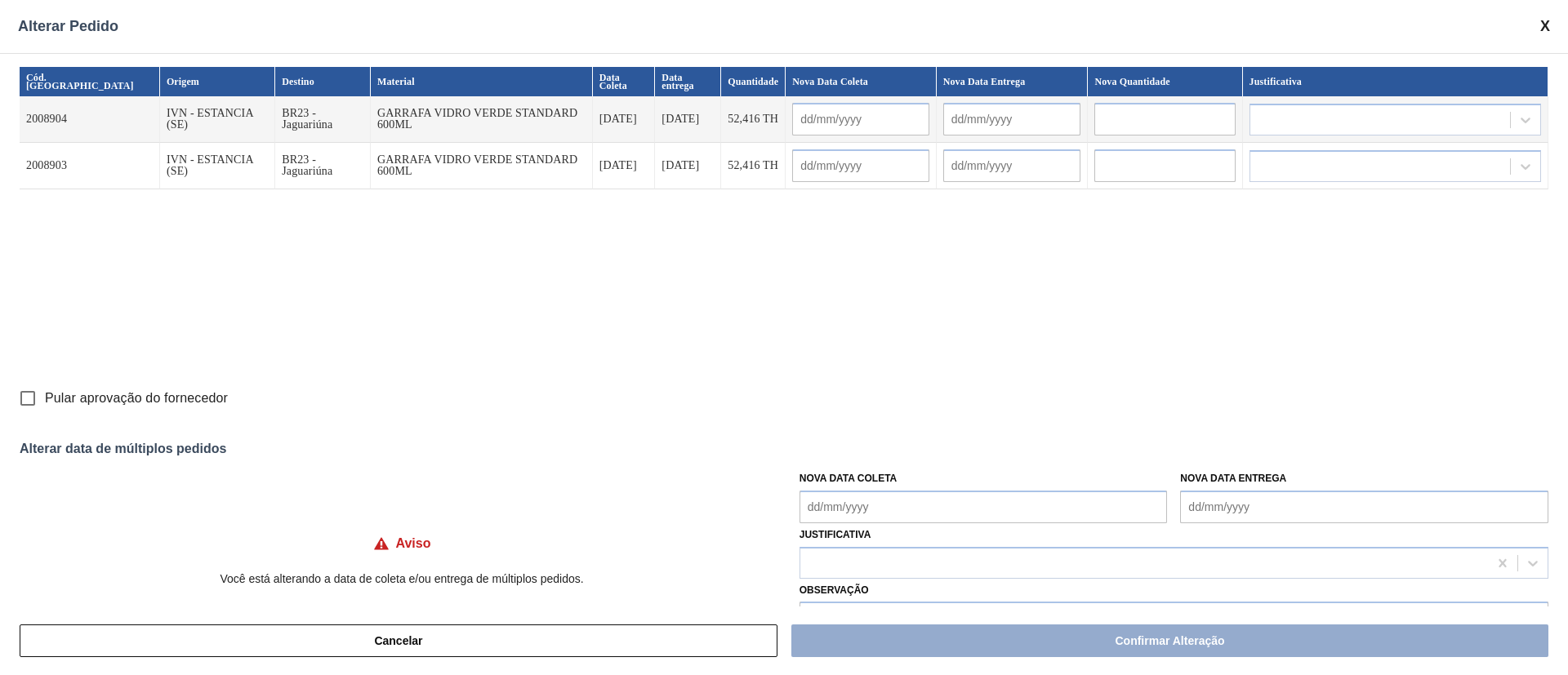
click at [833, 506] on Coleta "Nova Data Coleta" at bounding box center [983, 506] width 368 height 33
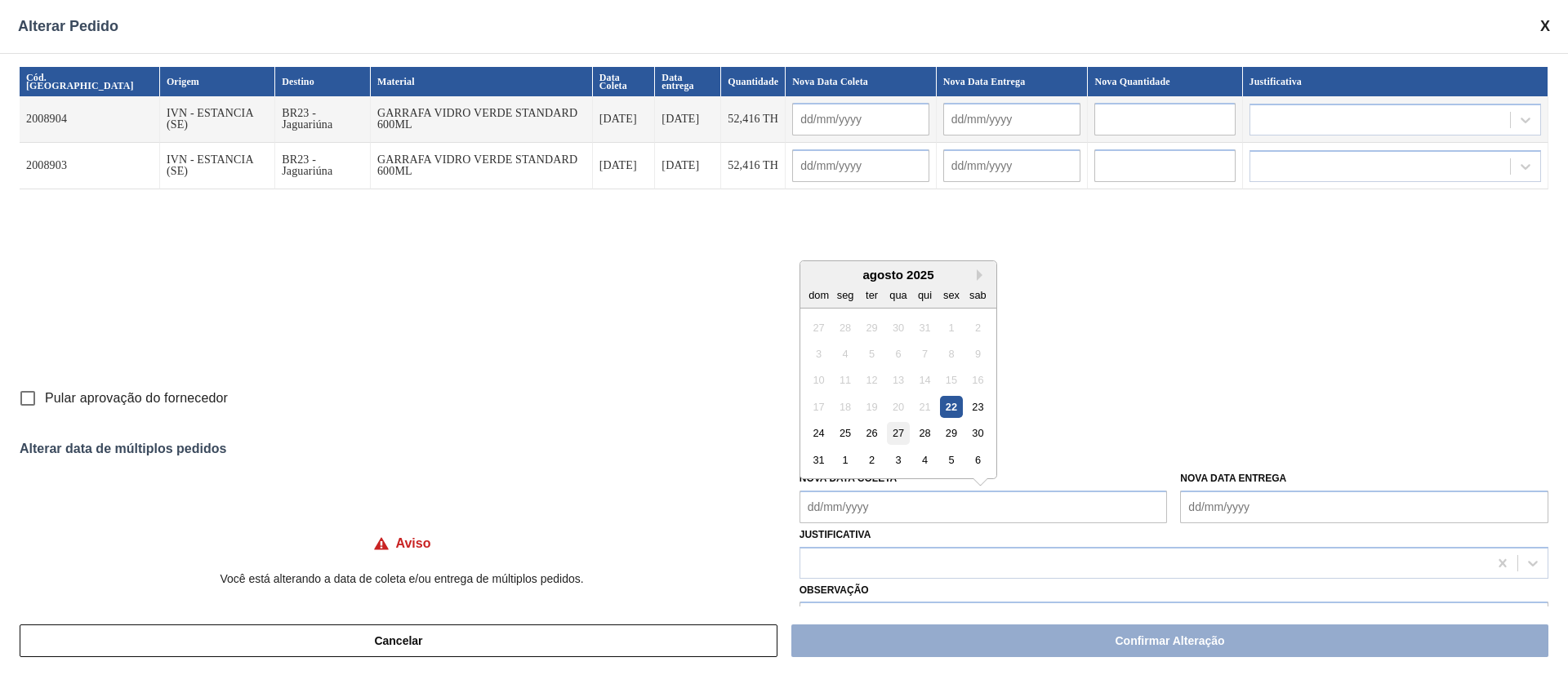
click at [896, 436] on div "27" at bounding box center [898, 433] width 22 height 22
type Coleta "[DATE]"
type input "[DATE]"
type input "02/09/2025"
type input "[DATE]"
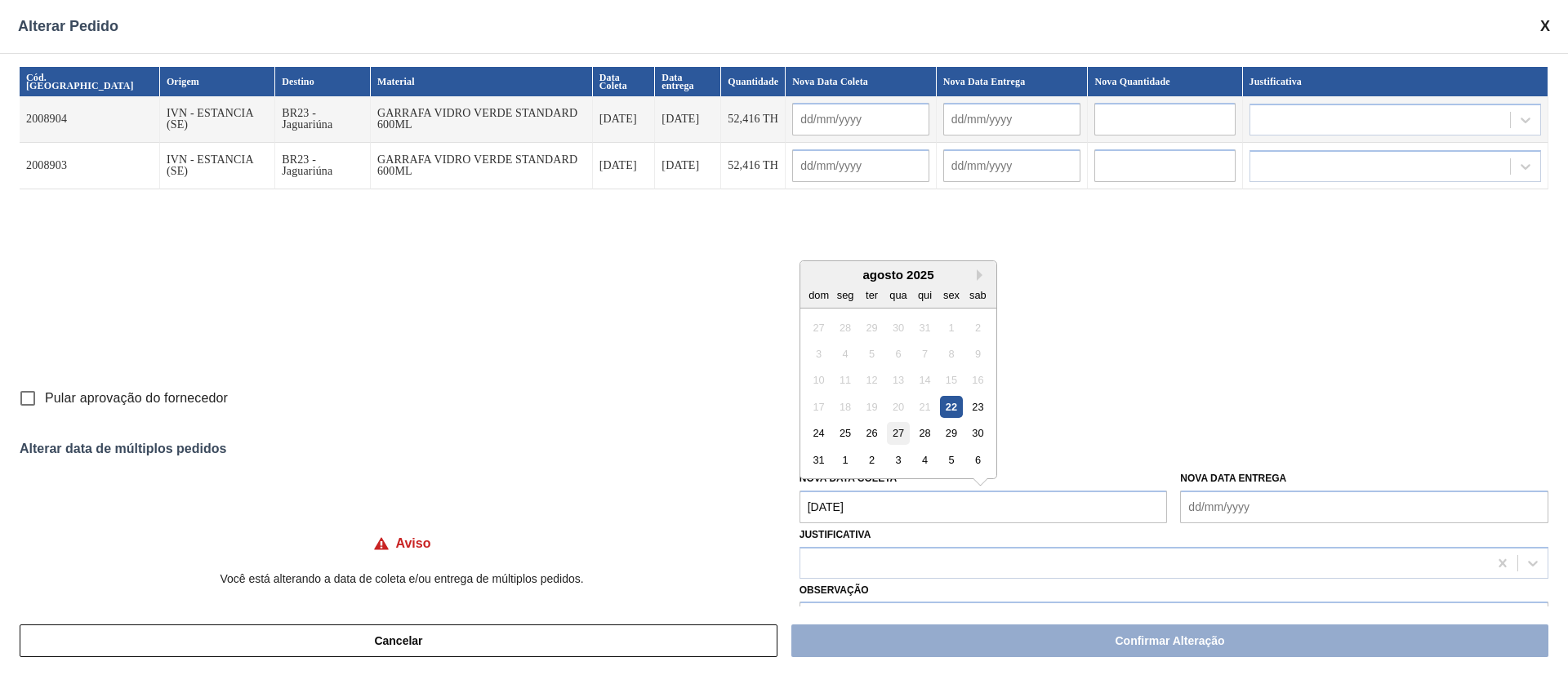
type input "02/09/2025"
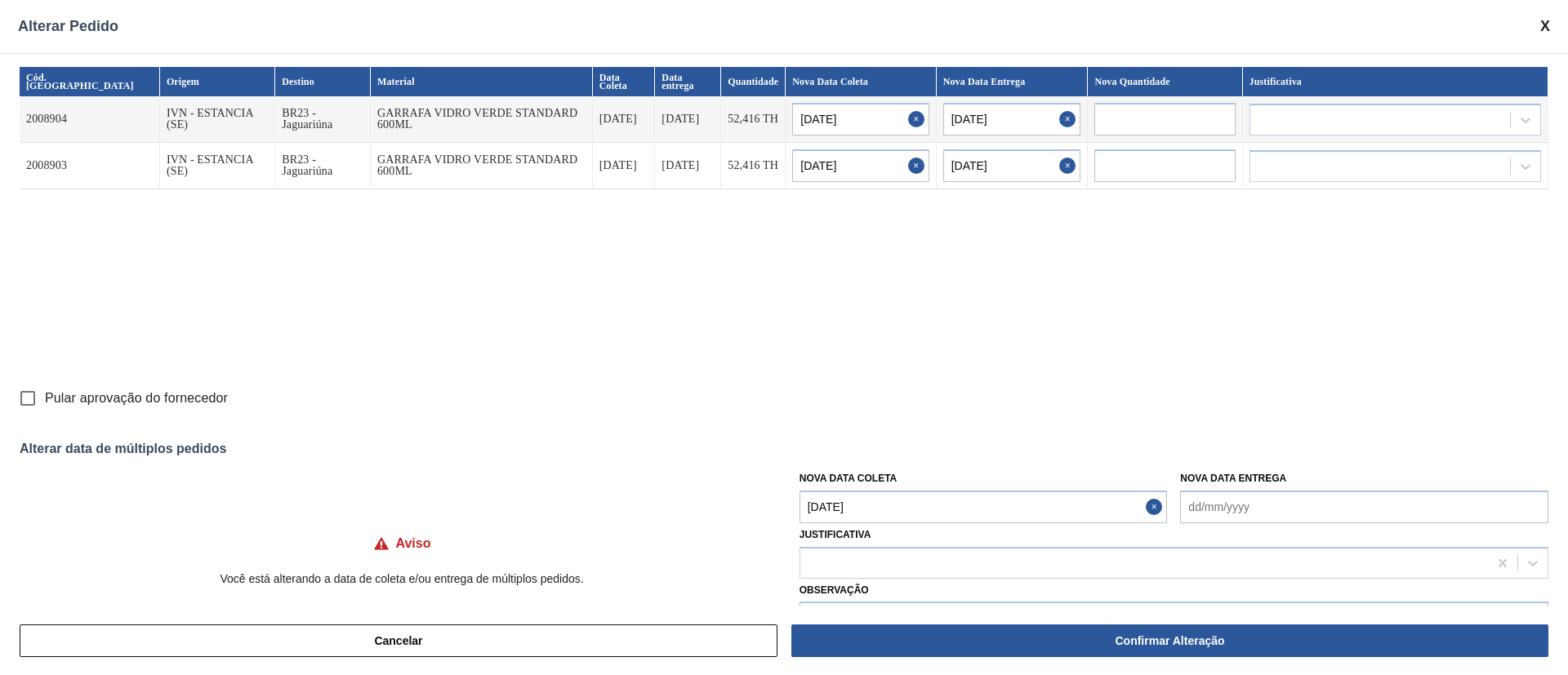
click at [881, 506] on Coleta "[DATE]" at bounding box center [983, 506] width 368 height 33
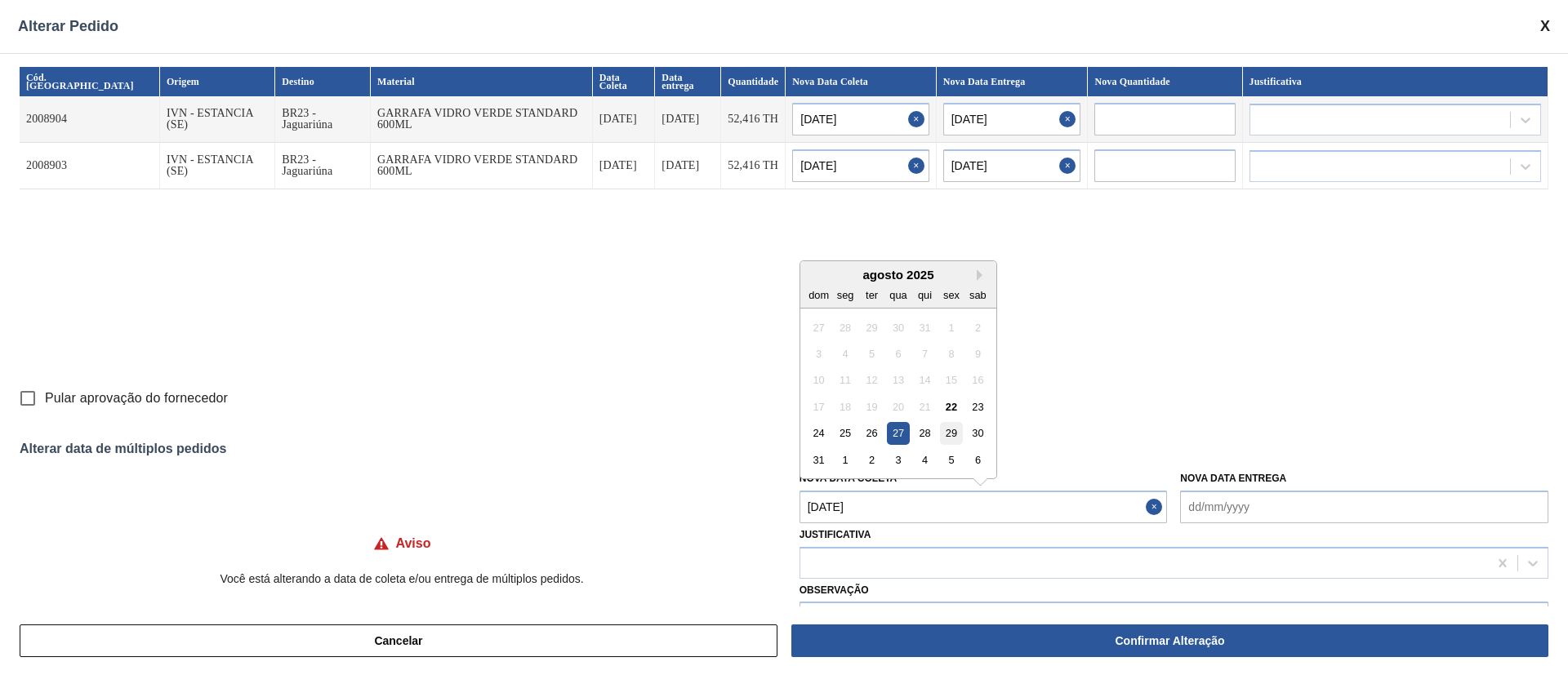
click at [951, 431] on div "29" at bounding box center [951, 433] width 22 height 22
type Coleta "[DATE]"
type input "[DATE]"
type input "04/09/2025"
type input "[DATE]"
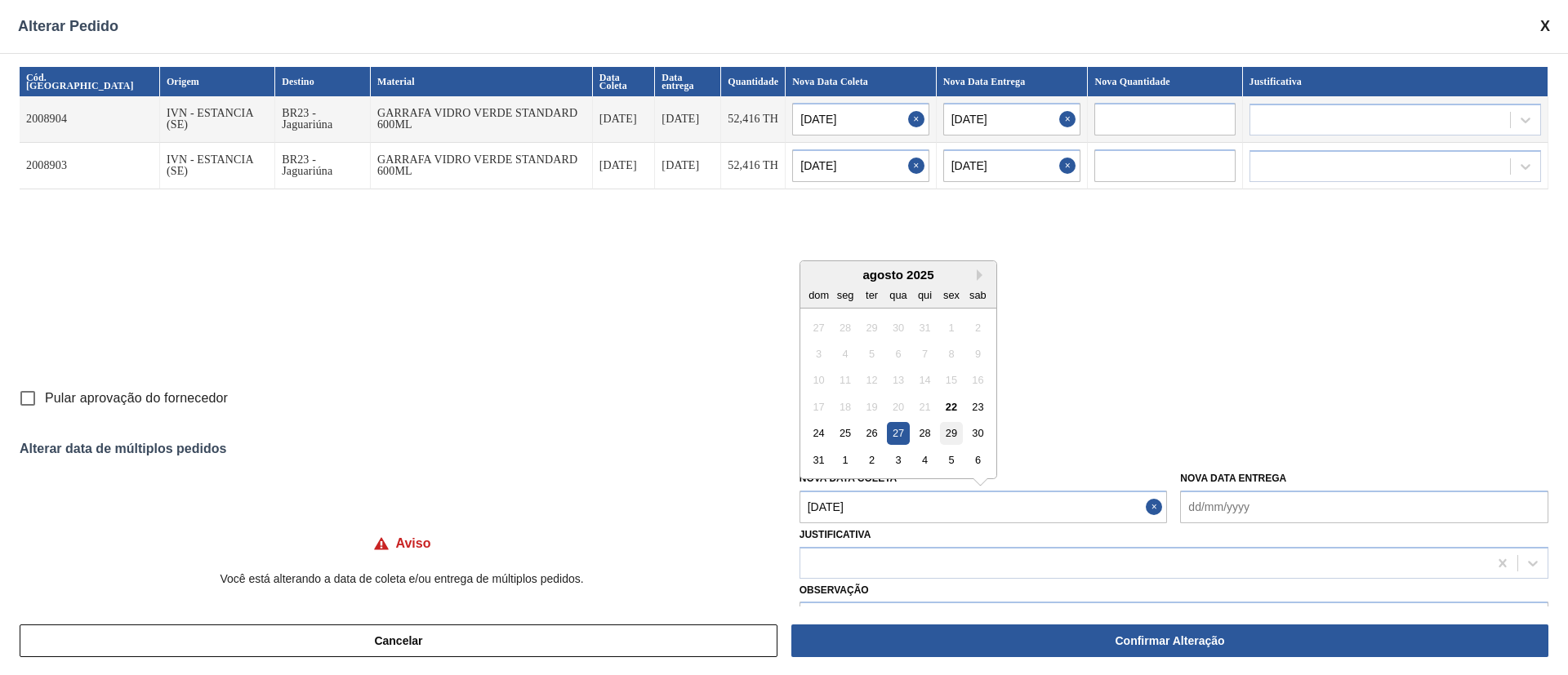
type input "04/09/2025"
click at [888, 512] on Coleta "[DATE]" at bounding box center [983, 506] width 368 height 33
click at [919, 428] on div "28" at bounding box center [925, 433] width 22 height 22
type Coleta "[DATE]"
type input "[DATE]"
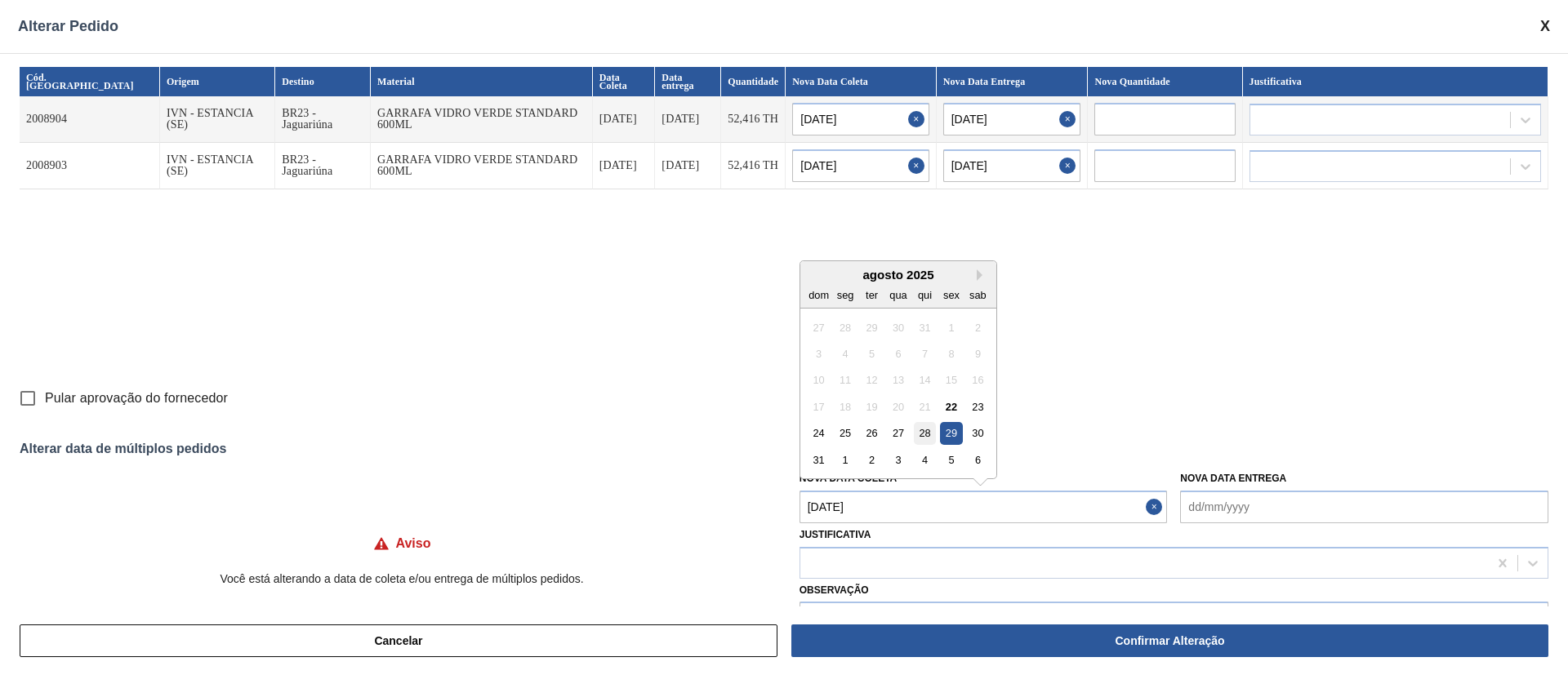
type input "03/09/2025"
type input "[DATE]"
type input "03/09/2025"
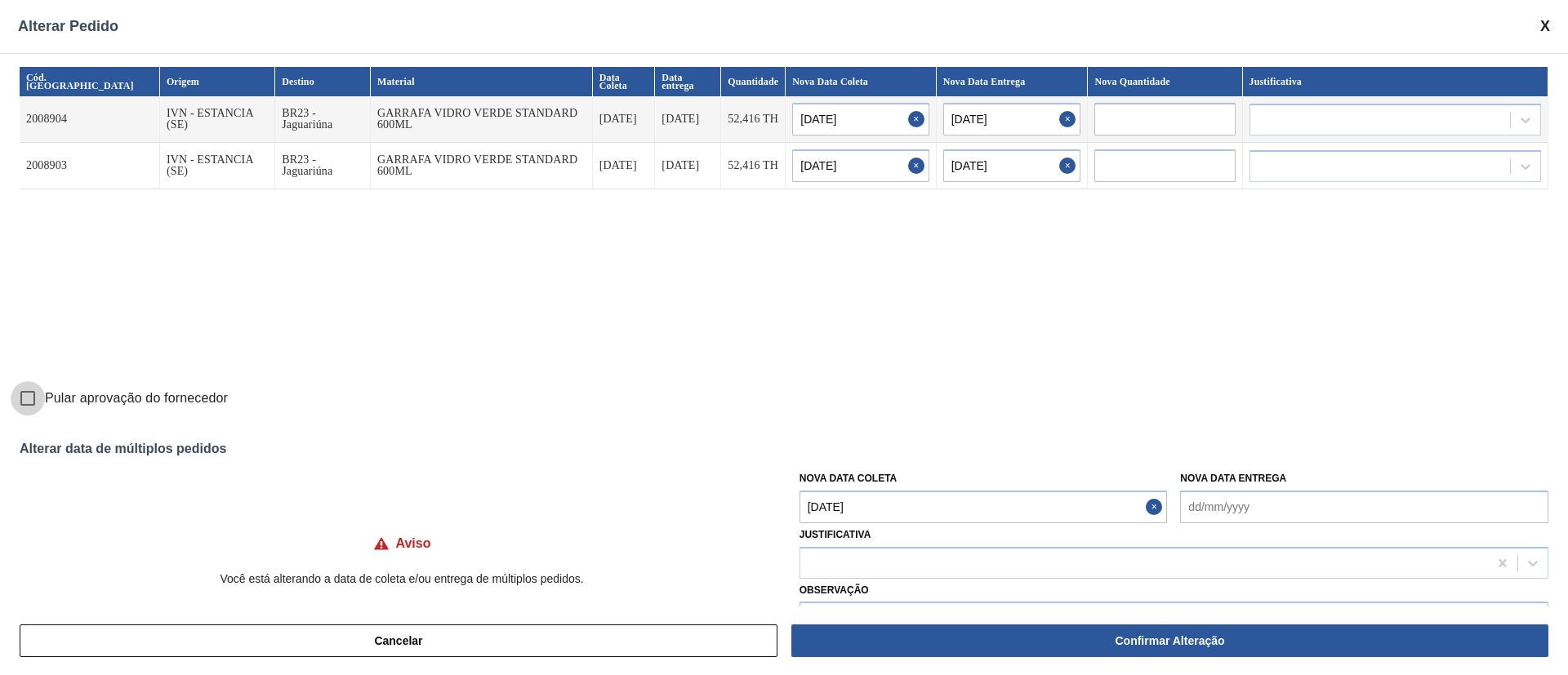
click at [29, 397] on input "Pular aprovação do fornecedor" at bounding box center [28, 398] width 34 height 34
checkbox input "true"
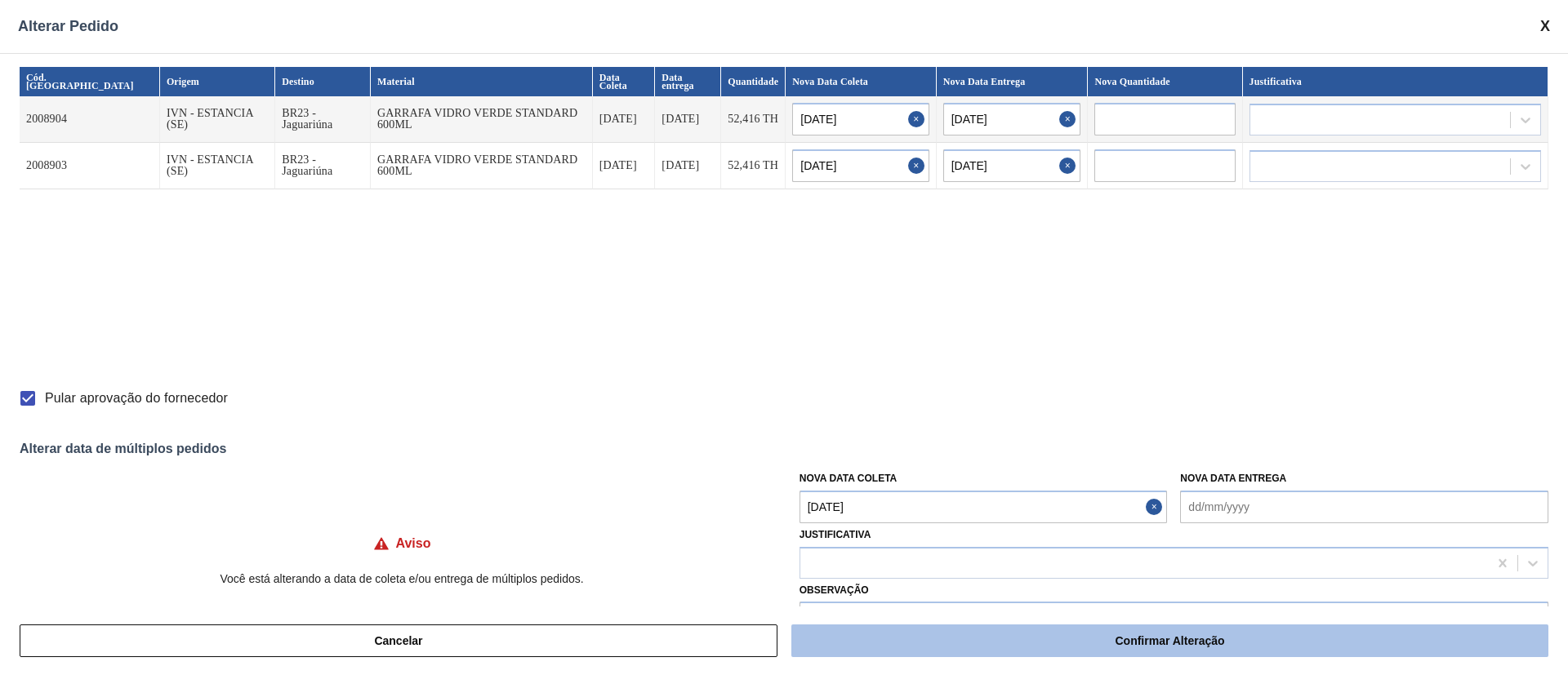
click at [1091, 638] on button "Confirmar Alteração" at bounding box center [1169, 641] width 757 height 33
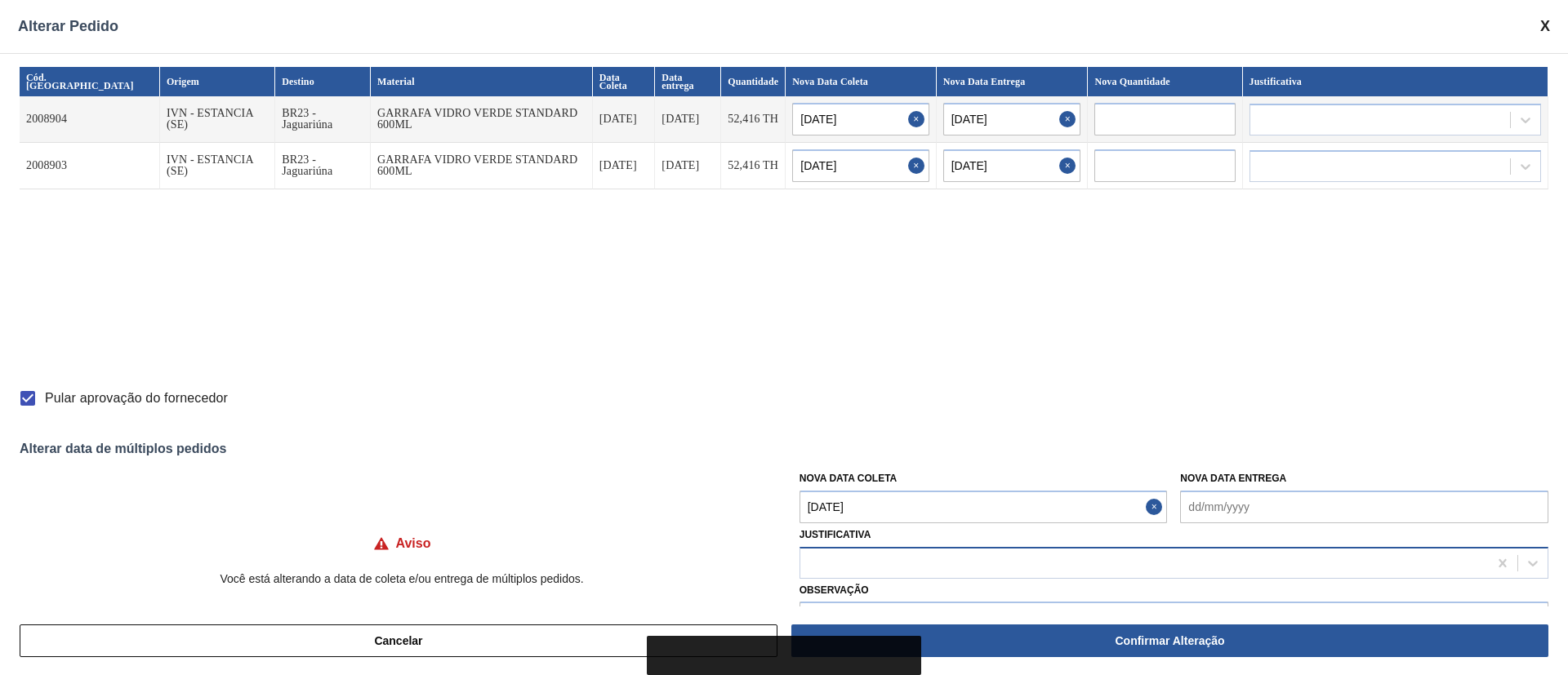
click at [820, 565] on div at bounding box center [1144, 563] width 688 height 23
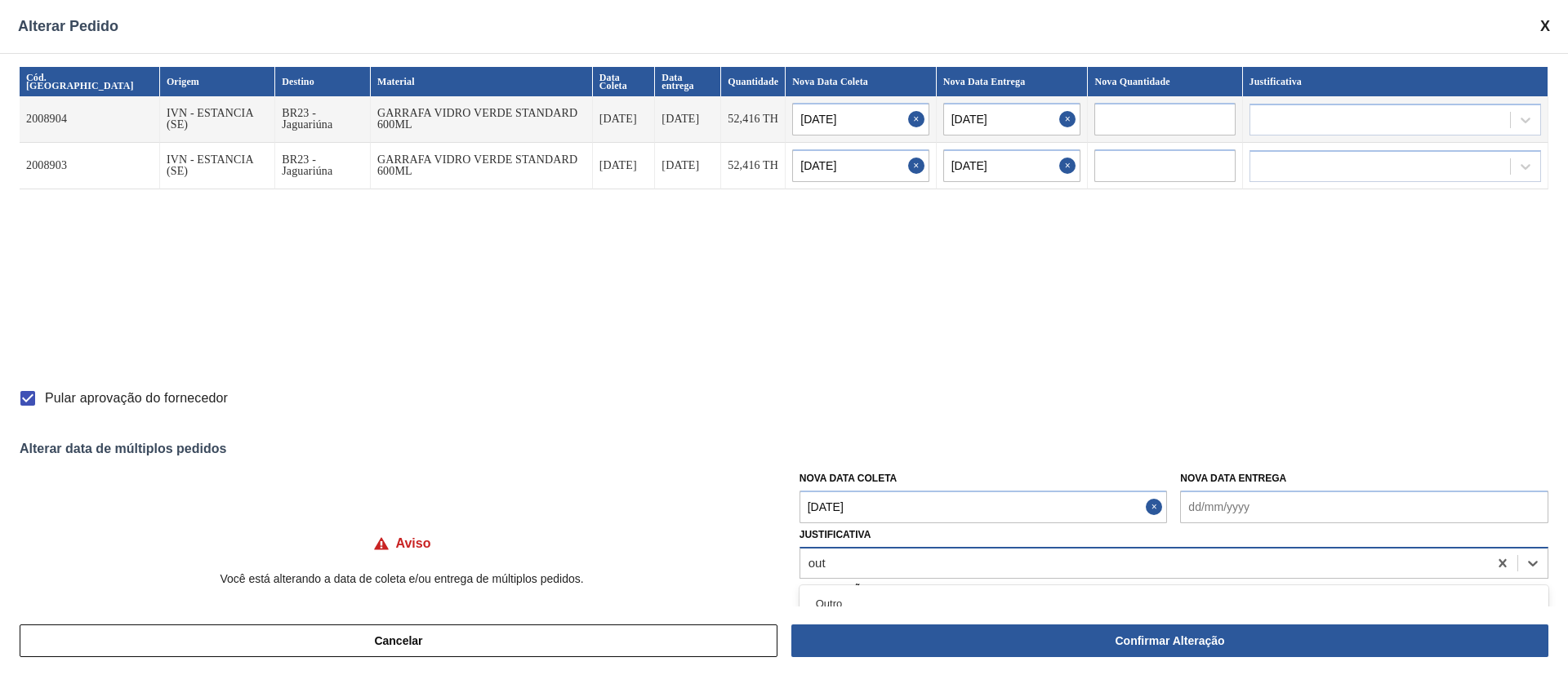
type input "outr"
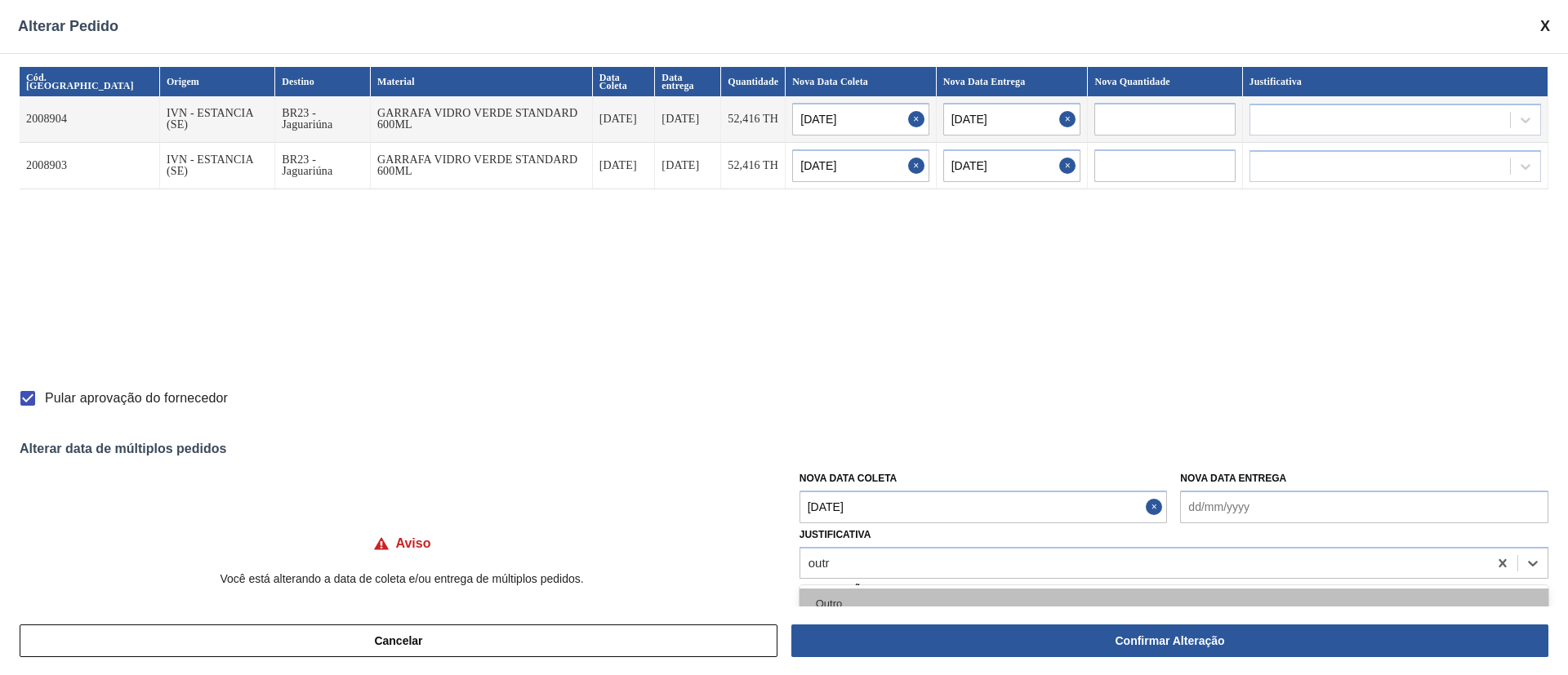
click at [842, 599] on div "Outro" at bounding box center [1174, 604] width 749 height 30
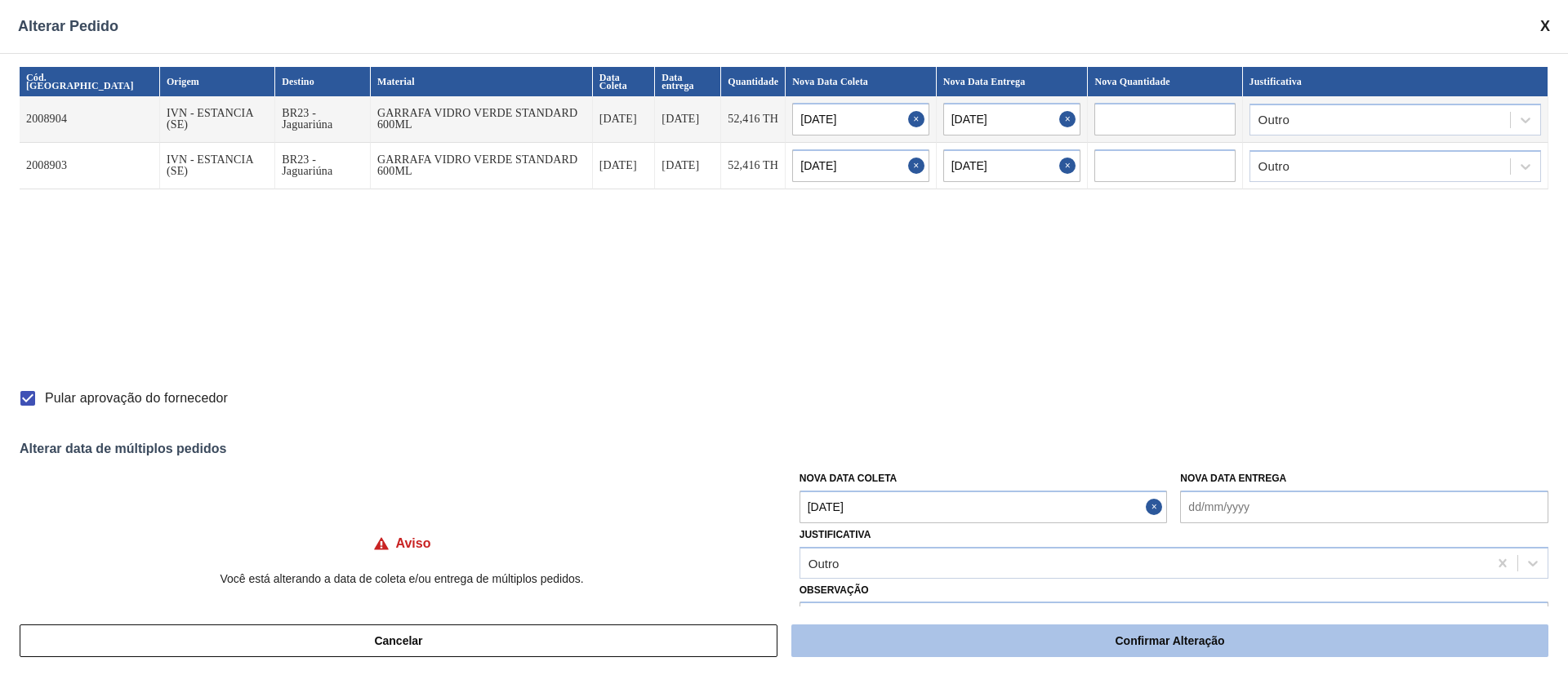
click at [897, 644] on button "Confirmar Alteração" at bounding box center [1169, 641] width 757 height 33
checkbox input "false"
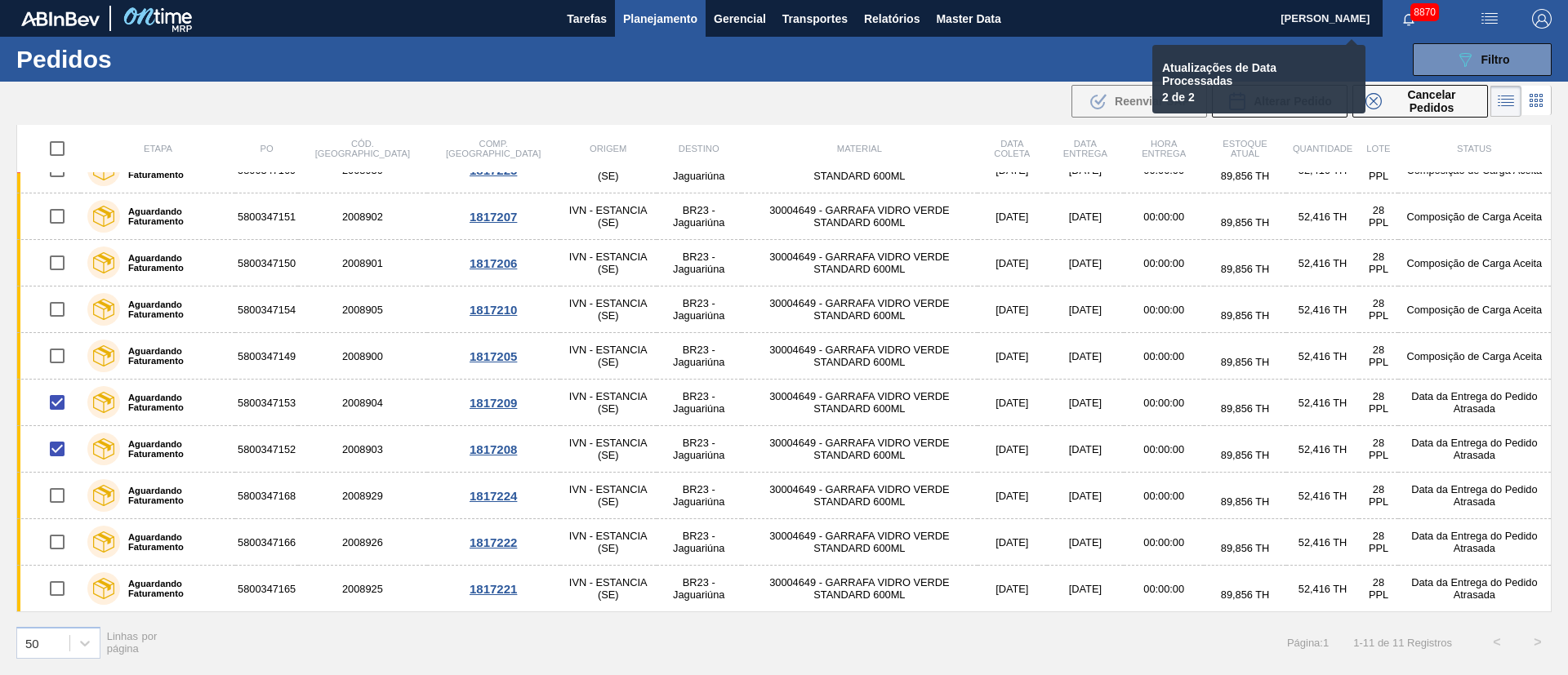
checkbox input "false"
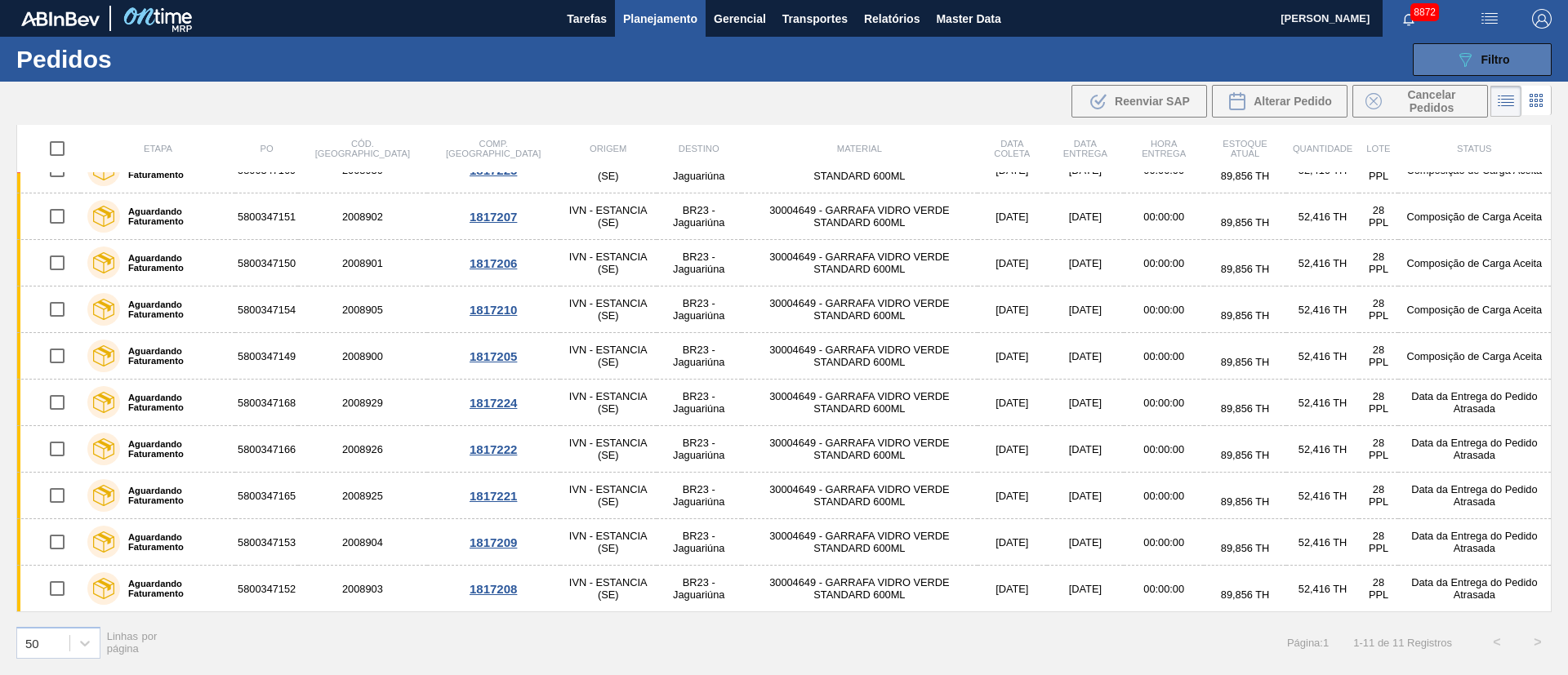
click at [1500, 60] on span "Filtro" at bounding box center [1496, 60] width 29 height 13
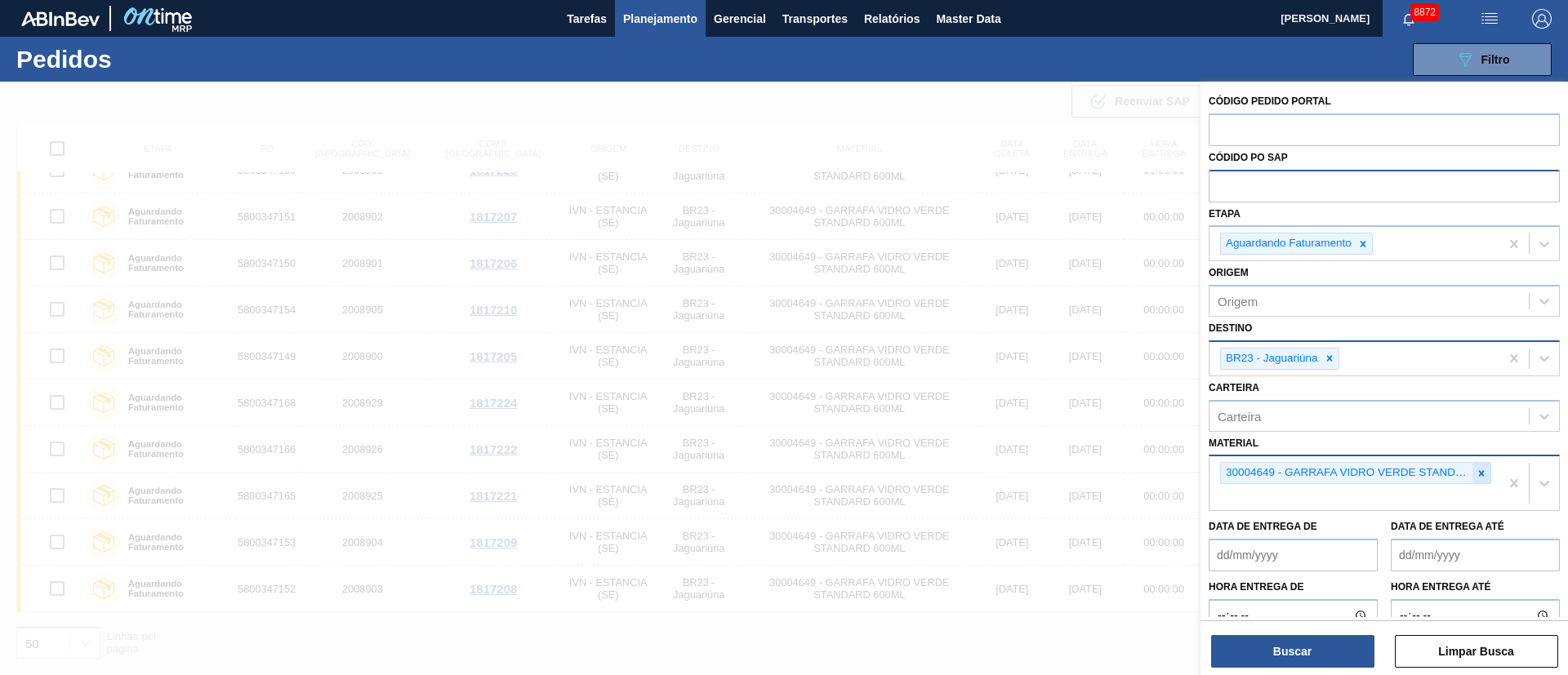
click at [1481, 475] on icon at bounding box center [1482, 473] width 6 height 6
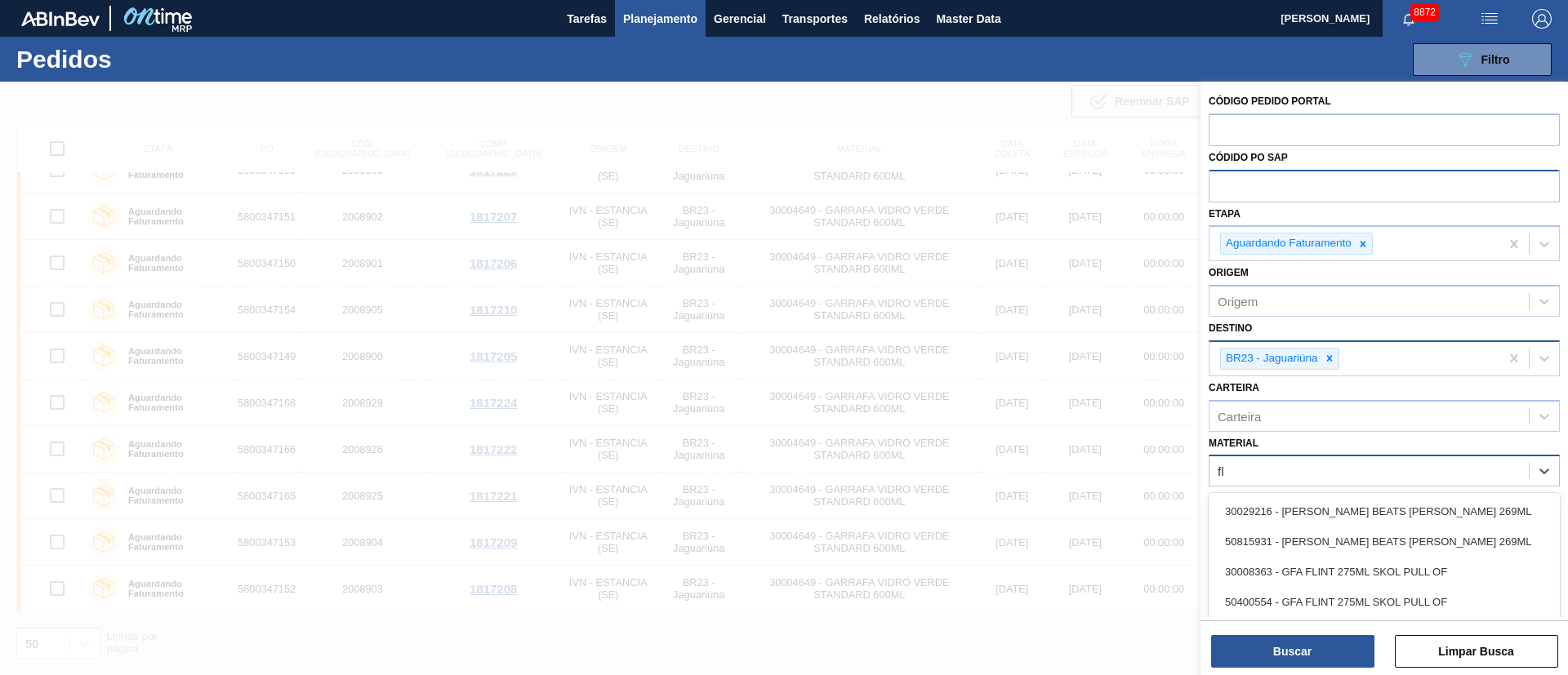
type input "f"
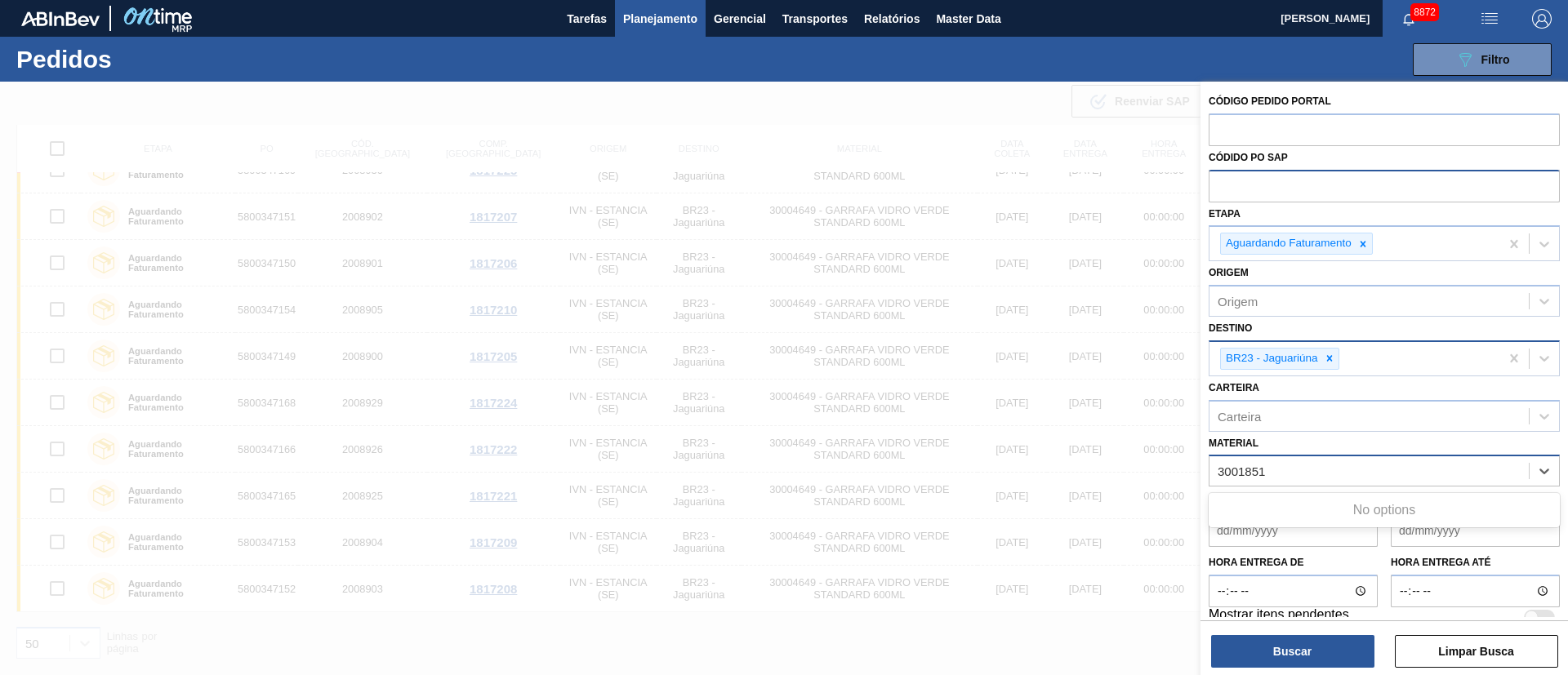
type input "300185"
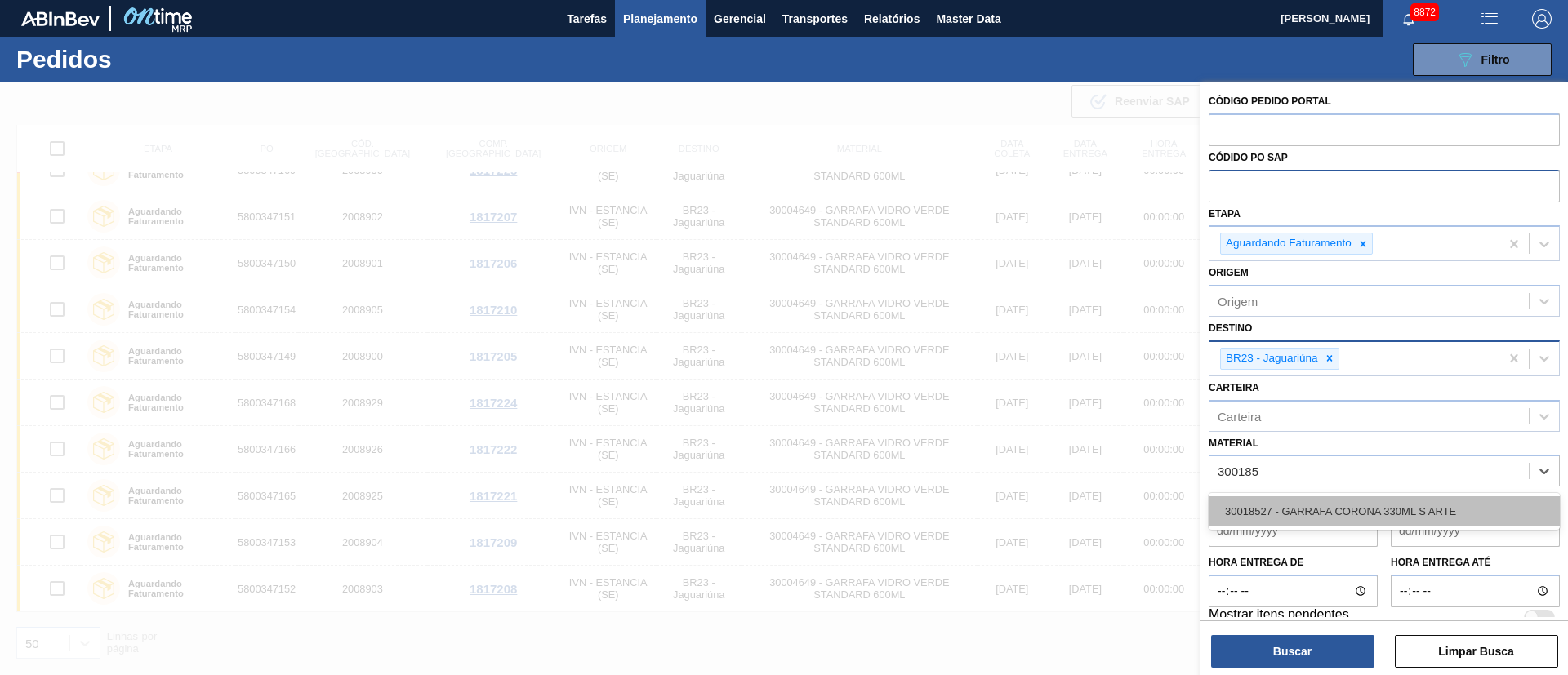
click at [1409, 525] on div "30018527 - GARRAFA CORONA 330ML S ARTE" at bounding box center [1384, 511] width 352 height 30
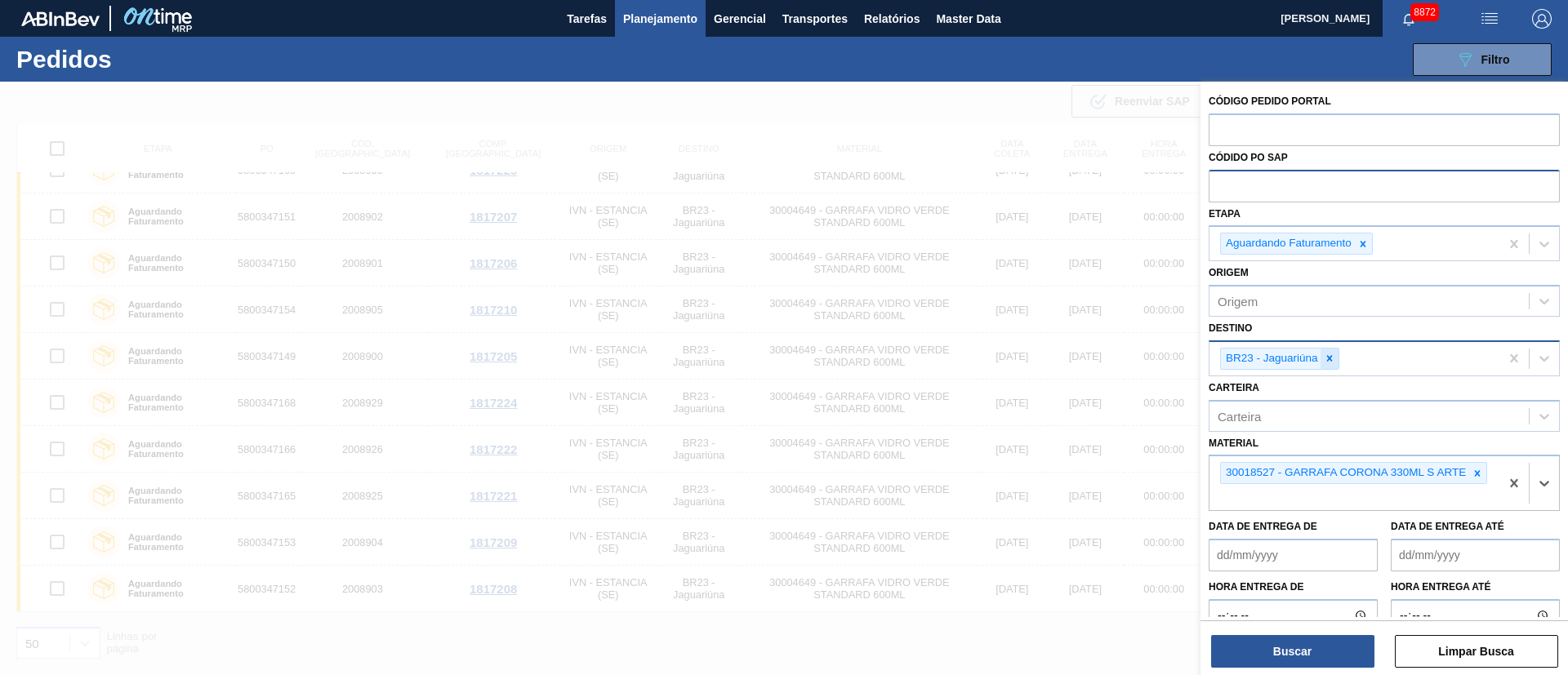
click at [1324, 356] on icon at bounding box center [1330, 358] width 12 height 12
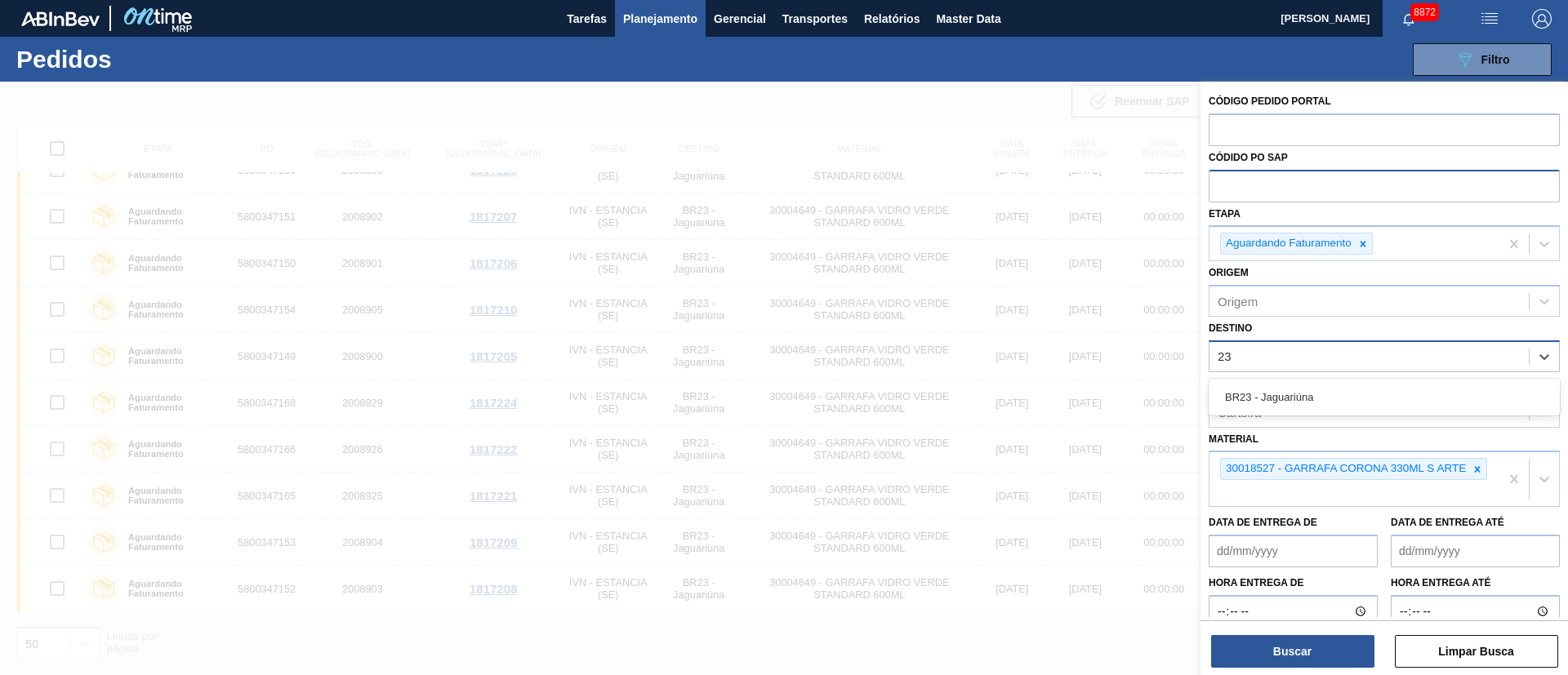
type input "2"
type input "1"
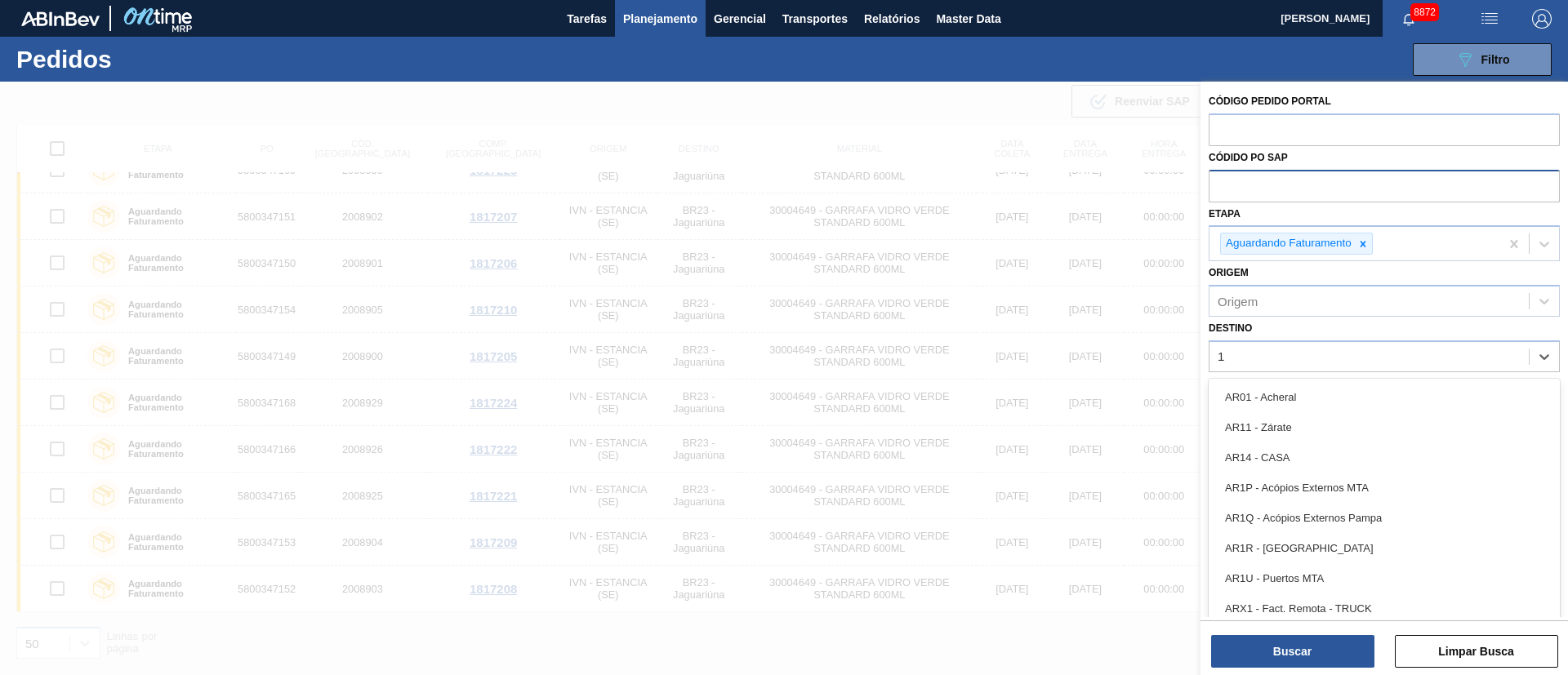
type input "19"
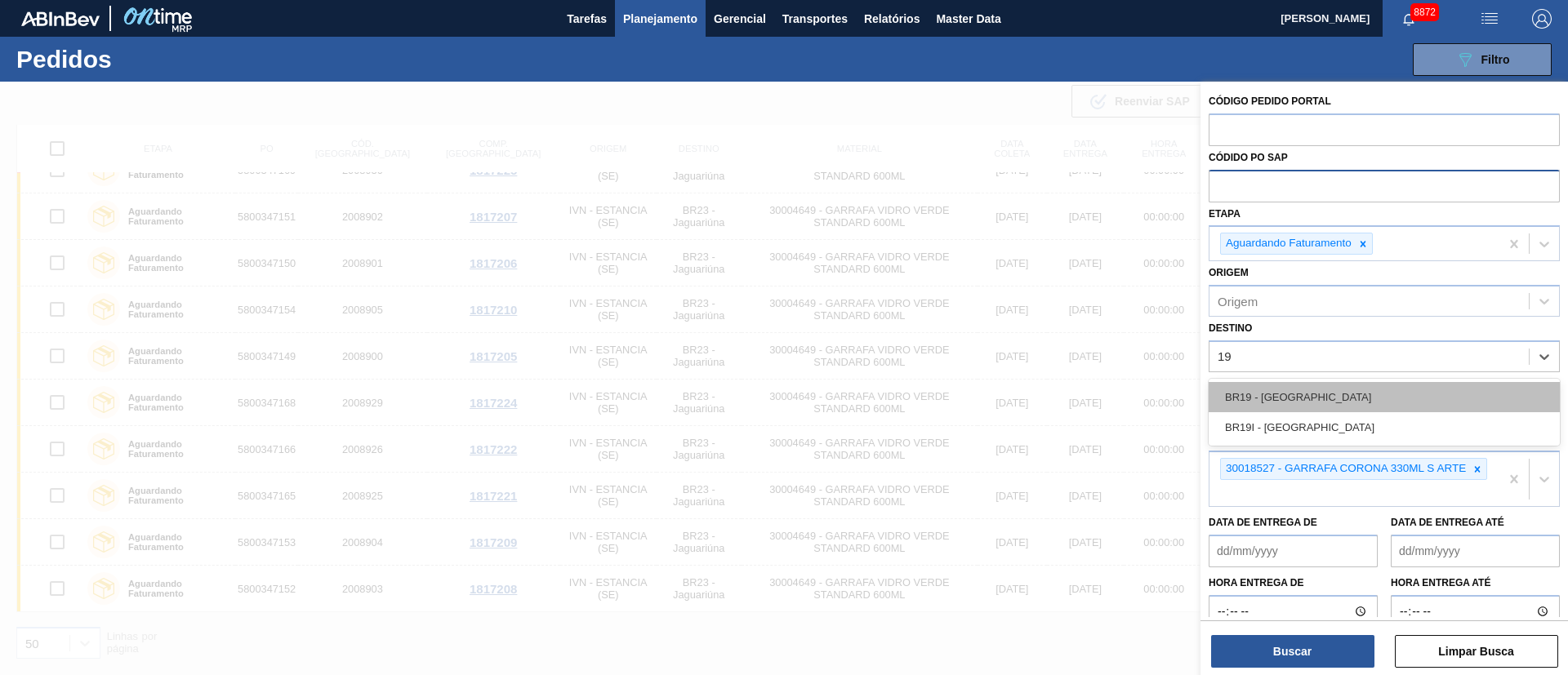
click at [1233, 392] on div "BR19 - [GEOGRAPHIC_DATA]" at bounding box center [1384, 397] width 352 height 30
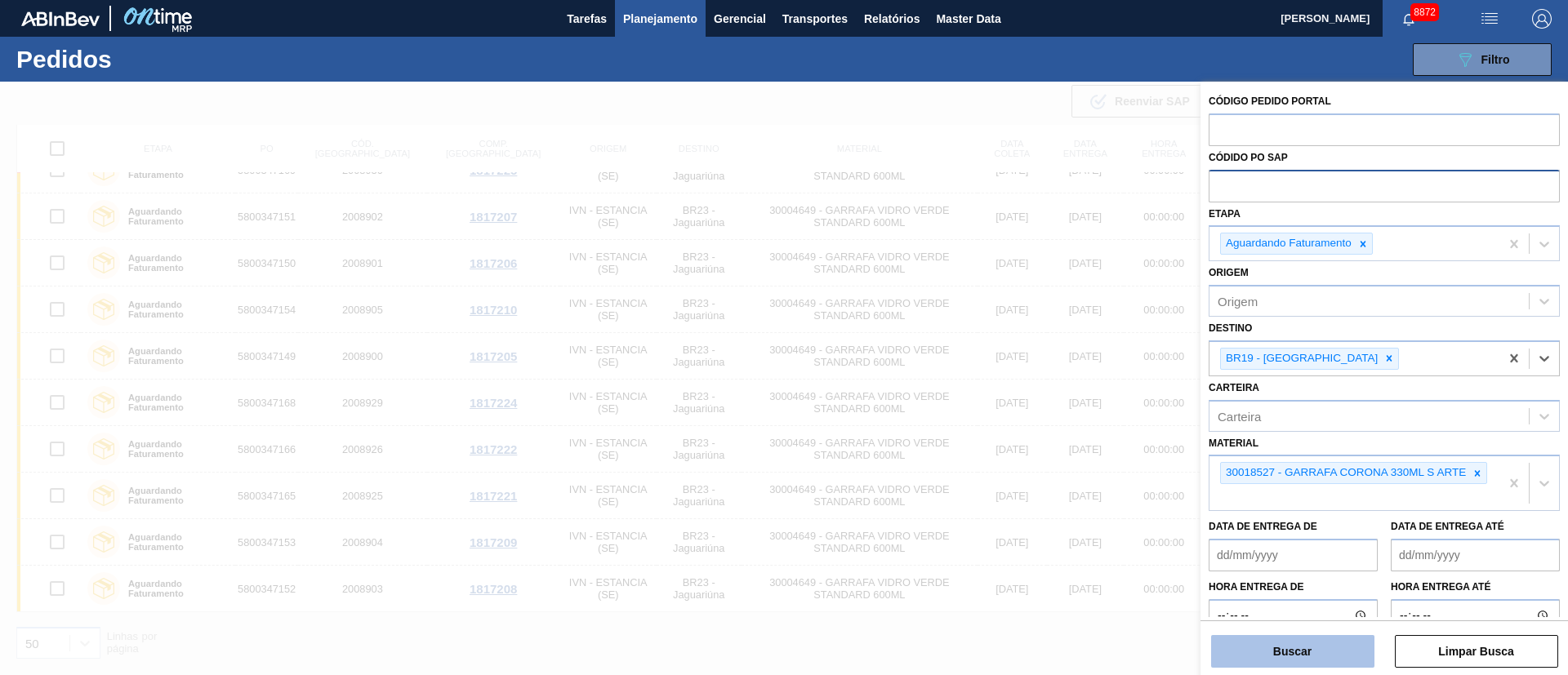
click at [1281, 644] on button "Buscar" at bounding box center [1292, 651] width 164 height 33
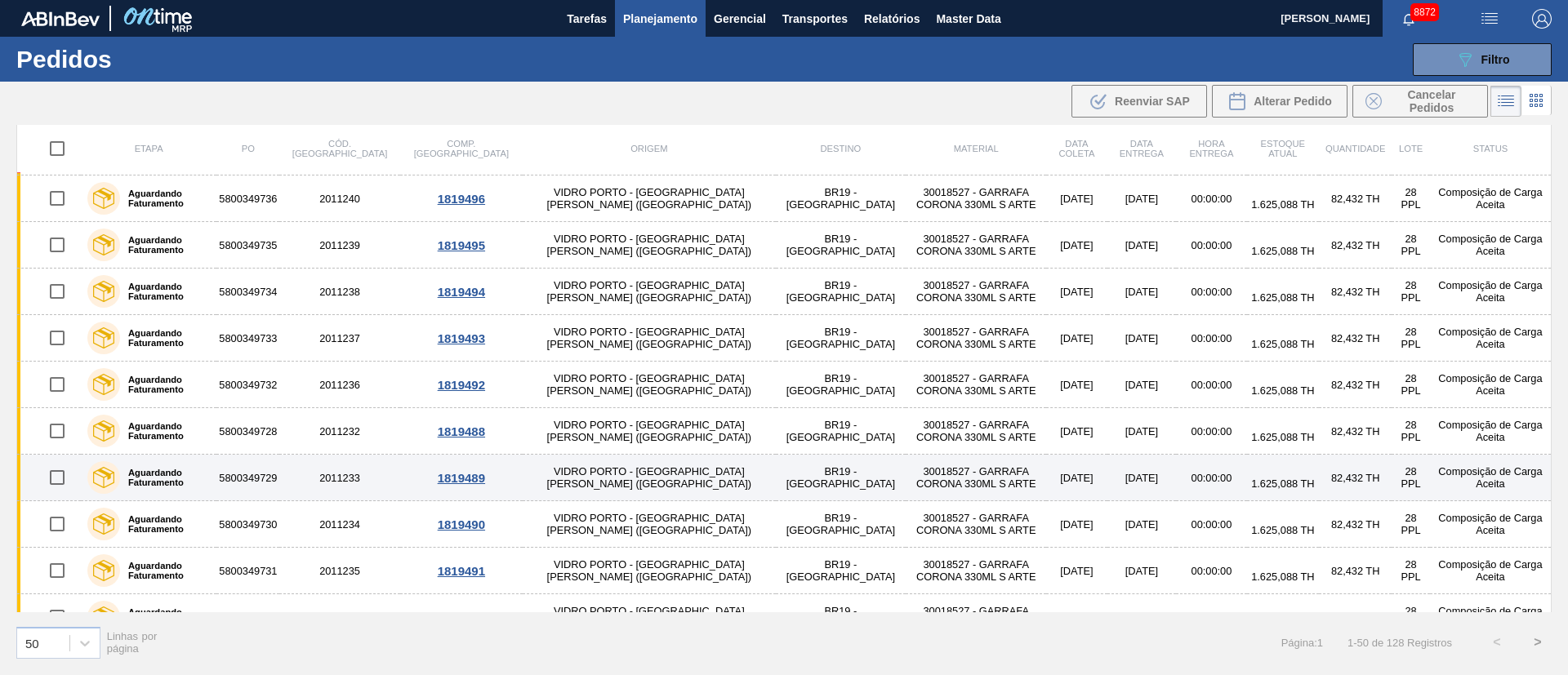
scroll to position [735, 0]
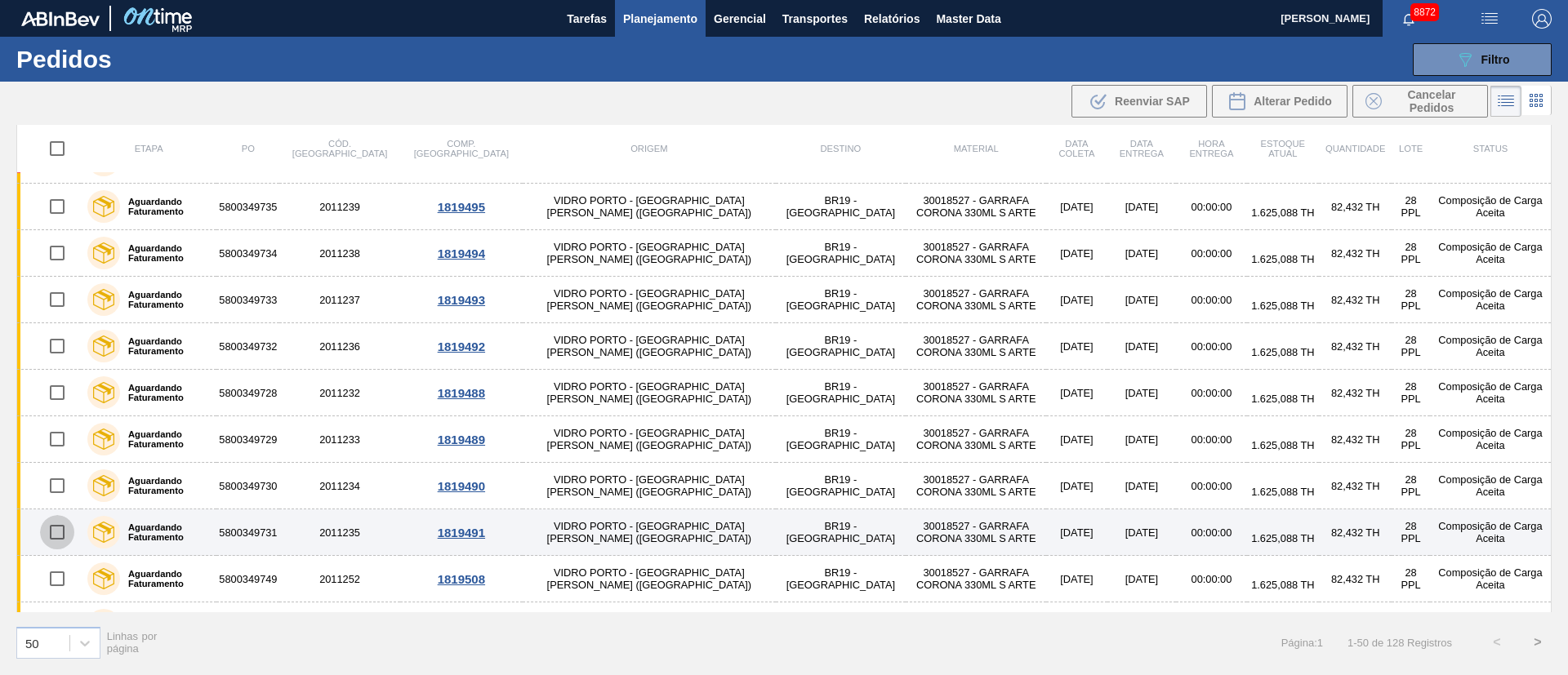
click at [59, 529] on input "checkbox" at bounding box center [57, 532] width 34 height 34
checkbox input "true"
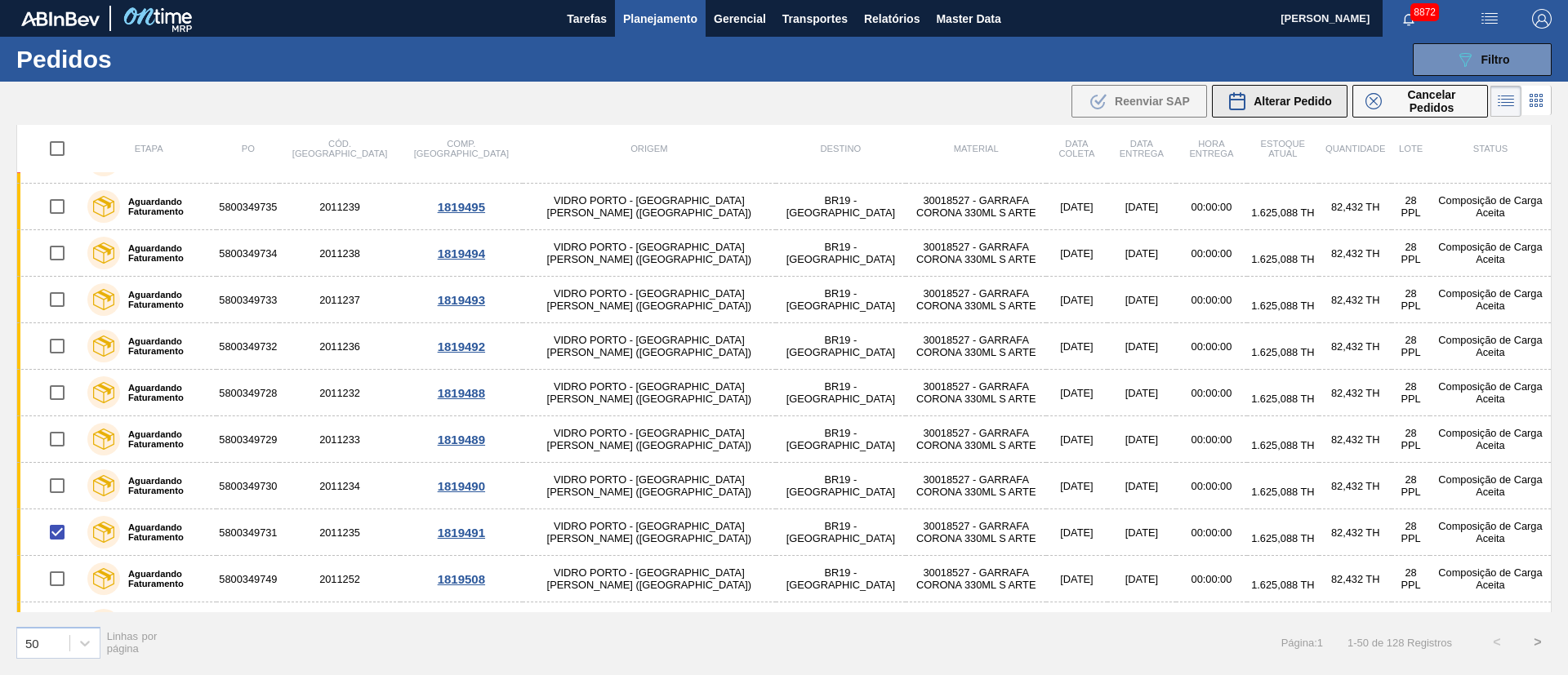
click at [1296, 103] on span "Alterar Pedido" at bounding box center [1292, 101] width 78 height 13
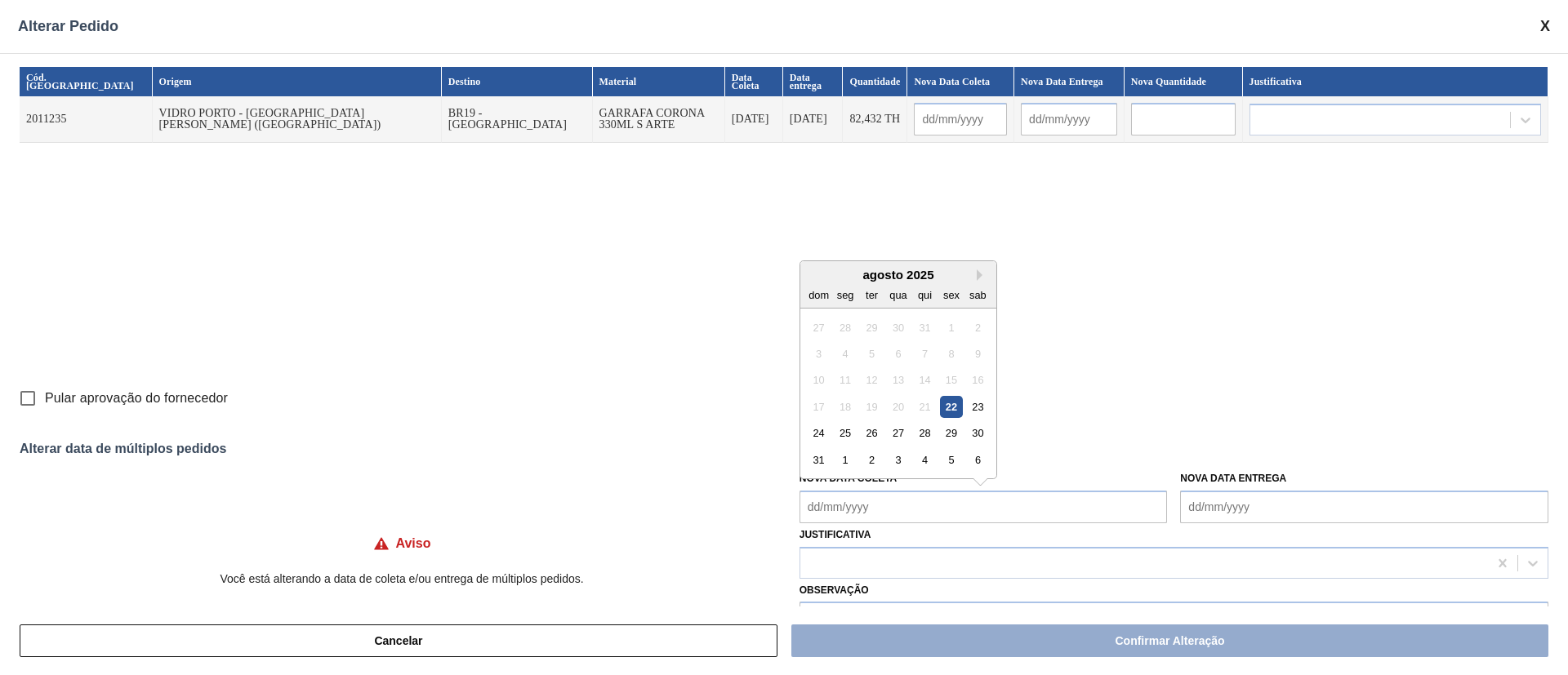
click at [872, 506] on Coleta "Nova Data Coleta" at bounding box center [983, 506] width 368 height 33
click at [904, 434] on div "27" at bounding box center [898, 433] width 22 height 22
type Coleta "[DATE]"
type input "[DATE]"
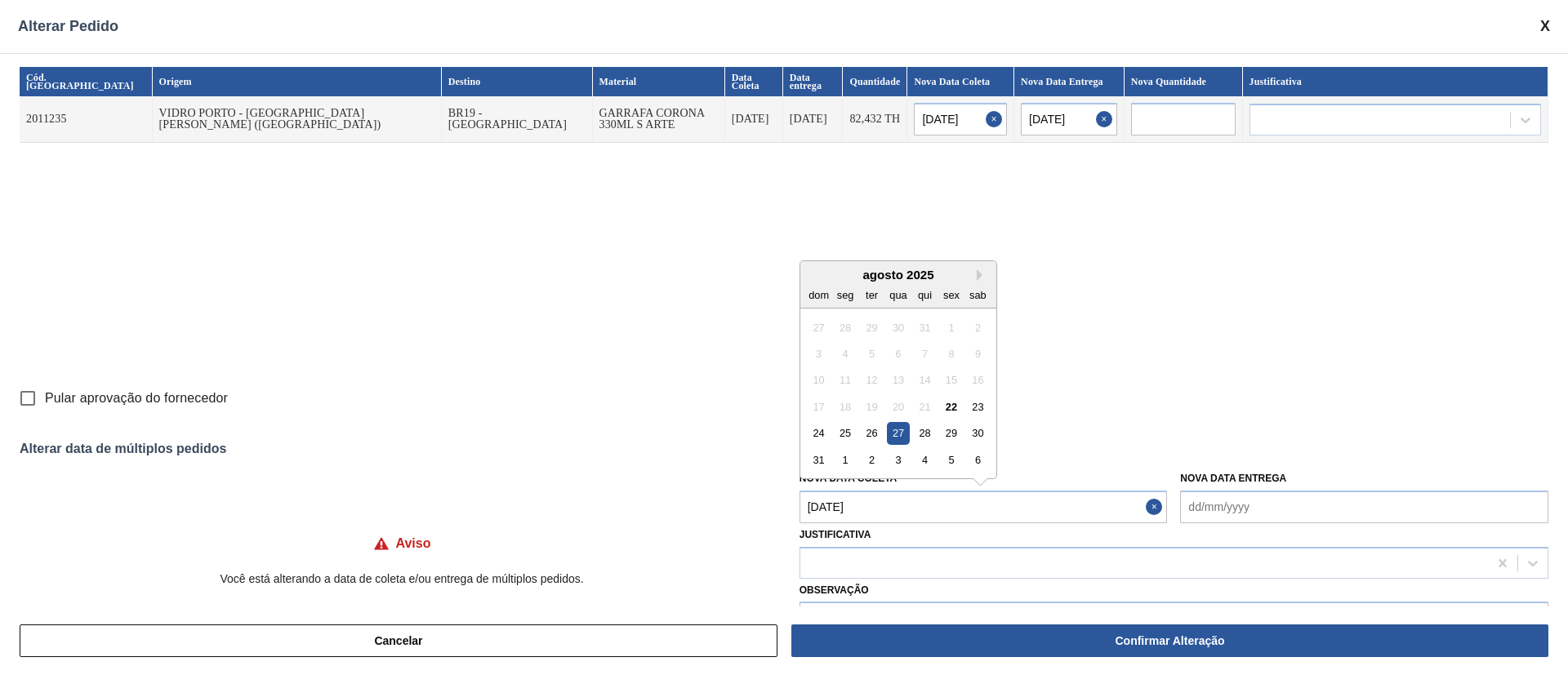
click at [904, 511] on Coleta "[DATE]" at bounding box center [983, 506] width 368 height 33
click at [903, 560] on div at bounding box center [1144, 563] width 688 height 23
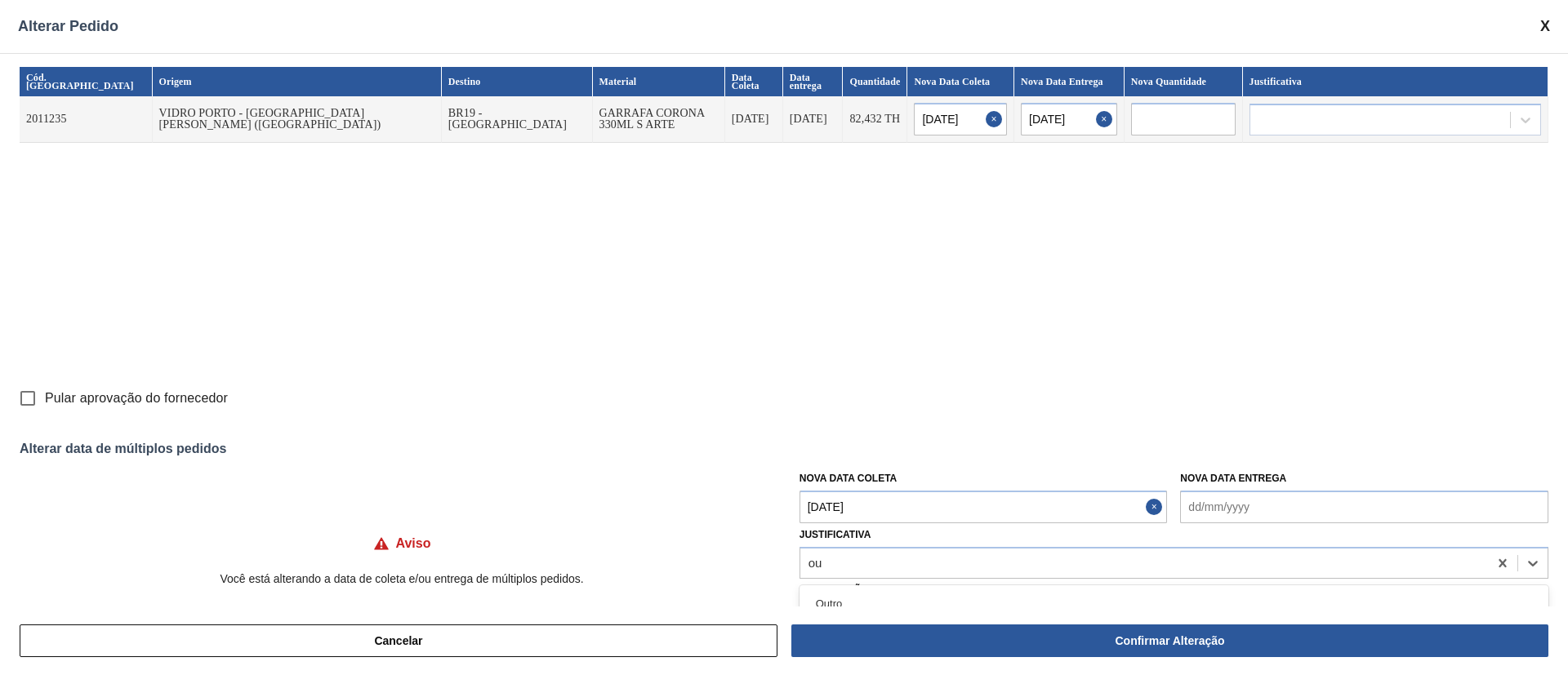
type input "ou"
click at [843, 607] on div "Cancelar Confirmar Alteração" at bounding box center [784, 641] width 1568 height 69
click at [839, 563] on div at bounding box center [1144, 563] width 688 height 23
type input "ou"
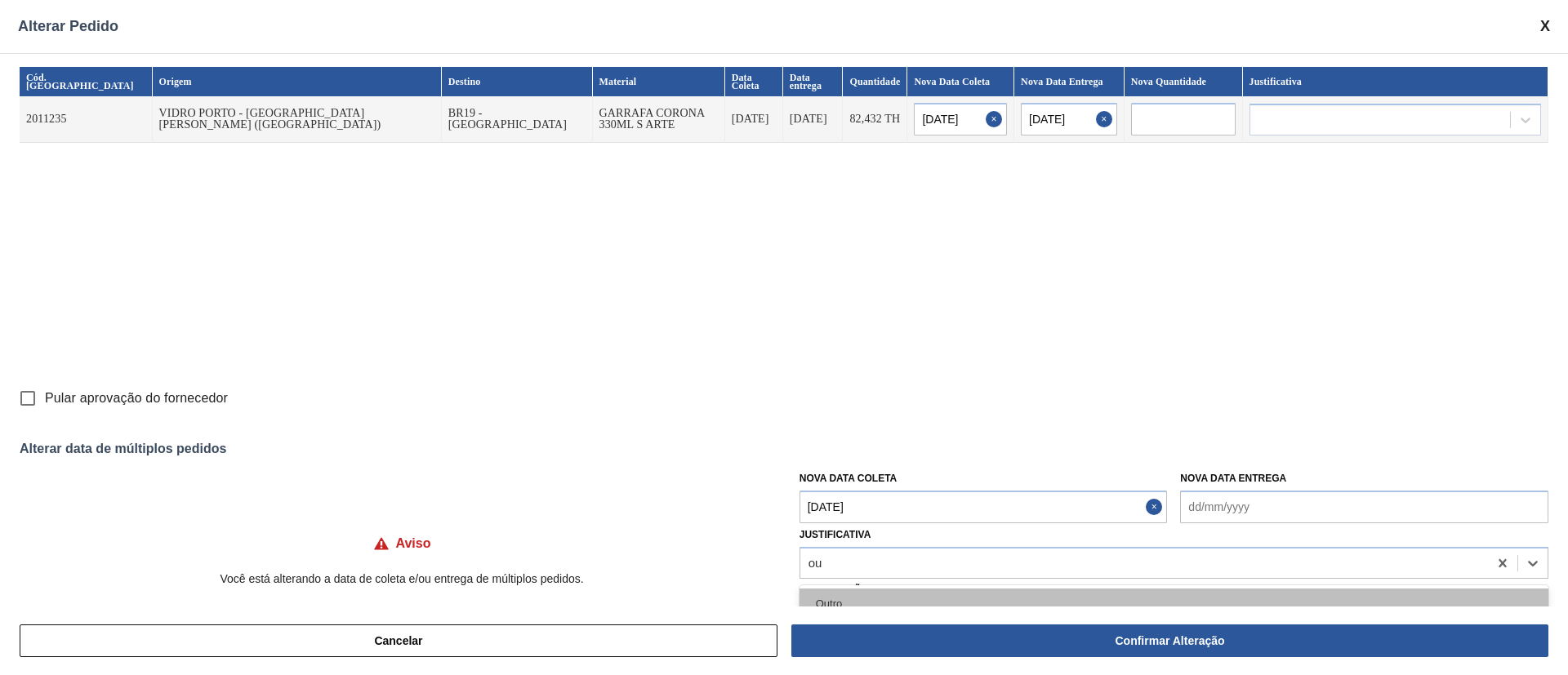
click at [819, 593] on div "Outro" at bounding box center [1174, 604] width 749 height 30
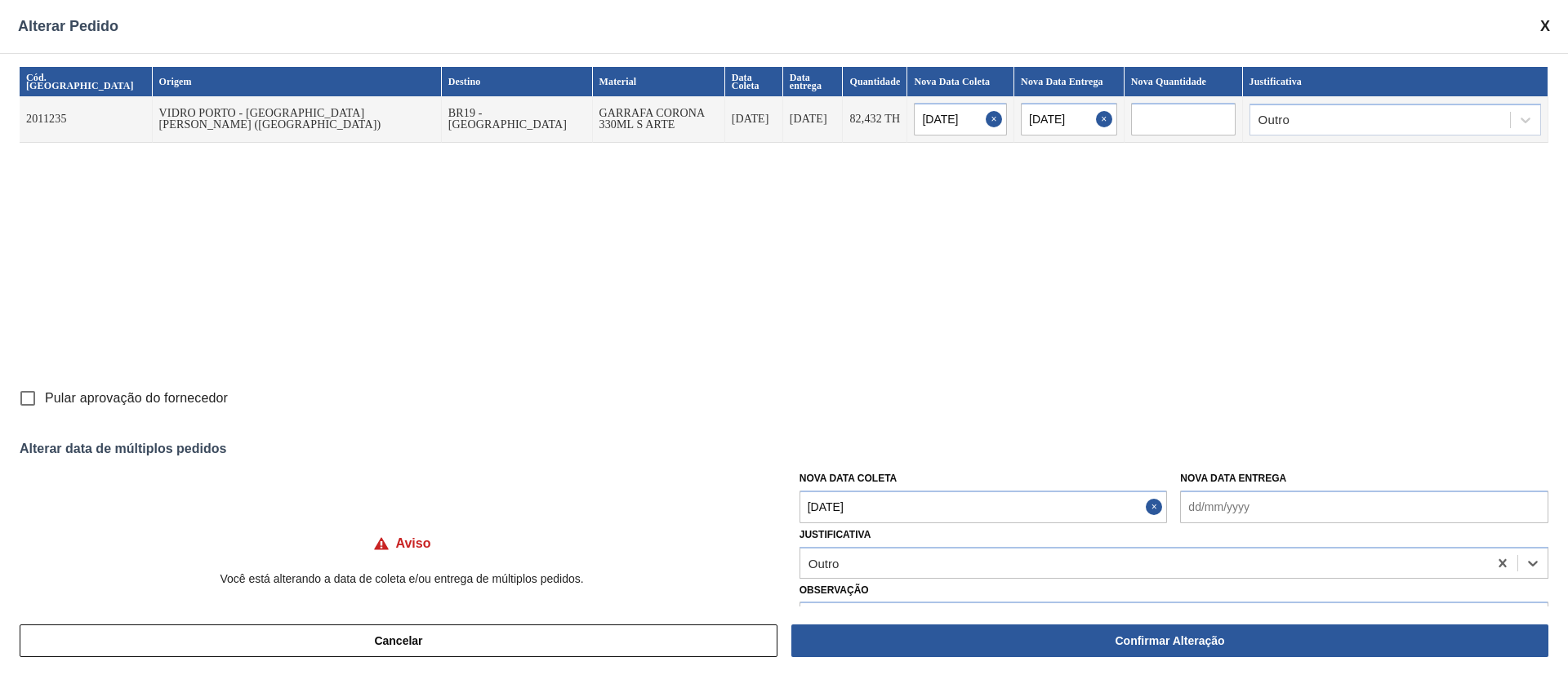
click at [20, 402] on input "Pular aprovação do fornecedor" at bounding box center [28, 398] width 34 height 34
checkbox input "true"
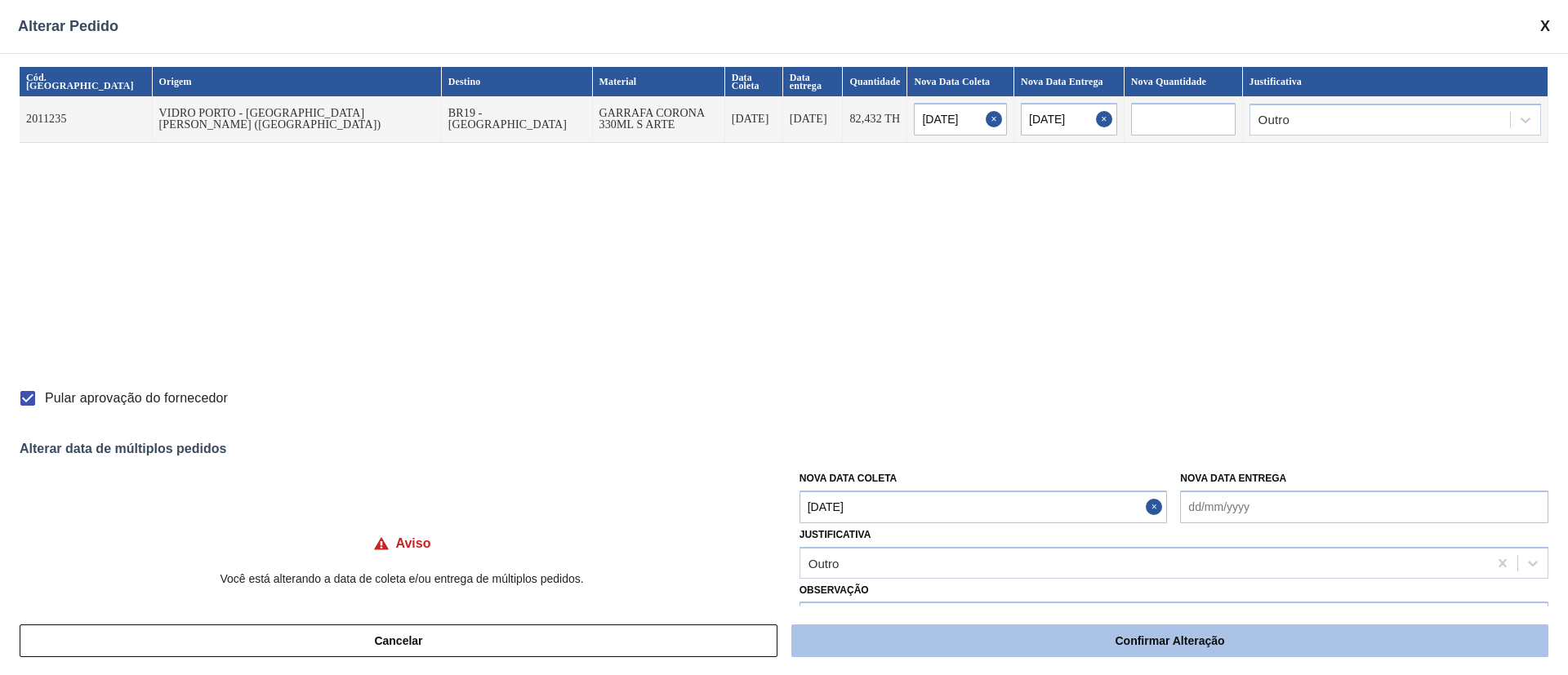
click at [1179, 654] on button "Confirmar Alteração" at bounding box center [1169, 641] width 757 height 33
checkbox input "false"
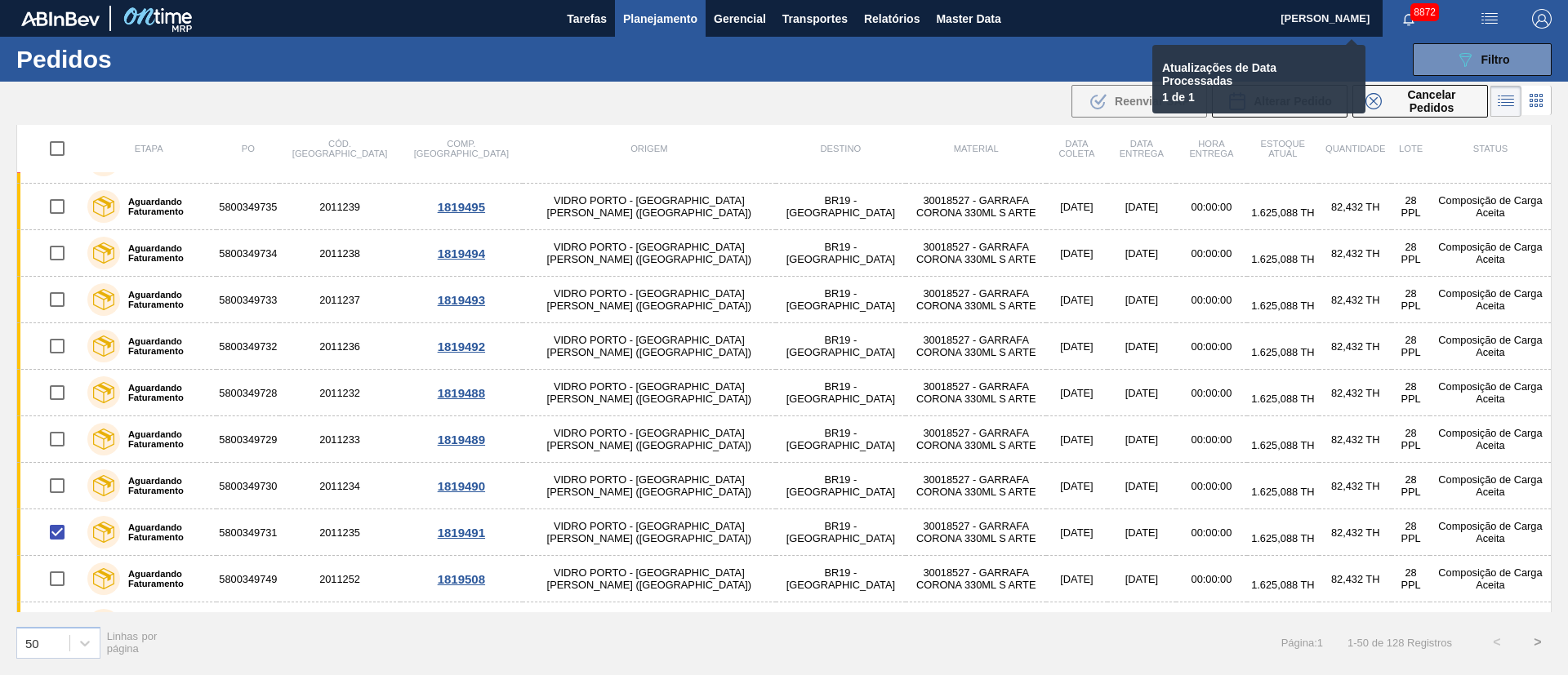
checkbox input "false"
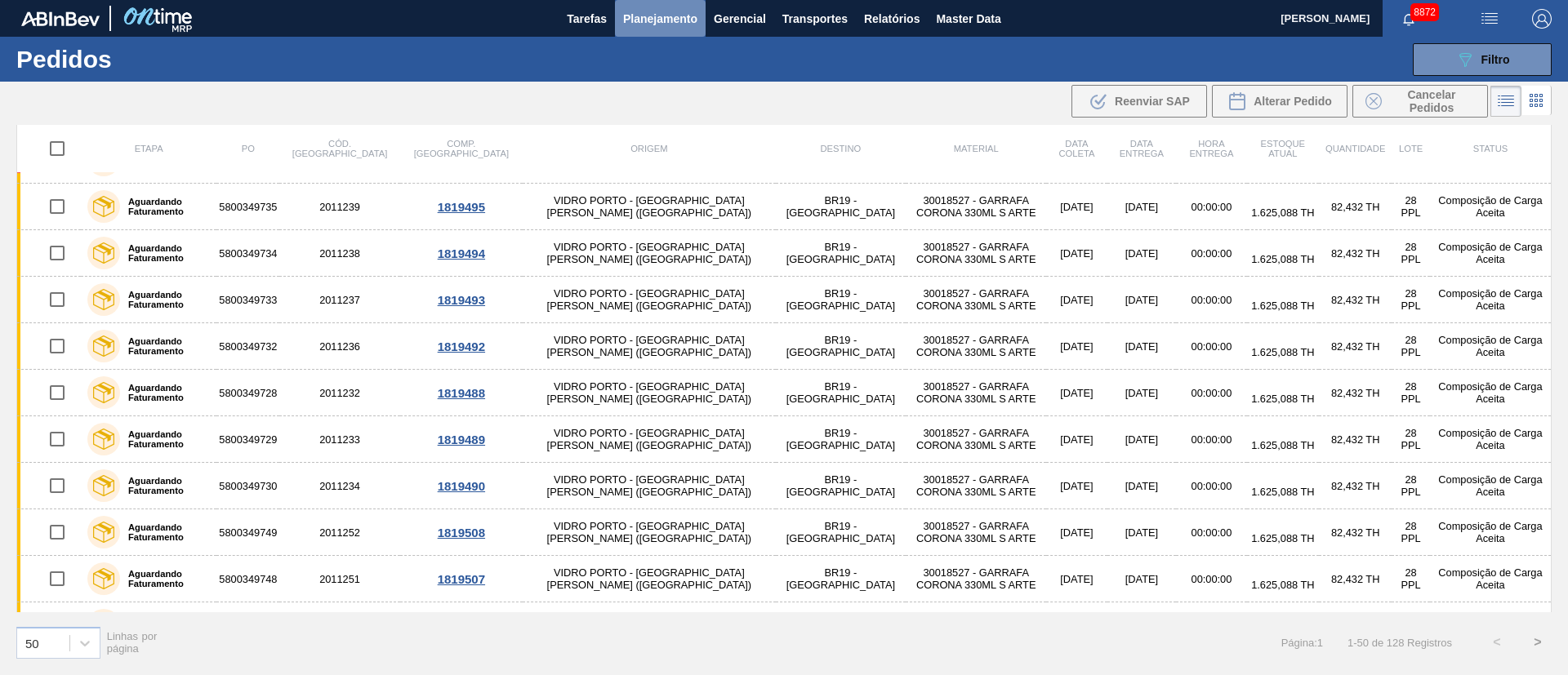
click at [651, 21] on span "Planejamento" at bounding box center [660, 18] width 75 height 19
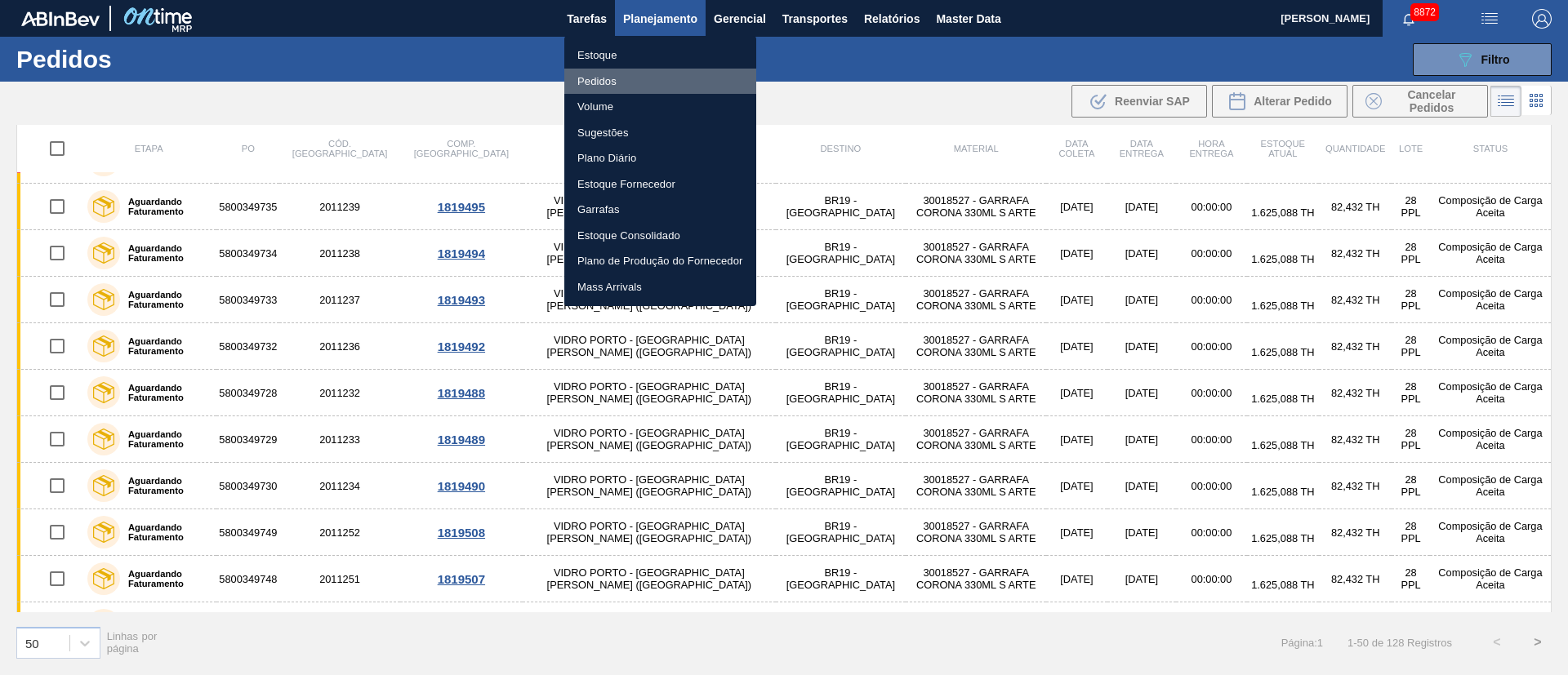
click at [586, 88] on li "Pedidos" at bounding box center [660, 81] width 192 height 26
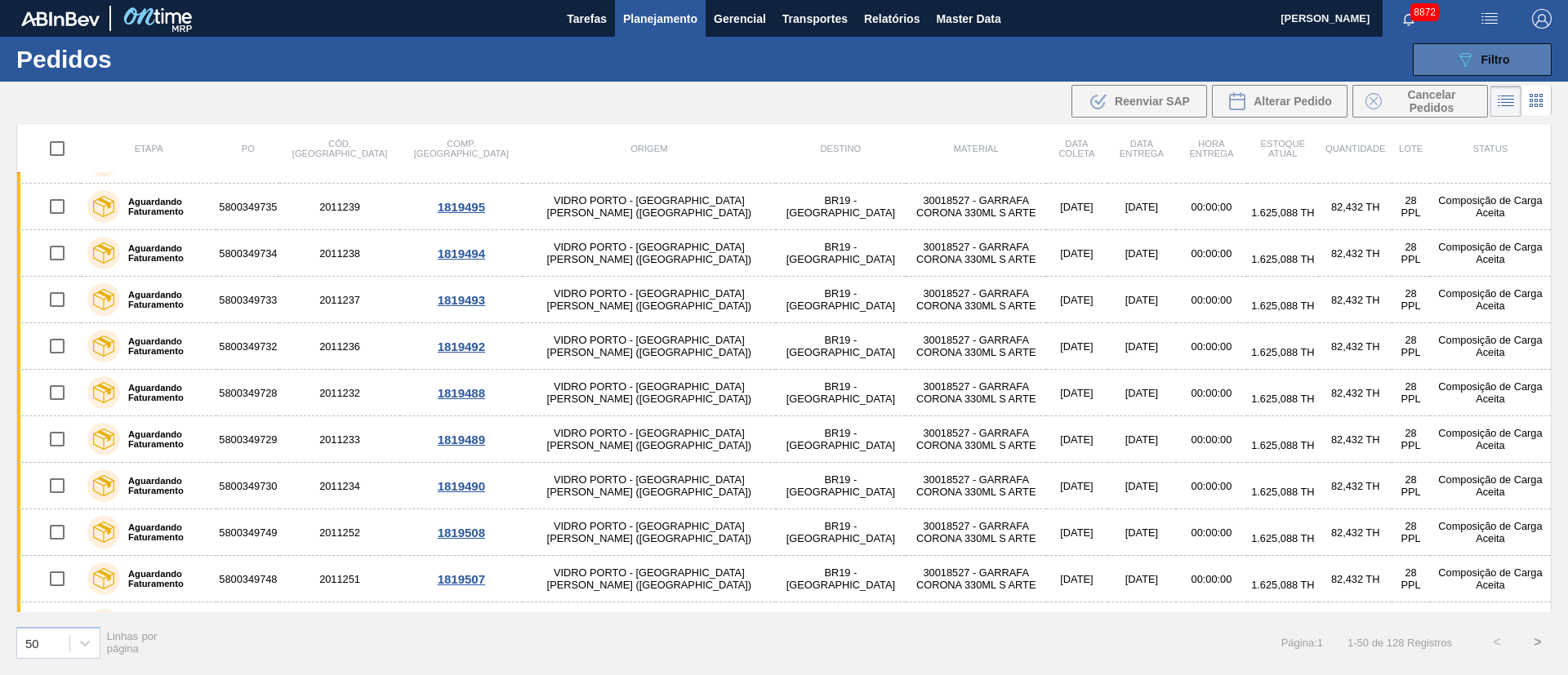
click at [1484, 68] on div "089F7B8B-B2A5-4AFE-B5C0-19BA573D28AC Filtro" at bounding box center [1482, 59] width 55 height 19
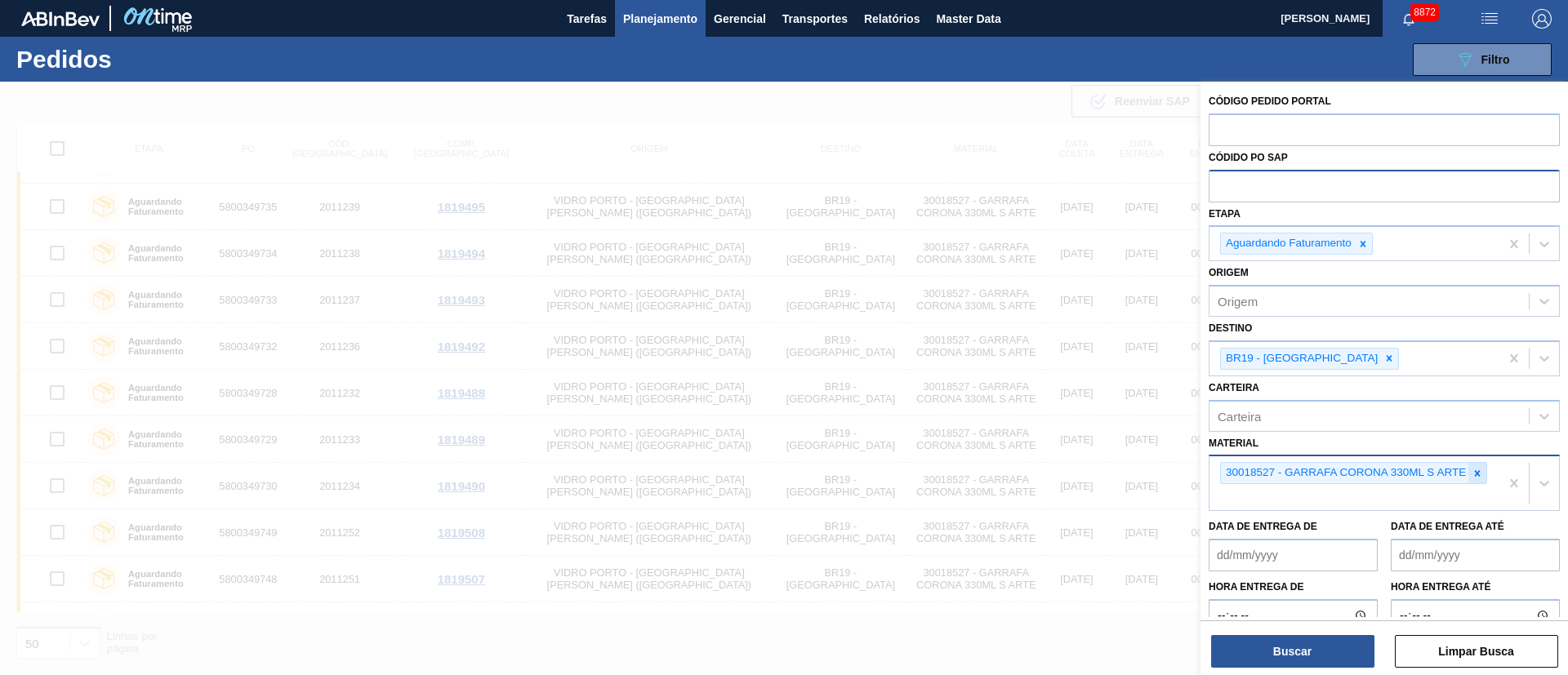
click at [1485, 475] on div at bounding box center [1477, 473] width 18 height 20
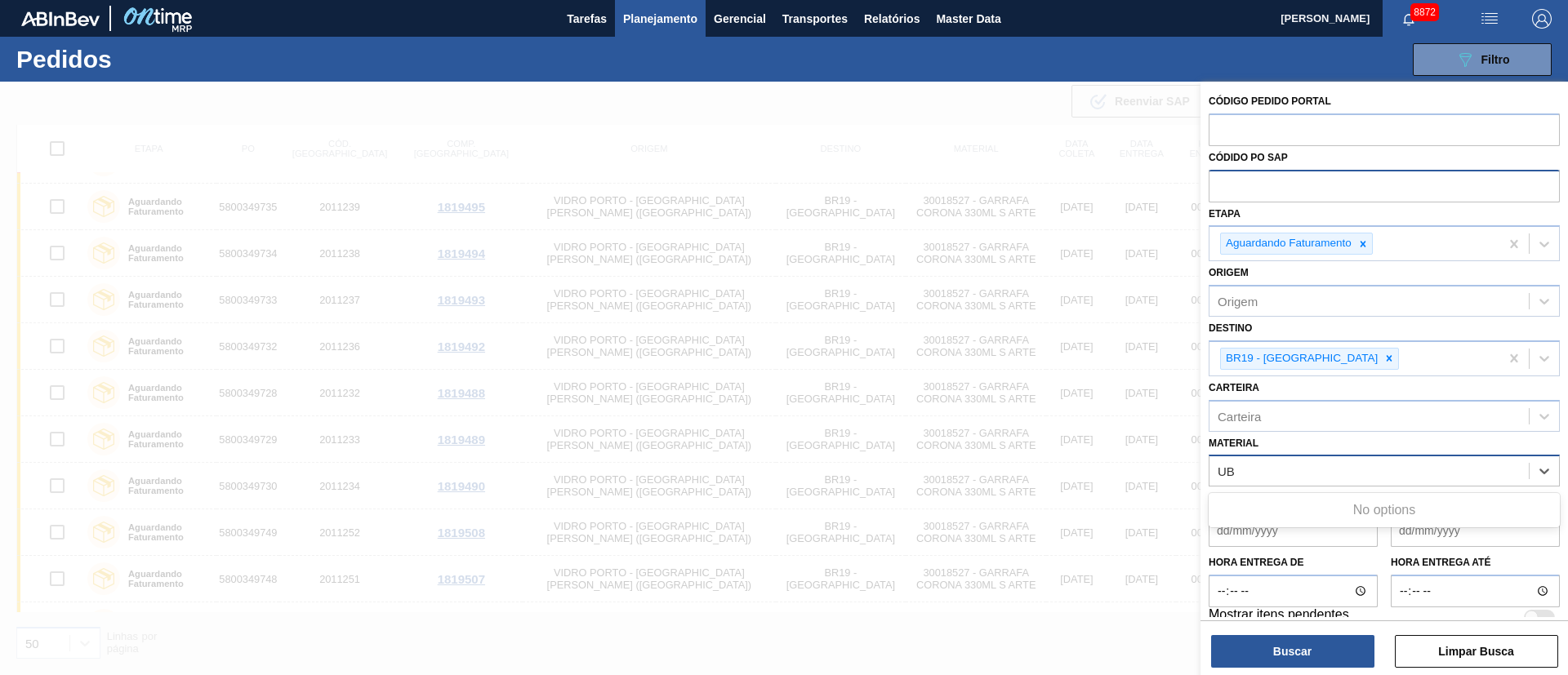
type input "U"
type input "30002626"
click at [1359, 511] on div "30002626 - GARRAFA CORONA 330 IN65" at bounding box center [1384, 511] width 352 height 30
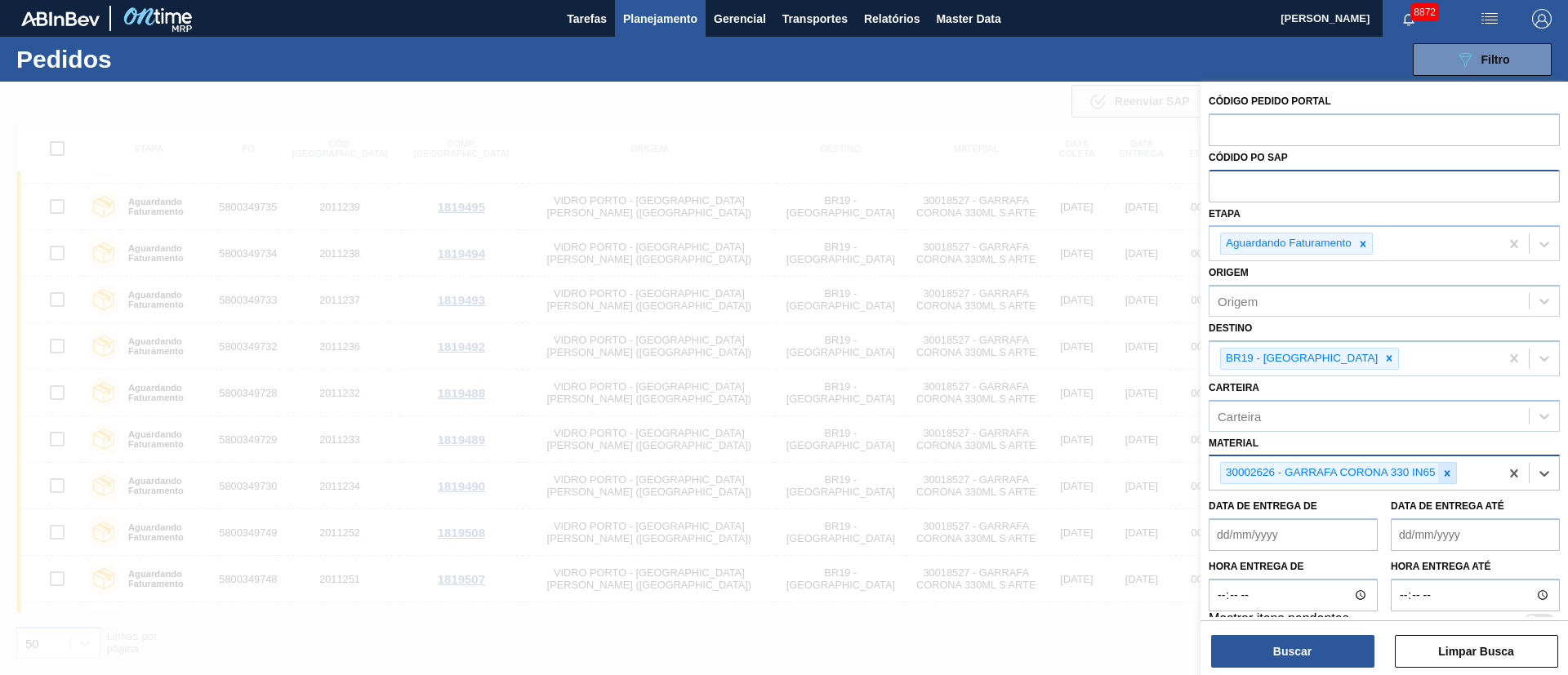
click at [1441, 473] on icon at bounding box center [1447, 474] width 12 height 12
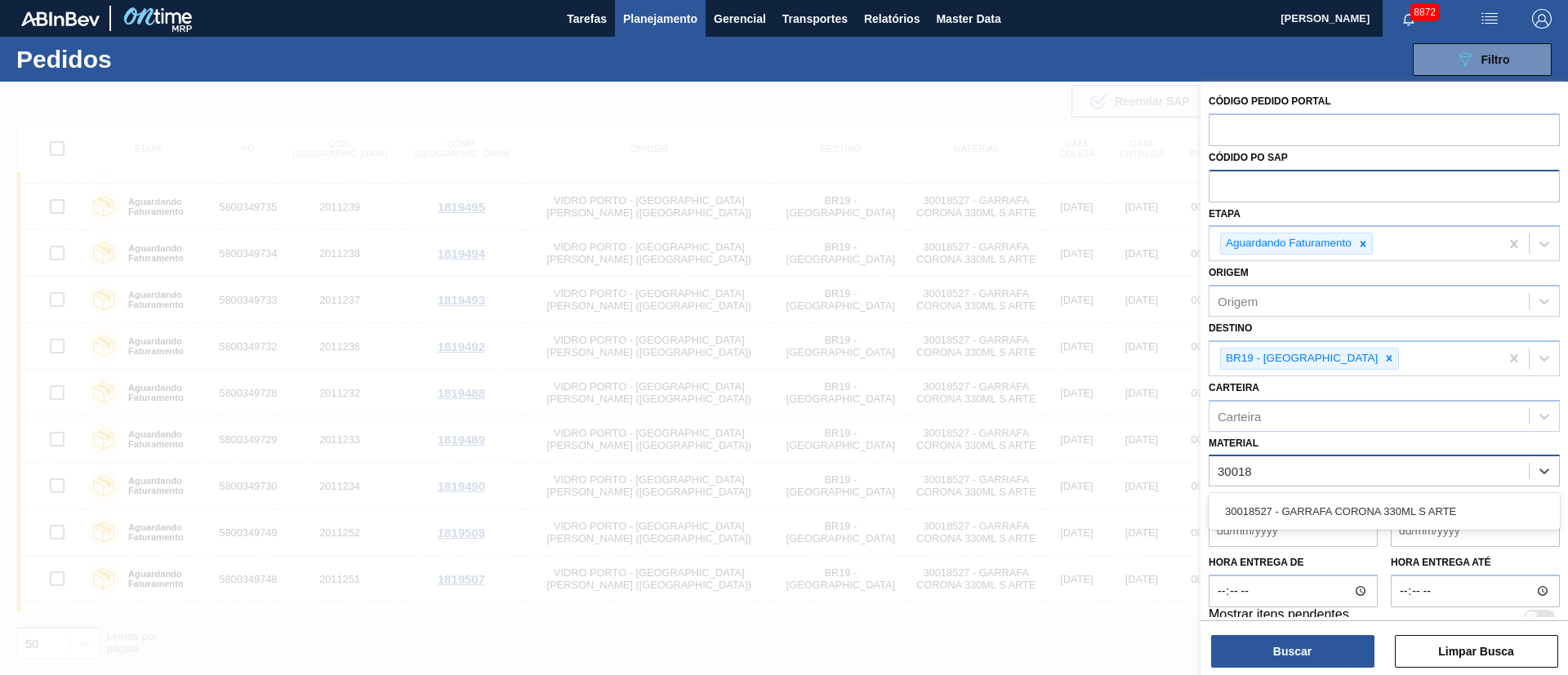
type input "300185"
click at [1400, 513] on div "30018527 - GARRAFA CORONA 330ML S ARTE" at bounding box center [1384, 511] width 352 height 30
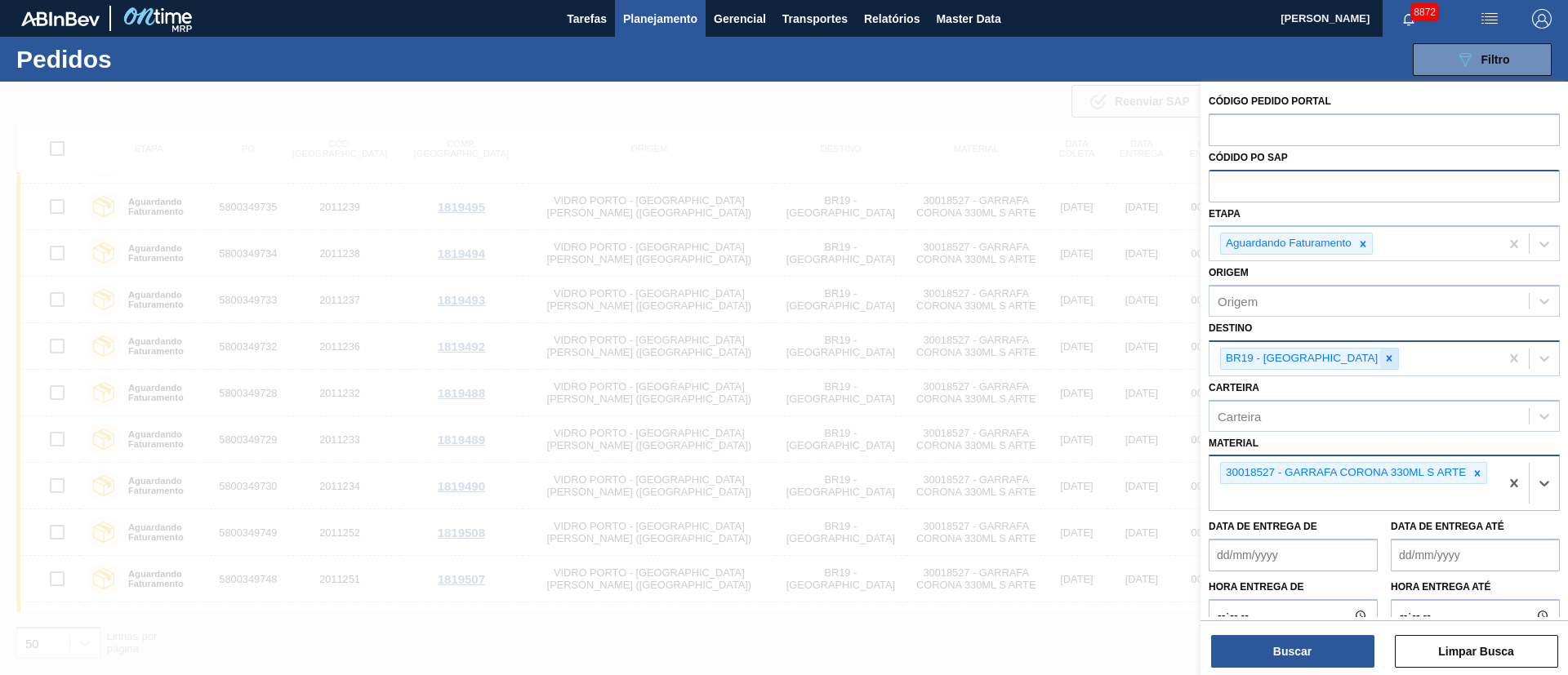
click at [1383, 359] on icon at bounding box center [1389, 358] width 12 height 12
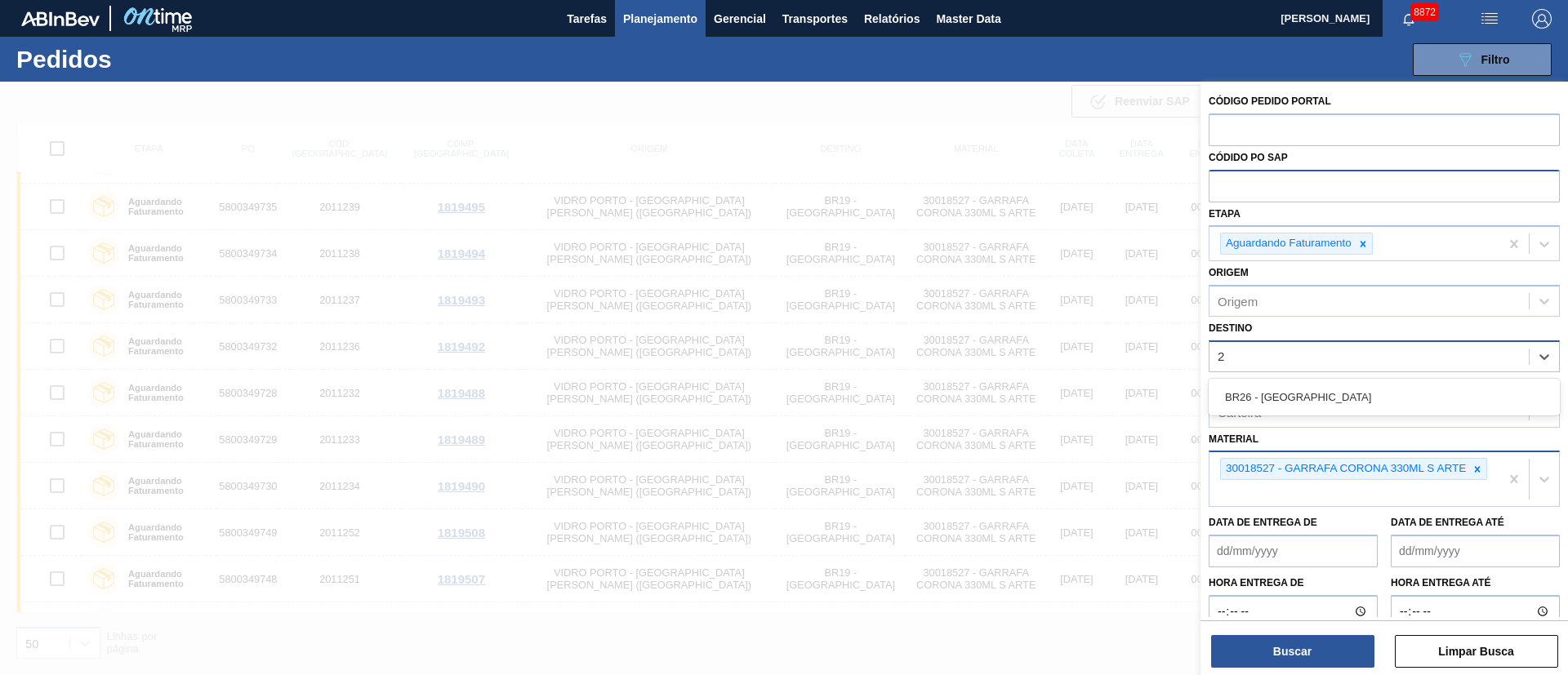
type input "26"
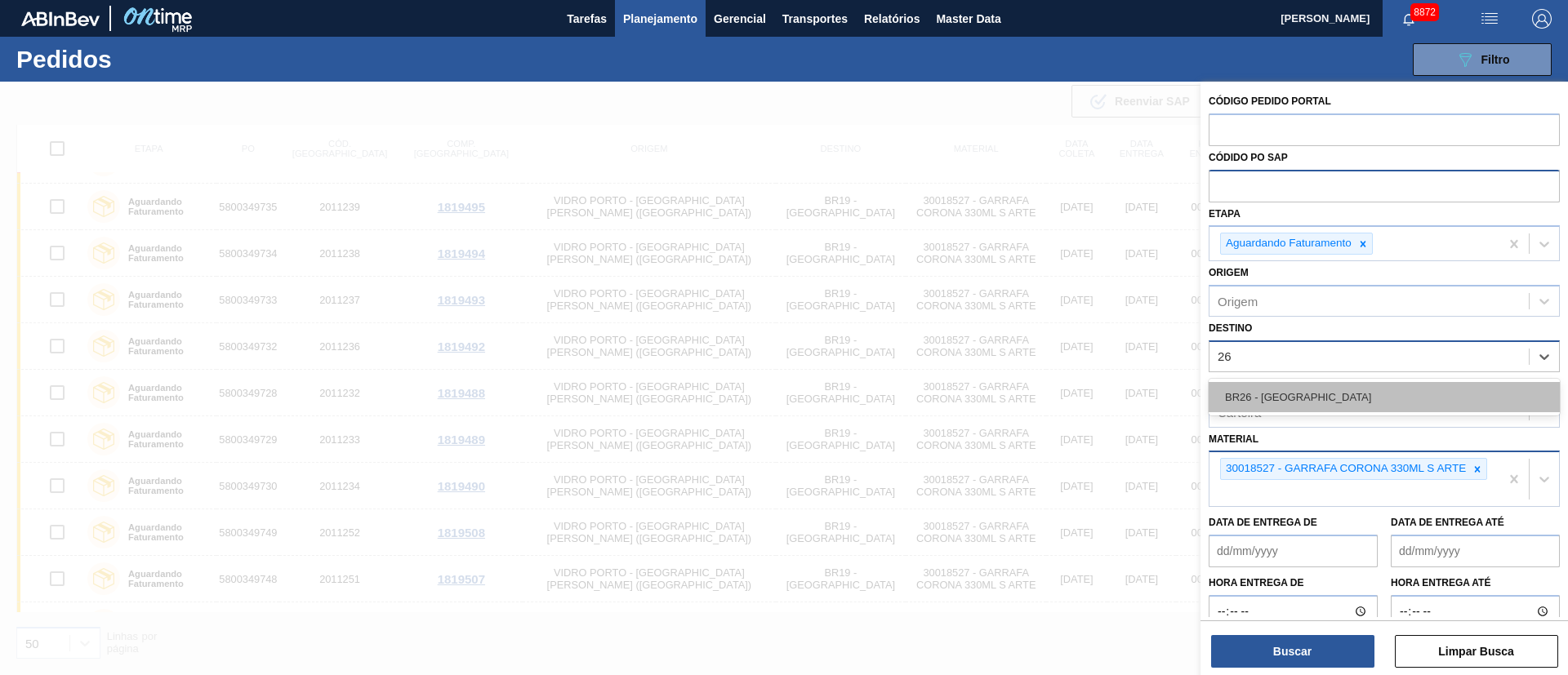
click at [1282, 389] on div "BR26 - [GEOGRAPHIC_DATA]" at bounding box center [1384, 397] width 352 height 30
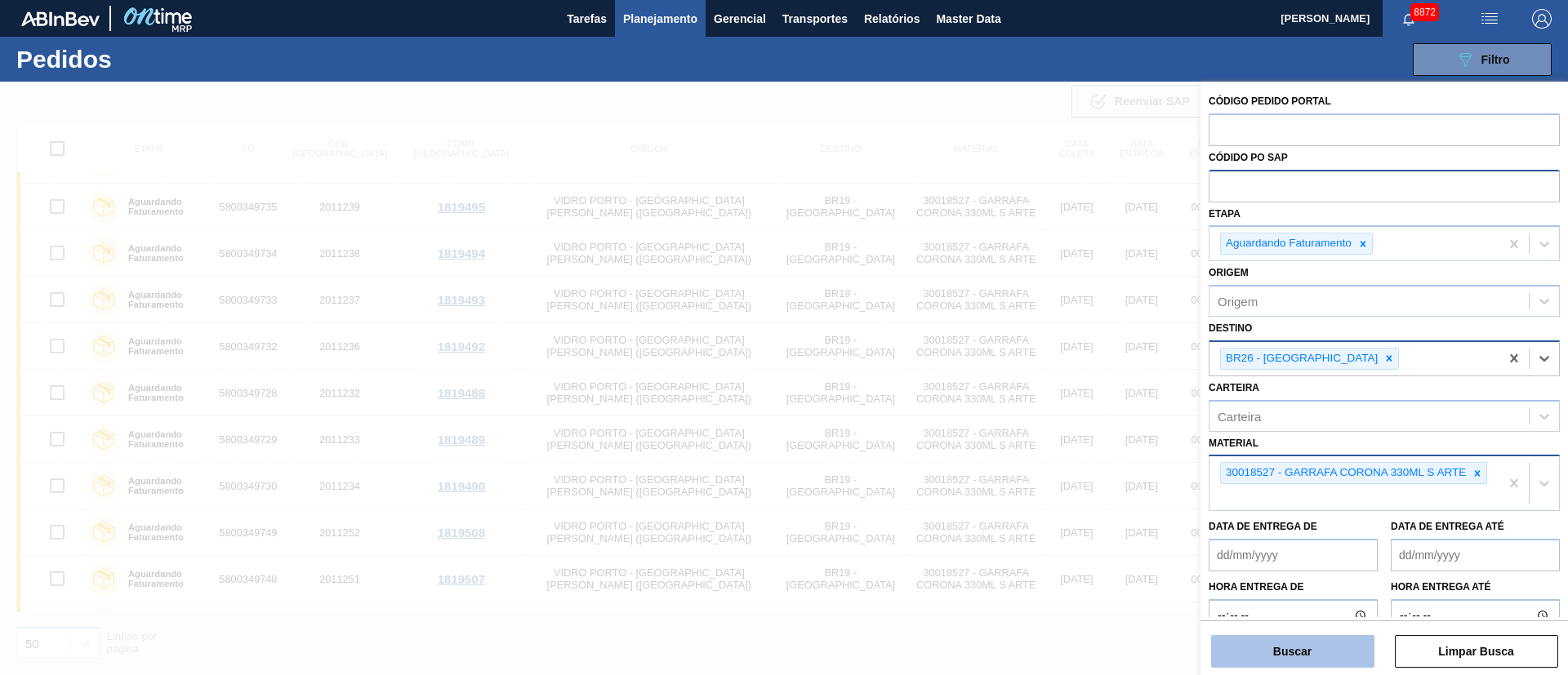
click at [1300, 654] on button "Buscar" at bounding box center [1292, 651] width 164 height 33
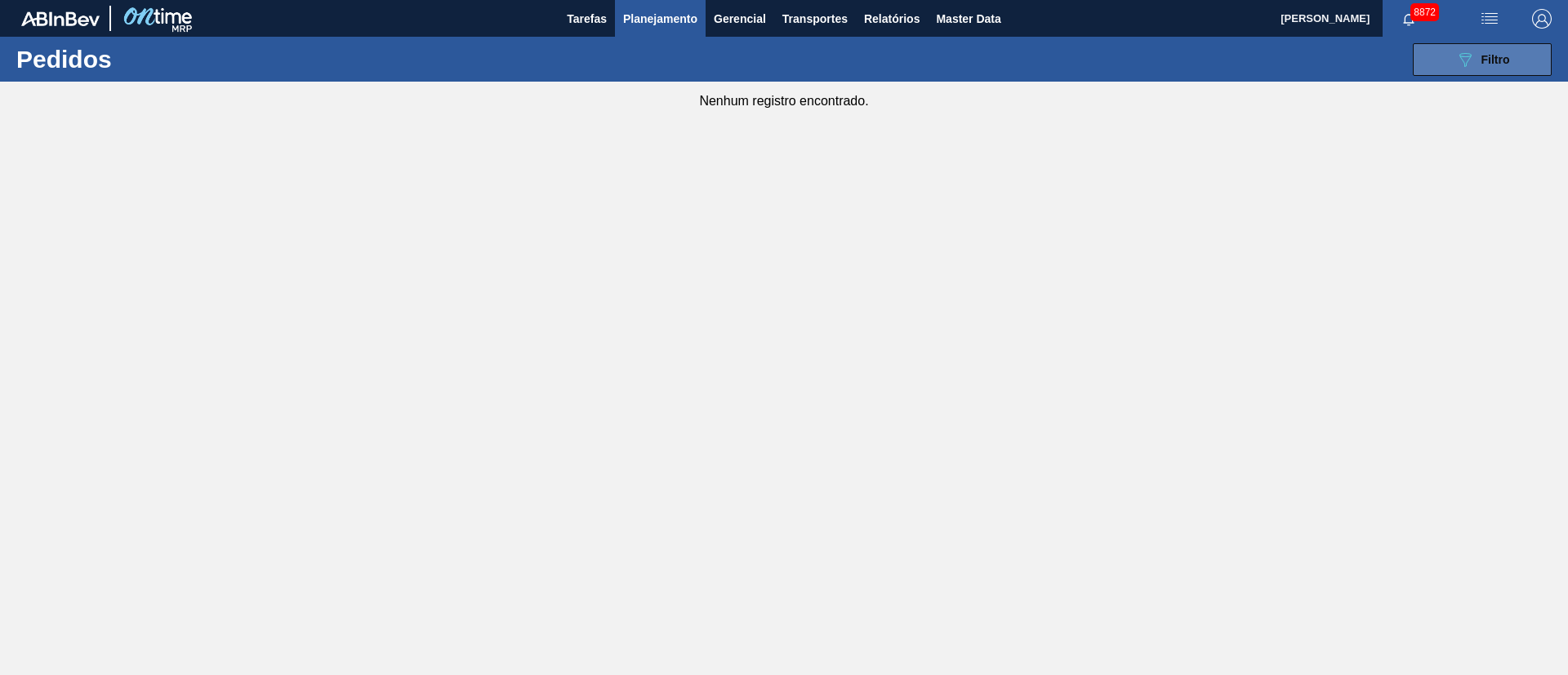
click at [1452, 60] on button "089F7B8B-B2A5-4AFE-B5C0-19BA573D28AC Filtro" at bounding box center [1482, 60] width 138 height 33
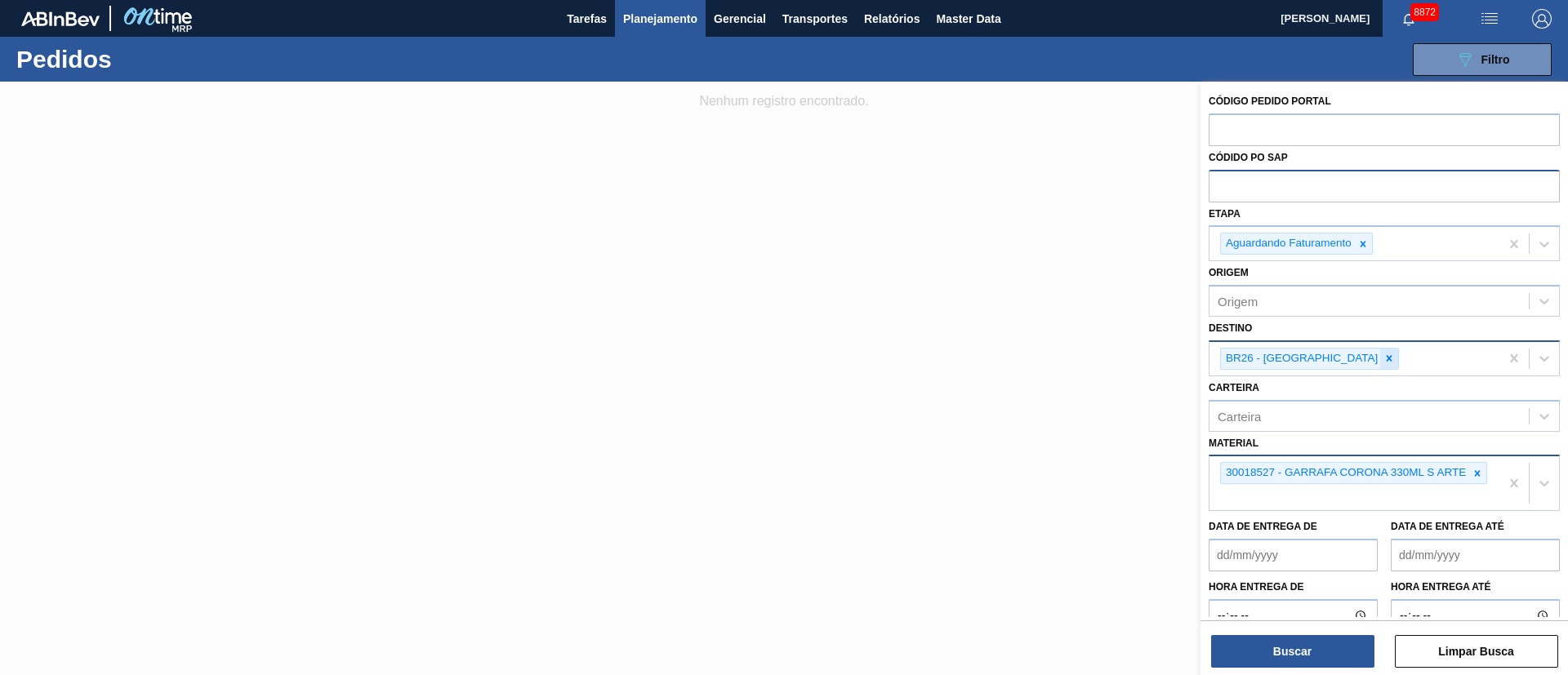
click at [1383, 361] on icon at bounding box center [1389, 358] width 12 height 12
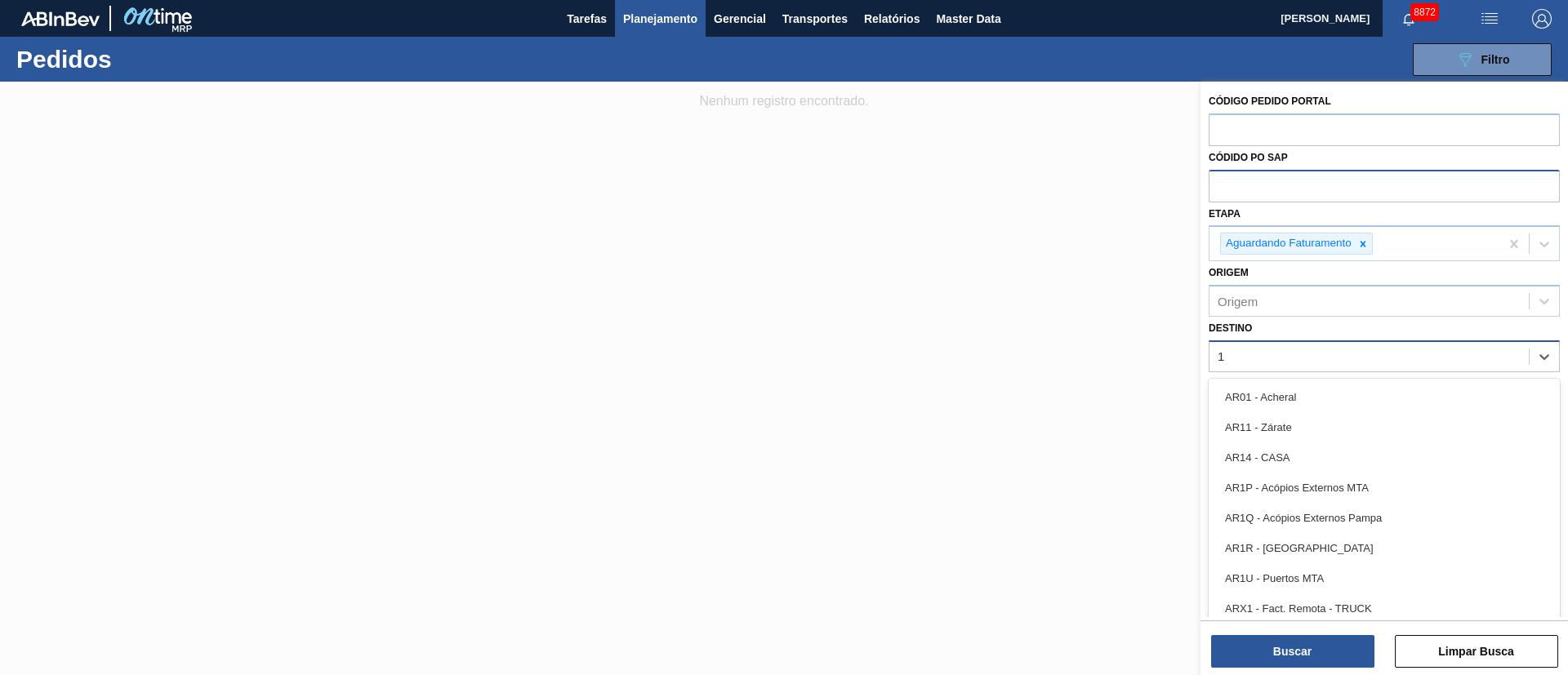
type input "19"
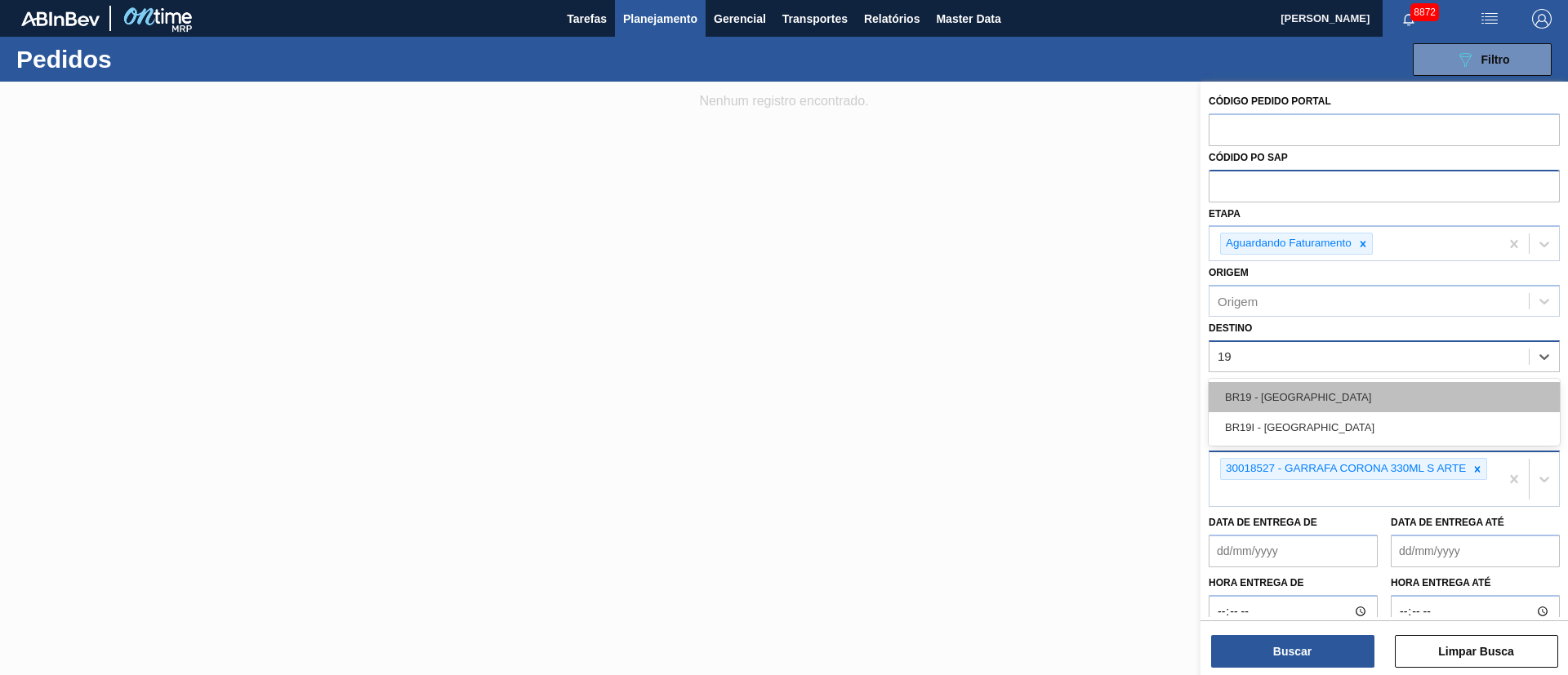
click at [1275, 400] on div "BR19 - [GEOGRAPHIC_DATA]" at bounding box center [1384, 397] width 352 height 30
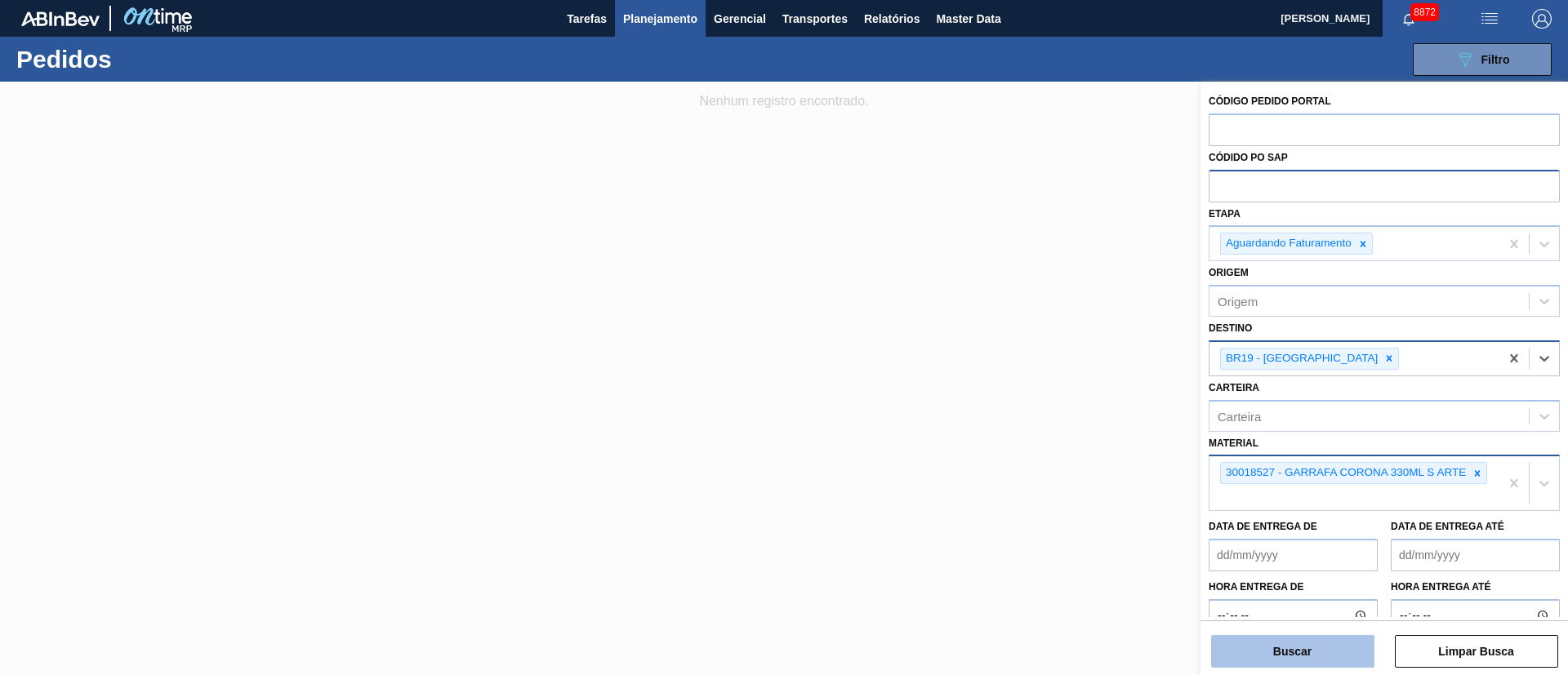
click at [1283, 658] on button "Buscar" at bounding box center [1292, 651] width 164 height 33
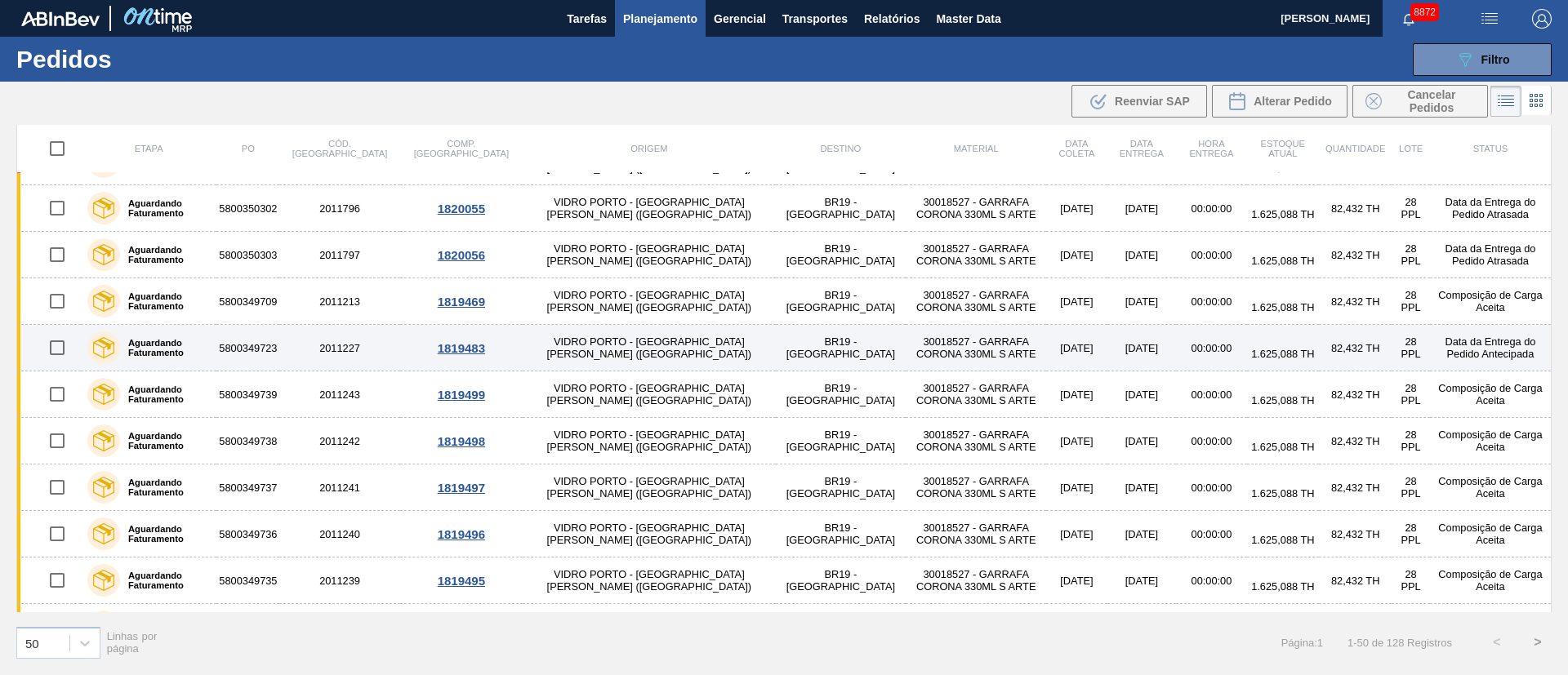
scroll to position [367, 0]
